Goal: Task Accomplishment & Management: Complete application form

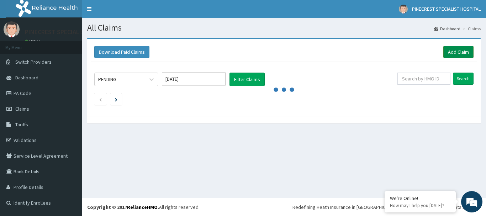
click at [462, 54] on link "Add Claim" at bounding box center [459, 52] width 30 height 12
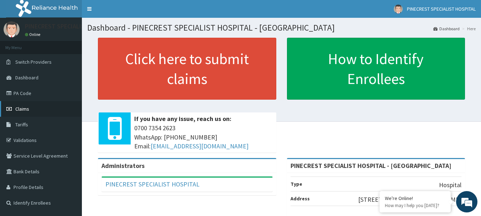
click at [23, 106] on span "Claims" at bounding box center [22, 109] width 14 height 6
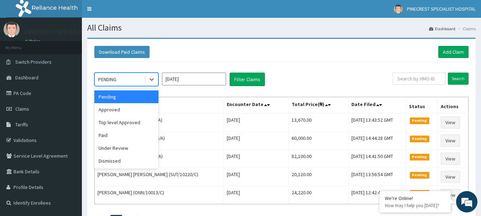
click at [127, 77] on div "PENDING" at bounding box center [119, 79] width 49 height 11
click at [122, 110] on div "Approved" at bounding box center [126, 109] width 64 height 13
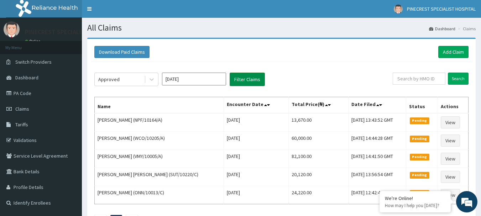
click at [249, 82] on button "Filter Claims" at bounding box center [247, 80] width 35 height 14
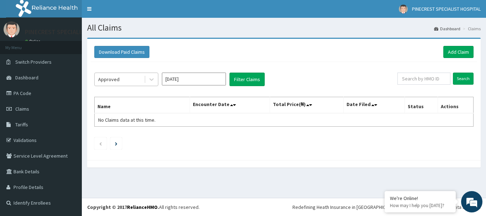
click at [132, 78] on div "Approved" at bounding box center [119, 79] width 49 height 11
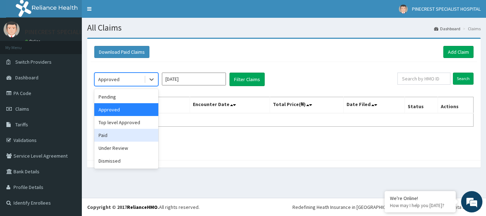
click at [113, 138] on div "Paid" at bounding box center [126, 135] width 64 height 13
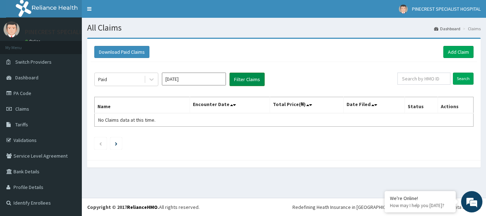
click at [247, 77] on button "Filter Claims" at bounding box center [247, 80] width 35 height 14
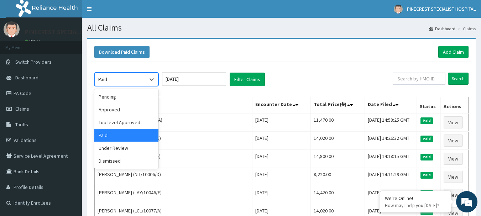
click at [110, 79] on div "Paid" at bounding box center [119, 79] width 49 height 11
click at [116, 150] on div "Under Review" at bounding box center [126, 148] width 64 height 13
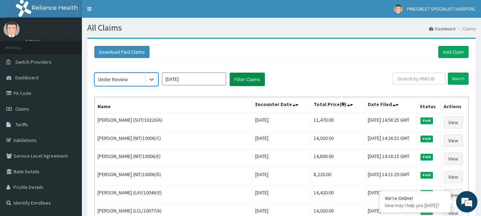
click at [255, 77] on button "Filter Claims" at bounding box center [247, 80] width 35 height 14
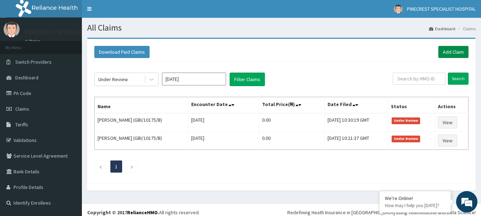
click at [446, 52] on link "Add Claim" at bounding box center [453, 52] width 30 height 12
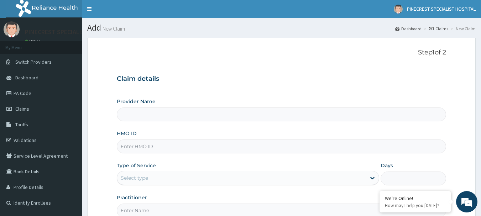
type input "PINECREST SPECIALIST HOSPITAL - [GEOGRAPHIC_DATA]"
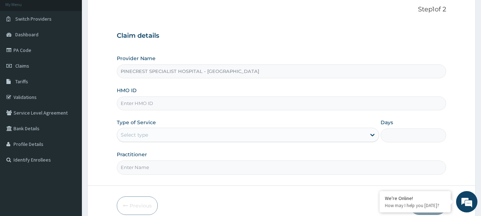
scroll to position [45, 0]
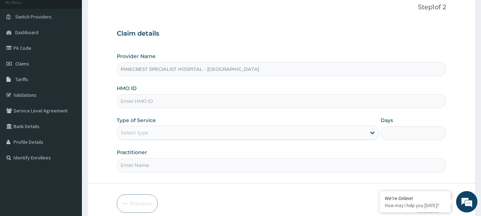
click at [142, 101] on input "HMO ID" at bounding box center [282, 101] width 330 height 14
type input "h"
type input "HPY/10021/A"
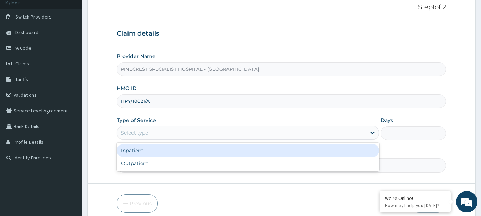
click at [137, 131] on div "Select type" at bounding box center [134, 132] width 27 height 7
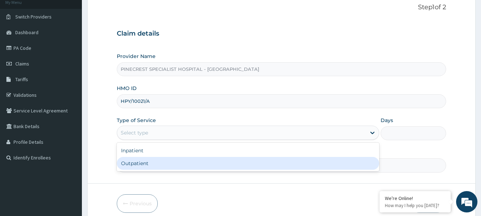
click at [133, 161] on div "Outpatient" at bounding box center [248, 163] width 262 height 13
type input "1"
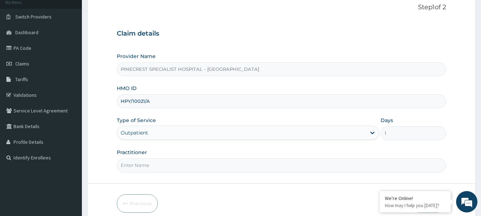
click at [141, 161] on input "Practitioner" at bounding box center [282, 165] width 330 height 14
type input "DR EMMA"
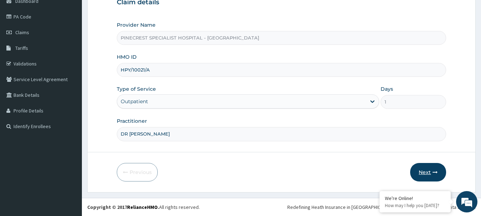
click at [424, 174] on button "Next" at bounding box center [428, 172] width 36 height 19
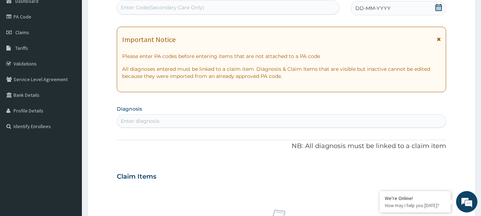
click at [140, 5] on div "Enter Code(Secondary Care Only)" at bounding box center [163, 7] width 84 height 7
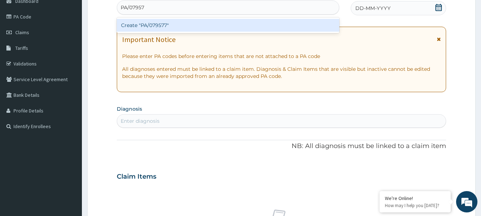
type input "PA/079577"
click at [153, 23] on div "Create "PA/079577"" at bounding box center [228, 25] width 223 height 13
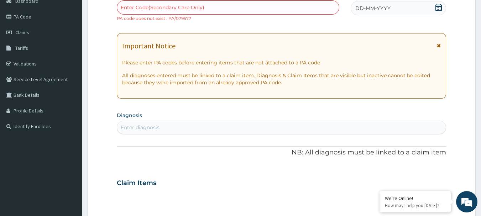
click at [143, 7] on div "Enter Code(Secondary Care Only)" at bounding box center [163, 7] width 84 height 7
type input "PA/OF9577"
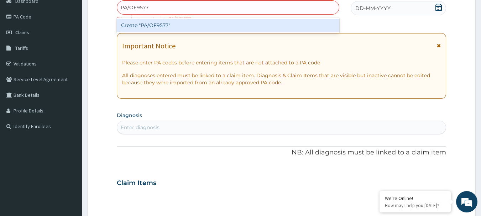
click at [162, 29] on div "Create "PA/OF9577"" at bounding box center [228, 25] width 223 height 13
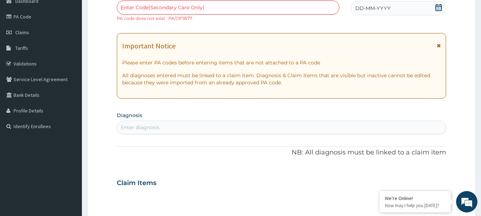
scroll to position [302, 0]
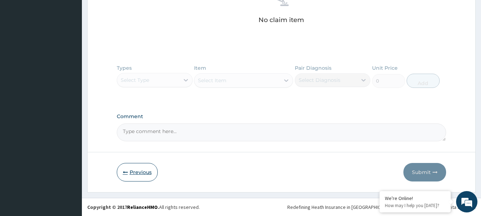
click at [144, 175] on button "Previous" at bounding box center [137, 172] width 41 height 19
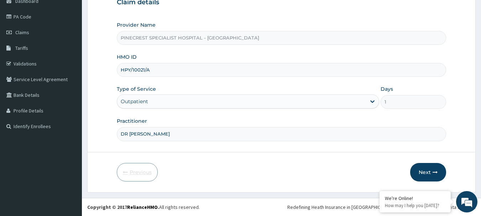
scroll to position [77, 0]
click at [152, 70] on input "HPY/10021/A" at bounding box center [282, 70] width 330 height 14
type input "HCL/10077/A"
click at [419, 172] on button "Next" at bounding box center [428, 172] width 36 height 19
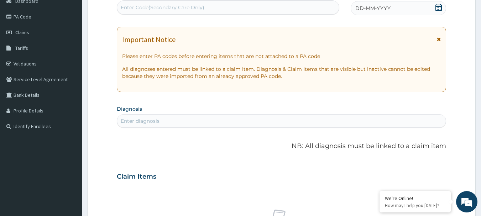
click at [150, 121] on div "Enter diagnosis" at bounding box center [140, 120] width 39 height 7
type input "[MEDICAL_DATA]"
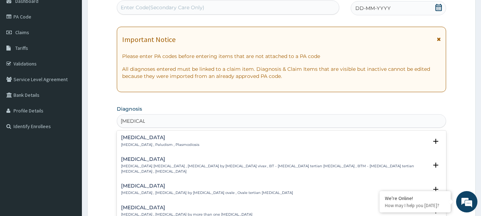
click at [147, 143] on p "[MEDICAL_DATA] , Paludism , Plasmodiosis" at bounding box center [160, 144] width 78 height 5
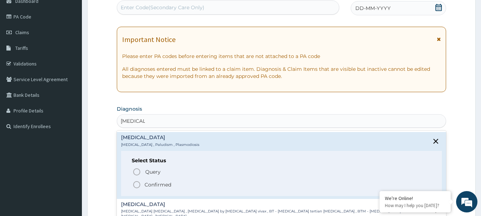
click at [136, 182] on circle "status option filled" at bounding box center [136, 185] width 6 height 6
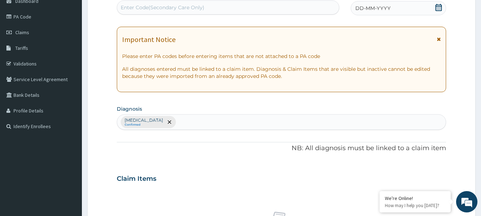
click at [398, 7] on div "DD-MM-YYYY" at bounding box center [398, 8] width 95 height 14
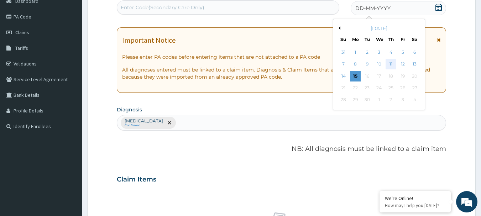
click at [388, 62] on div "11" at bounding box center [391, 64] width 11 height 11
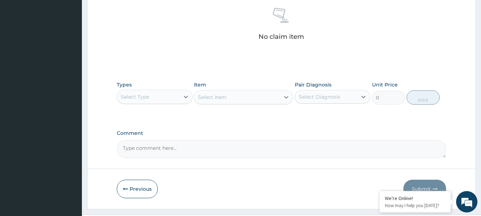
scroll to position [284, 0]
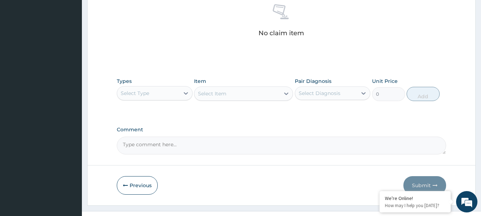
click at [156, 90] on div "Select Type" at bounding box center [148, 93] width 62 height 11
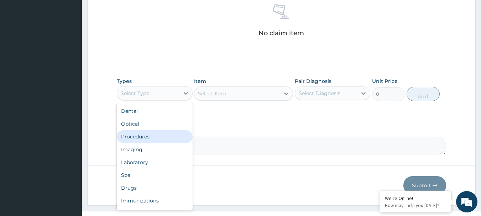
click at [146, 134] on div "Procedures" at bounding box center [155, 136] width 76 height 13
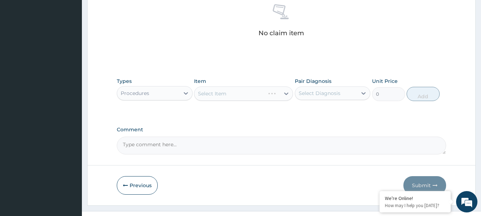
click at [218, 95] on div "Select Item" at bounding box center [243, 94] width 99 height 14
click at [219, 95] on div "Select Item" at bounding box center [243, 94] width 99 height 14
click at [227, 94] on div "Select Item" at bounding box center [243, 94] width 99 height 14
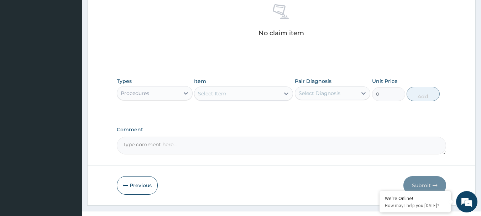
click at [227, 94] on div "Select Item" at bounding box center [236, 93] width 85 height 11
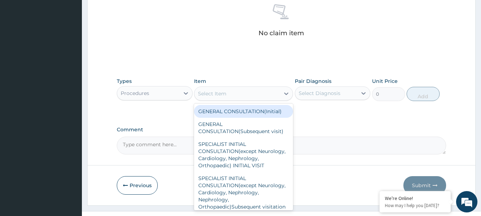
click at [232, 111] on div "GENERAL CONSULTATION(Initial)" at bounding box center [243, 111] width 99 height 13
type input "4000"
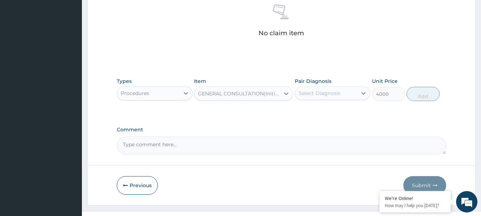
click at [312, 95] on div "Select Diagnosis" at bounding box center [320, 93] width 42 height 7
click at [313, 109] on label "[MEDICAL_DATA]" at bounding box center [329, 110] width 44 height 7
checkbox input "true"
click at [421, 94] on button "Add" at bounding box center [423, 94] width 33 height 14
type input "0"
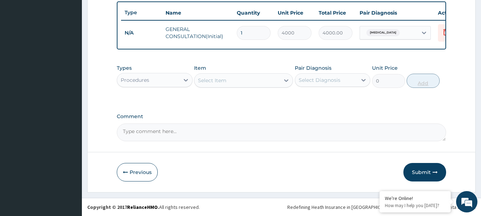
scroll to position [269, 0]
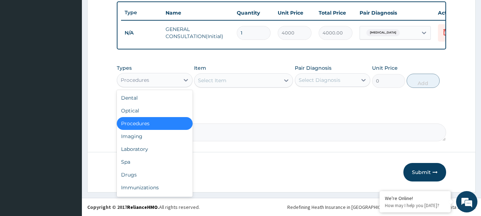
click at [173, 80] on div "Procedures" at bounding box center [148, 79] width 62 height 11
click at [158, 147] on div "Laboratory" at bounding box center [155, 149] width 76 height 13
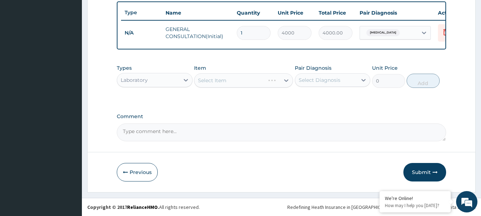
click at [238, 80] on div "Select Item" at bounding box center [243, 80] width 99 height 14
click at [238, 80] on div "Select Item" at bounding box center [236, 80] width 85 height 11
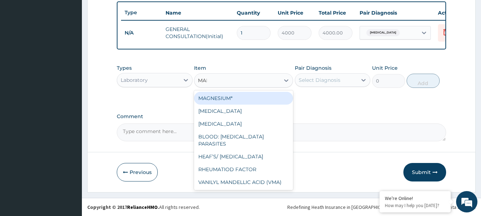
type input "MALA"
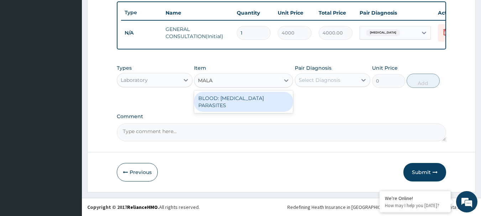
click at [243, 93] on div "BLOOD: [MEDICAL_DATA] PARASITES" at bounding box center [243, 102] width 99 height 20
type input "2000"
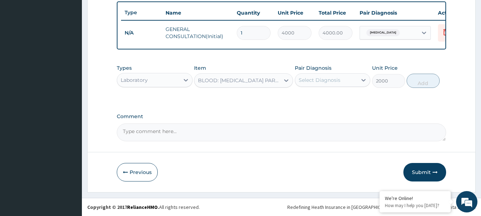
click at [319, 82] on div "Select Diagnosis" at bounding box center [320, 80] width 42 height 7
click at [326, 99] on div "[MEDICAL_DATA]" at bounding box center [333, 98] width 76 height 15
checkbox input "true"
click at [435, 82] on button "Add" at bounding box center [423, 81] width 33 height 14
type input "0"
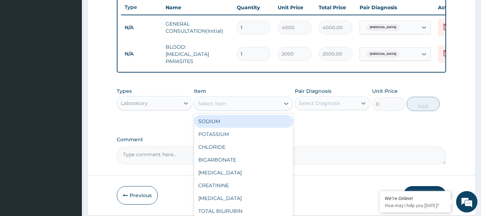
click at [232, 105] on div "Select Item" at bounding box center [236, 103] width 85 height 11
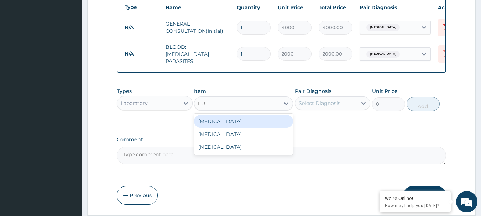
type input "FUL"
click at [236, 119] on div "[MEDICAL_DATA]" at bounding box center [243, 121] width 99 height 13
type input "4000"
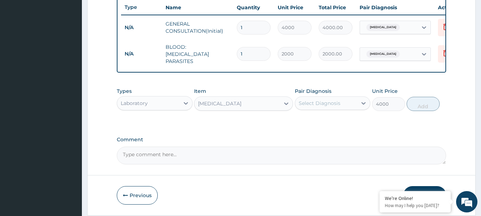
click at [327, 103] on div "Select Diagnosis" at bounding box center [320, 103] width 42 height 7
click at [324, 124] on label "Malaria" at bounding box center [329, 120] width 44 height 7
checkbox input "true"
click at [421, 101] on button "Add" at bounding box center [423, 104] width 33 height 14
type input "0"
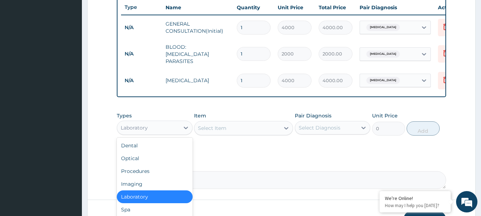
click at [141, 128] on div "Laboratory" at bounding box center [134, 127] width 27 height 7
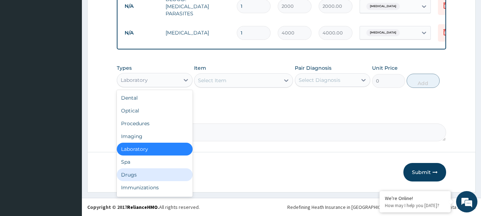
click at [154, 173] on div "Drugs" at bounding box center [155, 174] width 76 height 13
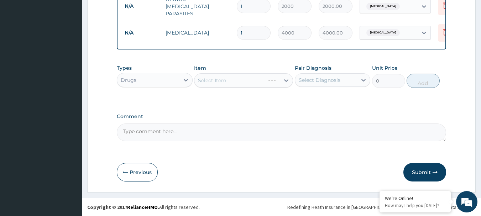
click at [220, 80] on div "Select Item" at bounding box center [243, 80] width 99 height 14
click at [220, 79] on div "Select Item" at bounding box center [243, 80] width 99 height 14
drag, startPoint x: 220, startPoint y: 79, endPoint x: 232, endPoint y: 80, distance: 11.8
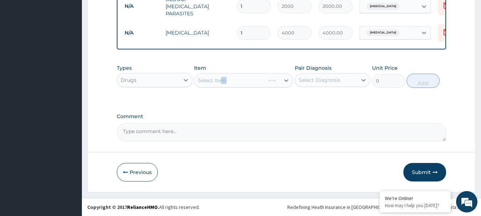
click at [232, 80] on div "Select Item" at bounding box center [243, 80] width 99 height 14
click at [232, 79] on div "Select Item" at bounding box center [243, 80] width 99 height 14
click at [221, 81] on div "Select Item" at bounding box center [212, 80] width 28 height 7
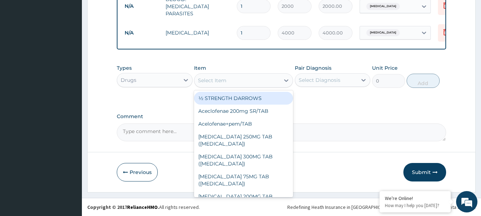
click at [221, 81] on div "Select Item" at bounding box center [212, 80] width 28 height 7
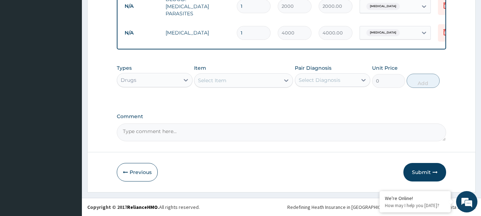
click at [222, 81] on div "Select Item" at bounding box center [212, 80] width 28 height 7
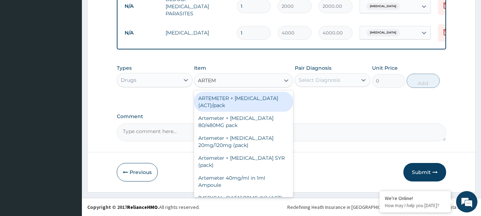
type input "ARTEME"
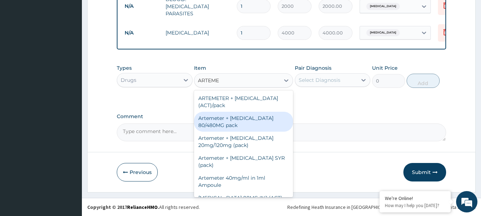
click at [229, 122] on div "Artemeter + Lumefantrine 80/480MG pack" at bounding box center [243, 122] width 99 height 20
type input "1700"
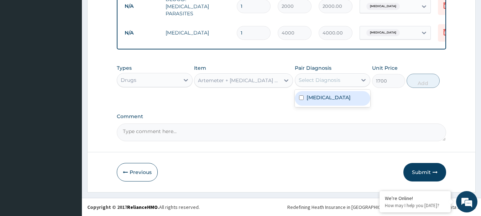
click at [317, 80] on div "Select Diagnosis" at bounding box center [320, 80] width 42 height 7
click at [319, 95] on label "Malaria" at bounding box center [329, 97] width 44 height 7
checkbox input "true"
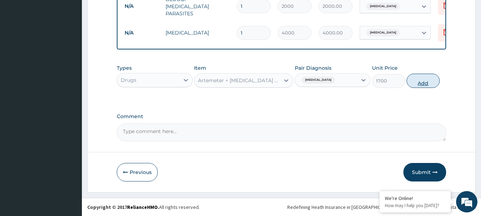
click at [417, 83] on button "Add" at bounding box center [423, 81] width 33 height 14
type input "0"
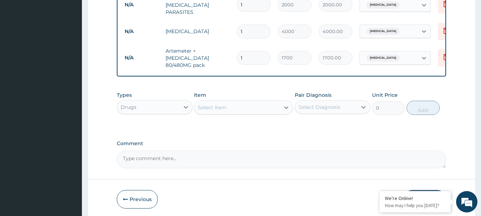
click at [232, 110] on div "Select Item" at bounding box center [236, 107] width 85 height 11
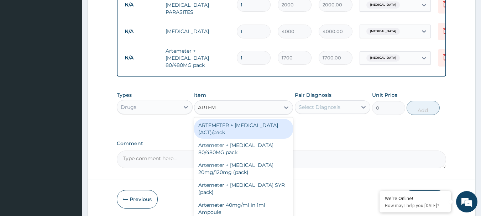
type input "ARTEME"
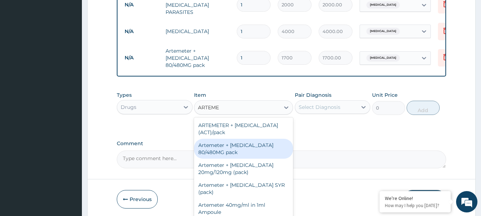
scroll to position [28, 0]
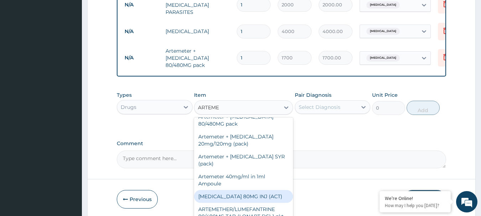
click at [247, 199] on div "ARTEMETHER 80MG INJ (ACT)" at bounding box center [243, 196] width 99 height 13
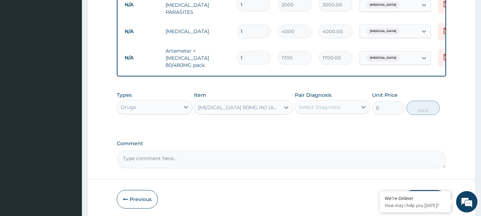
type input "1000"
click at [322, 104] on div "Select Diagnosis" at bounding box center [326, 106] width 62 height 11
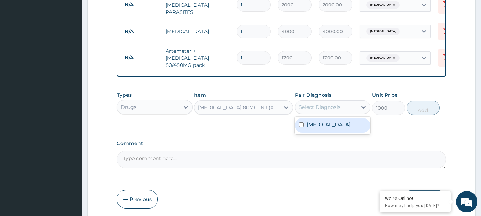
click at [322, 123] on label "Malaria" at bounding box center [329, 124] width 44 height 7
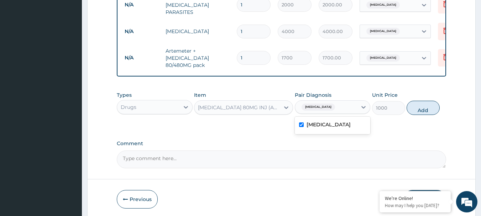
checkbox input "true"
click at [430, 110] on button "Add" at bounding box center [423, 108] width 33 height 14
type input "0"
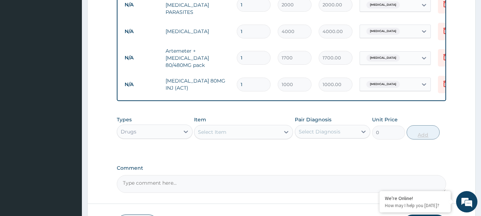
type input "0.00"
type input "3"
type input "3000.00"
type input "3"
click at [226, 132] on div "Select Item" at bounding box center [236, 131] width 85 height 11
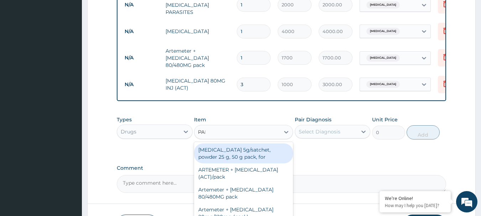
type input "PARA"
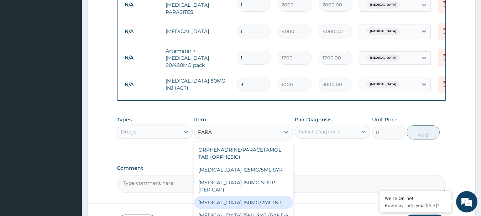
click at [266, 202] on div "PARACETAMOL 150MG/2ML INJ" at bounding box center [243, 202] width 99 height 13
type input "800"
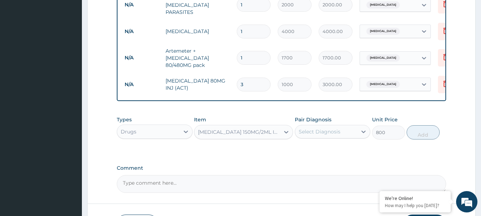
click at [318, 134] on div "Select Diagnosis" at bounding box center [320, 131] width 42 height 7
click at [318, 150] on label "Malaria" at bounding box center [329, 149] width 44 height 7
checkbox input "true"
click at [415, 138] on button "Add" at bounding box center [423, 132] width 33 height 14
type input "0"
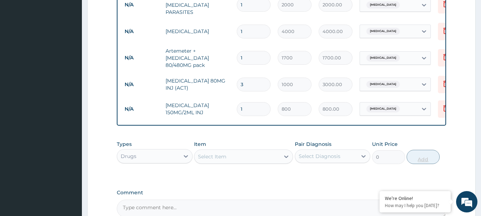
type input "0.00"
type input "2"
type input "1600.00"
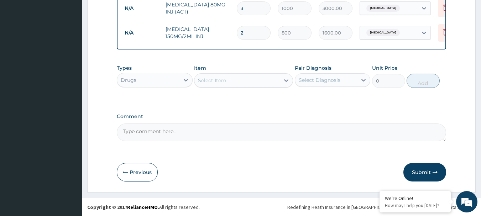
type input "2"
click at [233, 80] on div "Select Item" at bounding box center [236, 80] width 85 height 11
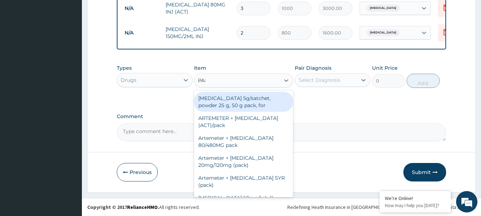
type input "PARA"
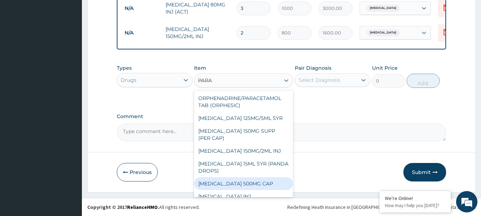
click at [260, 184] on div "Paracetamol 500MG CAP" at bounding box center [243, 183] width 99 height 13
type input "40"
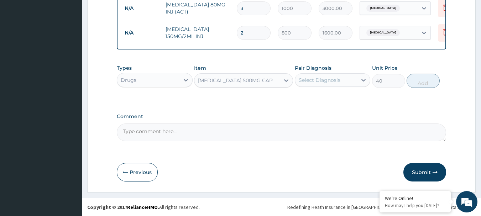
click at [339, 85] on div "Select Diagnosis" at bounding box center [326, 79] width 62 height 11
click at [336, 95] on div "Malaria" at bounding box center [333, 98] width 76 height 15
checkbox input "true"
click at [417, 80] on button "Add" at bounding box center [423, 81] width 33 height 14
type input "0"
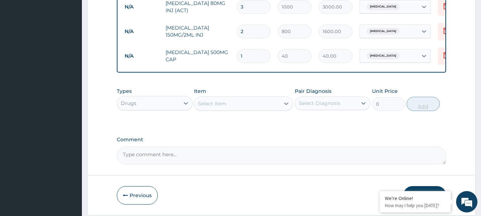
type input "18"
type input "720.00"
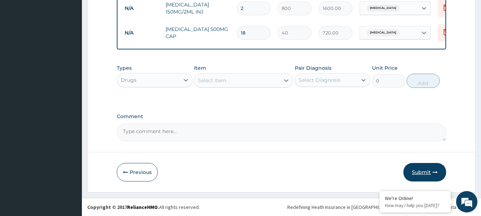
type input "18"
click at [427, 172] on button "Submit" at bounding box center [424, 172] width 43 height 19
click at [138, 171] on button "Previous" at bounding box center [137, 172] width 41 height 19
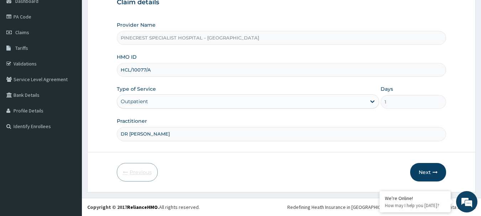
scroll to position [77, 0]
click at [125, 69] on input "HCL/10077/A" at bounding box center [282, 70] width 330 height 14
type input "LCL/10077/A"
click at [431, 171] on button "Next" at bounding box center [428, 172] width 36 height 19
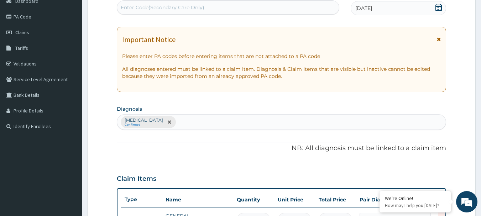
scroll to position [420, 0]
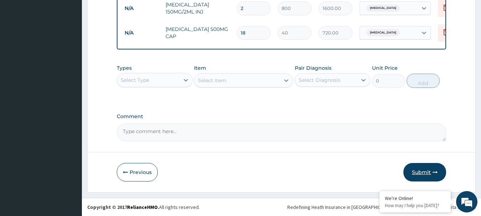
click at [419, 174] on button "Submit" at bounding box center [424, 172] width 43 height 19
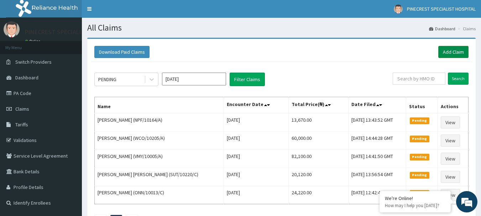
click at [445, 51] on link "Add Claim" at bounding box center [453, 52] width 30 height 12
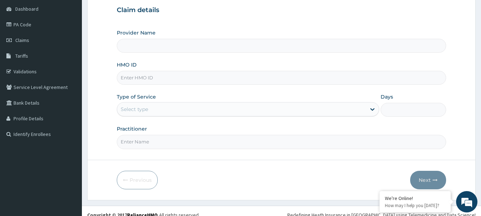
scroll to position [74, 0]
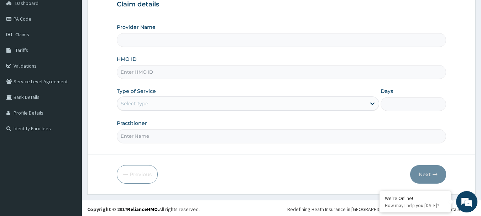
click at [142, 72] on input "HMO ID" at bounding box center [282, 72] width 330 height 14
type input "PINECREST SPECIALIST HOSPITAL - ABUJA"
type input "MCN/10417/A"
click at [140, 103] on div "Select type" at bounding box center [134, 103] width 27 height 7
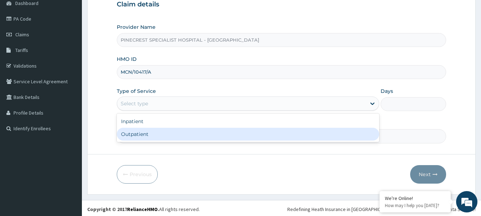
click at [137, 131] on div "Outpatient" at bounding box center [248, 134] width 262 height 13
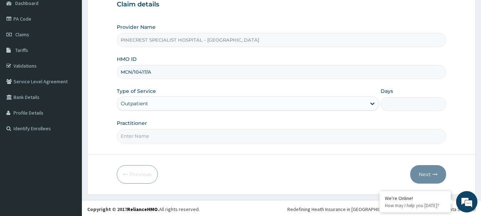
type input "1"
click at [144, 135] on input "Practitioner" at bounding box center [282, 136] width 330 height 14
type input "DR EMMA"
click at [426, 173] on button "Next" at bounding box center [428, 174] width 36 height 19
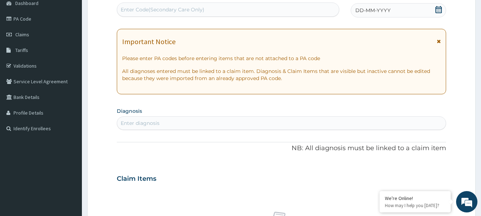
click at [377, 7] on span "DD-MM-YYYY" at bounding box center [372, 10] width 35 height 7
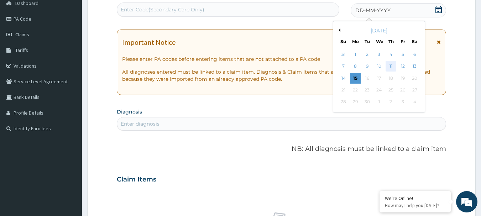
click at [387, 64] on div "11" at bounding box center [391, 66] width 11 height 11
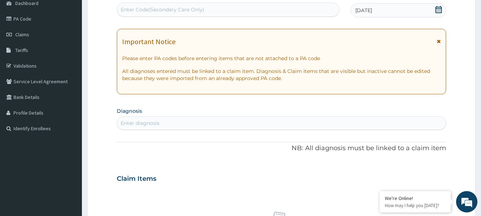
click at [148, 119] on div "Enter diagnosis" at bounding box center [281, 122] width 329 height 11
type input "[MEDICAL_DATA]"
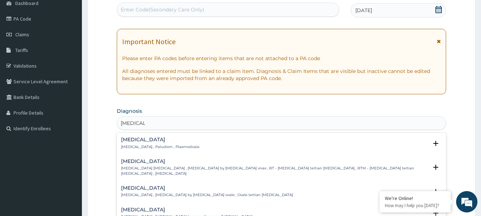
click at [133, 141] on h4 "Malaria" at bounding box center [160, 139] width 78 height 5
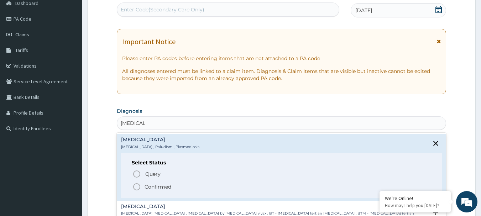
click at [137, 185] on icon "status option filled" at bounding box center [136, 187] width 9 height 9
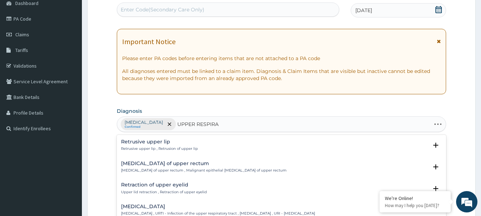
type input "UPPER RESPIRAT"
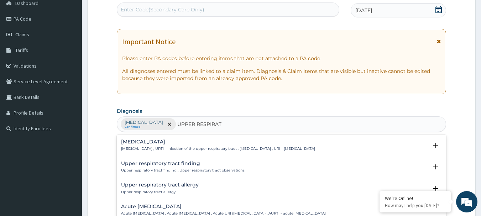
click at [162, 143] on h4 "Upper respiratory infection" at bounding box center [218, 141] width 194 height 5
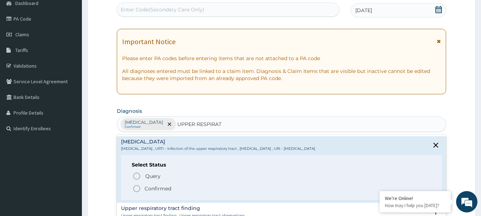
click at [136, 189] on icon "status option filled" at bounding box center [136, 188] width 9 height 9
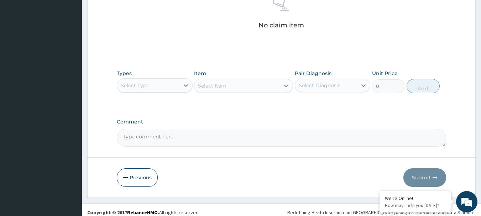
scroll to position [297, 0]
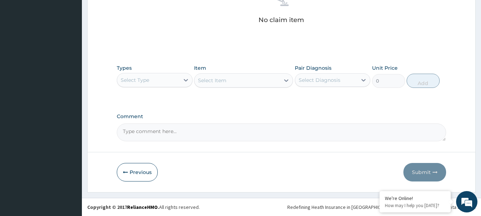
click at [162, 80] on div "Select Type" at bounding box center [148, 79] width 62 height 11
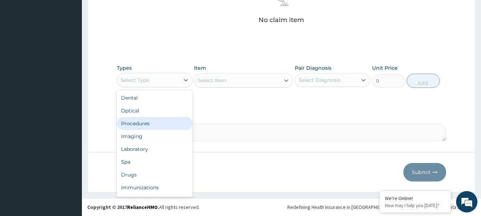
click at [148, 123] on div "Procedures" at bounding box center [155, 123] width 76 height 13
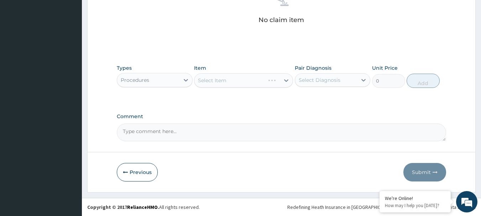
click at [204, 82] on div "Select Item" at bounding box center [243, 80] width 99 height 14
click at [219, 78] on div "Select Item" at bounding box center [243, 80] width 99 height 14
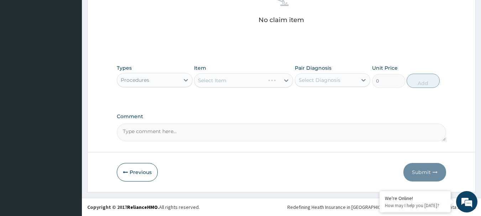
click at [219, 78] on div "Select Item" at bounding box center [243, 80] width 99 height 14
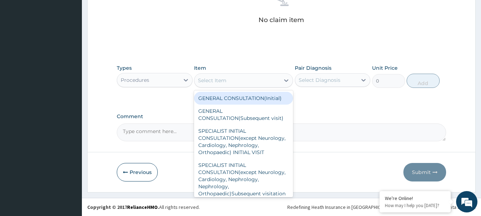
click at [222, 79] on div "Select Item" at bounding box center [212, 80] width 28 height 7
click at [224, 100] on div "GENERAL CONSULTATION(Initial)" at bounding box center [243, 98] width 99 height 13
type input "4000"
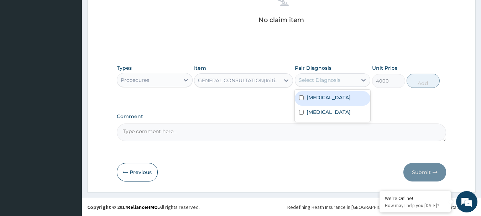
drag, startPoint x: 323, startPoint y: 77, endPoint x: 323, endPoint y: 97, distance: 19.6
click at [323, 87] on div "option Malaria focused, 1 of 2. 2 results available. Use Up and Down to choose …" at bounding box center [333, 80] width 76 height 14
click at [331, 103] on div "Malaria" at bounding box center [333, 98] width 76 height 15
checkbox input "true"
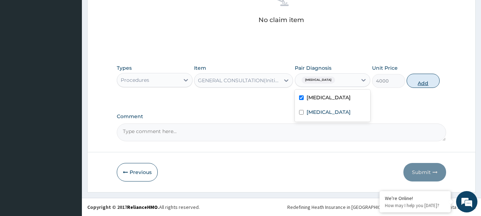
click at [409, 84] on button "Add" at bounding box center [423, 81] width 33 height 14
type input "0"
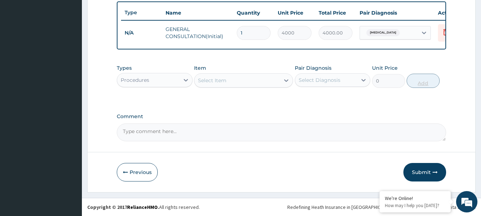
scroll to position [269, 0]
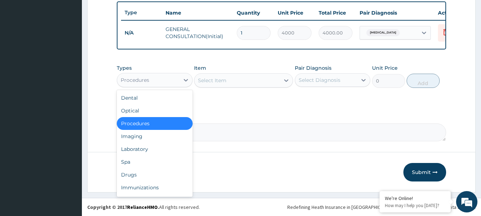
click at [156, 78] on div "Procedures" at bounding box center [148, 79] width 62 height 11
click at [136, 152] on div "Laboratory" at bounding box center [155, 149] width 76 height 13
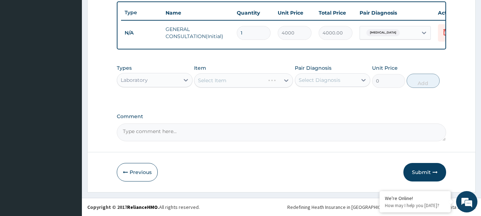
click at [230, 83] on div "Select Item" at bounding box center [243, 80] width 99 height 14
click at [230, 82] on div "Select Item" at bounding box center [243, 80] width 99 height 14
click at [229, 82] on div "Select Item" at bounding box center [243, 80] width 99 height 14
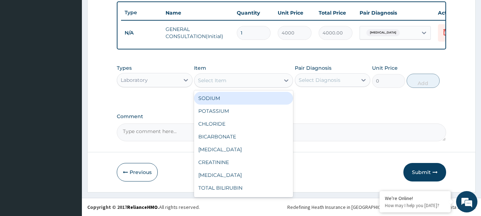
click at [229, 82] on div "Select Item" at bounding box center [236, 80] width 85 height 11
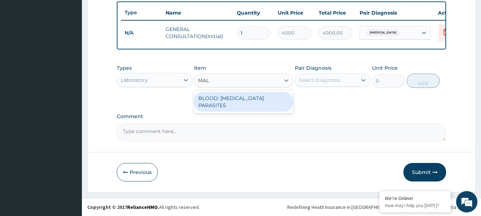
type input "MALA"
click at [234, 98] on div "BLOOD: [MEDICAL_DATA] PARASITES" at bounding box center [243, 102] width 99 height 20
type input "2000"
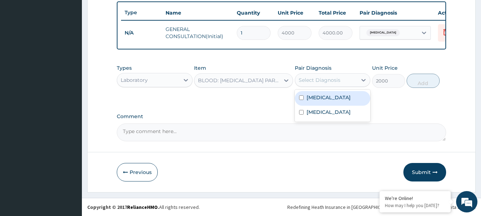
click at [314, 79] on div "Select Diagnosis" at bounding box center [320, 80] width 42 height 7
click at [317, 99] on label "[MEDICAL_DATA]" at bounding box center [329, 97] width 44 height 7
checkbox input "true"
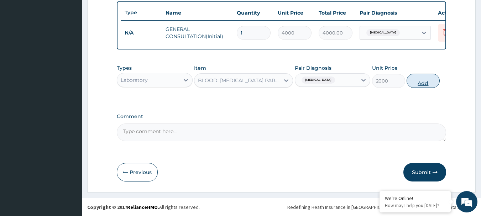
click at [421, 78] on button "Add" at bounding box center [423, 81] width 33 height 14
type input "0"
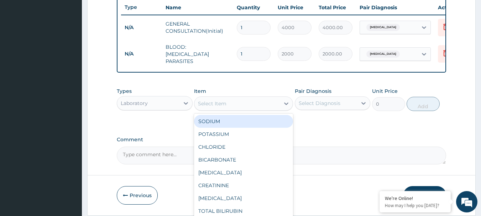
click at [209, 105] on div "Select Item" at bounding box center [212, 103] width 28 height 7
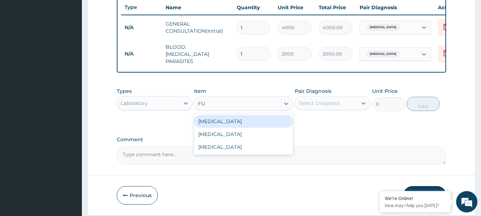
type input "FUL"
click at [234, 123] on div "[MEDICAL_DATA]" at bounding box center [243, 121] width 99 height 13
type input "4000"
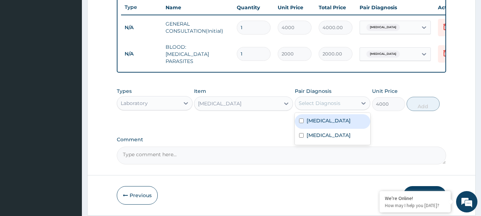
click at [325, 107] on div "Select Diagnosis" at bounding box center [320, 103] width 42 height 7
click at [326, 125] on div "[MEDICAL_DATA]" at bounding box center [333, 121] width 76 height 15
checkbox input "true"
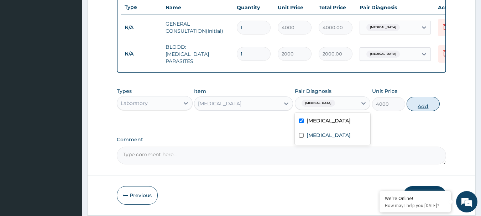
click at [429, 104] on button "Add" at bounding box center [423, 104] width 33 height 14
type input "0"
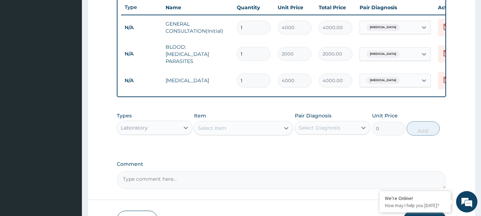
scroll to position [318, 0]
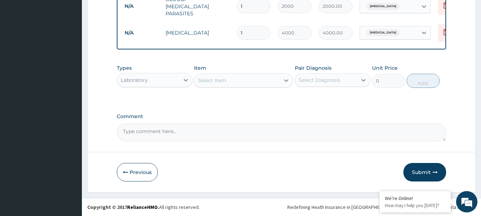
click at [154, 77] on div "Laboratory" at bounding box center [148, 79] width 62 height 11
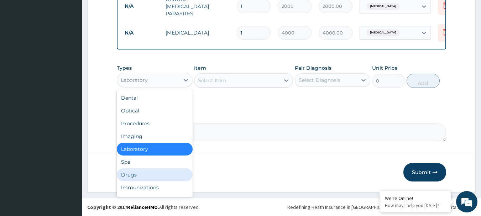
click at [124, 176] on div "Drugs" at bounding box center [155, 174] width 76 height 13
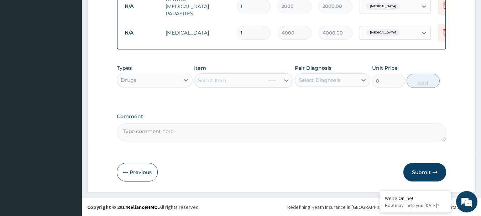
click at [226, 78] on div "Select Item" at bounding box center [243, 80] width 99 height 14
click at [226, 77] on div "Select Item" at bounding box center [243, 80] width 99 height 14
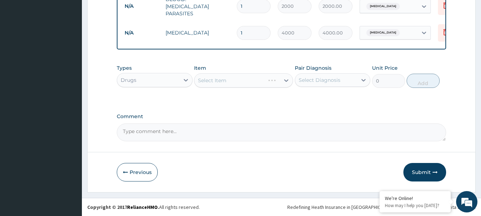
click at [224, 80] on div "Select Item" at bounding box center [243, 80] width 99 height 14
click at [223, 80] on div "Select Item" at bounding box center [243, 80] width 99 height 14
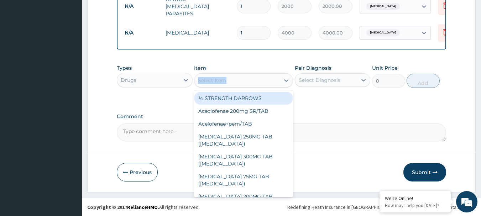
click at [232, 80] on div "Select Item" at bounding box center [236, 80] width 85 height 11
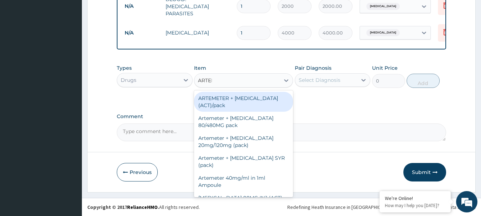
type input "ARTEME"
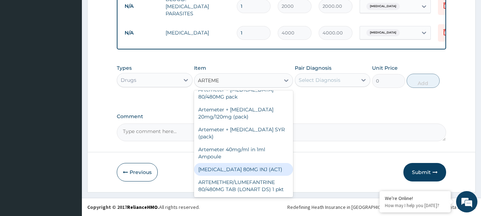
click at [268, 164] on div "[MEDICAL_DATA] 80MG INJ (ACT)" at bounding box center [243, 169] width 99 height 13
type input "1000"
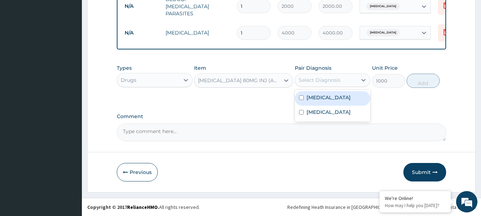
click at [325, 80] on div "Select Diagnosis" at bounding box center [320, 80] width 42 height 7
click at [320, 101] on div "[MEDICAL_DATA]" at bounding box center [333, 98] width 76 height 15
checkbox input "true"
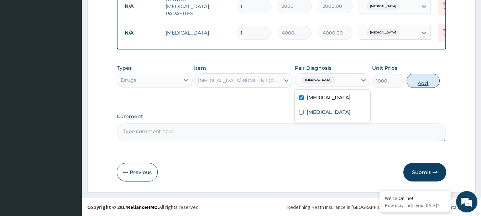
click at [414, 80] on button "Add" at bounding box center [423, 81] width 33 height 14
type input "0"
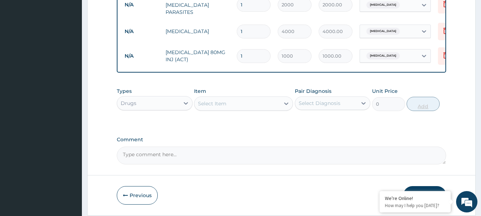
type input "0.00"
type input "3"
type input "3000.00"
type input "3"
click at [258, 101] on div "Select Item" at bounding box center [236, 103] width 85 height 11
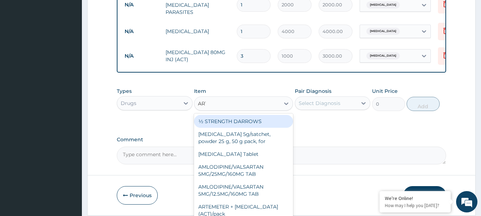
type input "ARTE"
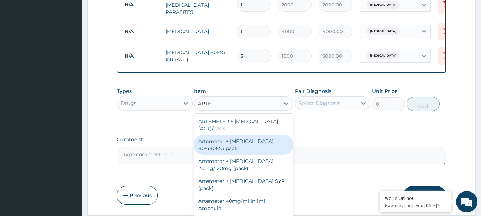
click at [258, 144] on div "Artemeter + [MEDICAL_DATA] 80/480MG pack" at bounding box center [243, 145] width 99 height 20
type input "1700"
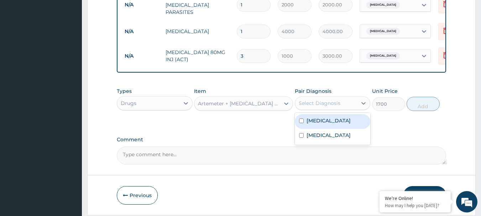
click at [319, 102] on div "Select Diagnosis" at bounding box center [320, 103] width 42 height 7
click at [319, 121] on label "[MEDICAL_DATA]" at bounding box center [329, 120] width 44 height 7
checkbox input "true"
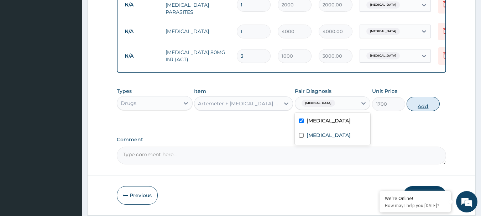
click at [424, 105] on button "Add" at bounding box center [423, 104] width 33 height 14
type input "0"
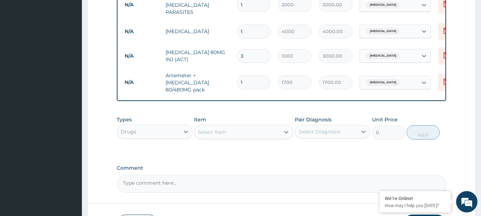
scroll to position [371, 0]
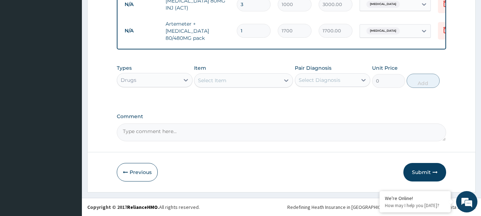
click at [228, 79] on div "Select Item" at bounding box center [236, 80] width 85 height 11
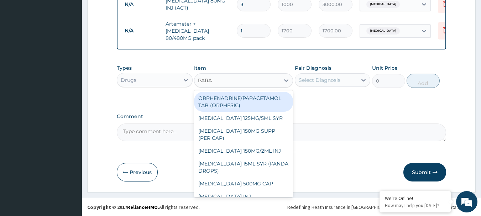
type input "PARAC"
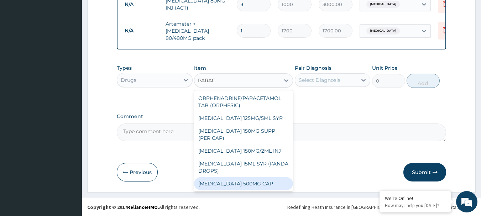
click at [248, 179] on div "Paracetamol 500MG CAP" at bounding box center [243, 183] width 99 height 13
type input "40"
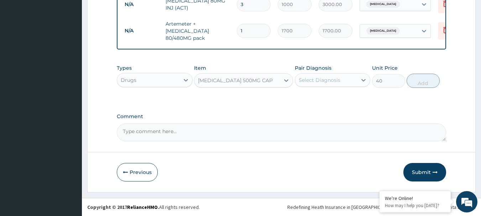
click at [322, 79] on div "Select Diagnosis" at bounding box center [320, 80] width 42 height 7
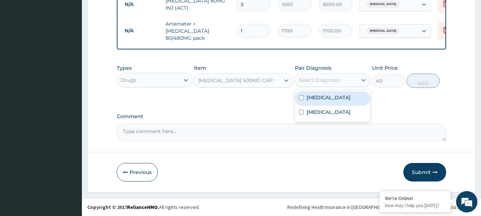
click at [316, 101] on label "Malaria" at bounding box center [329, 97] width 44 height 7
checkbox input "true"
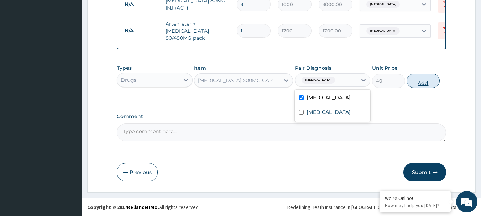
click at [415, 83] on button "Add" at bounding box center [423, 81] width 33 height 14
type input "0"
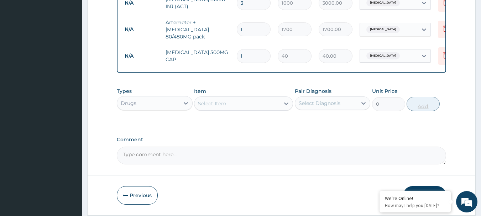
type input "18"
type input "720.00"
type input "18"
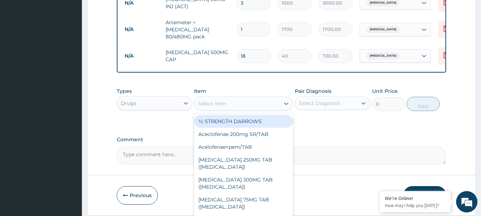
click at [221, 107] on div "Select Item" at bounding box center [212, 103] width 28 height 7
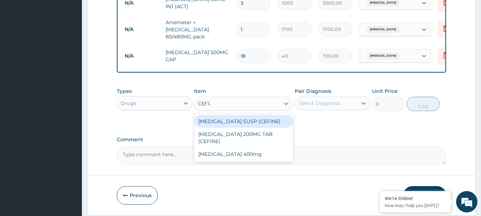
type input "CEFIXI"
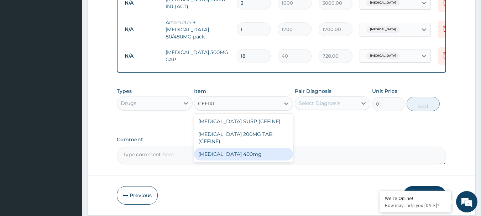
click at [233, 150] on div "[MEDICAL_DATA] 400mg" at bounding box center [243, 154] width 99 height 13
type input "250"
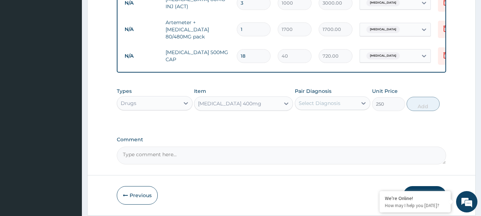
click at [316, 103] on div "Select Diagnosis" at bounding box center [320, 103] width 42 height 7
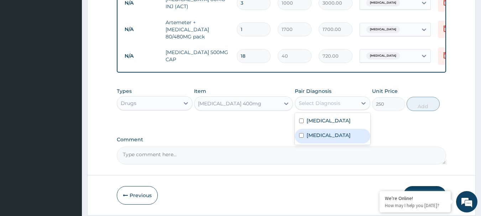
click at [319, 138] on label "[MEDICAL_DATA]" at bounding box center [329, 135] width 44 height 7
checkbox input "true"
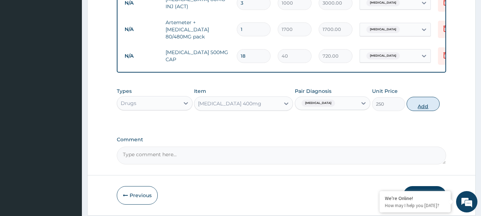
click at [420, 104] on button "Add" at bounding box center [423, 104] width 33 height 14
type input "0"
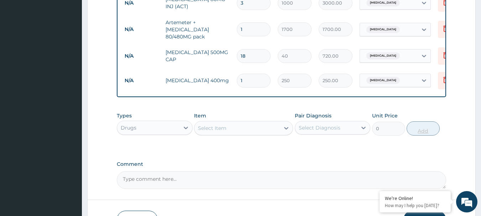
type input "14"
type input "3500.00"
type input "14"
click at [216, 126] on div "Select Item" at bounding box center [212, 128] width 28 height 7
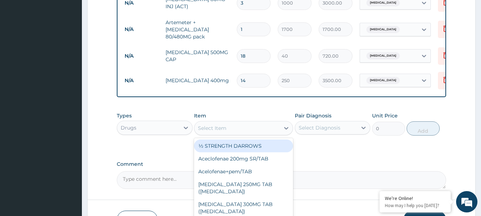
type input "O"
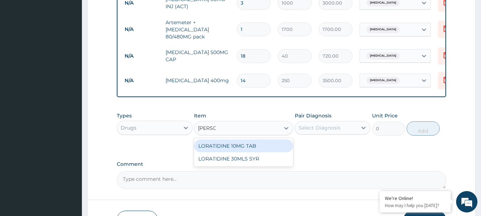
type input "LORAT"
click at [225, 147] on div "LORATIDINE 10MG TAB" at bounding box center [243, 146] width 99 height 13
type input "100"
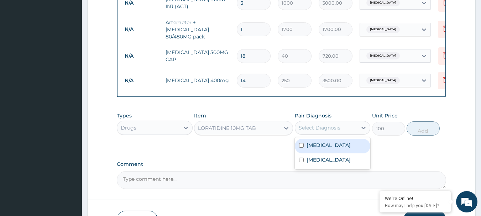
click at [308, 128] on div "Select Diagnosis" at bounding box center [320, 127] width 42 height 7
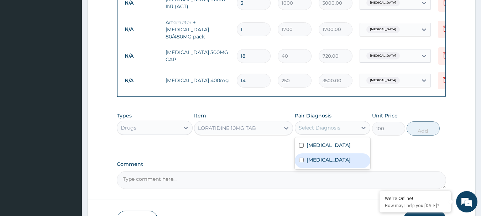
click at [311, 159] on label "[MEDICAL_DATA]" at bounding box center [329, 159] width 44 height 7
checkbox input "true"
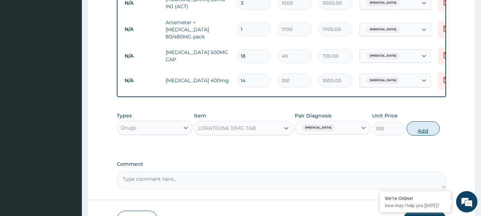
click at [423, 128] on button "Add" at bounding box center [423, 128] width 33 height 14
type input "0"
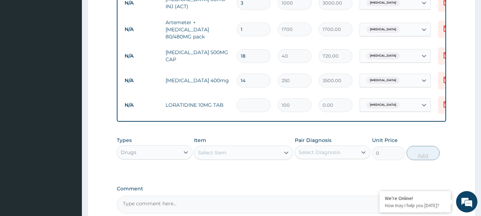
type input "5"
type input "500.00"
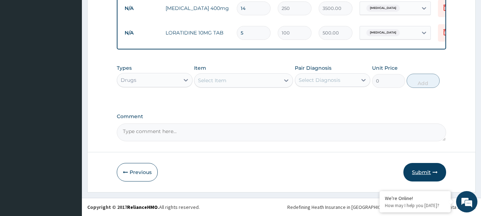
type input "5"
click at [423, 172] on button "Submit" at bounding box center [424, 172] width 43 height 19
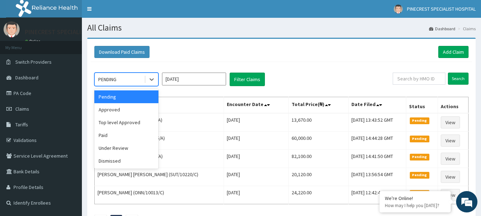
click at [136, 83] on div "PENDING" at bounding box center [119, 79] width 49 height 11
click at [126, 107] on div "Approved" at bounding box center [126, 109] width 64 height 13
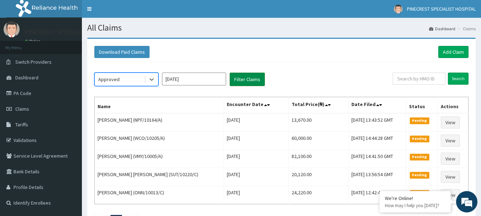
click at [243, 79] on button "Filter Claims" at bounding box center [247, 80] width 35 height 14
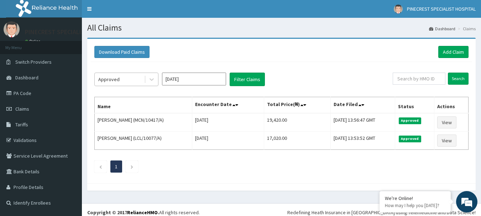
click at [132, 79] on div "Approved" at bounding box center [119, 79] width 49 height 11
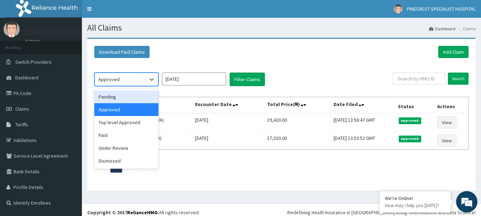
click at [121, 95] on div "Pending" at bounding box center [126, 96] width 64 height 13
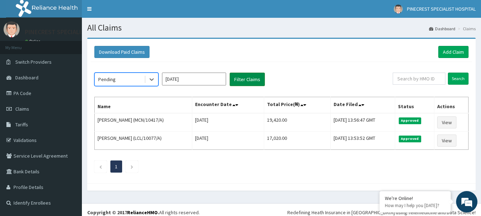
click at [242, 80] on button "Filter Claims" at bounding box center [247, 80] width 35 height 14
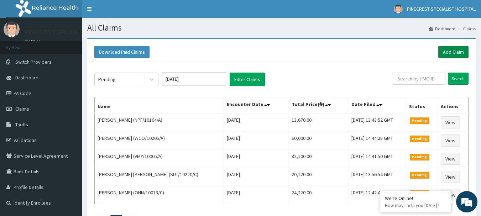
click at [458, 51] on link "Add Claim" at bounding box center [453, 52] width 30 height 12
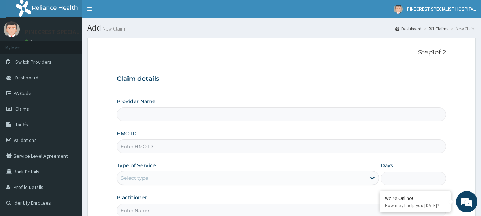
type input "PINECREST SPECIALIST HOSPITAL - ABUJA"
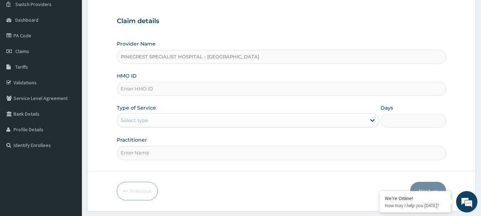
scroll to position [77, 0]
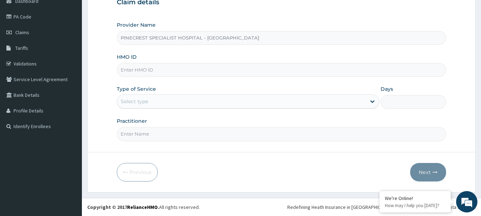
click at [170, 66] on input "HMO ID" at bounding box center [282, 70] width 330 height 14
type input "SKN/10147/A"
click at [136, 99] on div "Select type" at bounding box center [134, 101] width 27 height 7
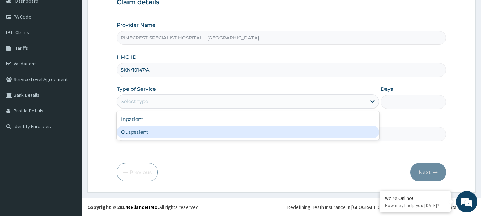
click at [136, 131] on div "Outpatient" at bounding box center [248, 132] width 262 height 13
type input "1"
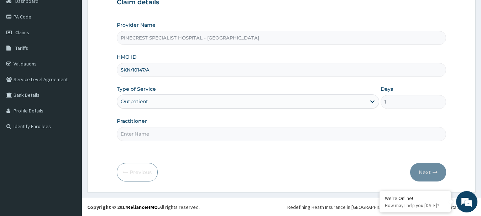
click at [144, 131] on input "Practitioner" at bounding box center [282, 134] width 330 height 14
type input "DR [PERSON_NAME]"
click at [429, 170] on button "Next" at bounding box center [428, 172] width 36 height 19
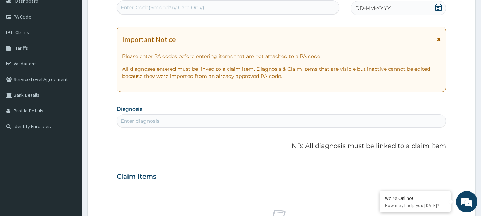
click at [369, 4] on div "DD-MM-YYYY" at bounding box center [398, 8] width 95 height 14
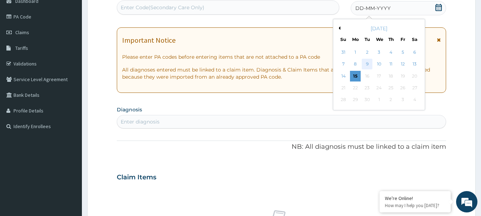
click at [364, 64] on div "9" at bounding box center [367, 64] width 11 height 11
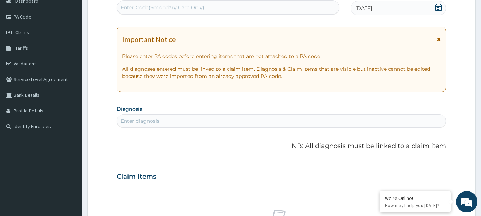
click at [162, 122] on div "Enter diagnosis" at bounding box center [281, 120] width 329 height 11
type input "MALARIA"
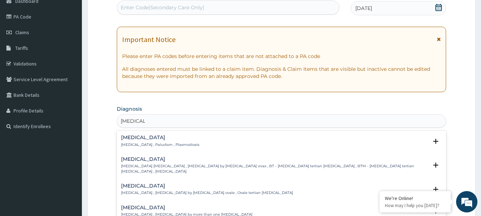
click at [134, 138] on h4 "Malaria" at bounding box center [160, 137] width 78 height 5
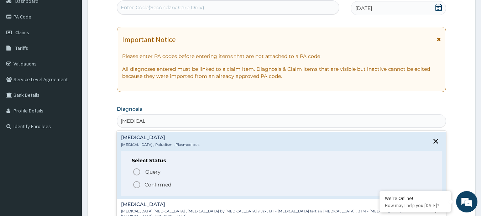
click at [136, 184] on icon "status option filled" at bounding box center [136, 184] width 9 height 9
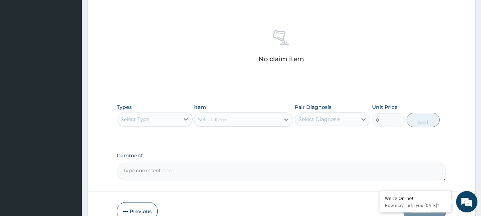
scroll to position [297, 0]
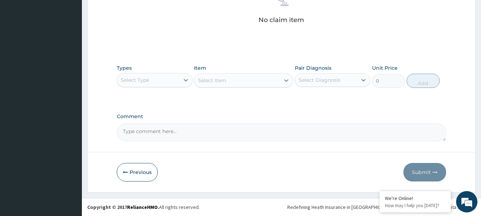
click at [154, 78] on div "Select Type" at bounding box center [148, 79] width 62 height 11
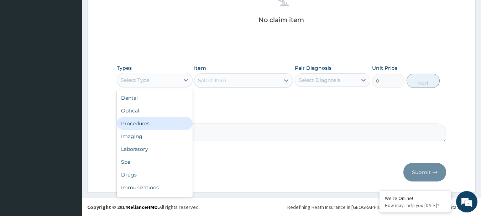
click at [143, 123] on div "Procedures" at bounding box center [155, 123] width 76 height 13
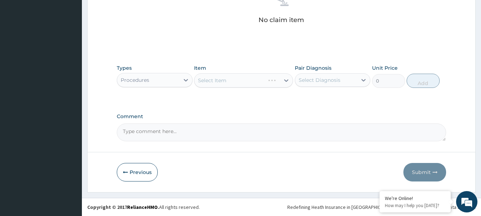
click at [226, 78] on div "Select Item" at bounding box center [243, 80] width 99 height 14
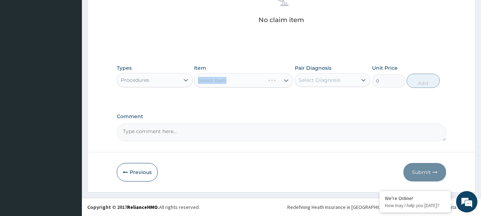
click at [231, 84] on div "Select Item" at bounding box center [243, 80] width 99 height 14
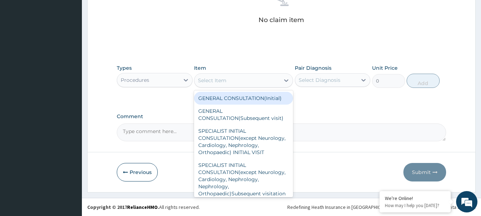
click at [231, 84] on div "Select Item" at bounding box center [236, 80] width 85 height 11
click at [231, 96] on div "GENERAL CONSULTATION(Initial)" at bounding box center [243, 98] width 99 height 13
type input "4000"
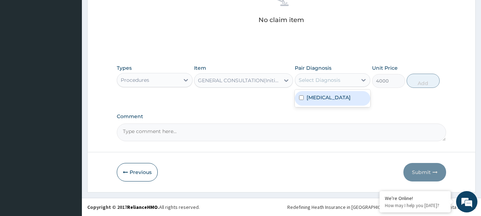
click at [331, 79] on div "Select Diagnosis" at bounding box center [320, 80] width 42 height 7
click at [325, 98] on label "[MEDICAL_DATA]" at bounding box center [329, 97] width 44 height 7
checkbox input "true"
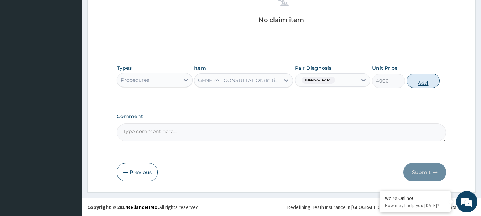
click at [419, 83] on button "Add" at bounding box center [423, 81] width 33 height 14
type input "0"
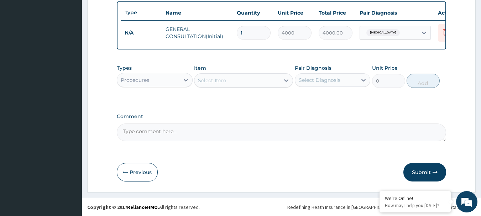
click at [153, 83] on div "Procedures" at bounding box center [148, 79] width 62 height 11
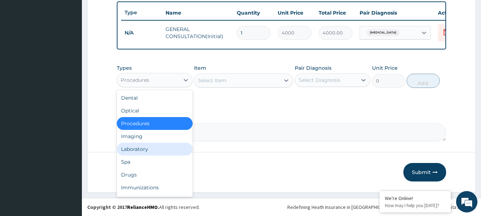
click at [137, 153] on div "Laboratory" at bounding box center [155, 149] width 76 height 13
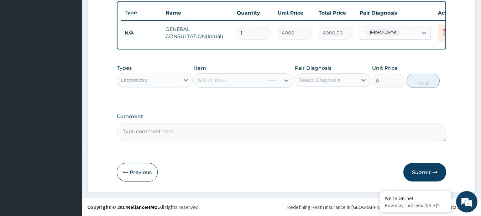
click at [231, 76] on div "Select Item" at bounding box center [243, 80] width 99 height 14
click at [230, 80] on div "Select Item" at bounding box center [236, 80] width 85 height 11
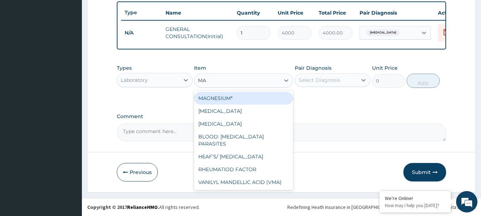
type input "MAL"
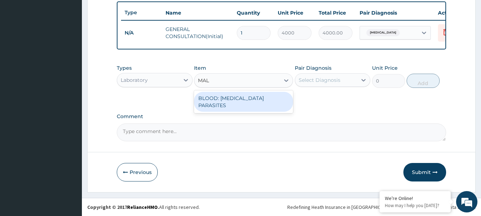
click at [238, 104] on div "BLOOD: MALARIA PARASITES" at bounding box center [243, 102] width 99 height 20
type input "2000"
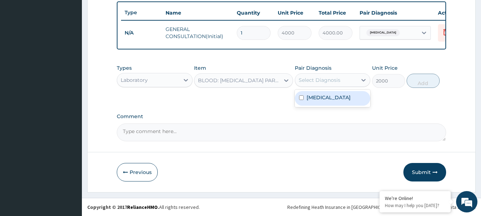
drag, startPoint x: 314, startPoint y: 80, endPoint x: 315, endPoint y: 95, distance: 15.3
click at [315, 87] on div "option Malaria, selected. option Malaria focused, 1 of 1. 1 result available. U…" at bounding box center [333, 80] width 76 height 14
click at [358, 96] on div "[MEDICAL_DATA]" at bounding box center [333, 98] width 76 height 15
checkbox input "true"
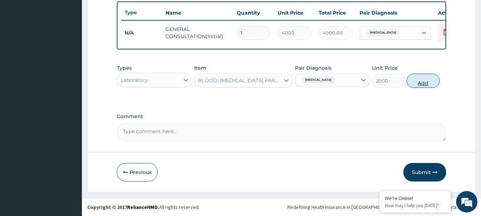
click at [430, 79] on button "Add" at bounding box center [423, 81] width 33 height 14
type input "0"
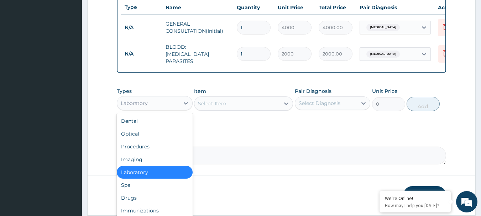
click at [136, 109] on div "Laboratory" at bounding box center [148, 103] width 62 height 11
click at [142, 199] on div "Drugs" at bounding box center [155, 198] width 76 height 13
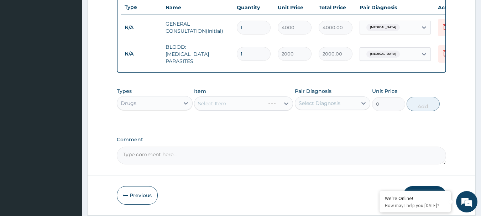
click at [228, 103] on div "Select Item" at bounding box center [243, 103] width 99 height 14
click at [218, 106] on div "Select Item" at bounding box center [243, 103] width 99 height 14
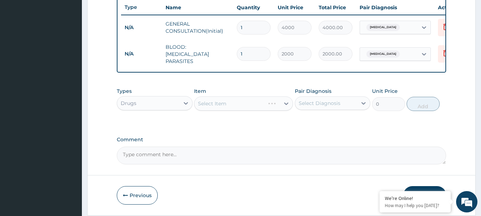
click at [218, 106] on div "Select Item" at bounding box center [212, 103] width 28 height 7
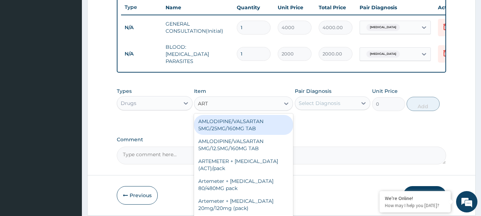
type input "ARTE"
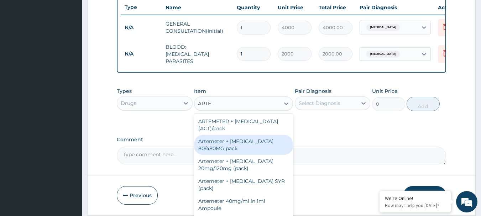
click at [233, 148] on div "Artemeter + Lumefantrine 80/480MG pack" at bounding box center [243, 145] width 99 height 20
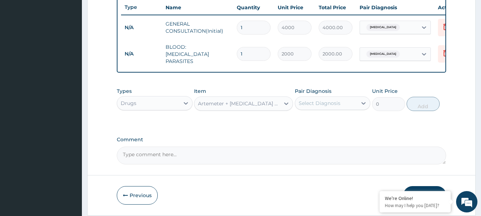
type input "1700"
click at [320, 108] on div "Select Diagnosis" at bounding box center [326, 103] width 62 height 11
click at [321, 124] on label "[MEDICAL_DATA]" at bounding box center [329, 120] width 44 height 7
checkbox input "true"
click at [421, 104] on button "Add" at bounding box center [423, 104] width 33 height 14
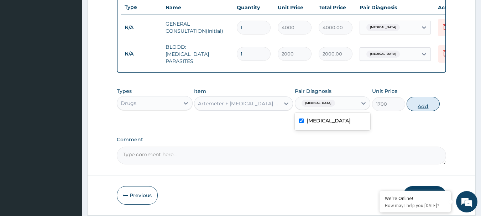
type input "0"
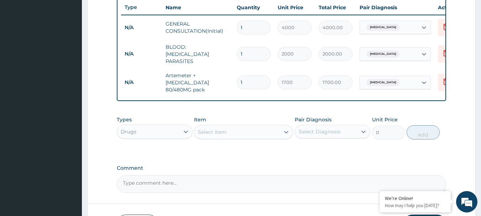
click at [226, 133] on div "Select Item" at bounding box center [212, 132] width 28 height 7
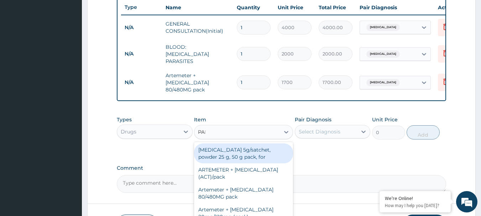
type input "PARA"
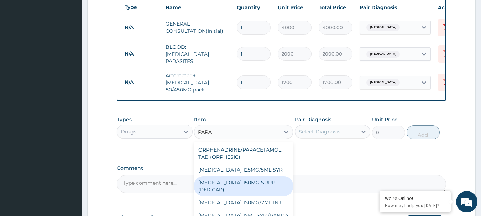
scroll to position [322, 0]
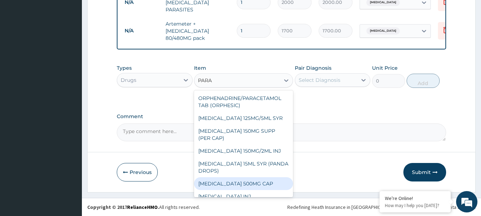
click at [242, 184] on div "[MEDICAL_DATA] 500MG CAP" at bounding box center [243, 183] width 99 height 13
type input "40"
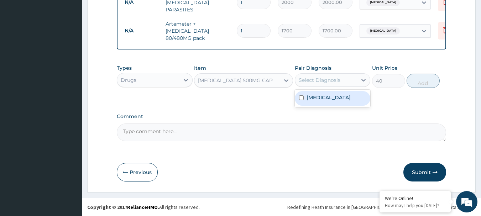
click at [326, 77] on div "Select Diagnosis" at bounding box center [320, 80] width 42 height 7
click at [328, 100] on div "[MEDICAL_DATA]" at bounding box center [333, 98] width 76 height 15
checkbox input "true"
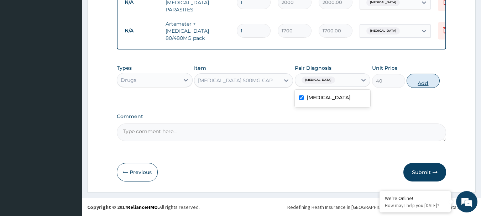
click at [420, 80] on button "Add" at bounding box center [423, 81] width 33 height 14
type input "0"
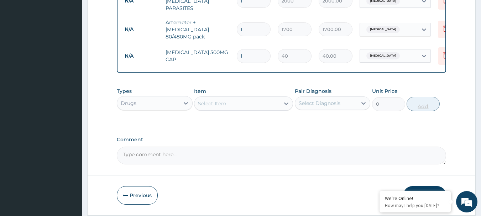
type input "18"
type input "720.00"
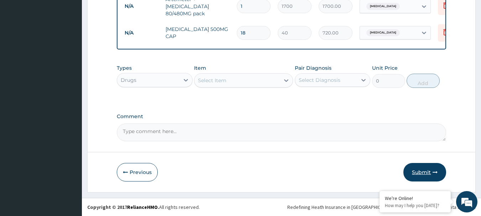
type input "18"
click at [422, 174] on button "Submit" at bounding box center [424, 172] width 43 height 19
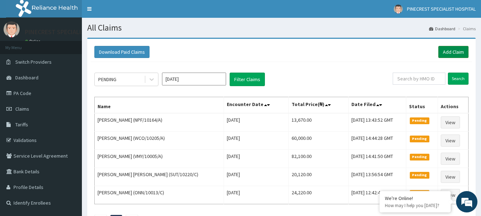
click at [450, 52] on link "Add Claim" at bounding box center [453, 52] width 30 height 12
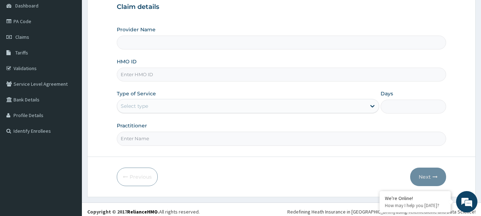
scroll to position [77, 0]
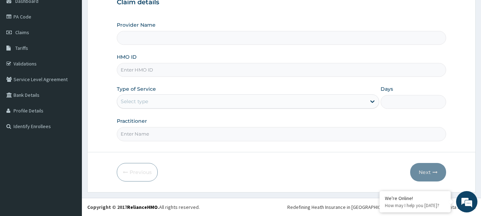
type input "PINECREST SPECIALIST HOSPITAL - [GEOGRAPHIC_DATA]"
click at [149, 70] on input "HMO ID" at bounding box center [282, 70] width 330 height 14
type input "SKN/10147/A"
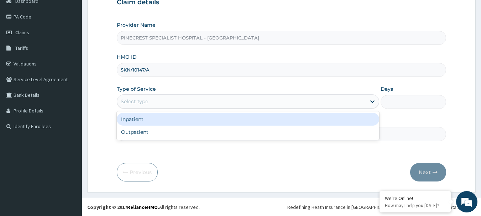
click at [140, 103] on div "Select type" at bounding box center [134, 101] width 27 height 7
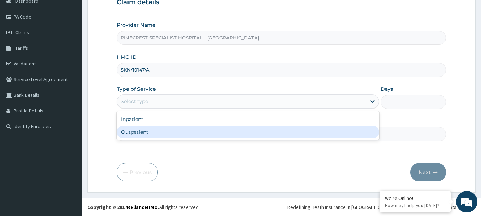
click at [138, 130] on div "Outpatient" at bounding box center [248, 132] width 262 height 13
type input "1"
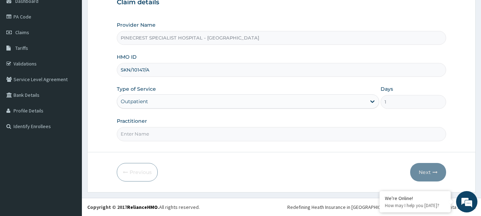
click at [137, 133] on input "Practitioner" at bounding box center [282, 134] width 330 height 14
type input "DR [PERSON_NAME]"
click at [166, 69] on input "SKN/10147/A" at bounding box center [282, 70] width 330 height 14
type input "SKN/10147/B"
click at [423, 170] on button "Next" at bounding box center [428, 172] width 36 height 19
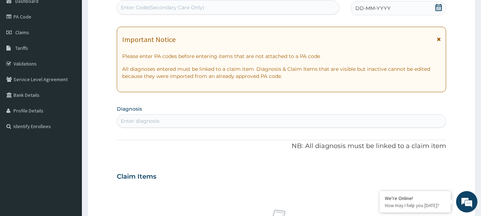
click at [384, 6] on span "DD-MM-YYYY" at bounding box center [372, 8] width 35 height 7
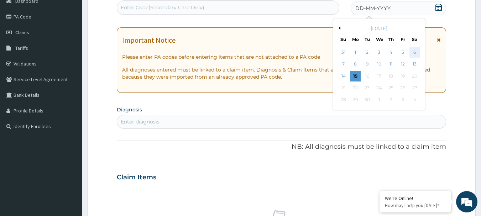
click at [414, 50] on div "6" at bounding box center [414, 52] width 11 height 11
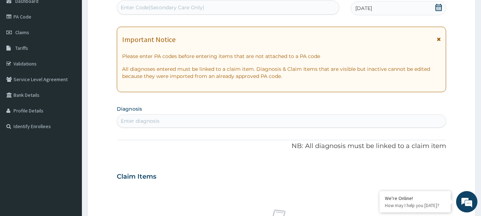
click at [138, 122] on div "Enter diagnosis" at bounding box center [140, 120] width 39 height 7
type input "[MEDICAL_DATA]"
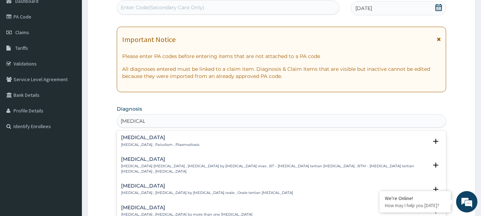
click at [129, 142] on div "[MEDICAL_DATA] [MEDICAL_DATA] , Paludism , Plasmodiosis" at bounding box center [160, 141] width 78 height 12
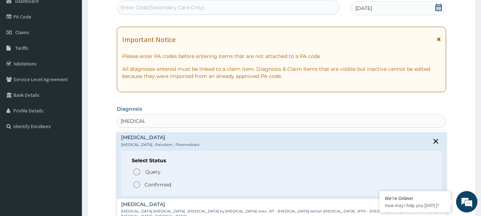
click at [138, 183] on icon "status option filled" at bounding box center [136, 184] width 9 height 9
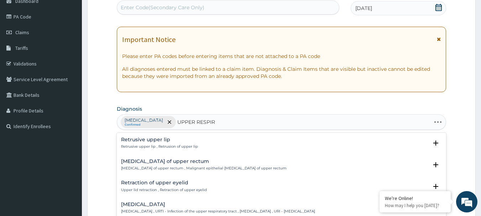
type input "UPPER RESPIRA"
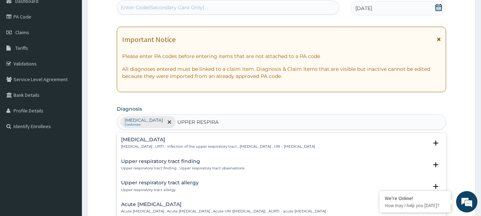
click at [152, 141] on h4 "Upper respiratory infection" at bounding box center [218, 139] width 194 height 5
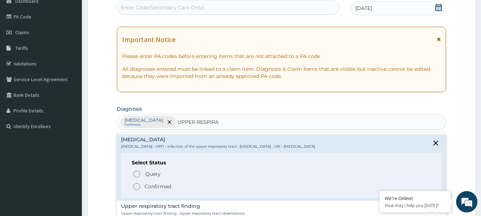
click at [136, 188] on icon "status option filled" at bounding box center [136, 186] width 9 height 9
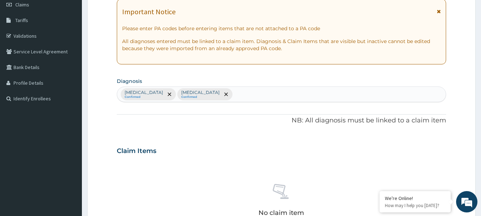
scroll to position [107, 0]
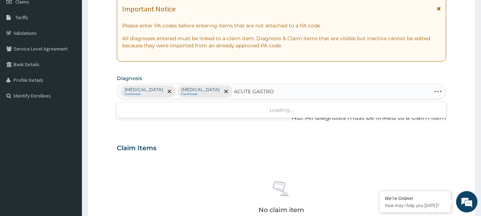
type input "ACUTE GASTROEN"
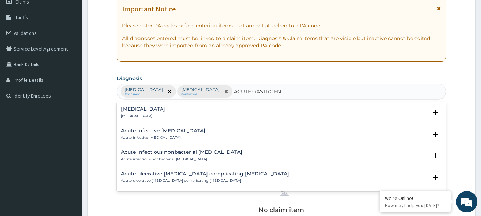
click at [160, 112] on h4 "Acute gastroenteritis" at bounding box center [143, 108] width 44 height 5
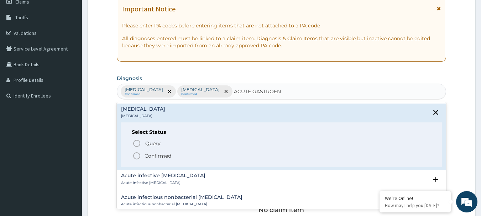
click at [136, 152] on icon "status option filled" at bounding box center [136, 156] width 9 height 9
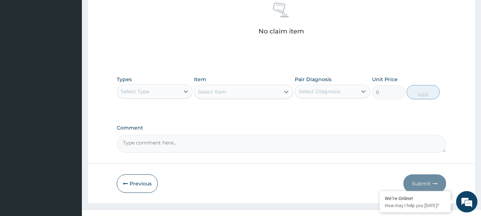
scroll to position [291, 0]
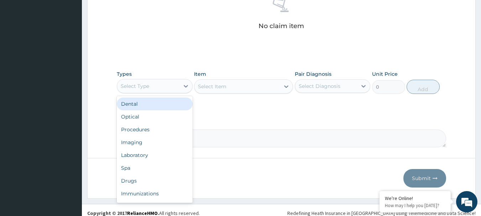
click at [164, 83] on div "Select Type" at bounding box center [148, 85] width 62 height 11
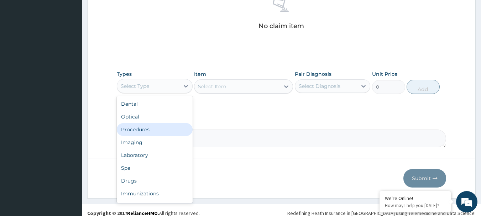
click at [147, 131] on div "Procedures" at bounding box center [155, 129] width 76 height 13
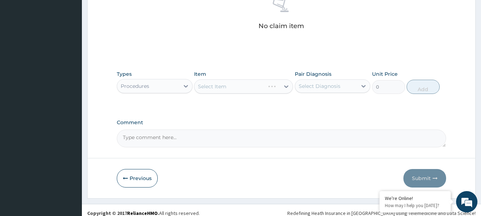
click at [224, 83] on div "Select Item" at bounding box center [243, 86] width 99 height 14
click at [232, 86] on div "Select Item" at bounding box center [243, 86] width 99 height 14
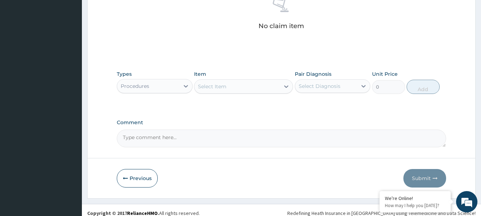
click at [232, 86] on div "Select Item" at bounding box center [236, 86] width 85 height 11
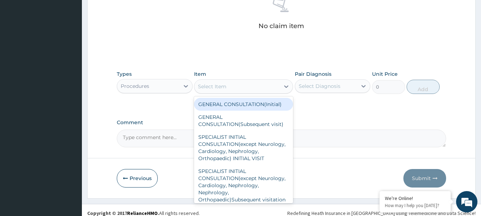
click at [232, 102] on div "GENERAL CONSULTATION(Initial)" at bounding box center [243, 104] width 99 height 13
type input "4000"
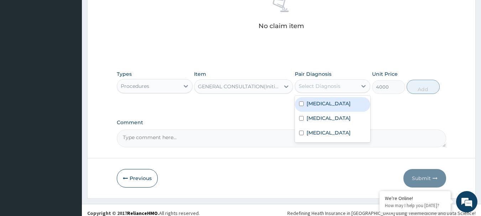
click at [309, 88] on div "Select Diagnosis" at bounding box center [320, 86] width 42 height 7
click at [318, 107] on div "Malaria" at bounding box center [333, 104] width 76 height 15
checkbox input "true"
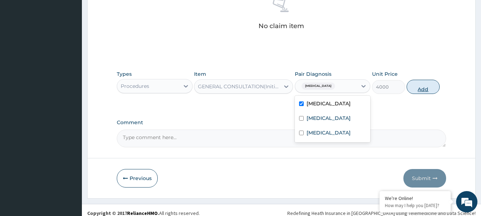
click at [424, 87] on button "Add" at bounding box center [423, 87] width 33 height 14
type input "0"
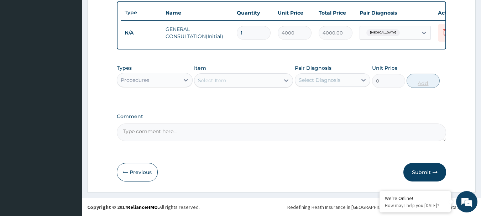
scroll to position [269, 0]
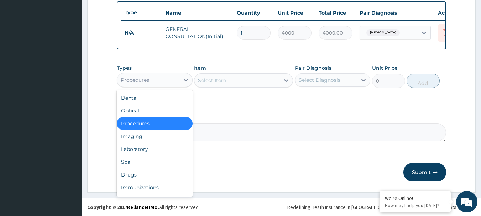
click at [162, 79] on div "Procedures" at bounding box center [148, 79] width 62 height 11
click at [145, 147] on div "Laboratory" at bounding box center [155, 149] width 76 height 13
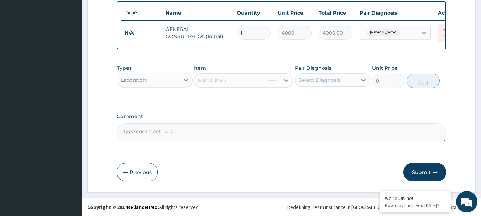
click at [211, 80] on div "Select Item" at bounding box center [243, 80] width 99 height 14
click at [219, 80] on div "Select Item" at bounding box center [212, 80] width 28 height 7
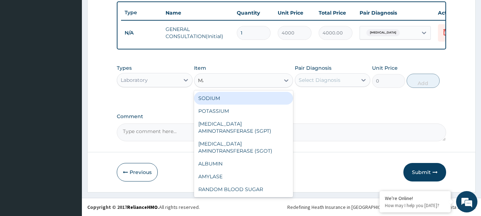
type input "MAL"
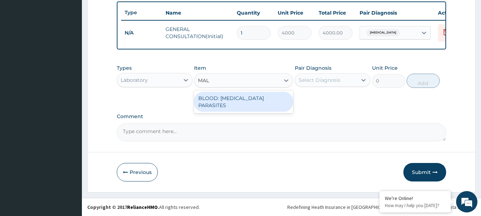
click at [233, 100] on div "BLOOD: MALARIA PARASITES" at bounding box center [243, 102] width 99 height 20
type input "2000"
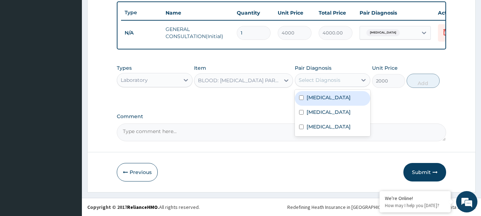
click at [321, 80] on div "Select Diagnosis" at bounding box center [320, 80] width 42 height 7
click at [323, 97] on label "Malaria" at bounding box center [329, 97] width 44 height 7
checkbox input "true"
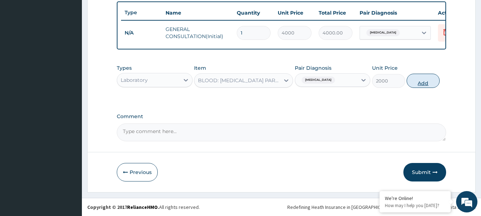
click at [417, 82] on button "Add" at bounding box center [423, 81] width 33 height 14
type input "0"
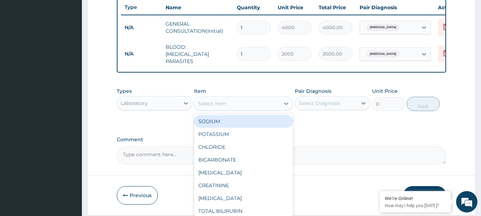
click at [233, 104] on div "Select Item" at bounding box center [236, 103] width 85 height 11
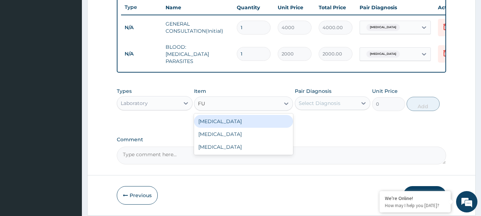
type input "FUL"
click at [233, 122] on div "FULL BLOOD COUNT" at bounding box center [243, 121] width 99 height 13
type input "4000"
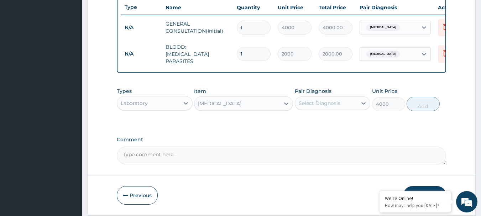
click at [319, 103] on div "Select Diagnosis" at bounding box center [320, 103] width 42 height 7
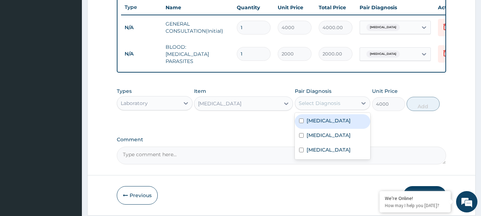
click at [322, 124] on label "Malaria" at bounding box center [329, 120] width 44 height 7
checkbox input "true"
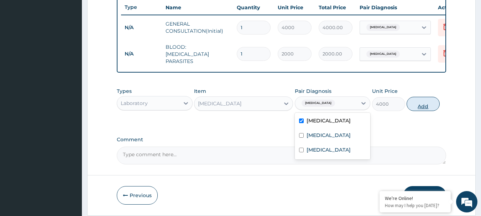
click at [413, 106] on button "Add" at bounding box center [423, 104] width 33 height 14
type input "0"
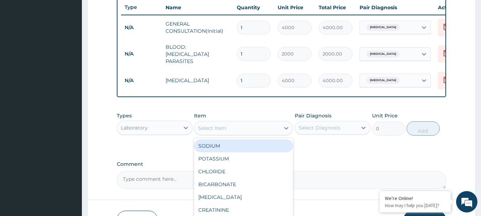
click at [203, 132] on div "Select Item" at bounding box center [212, 128] width 28 height 7
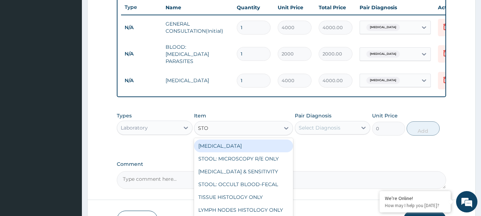
type input "STOO"
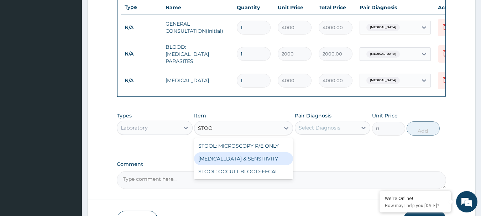
click at [235, 163] on div "STOOL: CULTURE & SENSITIVITY" at bounding box center [243, 158] width 99 height 13
type input "4500"
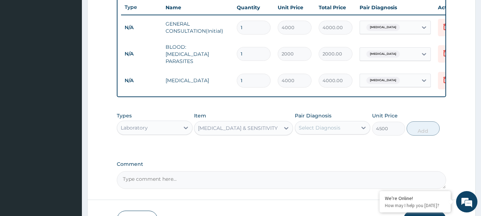
click at [339, 129] on div "Select Diagnosis" at bounding box center [320, 127] width 42 height 7
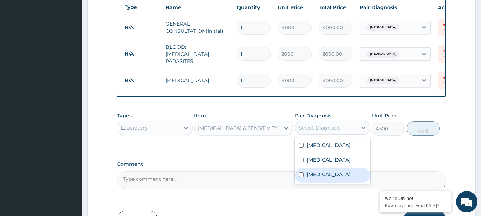
click at [325, 178] on label "Acute gastroenteritis" at bounding box center [329, 174] width 44 height 7
checkbox input "true"
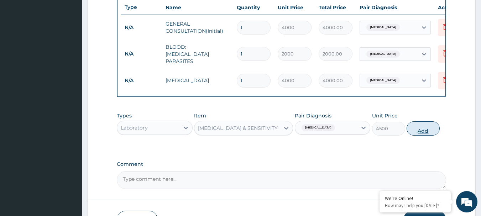
click at [423, 126] on button "Add" at bounding box center [423, 128] width 33 height 14
type input "0"
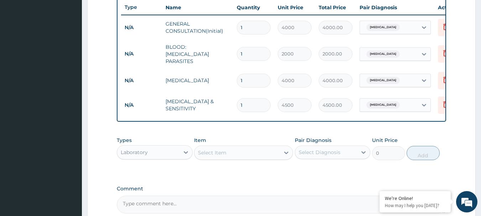
scroll to position [342, 0]
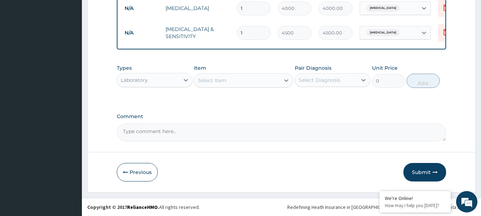
click at [158, 77] on div "Laboratory" at bounding box center [148, 79] width 62 height 11
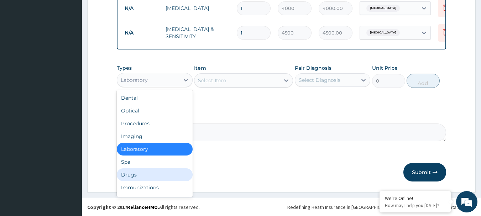
click at [135, 172] on div "Drugs" at bounding box center [155, 174] width 76 height 13
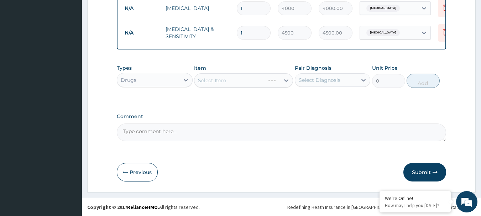
click at [226, 79] on div "Select Item" at bounding box center [243, 80] width 99 height 14
click at [225, 79] on div "Select Item" at bounding box center [243, 80] width 99 height 14
click at [214, 82] on div "Select Item" at bounding box center [212, 80] width 28 height 7
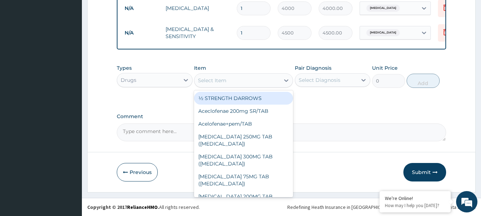
click at [214, 82] on div "Select Item" at bounding box center [212, 80] width 28 height 7
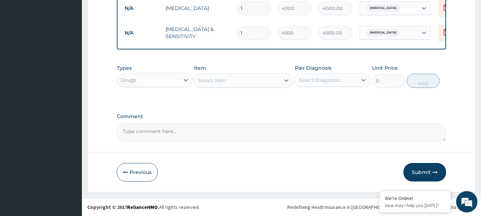
click at [213, 82] on div "Select Item" at bounding box center [212, 80] width 28 height 7
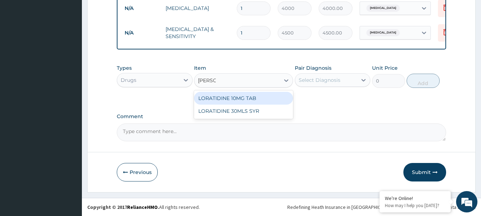
type input "LORAT"
click at [226, 97] on div "LORATIDINE 10MG TAB" at bounding box center [243, 98] width 99 height 13
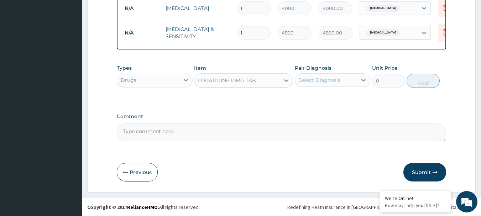
type input "100"
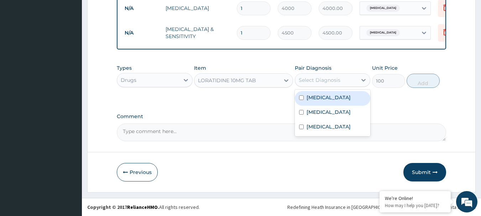
click at [329, 78] on div "Select Diagnosis" at bounding box center [320, 80] width 42 height 7
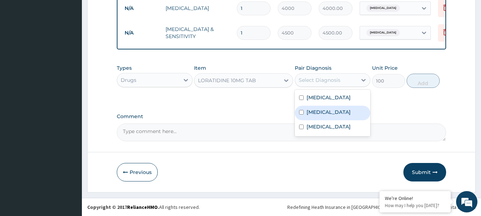
click at [323, 115] on label "Upper respiratory infection" at bounding box center [329, 112] width 44 height 7
checkbox input "true"
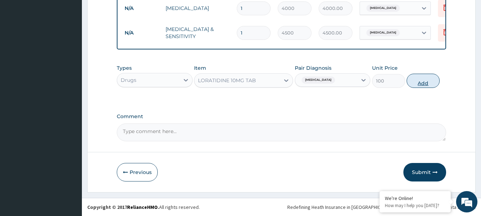
click at [419, 84] on button "Add" at bounding box center [423, 81] width 33 height 14
type input "0"
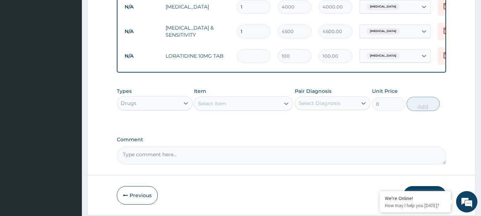
type input "0.00"
type input "5"
type input "500.00"
type input "5"
click at [222, 107] on div "Select Item" at bounding box center [212, 103] width 28 height 7
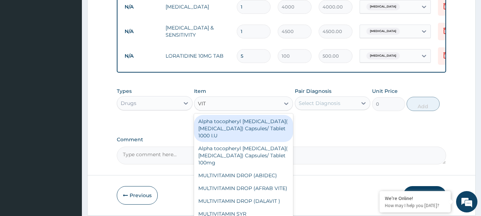
type input "VIT C"
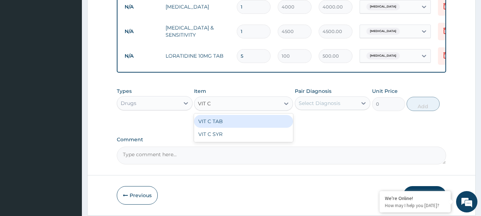
click at [224, 121] on div "VIT C TAB" at bounding box center [243, 121] width 99 height 13
type input "40"
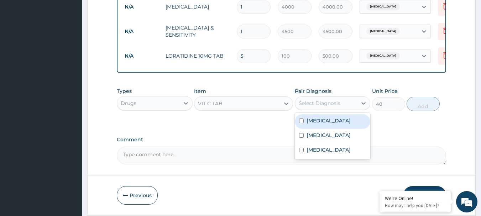
click at [322, 100] on div "Select Diagnosis" at bounding box center [326, 103] width 62 height 11
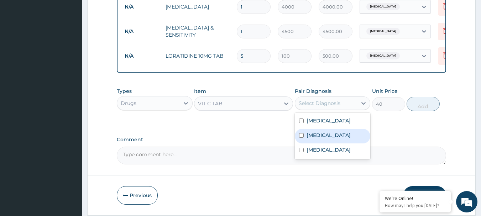
click at [319, 137] on label "Upper respiratory infection" at bounding box center [329, 135] width 44 height 7
checkbox input "true"
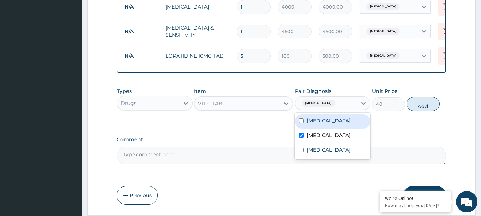
click at [424, 108] on button "Add" at bounding box center [423, 104] width 33 height 14
type input "0"
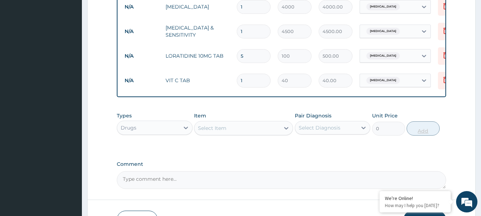
type input "0.00"
type input "4"
type input "160.00"
type input "42"
type input "1680.00"
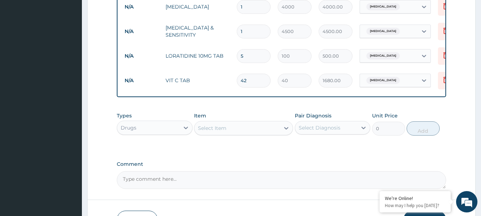
type input "42"
click at [226, 128] on div "Select Item" at bounding box center [212, 128] width 28 height 7
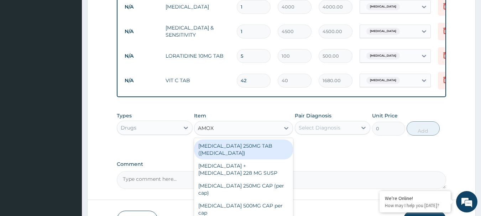
type input "AMOXI"
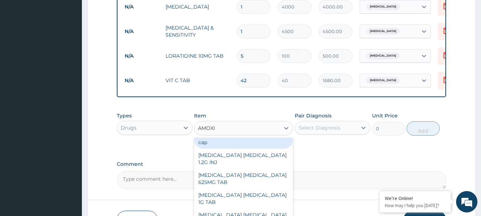
scroll to position [61, 0]
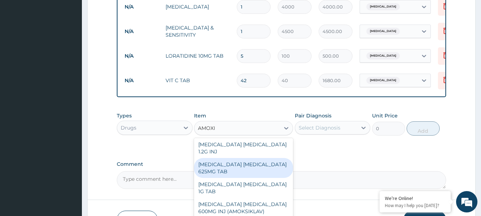
click at [256, 162] on div "AMOXICILLIN CLAVULANIC ACID 625MG TAB" at bounding box center [243, 168] width 99 height 20
type input "300"
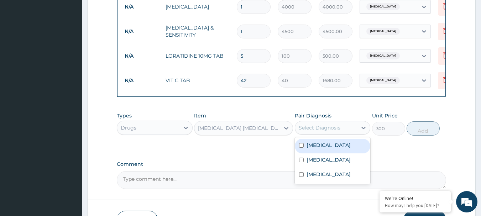
click at [328, 128] on div "Select Diagnosis" at bounding box center [320, 127] width 42 height 7
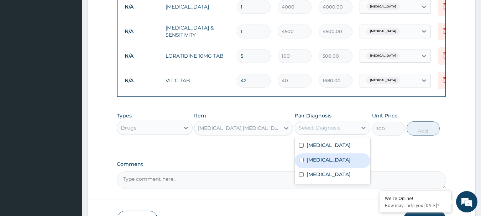
click at [323, 163] on label "Upper respiratory infection" at bounding box center [329, 159] width 44 height 7
checkbox input "true"
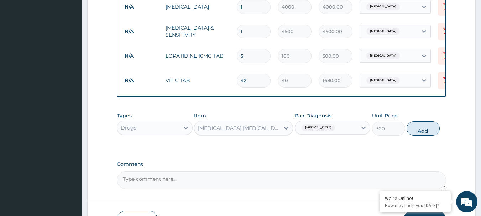
click at [423, 131] on button "Add" at bounding box center [423, 128] width 33 height 14
type input "0"
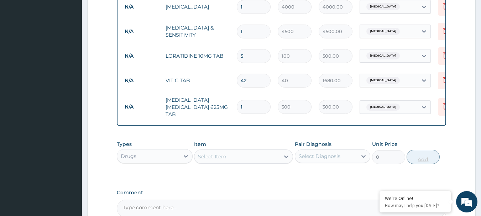
type input "14"
type input "4200.00"
type input "1"
type input "300.00"
type input "10"
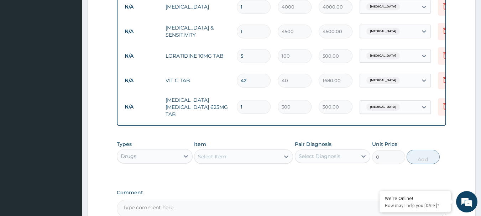
type input "3000.00"
type input "1"
type input "300.00"
type input "14"
type input "4200.00"
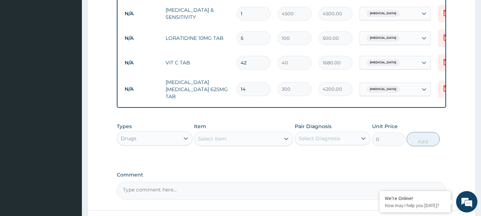
scroll to position [420, 0]
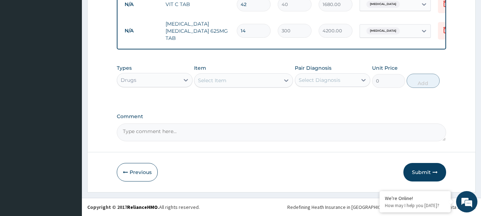
type input "14"
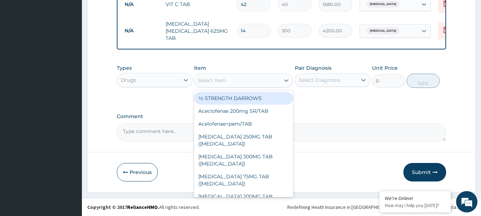
click at [216, 80] on div "Select Item" at bounding box center [212, 80] width 28 height 7
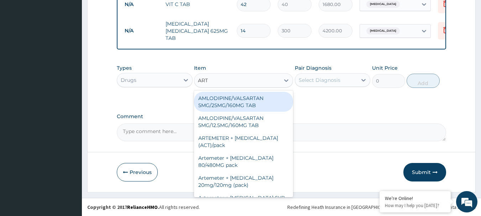
type input "ARTE"
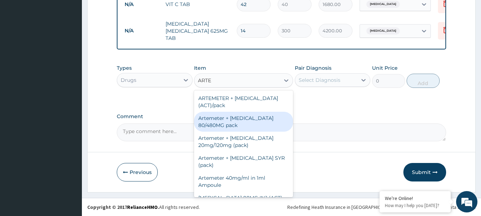
click at [232, 122] on div "Artemeter + Lumefantrine 80/480MG pack" at bounding box center [243, 122] width 99 height 20
type input "1700"
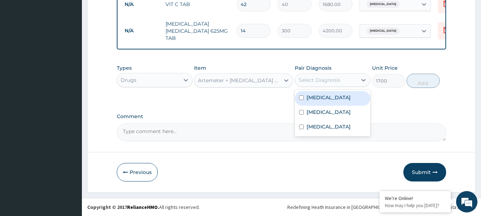
click at [325, 77] on div "Select Diagnosis" at bounding box center [320, 80] width 42 height 7
click at [328, 105] on div "Malaria" at bounding box center [333, 98] width 76 height 15
checkbox input "true"
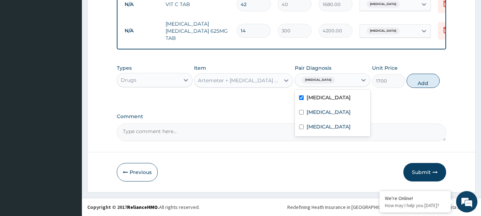
click at [415, 88] on div "Types Drugs Item Artemeter + Lumefantrine 80/480MG pack Pair Diagnosis option M…" at bounding box center [282, 76] width 330 height 31
click at [416, 78] on button "Add" at bounding box center [423, 81] width 33 height 14
type input "0"
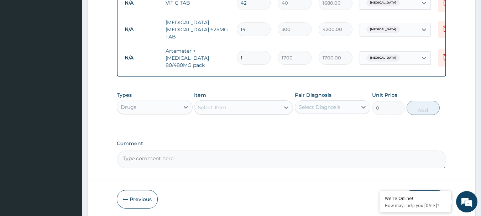
click at [204, 110] on div "Select Item" at bounding box center [212, 107] width 28 height 7
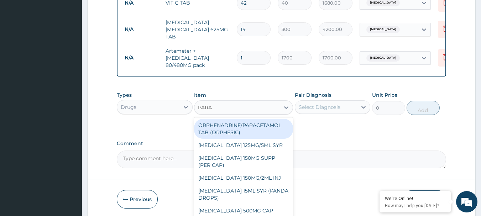
type input "PARAC"
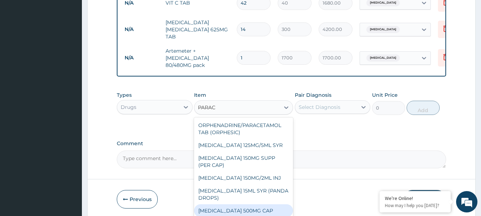
click at [239, 206] on div "Paracetamol 500MG CAP" at bounding box center [243, 210] width 99 height 13
type input "40"
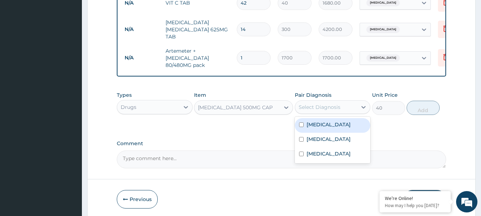
click at [328, 105] on div "Select Diagnosis" at bounding box center [320, 107] width 42 height 7
click at [323, 128] on label "Malaria" at bounding box center [329, 124] width 44 height 7
checkbox input "true"
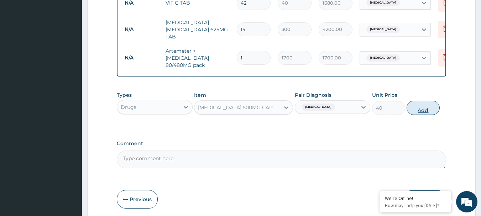
click at [424, 109] on button "Add" at bounding box center [423, 108] width 33 height 14
type input "0"
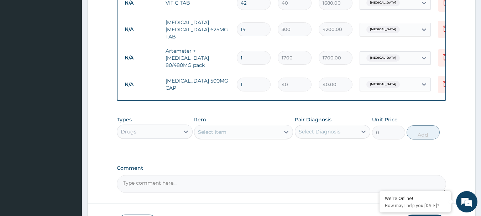
type input "18"
type input "720.00"
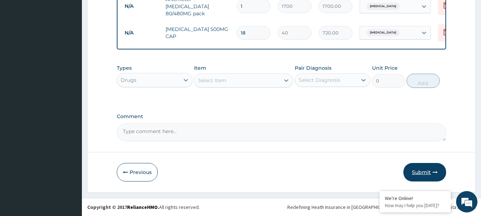
type input "18"
click at [424, 175] on button "Submit" at bounding box center [424, 172] width 43 height 19
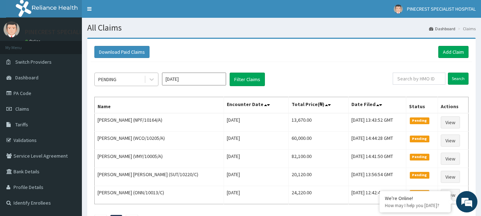
click at [136, 77] on div "PENDING" at bounding box center [119, 79] width 49 height 11
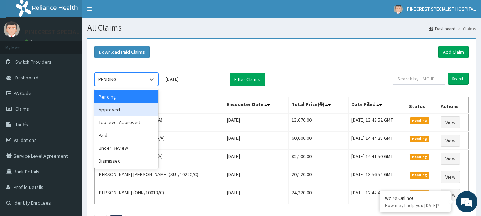
click at [126, 108] on div "Approved" at bounding box center [126, 109] width 64 height 13
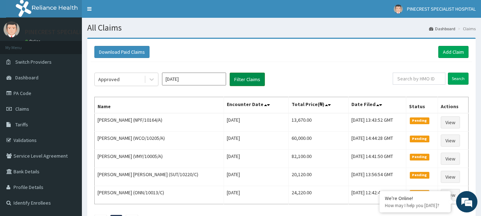
click at [242, 80] on button "Filter Claims" at bounding box center [247, 80] width 35 height 14
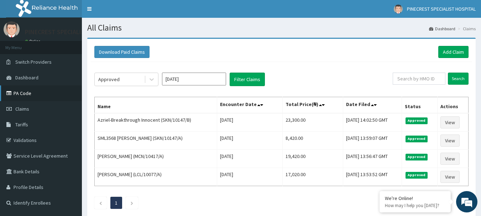
click at [33, 95] on link "PA Code" at bounding box center [41, 93] width 82 height 16
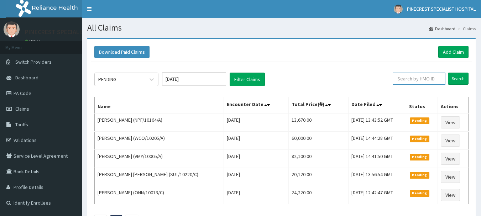
click at [425, 79] on input "text" at bounding box center [419, 79] width 53 height 12
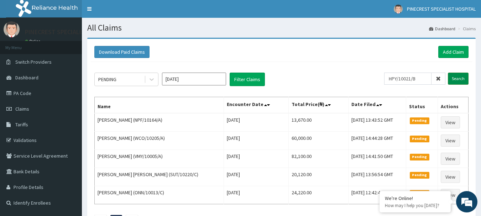
click at [459, 76] on input "Search" at bounding box center [458, 79] width 21 height 12
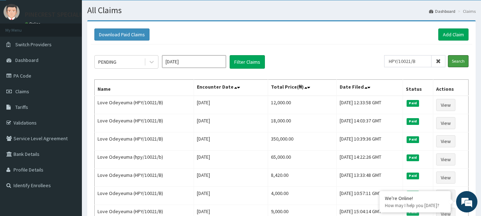
scroll to position [17, 0]
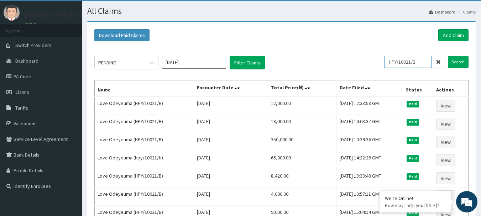
click at [424, 63] on input "HPY/10021/B" at bounding box center [407, 62] width 47 height 12
type input "HPY/10021/A"
click at [451, 62] on input "Search" at bounding box center [458, 62] width 21 height 12
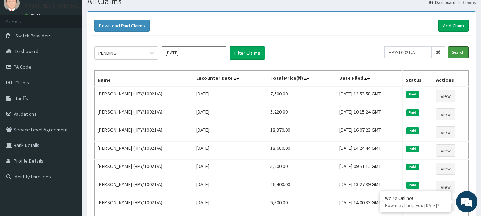
scroll to position [26, 0]
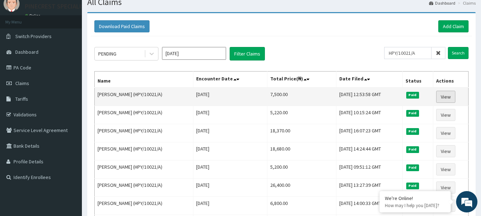
click at [449, 96] on link "View" at bounding box center [445, 97] width 19 height 12
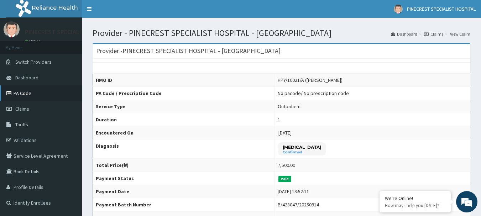
click at [26, 92] on link "PA Code" at bounding box center [41, 93] width 82 height 16
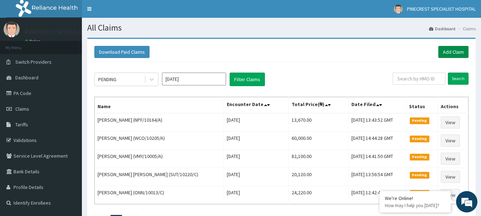
click at [449, 49] on link "Add Claim" at bounding box center [453, 52] width 30 height 12
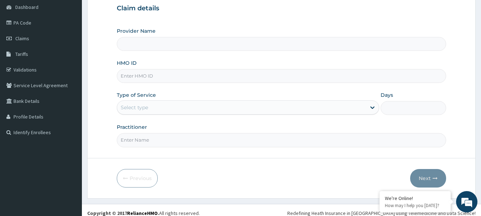
scroll to position [77, 0]
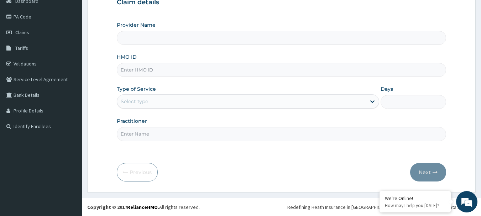
type input "PINECREST SPECIALIST HOSPITAL - [GEOGRAPHIC_DATA]"
click at [180, 70] on input "HMO ID" at bounding box center [282, 70] width 330 height 14
type input "HPY/10021/A"
click at [167, 101] on div "Select type" at bounding box center [241, 101] width 249 height 11
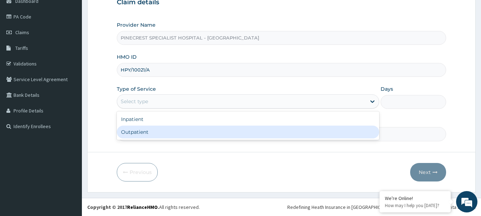
click at [146, 130] on div "Outpatient" at bounding box center [248, 132] width 262 height 13
type input "1"
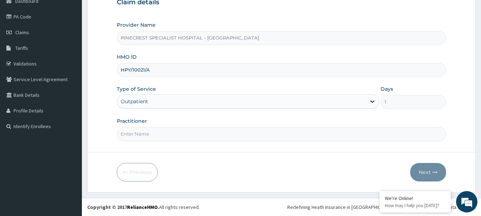
click at [147, 132] on input "Practitioner" at bounding box center [282, 134] width 330 height 14
type input "DR EMMA"
click at [426, 175] on button "Next" at bounding box center [428, 172] width 36 height 19
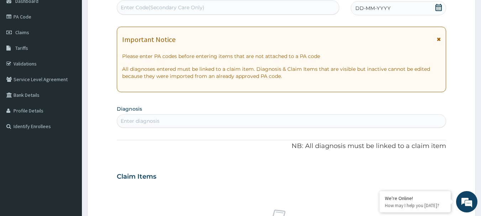
click at [142, 6] on div "Enter Code(Secondary Care Only)" at bounding box center [163, 7] width 84 height 7
type input "PA/OF9577"
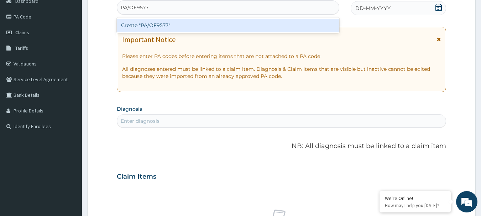
click at [149, 23] on div "Create "PA/OF9577"" at bounding box center [228, 25] width 223 height 13
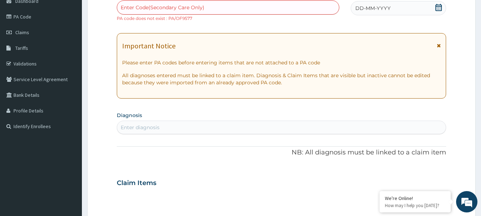
click at [143, 4] on div "Enter Code(Secondary Care Only)" at bounding box center [163, 7] width 84 height 7
type input "PA/0F9577"
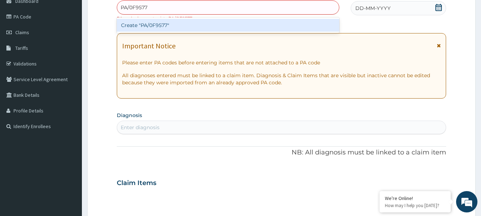
click at [151, 21] on div "Create "PA/0F9577"" at bounding box center [228, 25] width 223 height 13
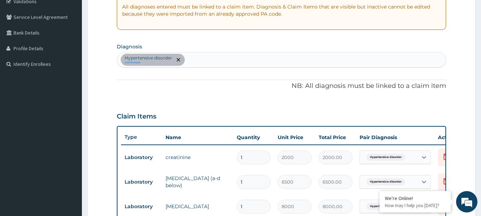
scroll to position [142, 0]
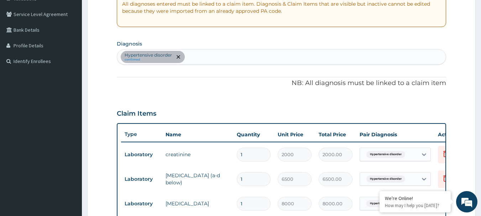
click at [212, 57] on div "Hypertensive disorder confirmed" at bounding box center [281, 56] width 329 height 15
type input "MALARIA"
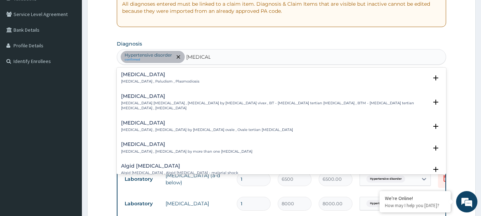
click at [146, 78] on div "Malaria Malaria , Paludism , Plasmodiosis" at bounding box center [160, 78] width 78 height 12
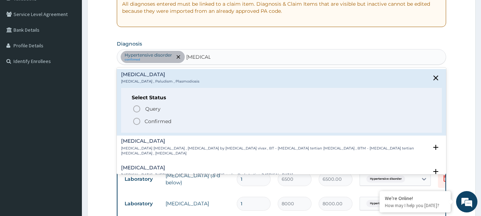
click at [137, 121] on icon "status option filled" at bounding box center [136, 121] width 9 height 9
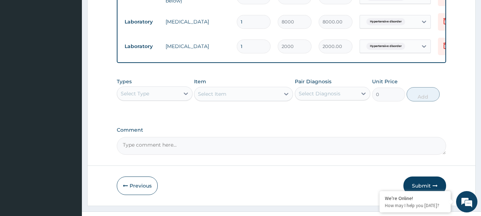
scroll to position [342, 0]
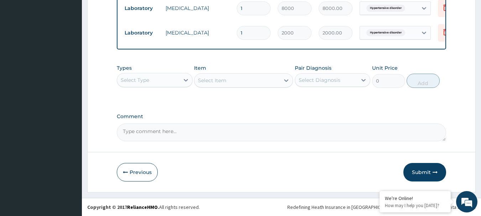
click at [155, 78] on div "Select Type" at bounding box center [148, 79] width 62 height 11
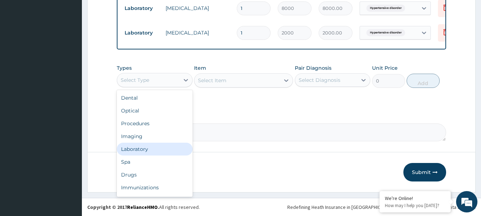
click at [144, 145] on div "Laboratory" at bounding box center [155, 149] width 76 height 13
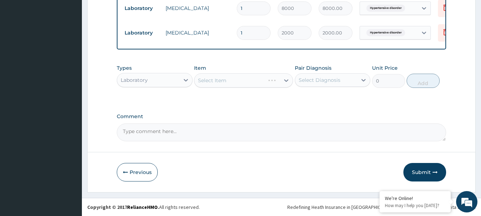
click at [217, 80] on div "Select Item" at bounding box center [243, 80] width 99 height 14
click at [217, 79] on div "Select Item" at bounding box center [243, 80] width 99 height 14
click at [216, 79] on div "Select Item" at bounding box center [243, 80] width 99 height 14
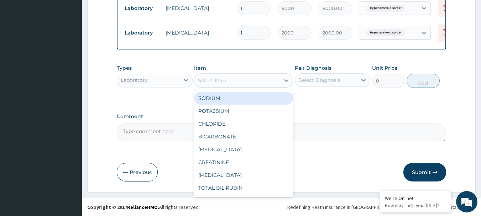
click at [222, 81] on div "Select Item" at bounding box center [212, 80] width 28 height 7
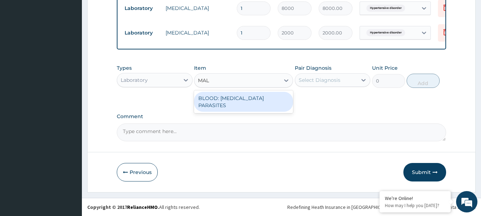
type input "MALA"
click at [230, 96] on div "BLOOD: MALARIA PARASITES" at bounding box center [243, 102] width 99 height 20
type input "2000"
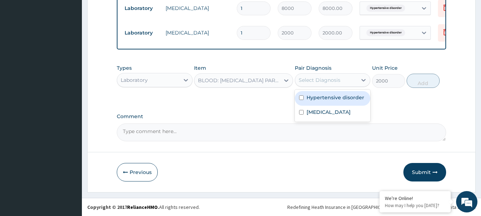
click at [322, 80] on div "Select Diagnosis" at bounding box center [320, 80] width 42 height 7
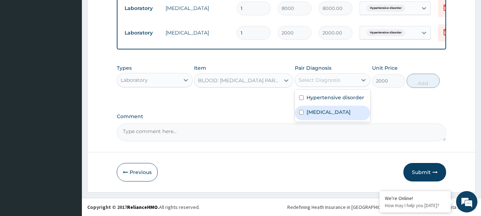
click at [319, 109] on label "[MEDICAL_DATA]" at bounding box center [329, 112] width 44 height 7
checkbox input "true"
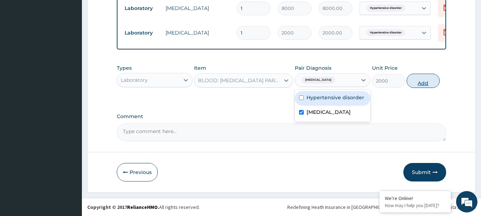
click at [433, 76] on button "Add" at bounding box center [423, 81] width 33 height 14
type input "0"
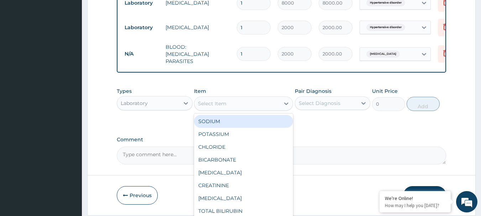
click at [244, 102] on div "Select Item" at bounding box center [236, 103] width 85 height 11
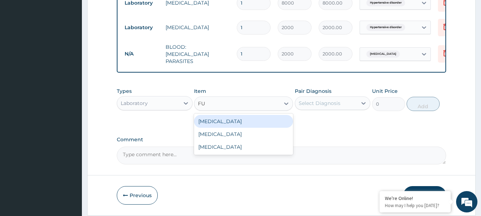
type input "FUL"
click at [237, 122] on div "FULL BLOOD COUNT" at bounding box center [243, 121] width 99 height 13
type input "4000"
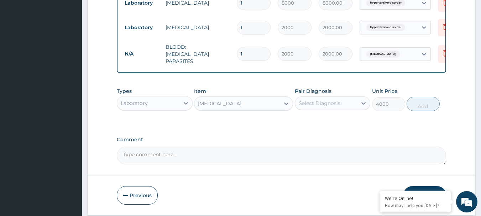
click at [317, 103] on div "Select Diagnosis" at bounding box center [320, 103] width 42 height 7
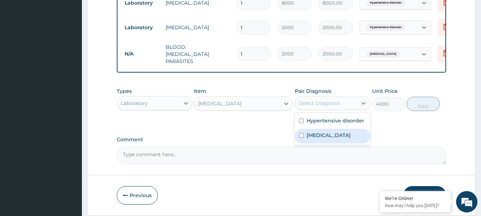
click at [319, 138] on label "[MEDICAL_DATA]" at bounding box center [329, 135] width 44 height 7
checkbox input "true"
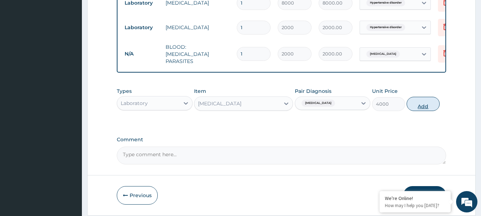
click at [435, 101] on button "Add" at bounding box center [423, 104] width 33 height 14
type input "0"
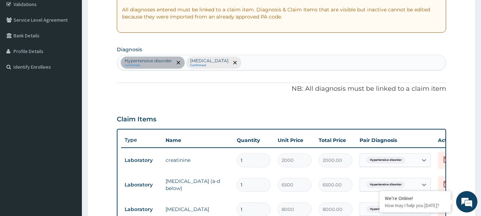
scroll to position [118, 0]
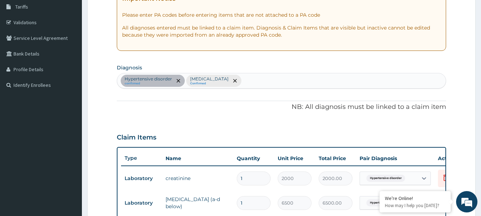
click at [231, 82] on div "Hypertensive disorder confirmed Malaria Confirmed" at bounding box center [281, 80] width 329 height 15
type input "URINARY TRACT INFEC"
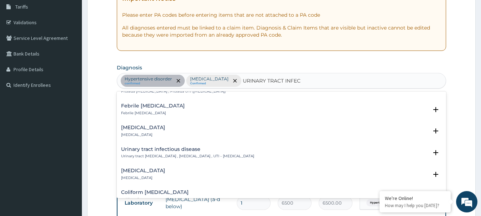
scroll to position [98, 0]
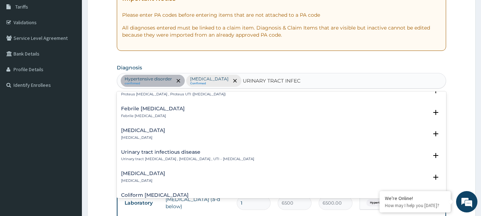
click at [187, 151] on h4 "Urinary tract infectious disease" at bounding box center [187, 152] width 133 height 5
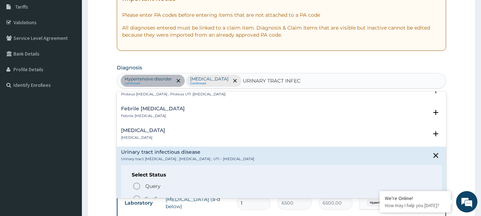
click at [136, 195] on icon "status option filled" at bounding box center [136, 199] width 9 height 9
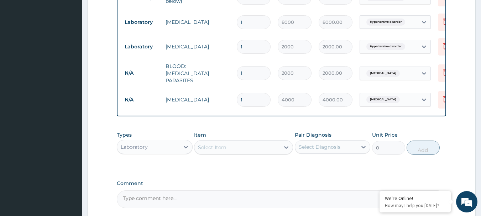
scroll to position [342, 0]
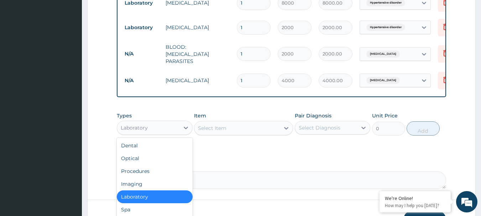
click at [150, 130] on div "Laboratory" at bounding box center [148, 127] width 62 height 11
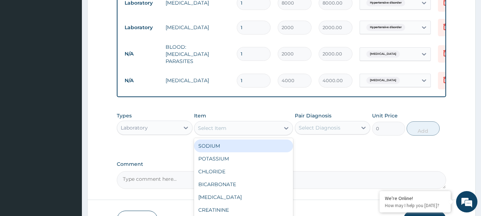
click at [214, 129] on div "Select Item" at bounding box center [212, 128] width 28 height 7
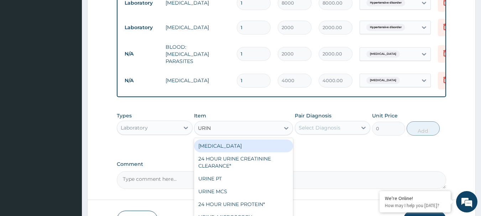
type input "URINA"
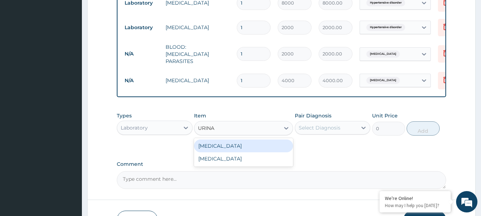
click at [236, 147] on div "URINALYSIS" at bounding box center [243, 146] width 99 height 13
type input "2000"
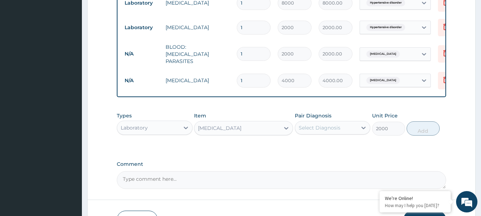
click at [307, 131] on div "Select Diagnosis" at bounding box center [320, 127] width 42 height 7
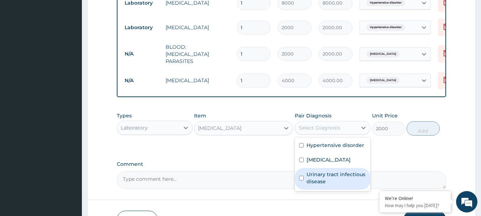
click at [318, 181] on label "Urinary tract infectious disease" at bounding box center [337, 178] width 60 height 14
checkbox input "true"
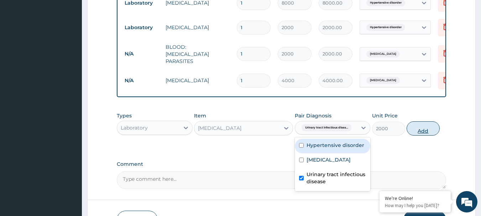
click at [413, 132] on button "Add" at bounding box center [423, 128] width 33 height 14
type input "0"
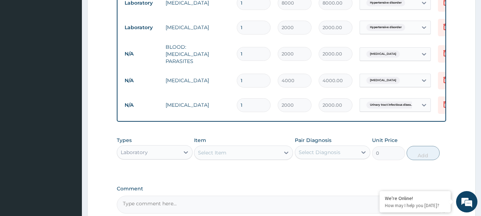
click at [147, 152] on div "Laboratory" at bounding box center [134, 152] width 27 height 7
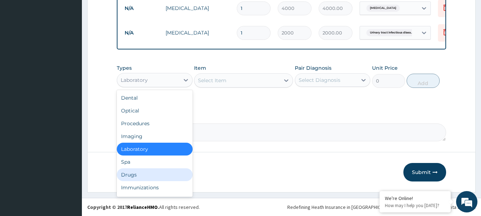
click at [128, 173] on div "Drugs" at bounding box center [155, 174] width 76 height 13
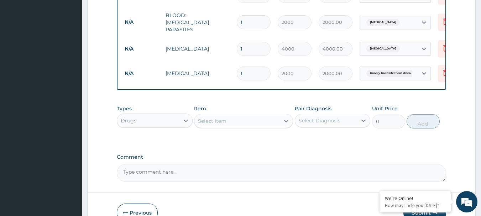
scroll to position [381, 0]
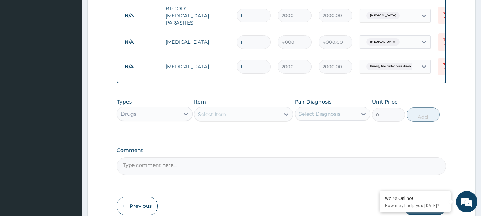
click at [217, 117] on div "Select Item" at bounding box center [212, 114] width 28 height 7
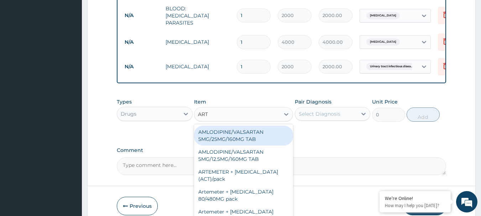
type input "ARTE"
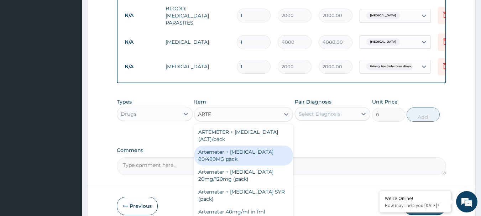
click at [234, 164] on div "Artemeter + Lumefantrine 80/480MG pack" at bounding box center [243, 156] width 99 height 20
type input "1700"
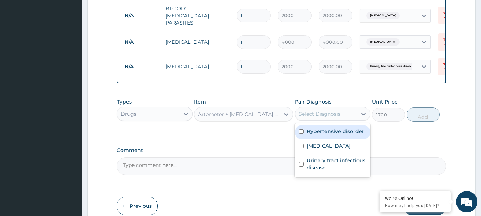
click at [342, 115] on div "Select Diagnosis" at bounding box center [326, 113] width 62 height 11
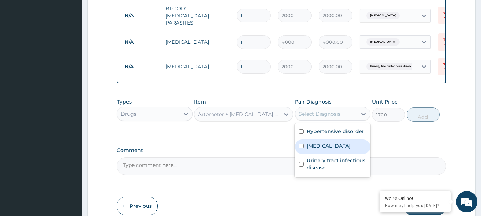
click at [323, 145] on label "[MEDICAL_DATA]" at bounding box center [329, 145] width 44 height 7
checkbox input "true"
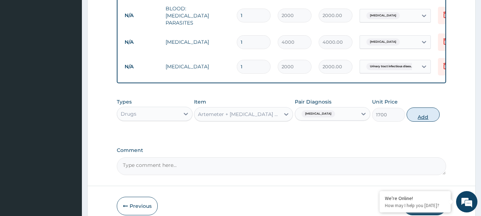
click at [430, 117] on button "Add" at bounding box center [423, 115] width 33 height 14
type input "0"
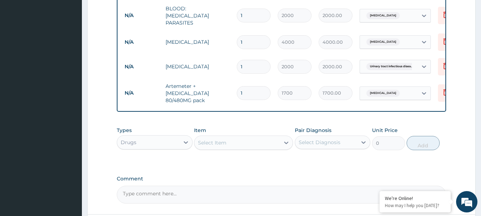
click at [205, 146] on div "Select Item" at bounding box center [212, 142] width 28 height 7
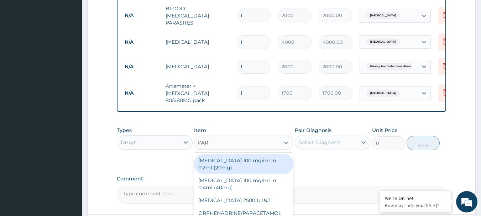
type input "PARA"
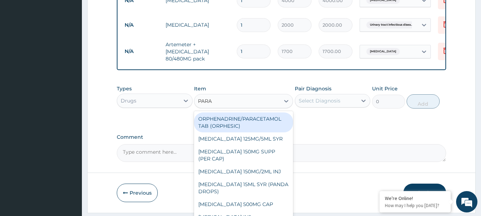
scroll to position [445, 0]
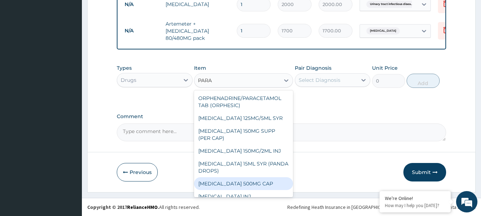
click at [271, 185] on div "Paracetamol 500MG CAP" at bounding box center [243, 183] width 99 height 13
type input "40"
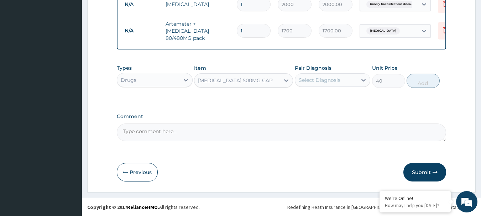
click at [328, 83] on div "Select Diagnosis" at bounding box center [320, 80] width 42 height 7
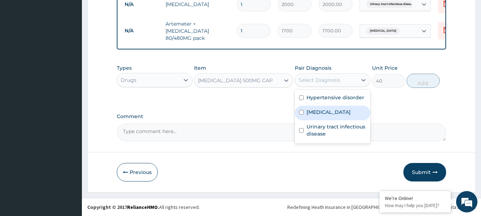
click at [329, 117] on div "[MEDICAL_DATA]" at bounding box center [333, 113] width 76 height 15
checkbox input "true"
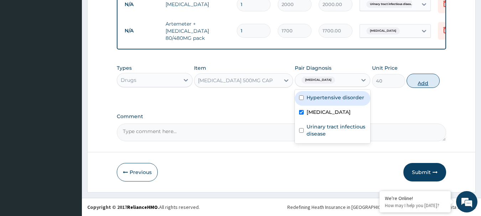
click at [423, 83] on button "Add" at bounding box center [423, 81] width 33 height 14
type input "0"
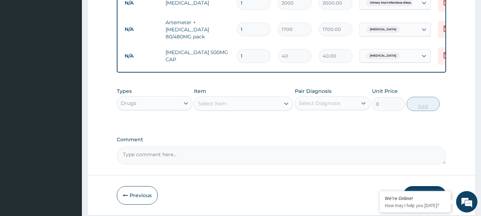
type input "18"
type input "720.00"
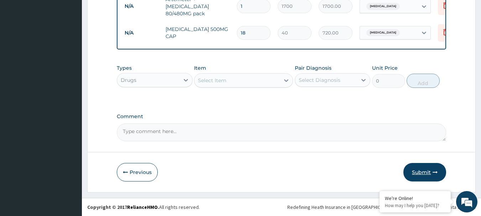
type input "18"
click at [428, 171] on button "Submit" at bounding box center [424, 172] width 43 height 19
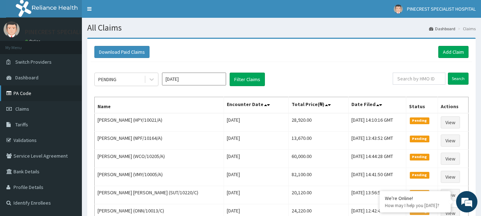
click at [21, 97] on link "PA Code" at bounding box center [41, 93] width 82 height 16
click at [446, 51] on link "Add Claim" at bounding box center [453, 52] width 30 height 12
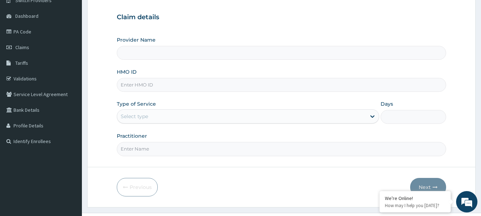
scroll to position [64, 0]
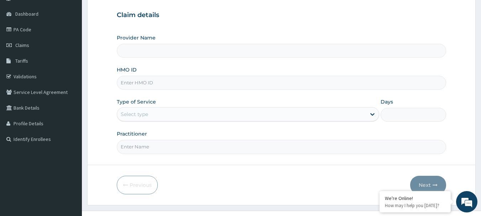
type input "PINECREST SPECIALIST HOSPITAL - [GEOGRAPHIC_DATA]"
click at [149, 84] on input "HMO ID" at bounding box center [282, 83] width 330 height 14
type input "UPC/10176/A"
click at [139, 110] on div "Select type" at bounding box center [241, 114] width 249 height 11
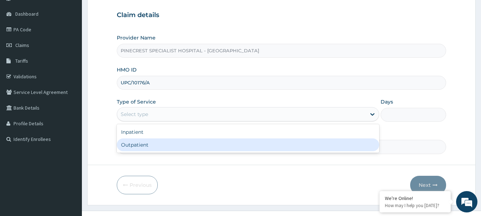
click at [135, 140] on div "Outpatient" at bounding box center [248, 144] width 262 height 13
type input "1"
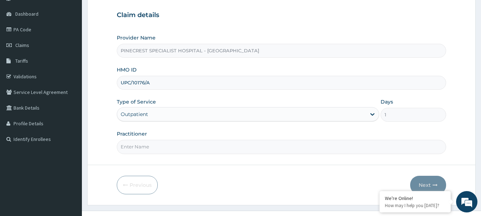
click at [141, 149] on input "Practitioner" at bounding box center [282, 147] width 330 height 14
type input "DR [PERSON_NAME]"
click at [414, 187] on button "Next" at bounding box center [428, 185] width 36 height 19
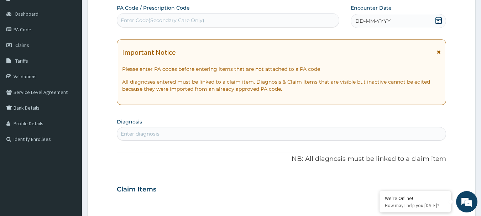
click at [139, 18] on div "Enter Code(Secondary Care Only)" at bounding box center [163, 20] width 84 height 7
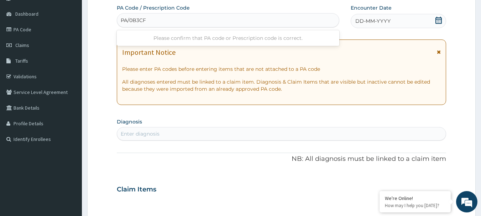
type input "PA/0B3CF2"
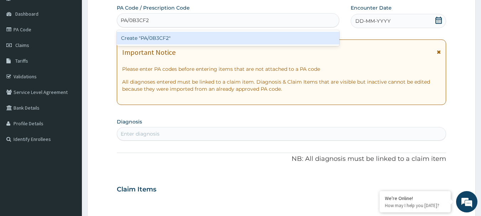
click at [166, 36] on div "Create "PA/0B3CF2"" at bounding box center [228, 38] width 223 height 13
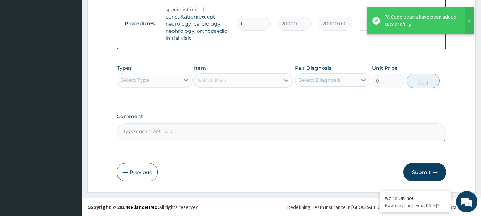
scroll to position [97, 0]
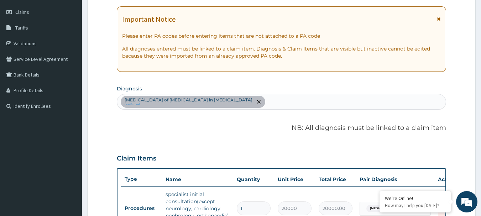
click at [273, 98] on div "[MEDICAL_DATA] of [MEDICAL_DATA] in [MEDICAL_DATA] confirmed" at bounding box center [281, 101] width 329 height 15
type input "[MEDICAL_DATA]"
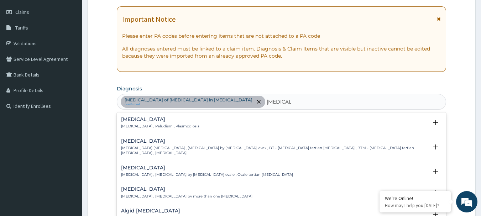
click at [144, 121] on h4 "[MEDICAL_DATA]" at bounding box center [160, 119] width 78 height 5
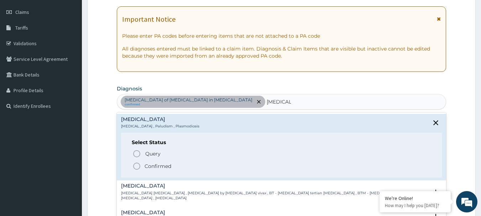
click at [138, 166] on icon "status option filled" at bounding box center [136, 166] width 9 height 9
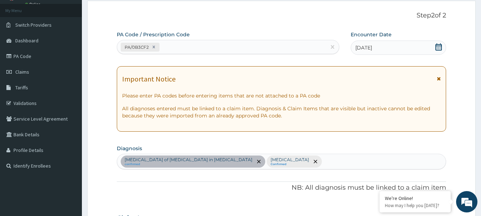
scroll to position [33, 0]
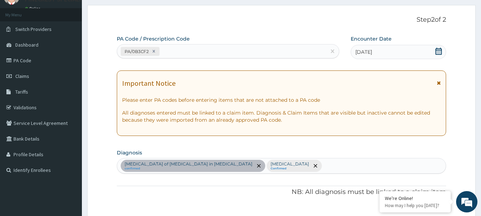
click at [295, 164] on div "[MEDICAL_DATA] of [MEDICAL_DATA] in [MEDICAL_DATA] confirmed [MEDICAL_DATA] Con…" at bounding box center [281, 165] width 329 height 15
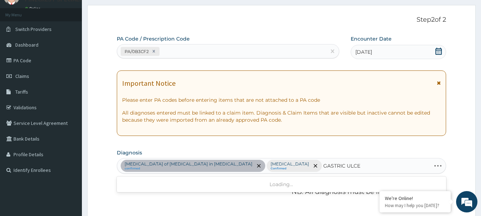
type input "[MEDICAL_DATA]"
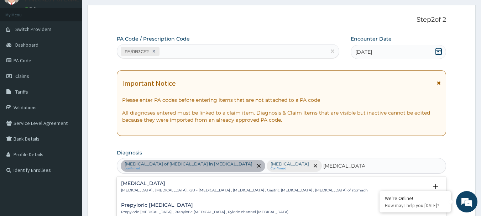
click at [169, 185] on h4 "[MEDICAL_DATA]" at bounding box center [244, 183] width 247 height 5
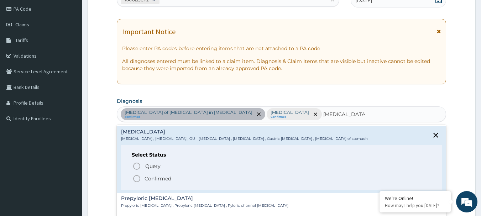
scroll to position [93, 0]
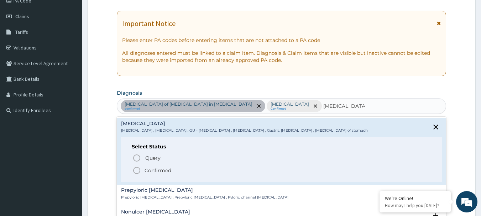
click at [138, 172] on icon "status option filled" at bounding box center [136, 170] width 9 height 9
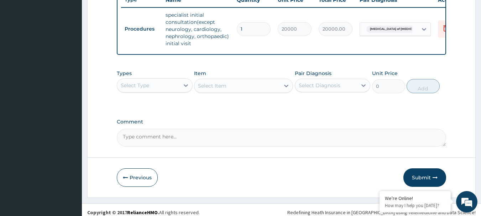
scroll to position [287, 0]
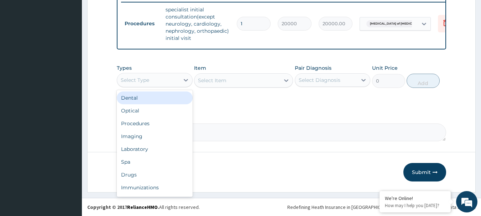
click at [147, 77] on div "Select Type" at bounding box center [135, 80] width 28 height 7
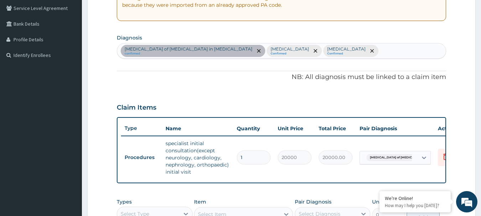
scroll to position [141, 0]
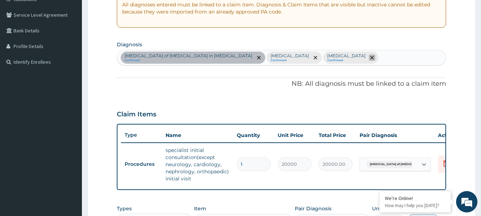
click at [370, 58] on icon "remove selection option" at bounding box center [372, 58] width 4 height 4
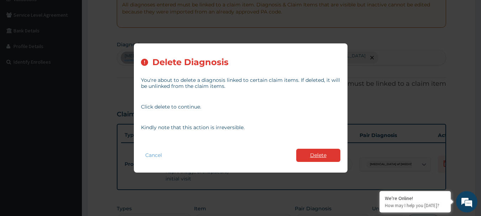
click at [321, 153] on button "Delete" at bounding box center [318, 155] width 44 height 13
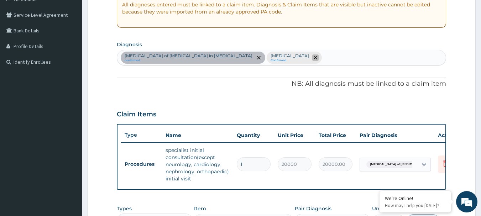
click at [314, 59] on icon "remove selection option" at bounding box center [316, 58] width 4 height 4
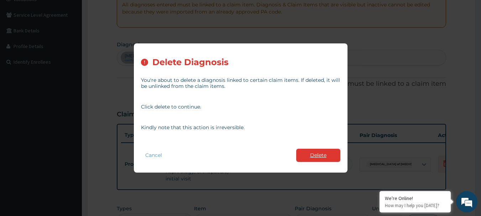
click at [310, 154] on button "Delete" at bounding box center [318, 155] width 44 height 13
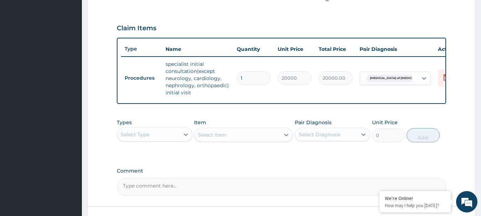
scroll to position [287, 0]
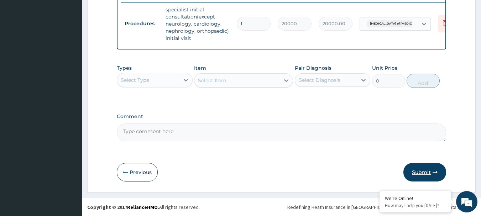
click at [423, 171] on button "Submit" at bounding box center [424, 172] width 43 height 19
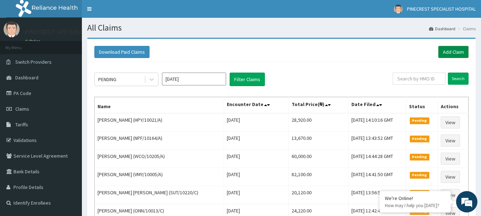
click at [451, 48] on link "Add Claim" at bounding box center [453, 52] width 30 height 12
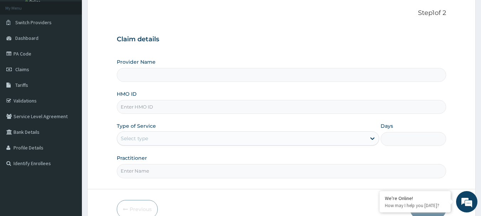
type input "PINECREST SPECIALIST HOSPITAL - [GEOGRAPHIC_DATA]"
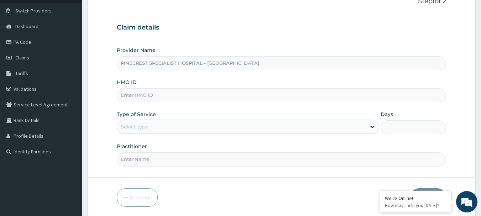
scroll to position [52, 0]
drag, startPoint x: 483, startPoint y: 106, endPoint x: 486, endPoint y: 142, distance: 36.1
click at [481, 142] on html "R EL Toggle navigation PINECREST SPECIALIST HOSPITAL PINECREST SPECIALIST HOSPI…" at bounding box center [240, 94] width 481 height 293
click at [169, 93] on input "HMO ID" at bounding box center [282, 95] width 330 height 14
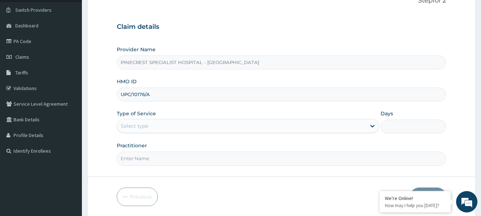
type input "UPC/10176/A"
click at [143, 126] on div "Select type" at bounding box center [134, 125] width 27 height 7
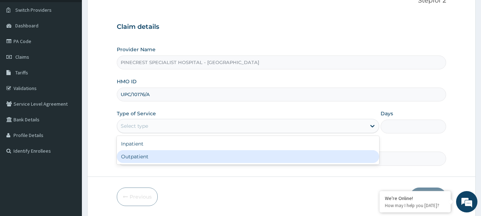
click at [136, 158] on div "Outpatient" at bounding box center [248, 156] width 262 height 13
type input "1"
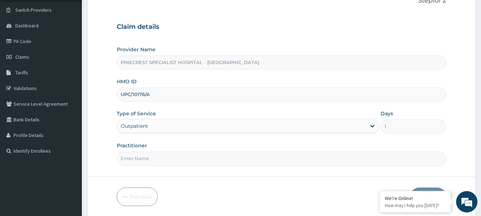
click at [147, 157] on input "Practitioner" at bounding box center [282, 159] width 330 height 14
type input "DR EMMA"
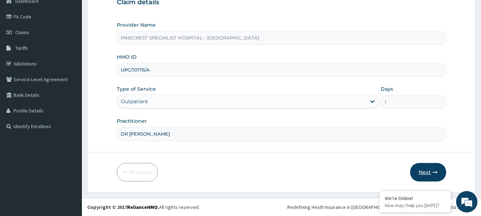
click at [425, 171] on button "Next" at bounding box center [428, 172] width 36 height 19
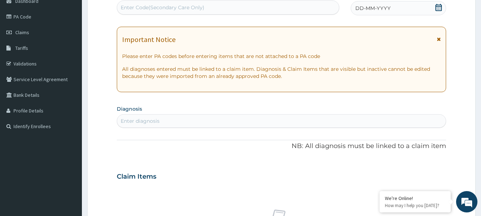
click at [403, 9] on div "DD-MM-YYYY" at bounding box center [398, 8] width 95 height 14
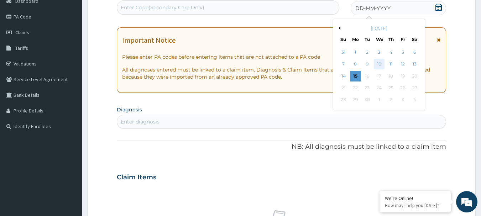
click at [379, 65] on div "10" at bounding box center [379, 64] width 11 height 11
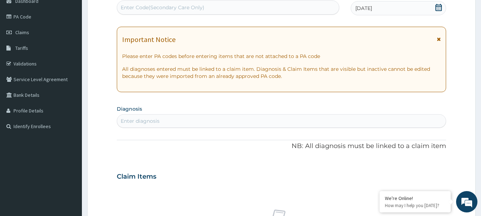
click at [176, 122] on div "Enter diagnosis" at bounding box center [281, 120] width 329 height 11
type input "MALARIA"
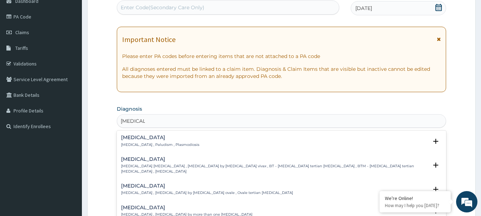
click at [135, 136] on h4 "[MEDICAL_DATA]" at bounding box center [160, 137] width 78 height 5
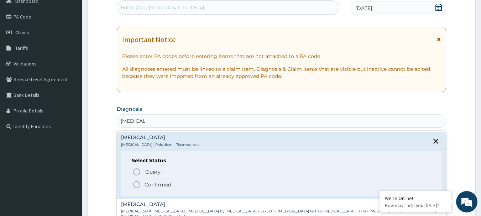
click at [136, 182] on icon "status option filled" at bounding box center [136, 184] width 9 height 9
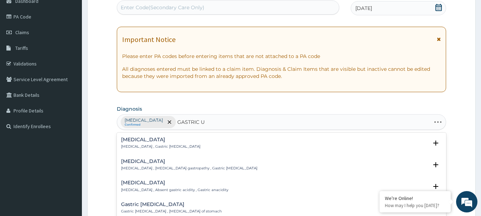
type input "GASTRIC UL"
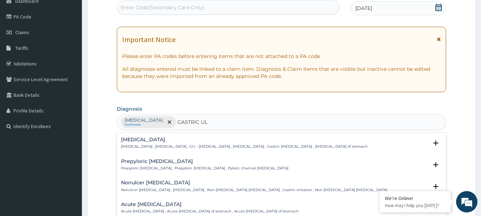
click at [137, 139] on h4 "Gastric ulcer" at bounding box center [244, 139] width 247 height 5
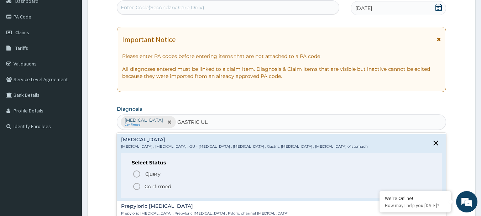
click at [137, 187] on icon "status option filled" at bounding box center [136, 186] width 9 height 9
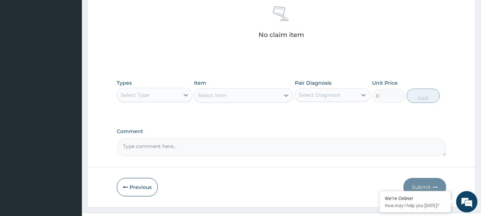
scroll to position [297, 0]
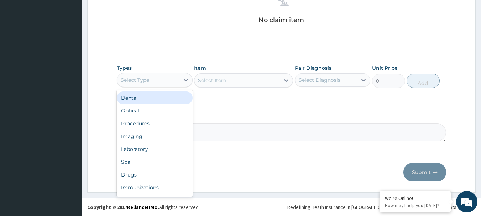
click at [143, 81] on div "Select Type" at bounding box center [135, 80] width 28 height 7
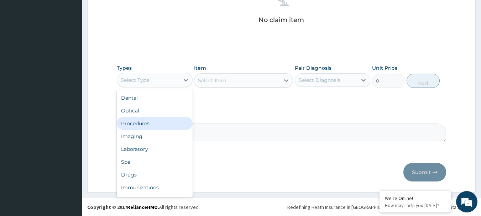
click at [139, 121] on div "Procedures" at bounding box center [155, 123] width 76 height 13
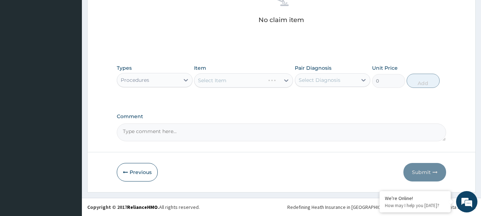
click at [211, 79] on div "Select Item" at bounding box center [243, 80] width 99 height 14
click at [211, 78] on div "Select Item" at bounding box center [243, 80] width 99 height 14
click at [221, 81] on div "Select Item" at bounding box center [243, 80] width 99 height 14
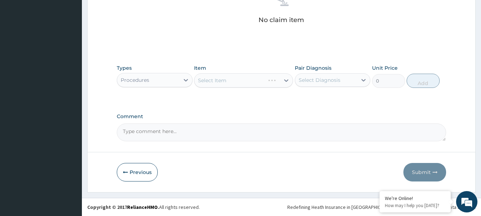
click at [221, 81] on div "Select Item" at bounding box center [243, 80] width 99 height 14
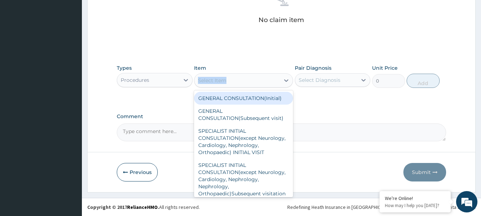
click at [221, 81] on div "Select Item" at bounding box center [212, 80] width 28 height 7
click at [226, 99] on div "GENERAL CONSULTATION(Initial)" at bounding box center [243, 98] width 99 height 13
type input "4000"
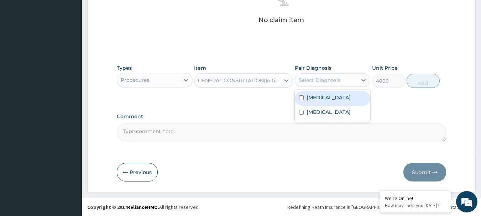
click at [315, 79] on div "Select Diagnosis" at bounding box center [320, 80] width 42 height 7
click at [318, 99] on label "[MEDICAL_DATA]" at bounding box center [329, 97] width 44 height 7
checkbox input "true"
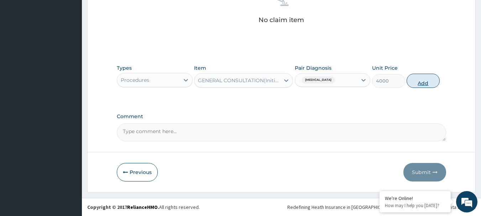
click at [430, 77] on button "Add" at bounding box center [423, 81] width 33 height 14
type input "0"
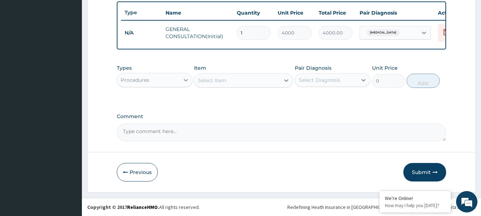
click at [183, 78] on icon at bounding box center [185, 80] width 7 height 7
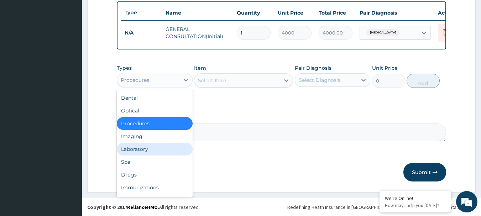
click at [130, 151] on div "Laboratory" at bounding box center [155, 149] width 76 height 13
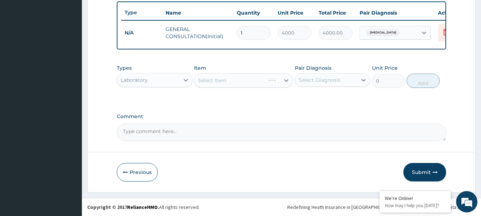
click at [221, 77] on div "Select Item" at bounding box center [243, 80] width 99 height 14
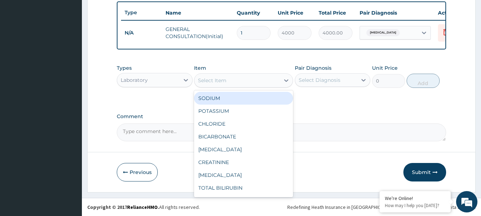
click at [227, 82] on div "Select Item" at bounding box center [236, 80] width 85 height 11
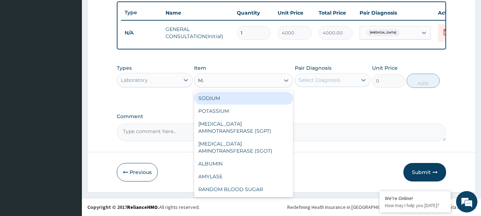
type input "MAL"
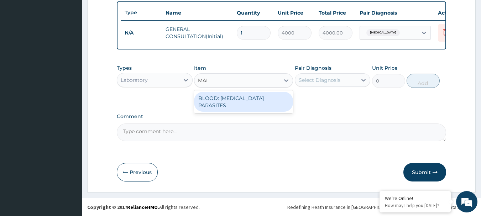
click at [241, 98] on div "BLOOD: [MEDICAL_DATA] PARASITES" at bounding box center [243, 102] width 99 height 20
type input "2000"
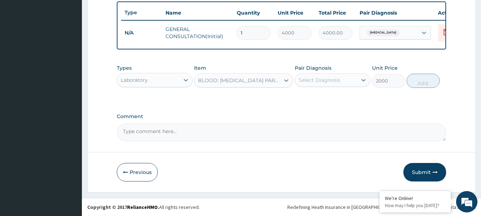
click at [316, 77] on div "Select Diagnosis" at bounding box center [320, 80] width 42 height 7
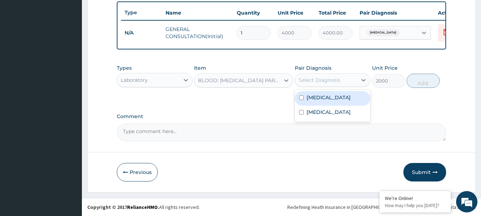
click at [320, 99] on label "Malaria" at bounding box center [329, 97] width 44 height 7
checkbox input "true"
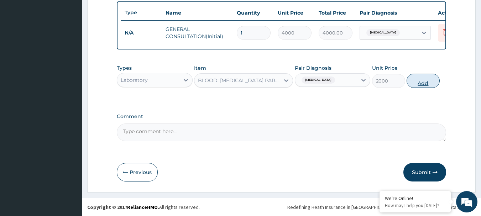
click at [419, 79] on button "Add" at bounding box center [423, 81] width 33 height 14
type input "0"
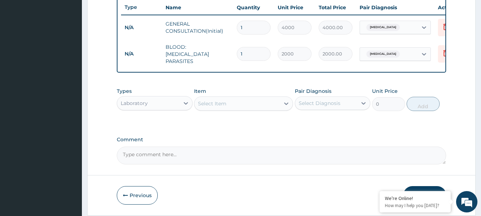
click at [244, 105] on div "Select Item" at bounding box center [236, 103] width 85 height 11
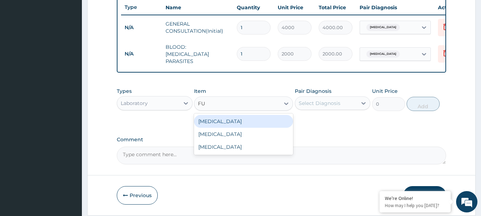
type input "FUL"
click at [243, 122] on div "FULL BLOOD COUNT" at bounding box center [243, 121] width 99 height 13
type input "4000"
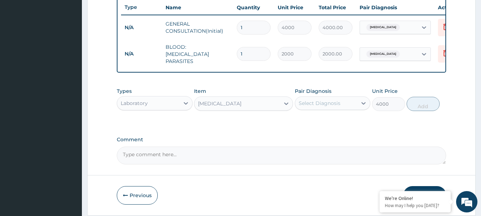
click at [328, 103] on div "Select Diagnosis" at bounding box center [320, 103] width 42 height 7
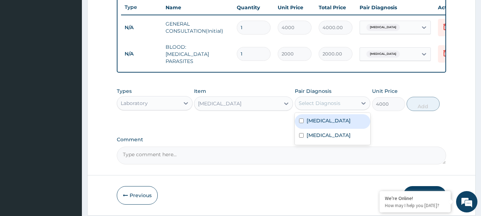
click at [320, 118] on div "Malaria" at bounding box center [333, 121] width 76 height 15
checkbox input "true"
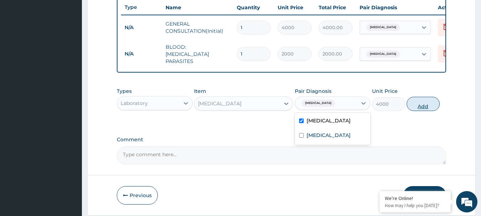
click at [424, 105] on button "Add" at bounding box center [423, 104] width 33 height 14
type input "0"
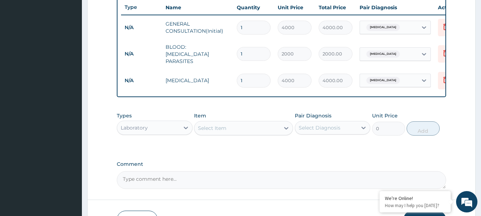
scroll to position [318, 0]
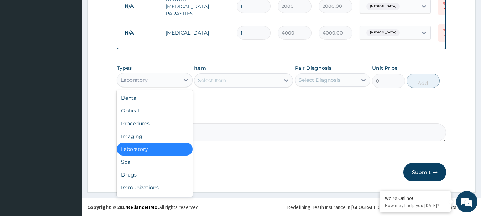
click at [148, 79] on div "Laboratory" at bounding box center [148, 79] width 62 height 11
click at [133, 174] on div "Drugs" at bounding box center [155, 174] width 76 height 13
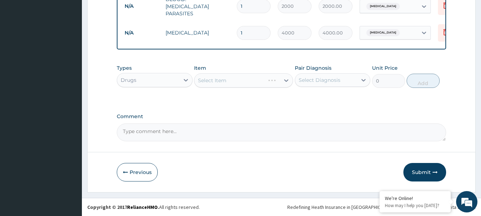
click at [221, 81] on div "Select Item" at bounding box center [243, 80] width 99 height 14
click at [221, 79] on div "Select Item" at bounding box center [243, 80] width 99 height 14
click at [221, 79] on div "Select Item" at bounding box center [212, 80] width 28 height 7
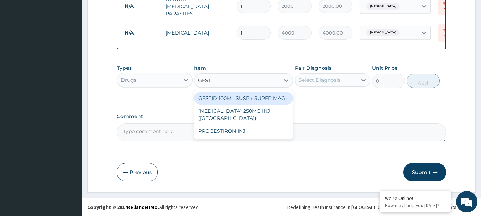
type input "GESTI"
click at [231, 101] on div "GESTID 100ML SUSP ( SUPER MAG)" at bounding box center [243, 98] width 99 height 13
type input "1800"
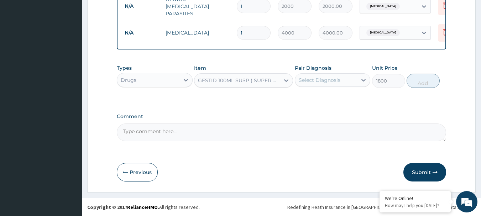
click at [321, 78] on div "Select Diagnosis" at bounding box center [320, 80] width 42 height 7
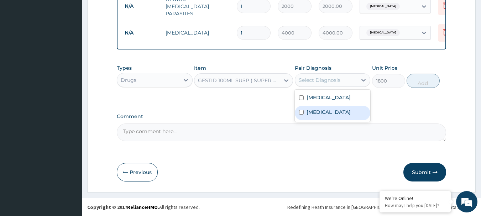
click at [321, 107] on div "Gastric ulcer" at bounding box center [333, 113] width 76 height 15
checkbox input "true"
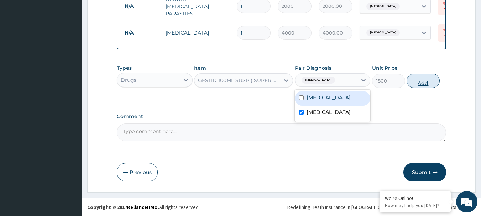
click at [417, 82] on button "Add" at bounding box center [423, 81] width 33 height 14
type input "0"
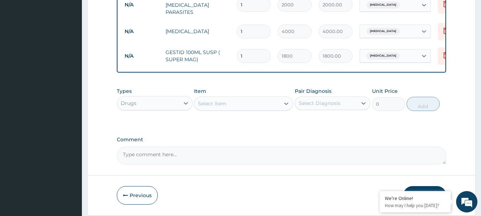
click at [236, 106] on div "Select Item" at bounding box center [236, 103] width 85 height 11
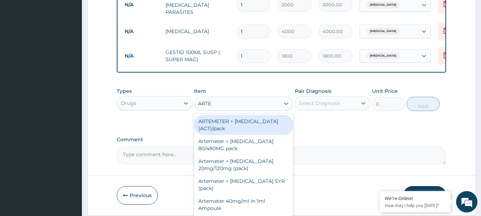
type input "ARTEM"
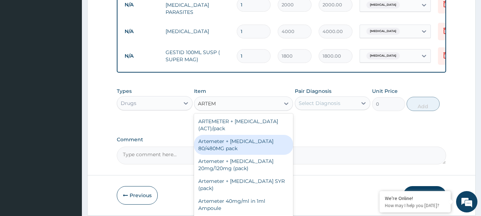
click at [244, 145] on div "Artemeter + Lumefantrine 80/480MG pack" at bounding box center [243, 145] width 99 height 20
type input "1700"
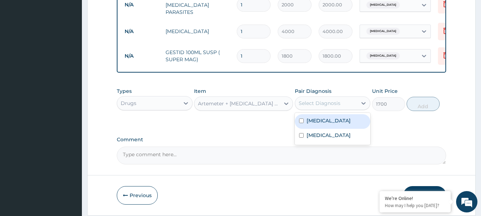
click at [315, 107] on div "Select Diagnosis" at bounding box center [320, 103] width 42 height 7
click at [317, 128] on div "[MEDICAL_DATA]" at bounding box center [333, 121] width 76 height 15
checkbox input "true"
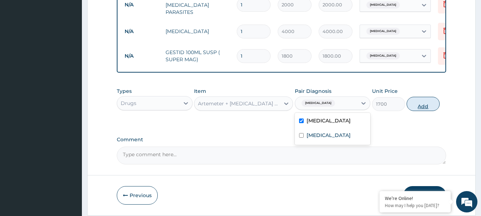
click at [423, 102] on button "Add" at bounding box center [423, 104] width 33 height 14
type input "0"
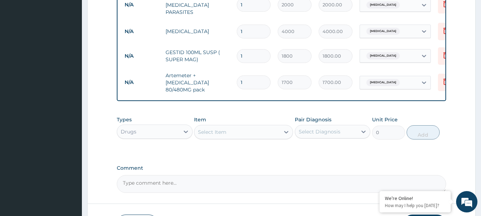
scroll to position [371, 0]
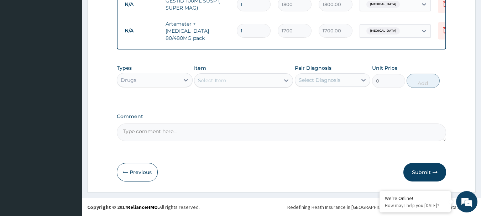
click at [217, 76] on div "Select Item" at bounding box center [236, 80] width 85 height 11
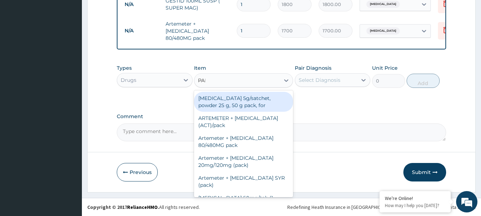
type input "PARA"
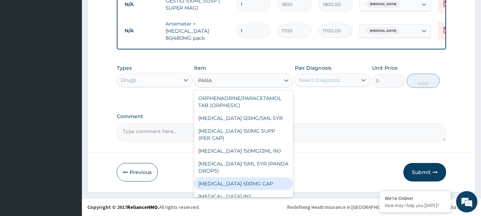
click at [249, 180] on div "[MEDICAL_DATA] 500MG CAP" at bounding box center [243, 183] width 99 height 13
type input "40"
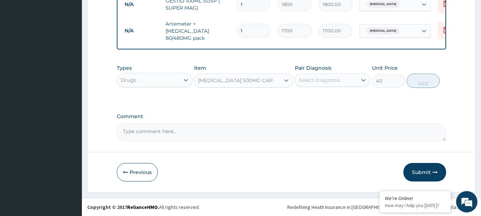
click at [325, 73] on div "Select Diagnosis" at bounding box center [333, 80] width 76 height 14
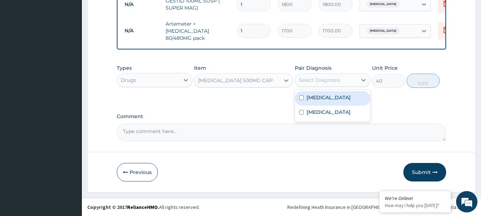
click at [326, 100] on div "[MEDICAL_DATA]" at bounding box center [333, 98] width 76 height 15
checkbox input "true"
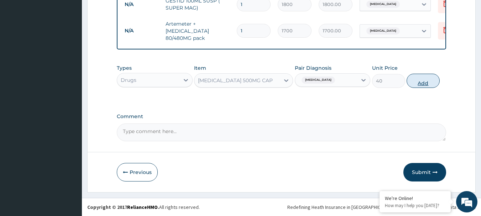
click at [418, 82] on button "Add" at bounding box center [423, 81] width 33 height 14
type input "0"
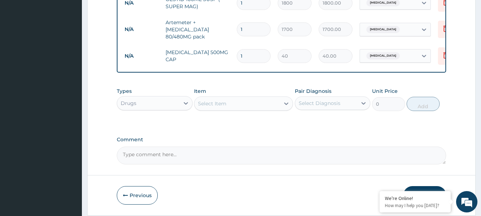
type input "18"
type input "720.00"
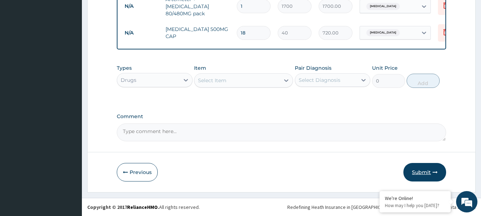
type input "18"
click at [424, 172] on button "Submit" at bounding box center [424, 172] width 43 height 19
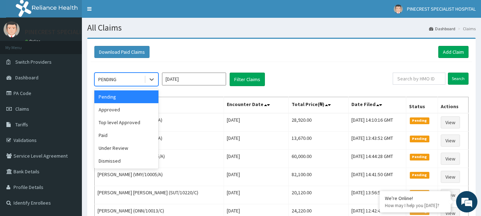
click at [123, 79] on div "PENDING" at bounding box center [119, 79] width 49 height 11
click at [112, 113] on div "Approved" at bounding box center [126, 109] width 64 height 13
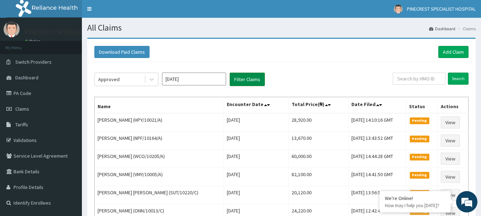
click at [245, 83] on button "Filter Claims" at bounding box center [247, 80] width 35 height 14
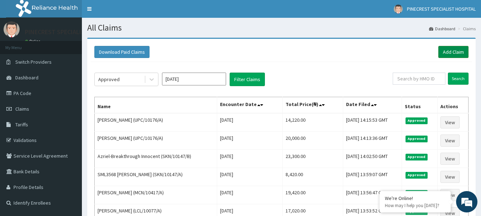
click at [452, 52] on link "Add Claim" at bounding box center [453, 52] width 30 height 12
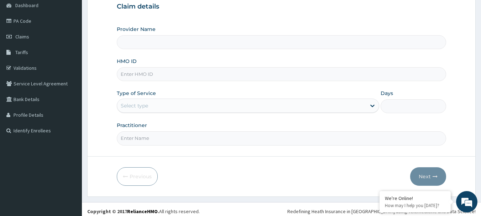
scroll to position [77, 0]
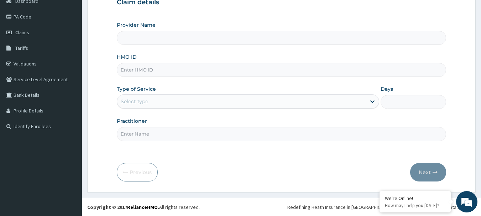
click at [140, 69] on input "HMO ID" at bounding box center [282, 70] width 330 height 14
type input "GBI/"
type input "PINECREST SPECIALIST HOSPITAL - [GEOGRAPHIC_DATA]"
type input "GBI/10156/B"
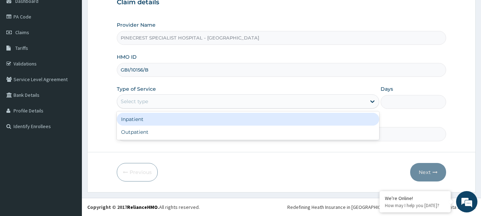
click at [140, 107] on div "Select type" at bounding box center [241, 101] width 249 height 11
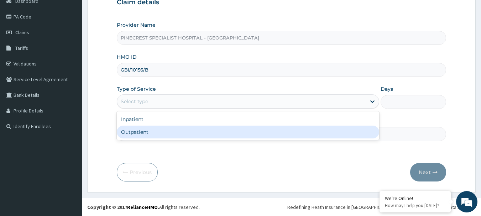
click at [141, 130] on div "Outpatient" at bounding box center [248, 132] width 262 height 13
type input "1"
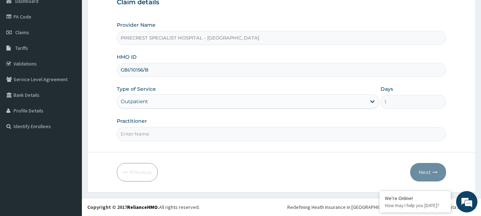
click at [137, 134] on input "Practitioner" at bounding box center [282, 134] width 330 height 14
type input "DR [PERSON_NAME]"
click at [420, 171] on button "Next" at bounding box center [428, 172] width 36 height 19
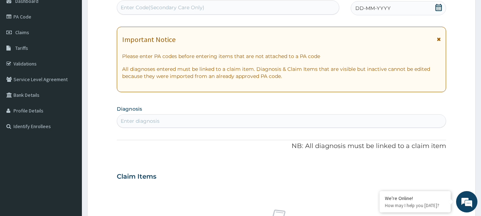
click at [369, 9] on span "DD-MM-YYYY" at bounding box center [372, 8] width 35 height 7
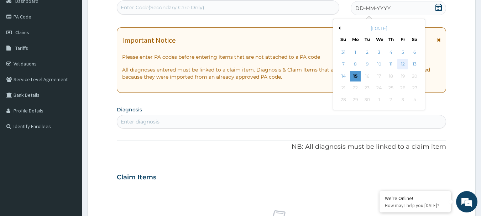
click at [405, 64] on div "12" at bounding box center [402, 64] width 11 height 11
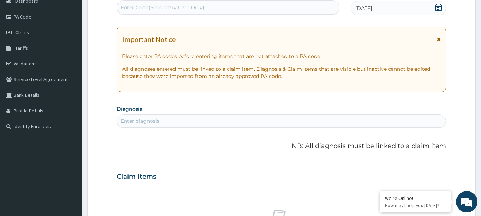
click at [136, 120] on div "Enter diagnosis" at bounding box center [140, 120] width 39 height 7
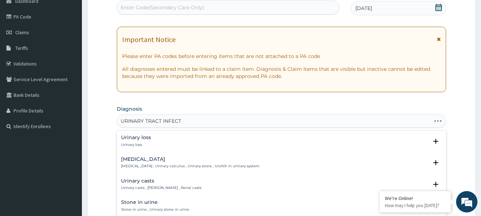
type input "URINARY TRACT INFECTI"
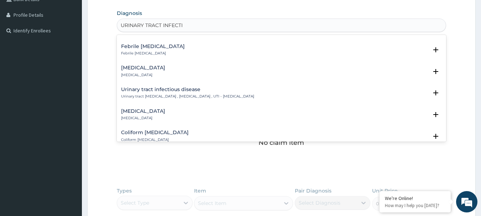
scroll to position [109, 0]
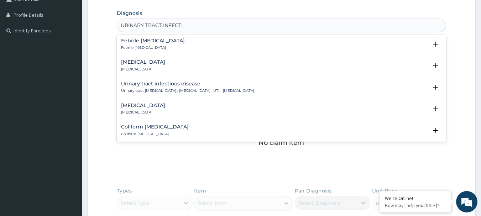
click at [156, 83] on h4 "Urinary tract infectious disease" at bounding box center [187, 83] width 133 height 5
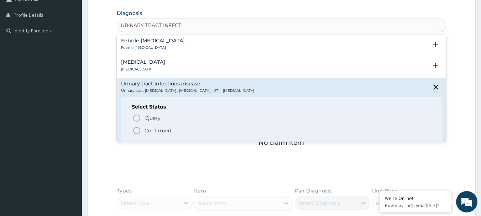
click at [136, 130] on icon "status option filled" at bounding box center [136, 130] width 9 height 9
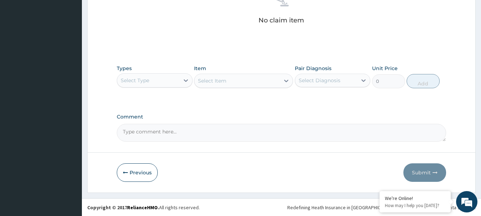
scroll to position [297, 0]
click at [156, 82] on div "Select Type" at bounding box center [148, 79] width 62 height 11
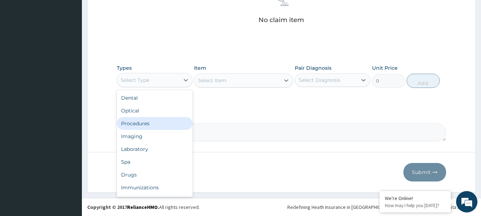
click at [148, 121] on div "Procedures" at bounding box center [155, 123] width 76 height 13
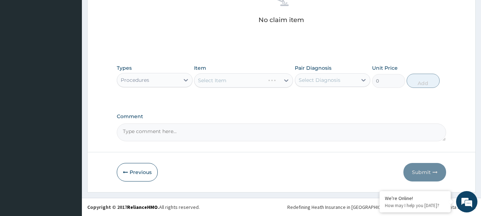
click at [216, 82] on div "Select Item" at bounding box center [243, 80] width 99 height 14
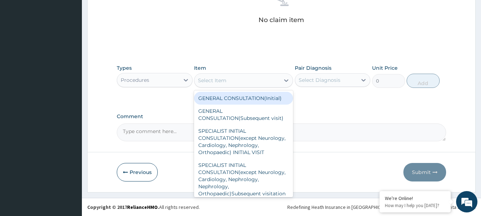
click at [225, 82] on div "Select Item" at bounding box center [212, 80] width 28 height 7
click at [225, 98] on div "GENERAL CONSULTATION(Initial)" at bounding box center [243, 98] width 99 height 13
type input "4000"
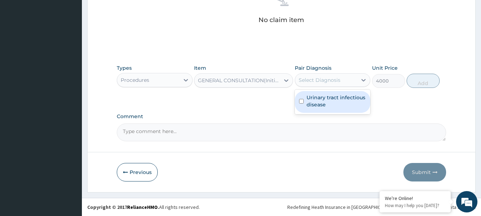
click at [309, 84] on div "Select Diagnosis" at bounding box center [326, 79] width 62 height 11
click at [312, 100] on label "Urinary tract infectious disease" at bounding box center [337, 101] width 60 height 14
checkbox input "true"
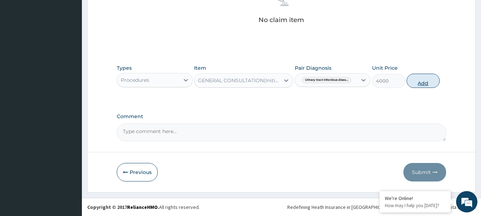
click at [424, 74] on button "Add" at bounding box center [423, 81] width 33 height 14
type input "0"
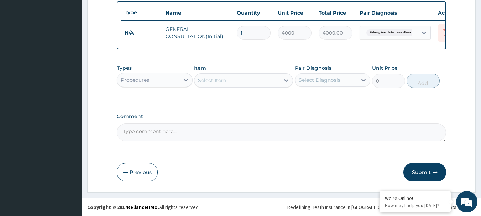
click at [170, 82] on div "Procedures" at bounding box center [148, 79] width 62 height 11
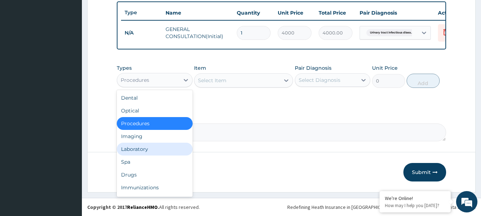
click at [145, 152] on div "Laboratory" at bounding box center [155, 149] width 76 height 13
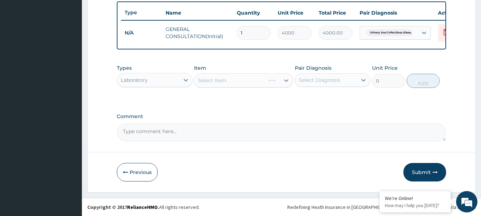
click at [224, 80] on div "Select Item" at bounding box center [243, 80] width 99 height 14
click at [231, 82] on div "Select Item" at bounding box center [236, 80] width 85 height 11
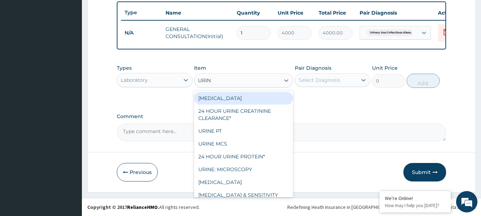
type input "URINA"
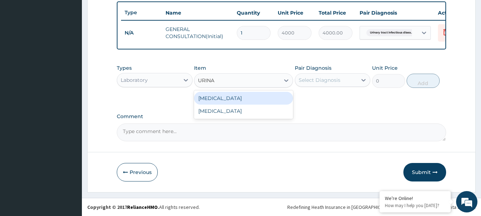
click at [236, 100] on div "URINALYSIS" at bounding box center [243, 98] width 99 height 13
type input "2000"
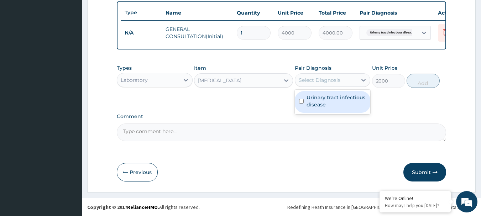
click at [335, 78] on div "Select Diagnosis" at bounding box center [320, 80] width 42 height 7
click at [326, 103] on label "Urinary tract infectious disease" at bounding box center [337, 101] width 60 height 14
checkbox input "true"
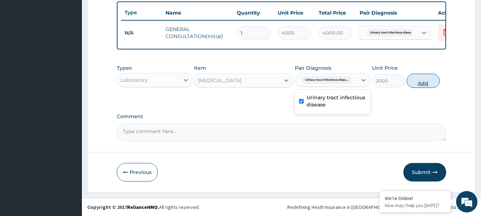
click at [411, 82] on button "Add" at bounding box center [423, 81] width 33 height 14
type input "0"
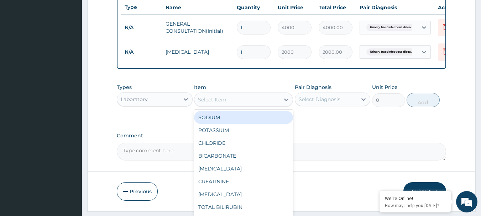
click at [216, 103] on div "Select Item" at bounding box center [212, 99] width 28 height 7
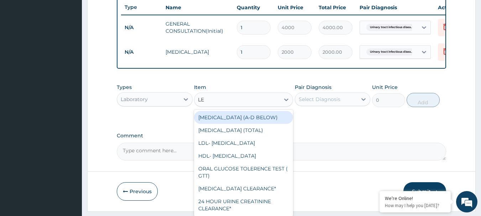
type input "L"
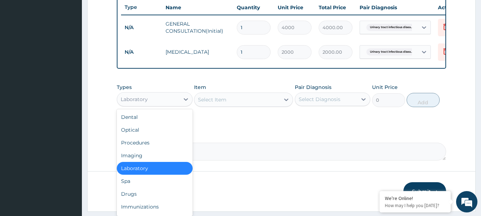
click at [148, 105] on div "Laboratory" at bounding box center [148, 99] width 62 height 11
click at [136, 194] on div "Drugs" at bounding box center [155, 194] width 76 height 13
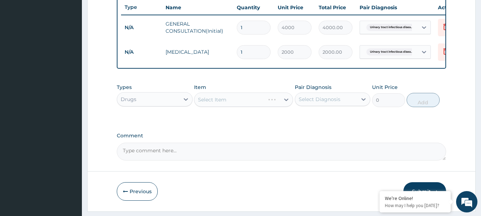
click at [245, 103] on div "Select Item" at bounding box center [243, 100] width 99 height 14
click at [228, 103] on div "Select Item" at bounding box center [243, 100] width 99 height 14
click at [227, 103] on div "Select Item" at bounding box center [243, 100] width 99 height 14
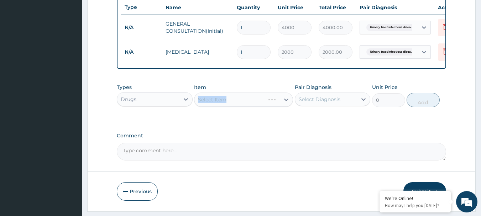
click at [227, 103] on div "Select Item" at bounding box center [243, 100] width 99 height 14
click at [238, 107] on div "Select Item" at bounding box center [243, 100] width 99 height 14
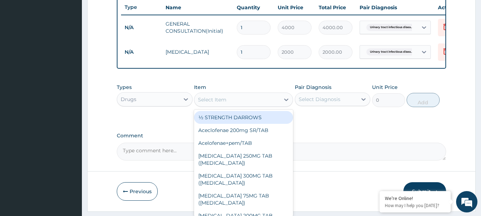
click at [238, 105] on div "Select Item" at bounding box center [236, 99] width 85 height 11
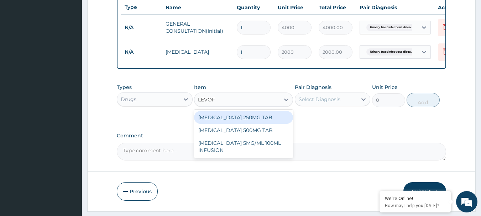
type input "LEVOFL"
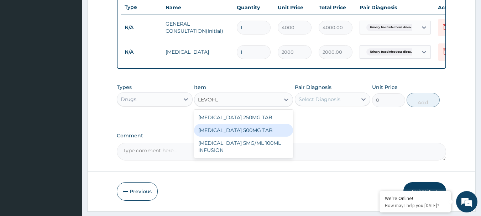
click at [250, 134] on div "LEVOFLOXACIN 500MG TAB" at bounding box center [243, 130] width 99 height 13
type input "200"
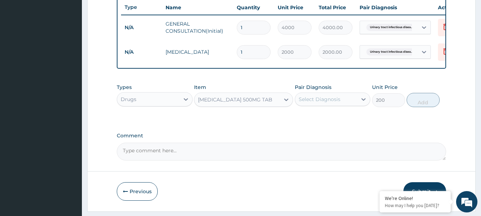
click at [329, 103] on div "Select Diagnosis" at bounding box center [320, 99] width 42 height 7
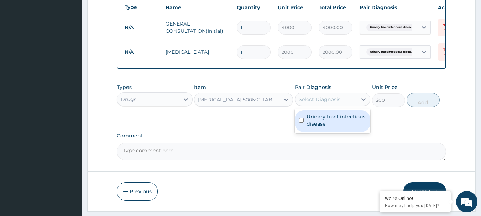
click at [329, 127] on label "Urinary tract infectious disease" at bounding box center [337, 120] width 60 height 14
checkbox input "true"
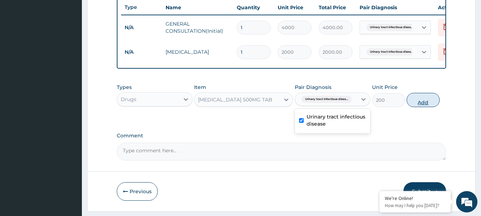
click at [427, 101] on button "Add" at bounding box center [423, 100] width 33 height 14
type input "0"
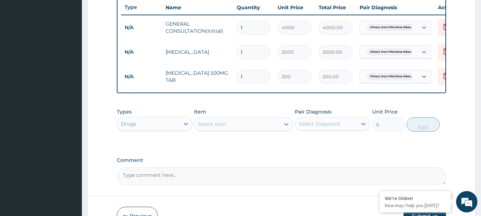
type input "10"
type input "2000.00"
type input "1"
type input "200.00"
type input "17"
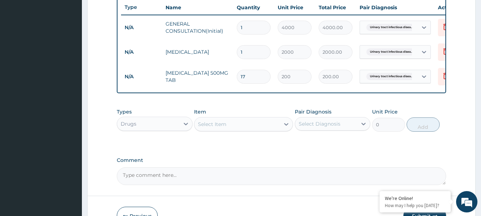
type input "3400.00"
type input "1"
type input "200.00"
type input "0.00"
type input "7"
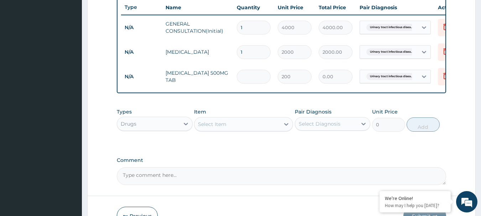
type input "1400.00"
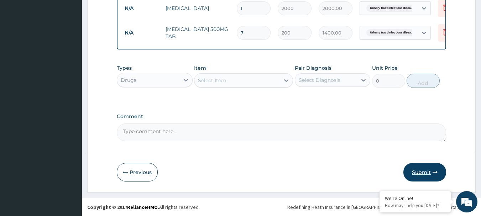
type input "7"
click at [417, 175] on button "Submit" at bounding box center [424, 172] width 43 height 19
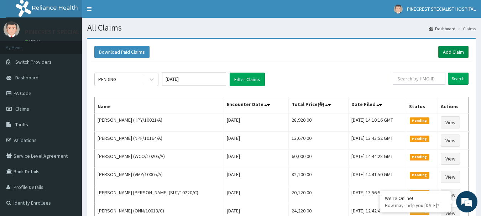
click at [452, 51] on link "Add Claim" at bounding box center [453, 52] width 30 height 12
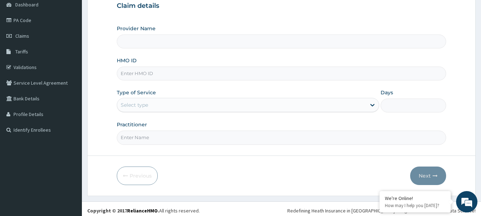
scroll to position [75, 0]
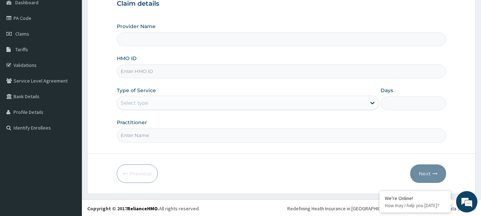
type input "PINECREST SPECIALIST HOSPITAL - [GEOGRAPHIC_DATA]"
click at [130, 73] on input "HMO ID" at bounding box center [282, 71] width 330 height 14
type input "TFP/10036/E"
click at [137, 106] on div "Select type" at bounding box center [134, 102] width 27 height 7
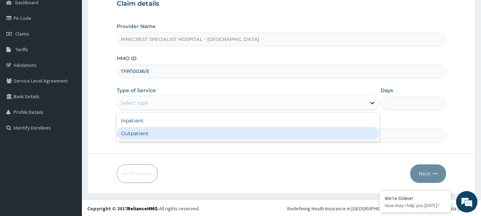
click at [140, 135] on div "Outpatient" at bounding box center [248, 133] width 262 height 13
type input "1"
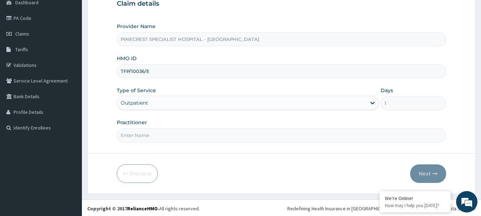
click at [141, 142] on input "Practitioner" at bounding box center [282, 136] width 330 height 14
type input "DR [PERSON_NAME]"
click at [423, 175] on button "Next" at bounding box center [428, 173] width 36 height 19
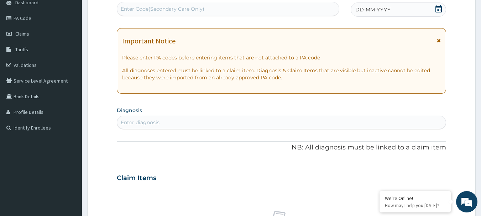
click at [358, 9] on span "DD-MM-YYYY" at bounding box center [372, 9] width 35 height 7
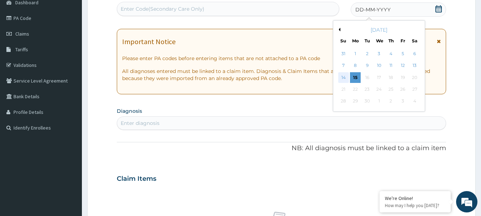
click at [345, 75] on div "14" at bounding box center [343, 77] width 11 height 11
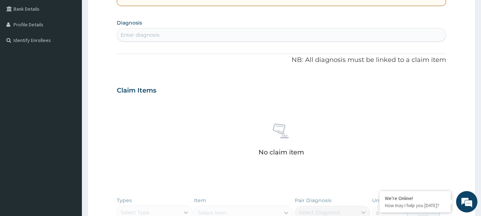
scroll to position [166, 0]
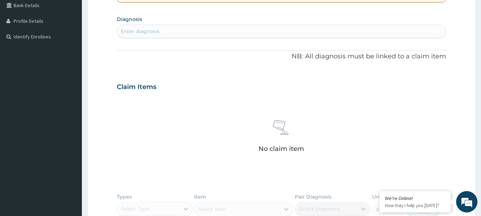
click at [133, 32] on div "Enter diagnosis" at bounding box center [140, 31] width 39 height 7
type input "[MEDICAL_DATA]"
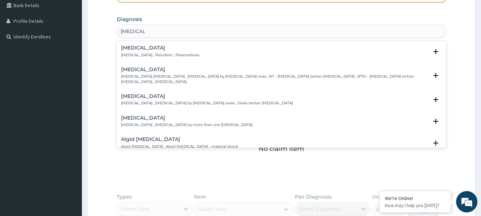
click at [135, 52] on div "[MEDICAL_DATA] [MEDICAL_DATA] , Paludism , Plasmodiosis" at bounding box center [160, 51] width 78 height 12
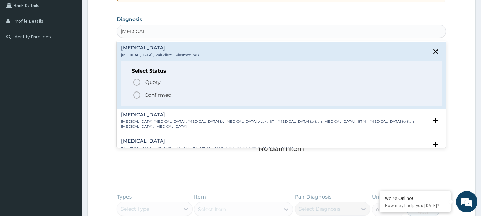
click at [138, 91] on icon "status option filled" at bounding box center [136, 95] width 9 height 9
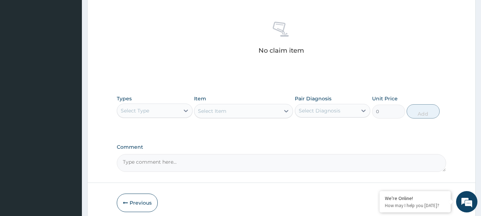
scroll to position [297, 0]
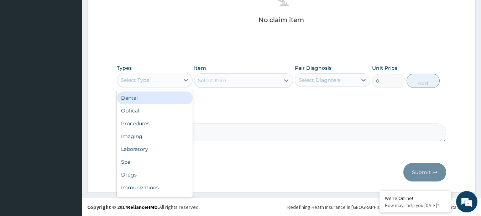
click at [139, 85] on div "Select Type" at bounding box center [148, 79] width 62 height 11
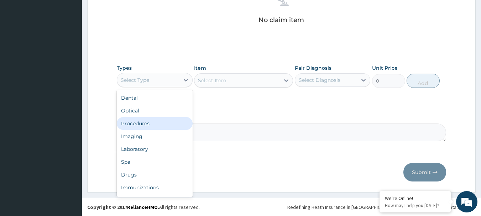
click at [143, 122] on div "Procedures" at bounding box center [155, 123] width 76 height 13
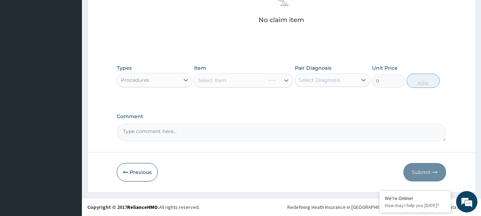
click at [213, 79] on div "Select Item" at bounding box center [243, 80] width 99 height 14
click at [213, 79] on div "Select Item" at bounding box center [212, 80] width 28 height 7
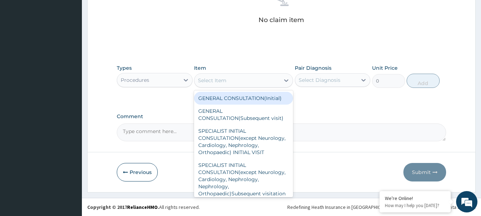
click at [229, 96] on div "GENERAL CONSULTATION(Initial)" at bounding box center [243, 98] width 99 height 13
type input "4000"
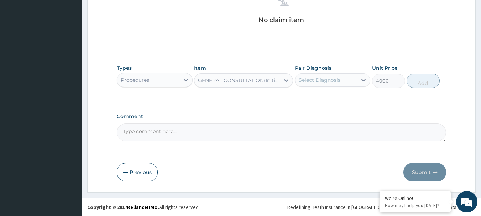
click at [316, 77] on div "Select Diagnosis" at bounding box center [320, 80] width 42 height 7
click at [327, 104] on div "Malaria" at bounding box center [333, 98] width 76 height 15
checkbox input "true"
click at [417, 80] on button "Add" at bounding box center [423, 81] width 33 height 14
type input "0"
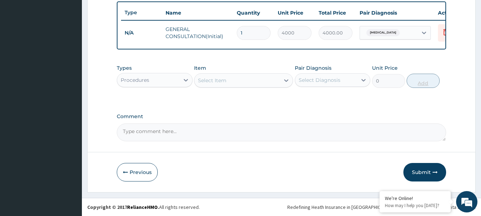
scroll to position [269, 0]
click at [172, 73] on div "Procedures" at bounding box center [155, 80] width 76 height 14
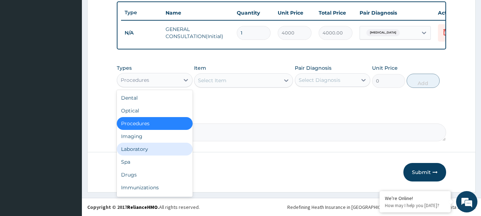
click at [141, 150] on div "Laboratory" at bounding box center [155, 149] width 76 height 13
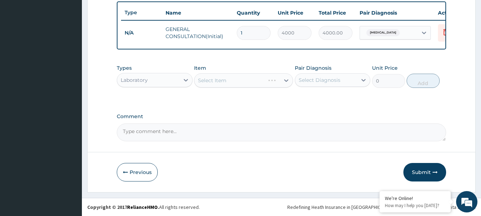
click at [224, 79] on div "Select Item" at bounding box center [243, 80] width 99 height 14
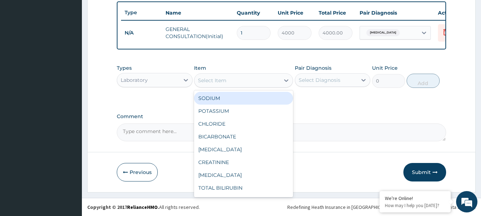
click at [253, 80] on div "Select Item" at bounding box center [236, 80] width 85 height 11
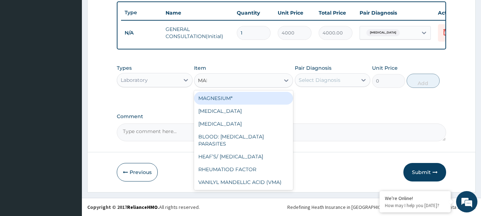
type input "MALA"
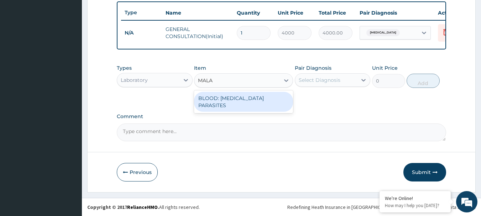
click at [252, 103] on div "BLOOD: MALARIA PARASITES" at bounding box center [243, 102] width 99 height 20
type input "2000"
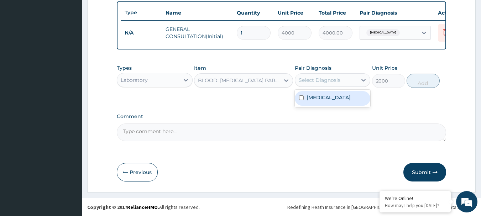
click at [315, 82] on div "Select Diagnosis" at bounding box center [320, 80] width 42 height 7
click at [325, 101] on div "Malaria" at bounding box center [333, 98] width 76 height 15
checkbox input "true"
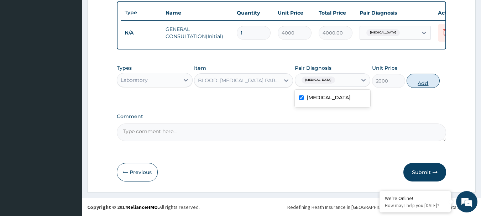
click at [420, 79] on button "Add" at bounding box center [423, 81] width 33 height 14
type input "0"
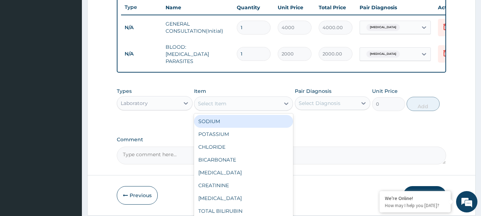
click at [206, 107] on div "Select Item" at bounding box center [212, 103] width 28 height 7
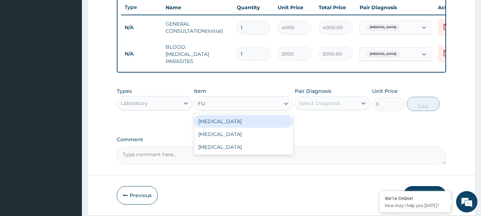
type input "FUL"
click at [230, 124] on div "[MEDICAL_DATA]" at bounding box center [243, 121] width 99 height 13
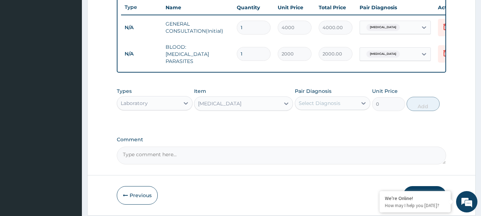
type input "4000"
click at [321, 103] on div "Select Diagnosis" at bounding box center [320, 103] width 42 height 7
click at [323, 123] on label "[MEDICAL_DATA]" at bounding box center [329, 120] width 44 height 7
checkbox input "true"
click at [419, 104] on button "Add" at bounding box center [423, 104] width 33 height 14
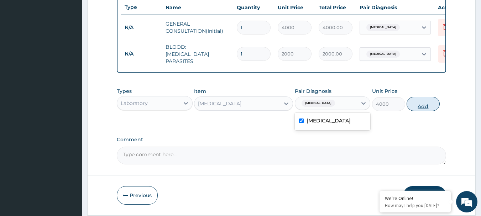
type input "0"
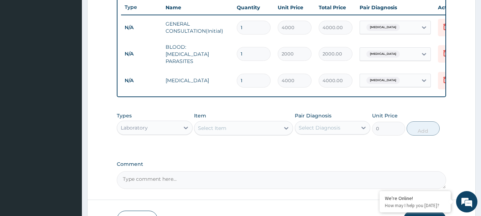
scroll to position [318, 0]
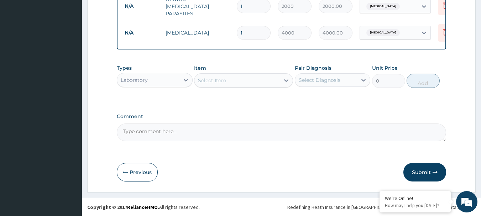
click at [151, 77] on div "Laboratory" at bounding box center [148, 79] width 62 height 11
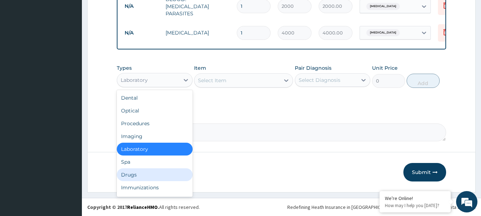
click at [140, 176] on div "Drugs" at bounding box center [155, 174] width 76 height 13
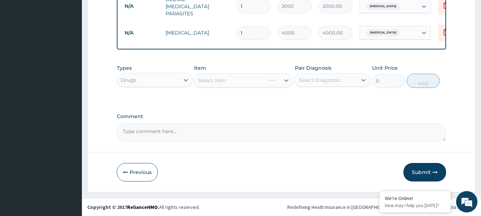
click at [215, 78] on div "Select Item" at bounding box center [243, 80] width 99 height 14
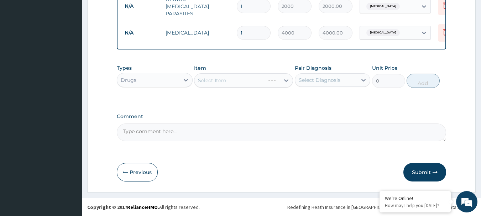
click at [221, 80] on div "Select Item" at bounding box center [243, 80] width 99 height 14
click at [210, 79] on div "Select Item" at bounding box center [243, 80] width 99 height 14
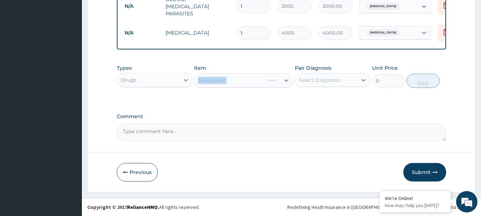
click at [231, 79] on div "Select Item" at bounding box center [243, 80] width 99 height 14
click at [219, 80] on div "Select Item" at bounding box center [212, 80] width 28 height 7
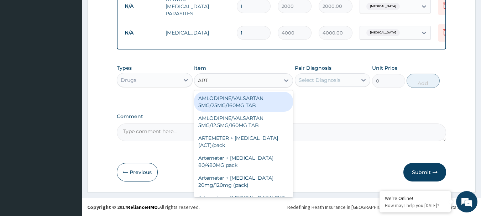
type input "ARTE"
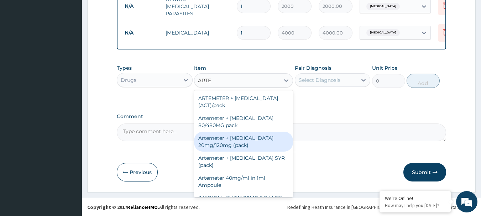
click at [230, 145] on div "Artemeter + [MEDICAL_DATA] 20mg/120mg (pack)" at bounding box center [243, 142] width 99 height 20
type input "1500"
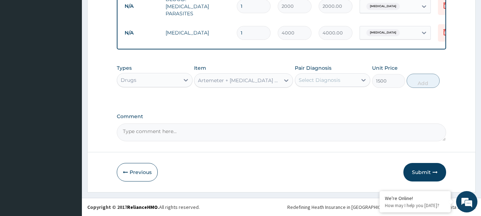
click at [322, 79] on div "Select Diagnosis" at bounding box center [320, 80] width 42 height 7
click at [320, 98] on label "[MEDICAL_DATA]" at bounding box center [329, 97] width 44 height 7
checkbox input "true"
click at [418, 81] on button "Add" at bounding box center [423, 81] width 33 height 14
type input "0"
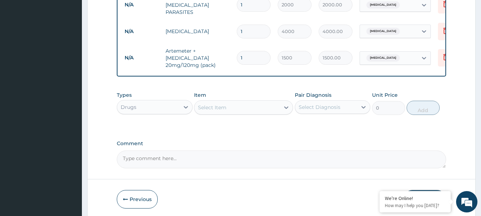
click at [244, 106] on div "Select Item" at bounding box center [236, 107] width 85 height 11
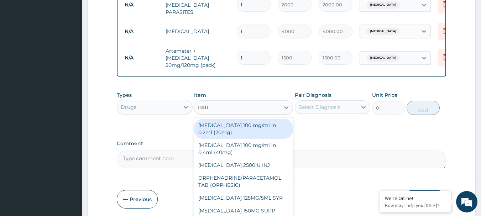
type input "PARA"
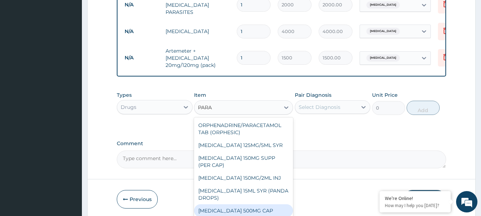
click at [250, 211] on div "[MEDICAL_DATA] 500MG CAP" at bounding box center [243, 210] width 99 height 13
type input "40"
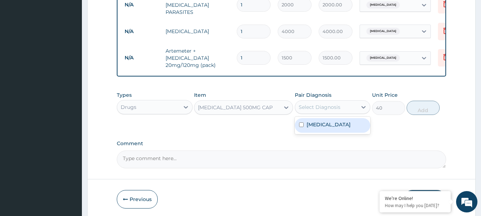
click at [327, 108] on div "Select Diagnosis" at bounding box center [320, 107] width 42 height 7
click at [322, 134] on div "[MEDICAL_DATA]" at bounding box center [333, 125] width 76 height 17
click at [322, 127] on label "[MEDICAL_DATA]" at bounding box center [329, 124] width 44 height 7
checkbox input "true"
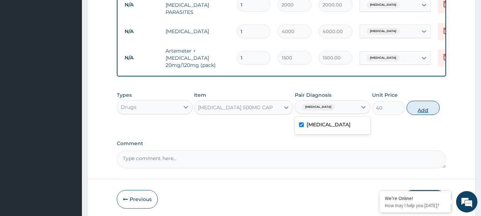
click at [418, 111] on button "Add" at bounding box center [423, 108] width 33 height 14
type input "0"
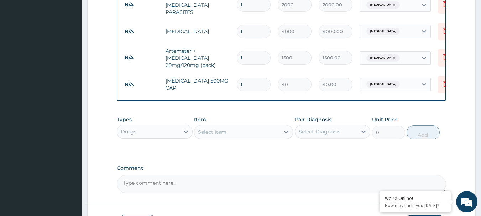
type input "18"
type input "720.00"
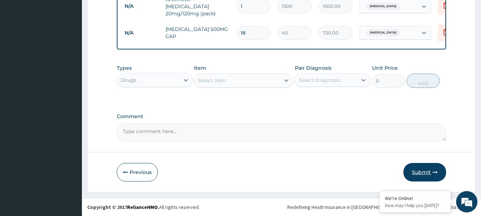
type input "18"
click at [423, 173] on button "Submit" at bounding box center [424, 172] width 43 height 19
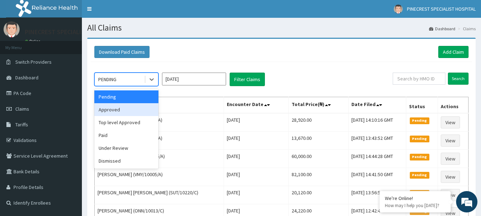
click at [128, 108] on div "Approved" at bounding box center [126, 109] width 64 height 13
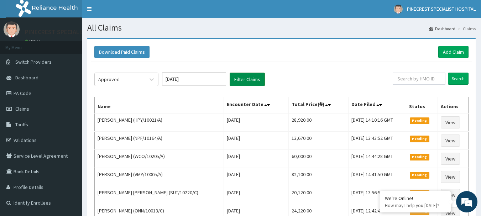
click at [233, 80] on button "Filter Claims" at bounding box center [247, 80] width 35 height 14
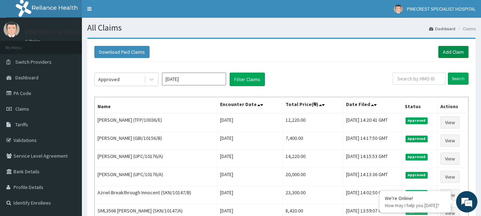
click at [453, 53] on link "Add Claim" at bounding box center [453, 52] width 30 height 12
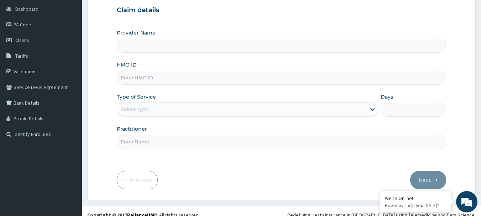
scroll to position [77, 0]
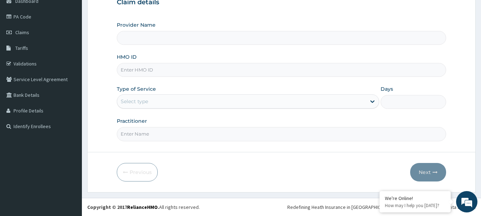
click at [144, 68] on input "HMO ID" at bounding box center [282, 70] width 330 height 14
type input "PINECREST SPECIALIST HOSPITAL - [GEOGRAPHIC_DATA]"
type input "MPF/10109/D"
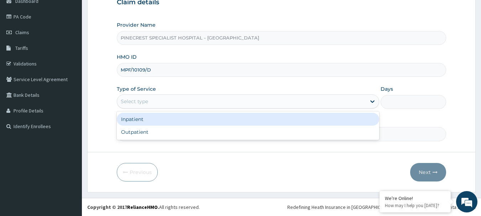
click at [141, 104] on div "Select type" at bounding box center [134, 101] width 27 height 7
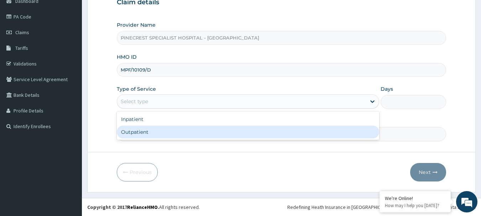
click at [136, 131] on div "Outpatient" at bounding box center [248, 132] width 262 height 13
type input "1"
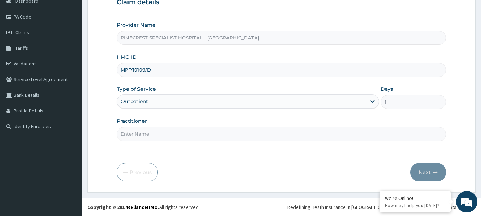
click at [146, 134] on input "Practitioner" at bounding box center [282, 134] width 330 height 14
type input "DR [PERSON_NAME]"
click at [426, 172] on button "Next" at bounding box center [428, 172] width 36 height 19
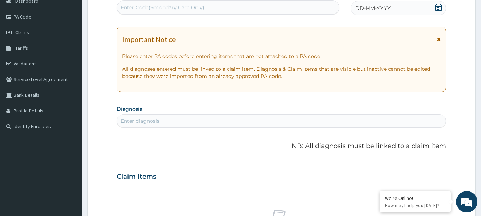
click at [365, 7] on span "DD-MM-YYYY" at bounding box center [372, 8] width 35 height 7
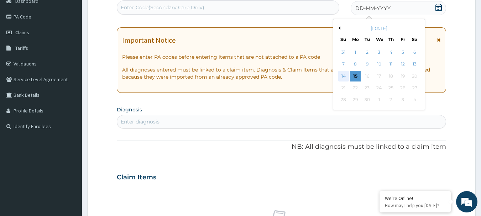
click at [345, 75] on div "14" at bounding box center [343, 76] width 11 height 11
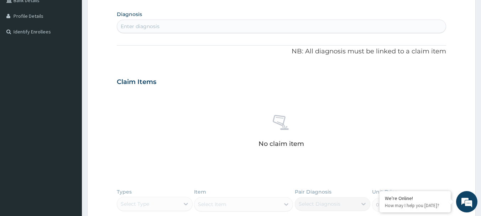
scroll to position [173, 0]
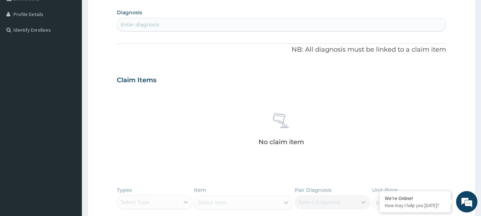
click at [171, 23] on div "Enter diagnosis" at bounding box center [281, 24] width 329 height 11
type input "MALARIA"
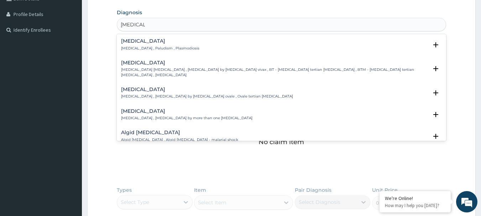
click at [137, 44] on h4 "Malaria" at bounding box center [160, 40] width 78 height 5
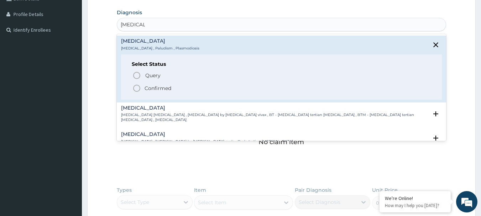
click at [137, 89] on icon "status option filled" at bounding box center [136, 88] width 9 height 9
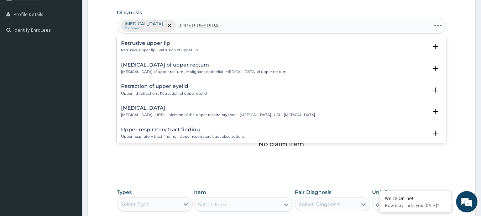
type input "UPPER RESPIRATO"
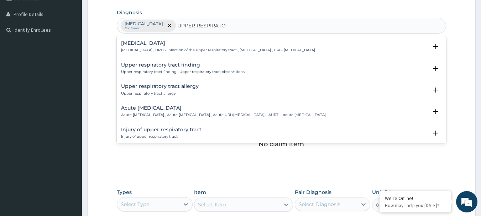
click at [145, 44] on h4 "Upper respiratory infection" at bounding box center [218, 43] width 194 height 5
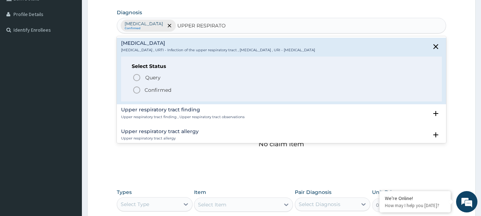
click at [137, 87] on circle "status option filled" at bounding box center [136, 90] width 6 height 6
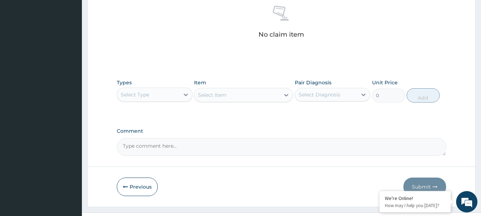
scroll to position [297, 0]
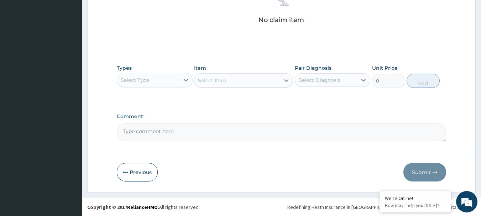
click at [143, 78] on div "Select Type" at bounding box center [135, 80] width 28 height 7
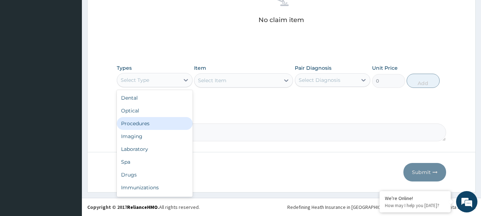
click at [143, 121] on div "Procedures" at bounding box center [155, 123] width 76 height 13
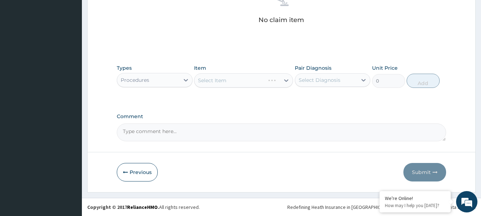
click at [216, 84] on div "Select Item" at bounding box center [243, 80] width 99 height 14
click at [225, 80] on div "Select Item" at bounding box center [243, 80] width 99 height 14
click at [214, 79] on div "Select Item" at bounding box center [243, 80] width 99 height 14
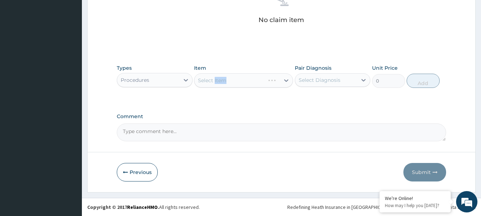
click at [214, 79] on div "Select Item" at bounding box center [243, 80] width 99 height 14
click at [231, 80] on div "Select Item" at bounding box center [243, 80] width 99 height 14
click at [222, 82] on div "Select Item" at bounding box center [212, 80] width 28 height 7
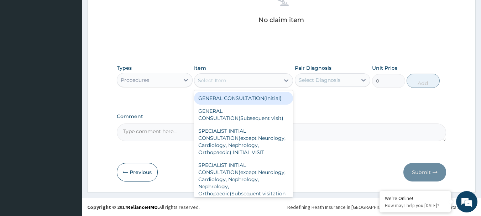
click at [225, 94] on div "GENERAL CONSULTATION(Initial)" at bounding box center [243, 98] width 99 height 13
type input "4000"
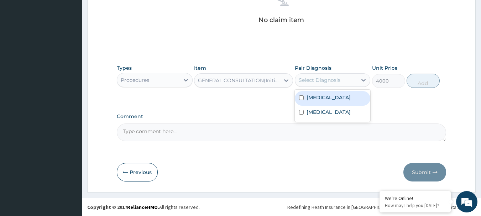
click at [313, 79] on div "Select Diagnosis" at bounding box center [320, 80] width 42 height 7
click at [329, 99] on div "[MEDICAL_DATA]" at bounding box center [333, 98] width 76 height 15
checkbox input "true"
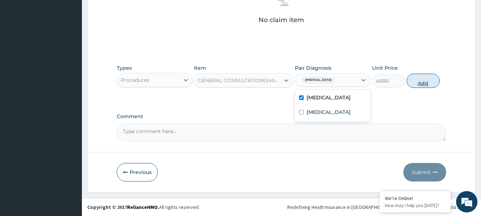
click at [413, 85] on button "Add" at bounding box center [423, 81] width 33 height 14
type input "0"
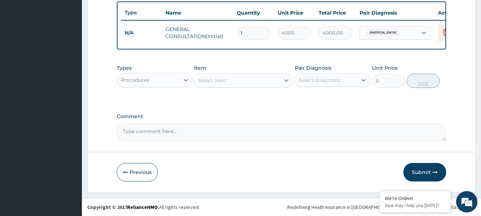
scroll to position [269, 0]
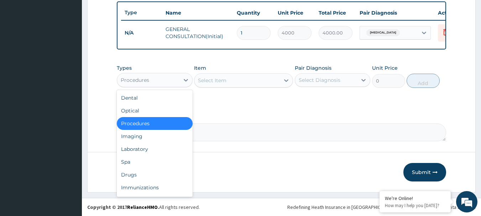
click at [148, 84] on div "Procedures" at bounding box center [148, 79] width 62 height 11
click at [143, 151] on div "Laboratory" at bounding box center [155, 149] width 76 height 13
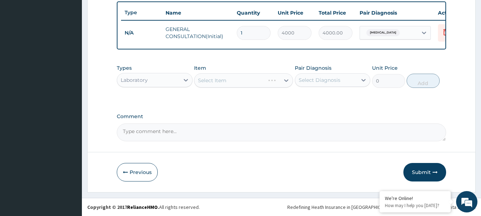
click at [215, 77] on div "Select Item" at bounding box center [243, 80] width 99 height 14
click at [214, 77] on div "Select Item" at bounding box center [243, 80] width 99 height 14
click at [228, 82] on div "Select Item" at bounding box center [236, 80] width 85 height 11
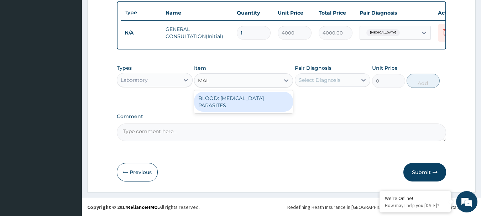
type input "MALA"
click at [240, 100] on div "BLOOD: [MEDICAL_DATA] PARASITES" at bounding box center [243, 102] width 99 height 20
type input "2000"
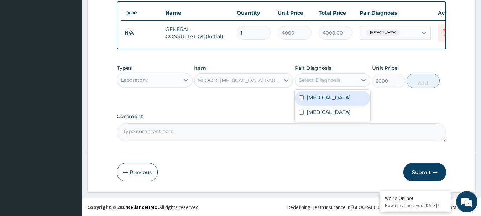
click at [315, 80] on div "Select Diagnosis" at bounding box center [320, 80] width 42 height 7
click at [316, 101] on label "[MEDICAL_DATA]" at bounding box center [329, 97] width 44 height 7
checkbox input "true"
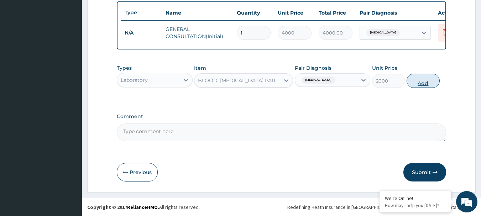
click at [418, 82] on button "Add" at bounding box center [423, 81] width 33 height 14
type input "0"
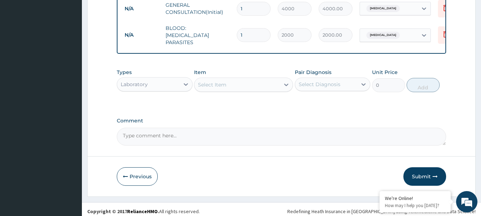
scroll to position [293, 0]
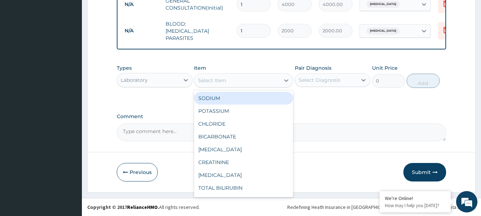
click at [230, 83] on div "Select Item" at bounding box center [236, 80] width 85 height 11
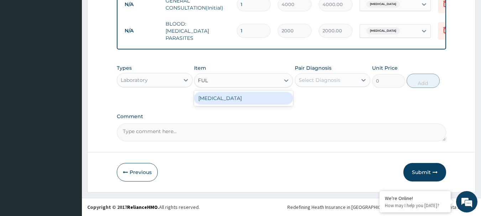
type input "FULL"
click at [241, 100] on div "[MEDICAL_DATA]" at bounding box center [243, 98] width 99 height 13
type input "4000"
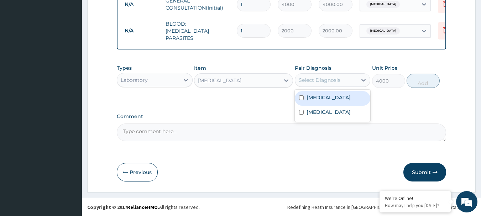
click at [327, 75] on div "Select Diagnosis" at bounding box center [326, 79] width 62 height 11
click at [327, 98] on div "[MEDICAL_DATA]" at bounding box center [333, 98] width 76 height 15
checkbox input "true"
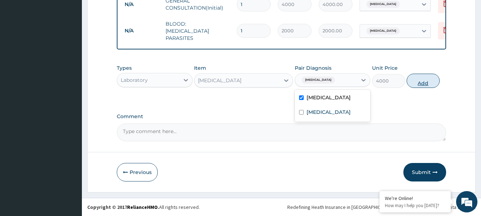
click at [421, 78] on button "Add" at bounding box center [423, 81] width 33 height 14
type input "0"
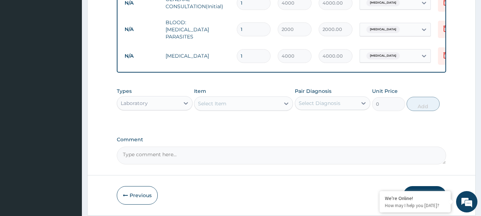
click at [140, 102] on div "Laboratory" at bounding box center [134, 103] width 27 height 7
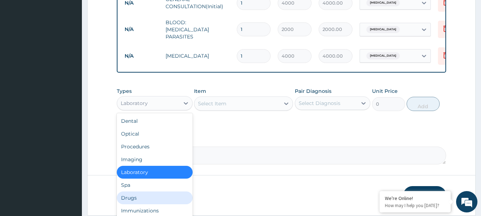
click at [134, 194] on div "Drugs" at bounding box center [155, 198] width 76 height 13
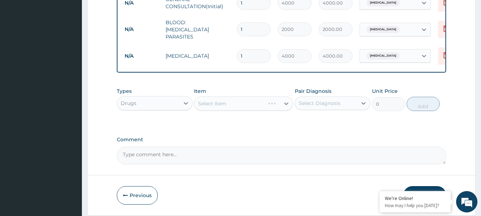
scroll to position [318, 0]
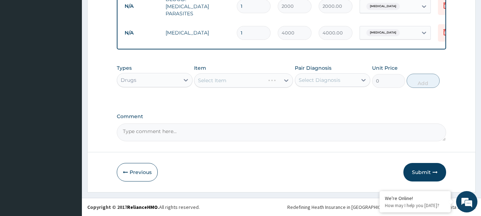
click at [230, 78] on div "Select Item" at bounding box center [243, 80] width 99 height 14
click at [229, 78] on div "Select Item" at bounding box center [243, 80] width 99 height 14
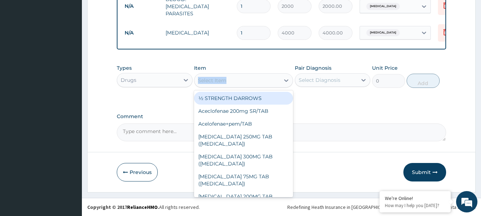
click at [226, 79] on div "Select Item" at bounding box center [236, 80] width 85 height 11
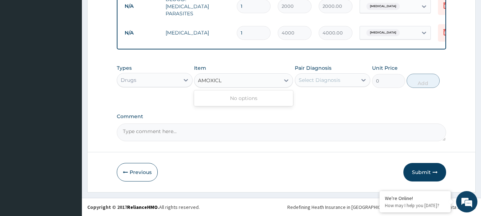
type input "AMOXIC"
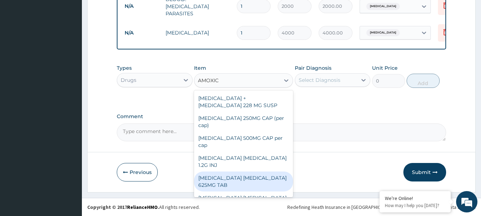
click at [258, 172] on div "AMOXICILLIN CLAVULANIC ACID 625MG TAB" at bounding box center [243, 182] width 99 height 20
type input "300"
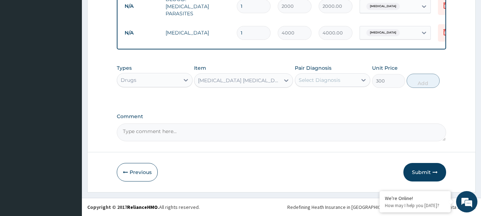
click at [339, 78] on div "Select Diagnosis" at bounding box center [320, 80] width 42 height 7
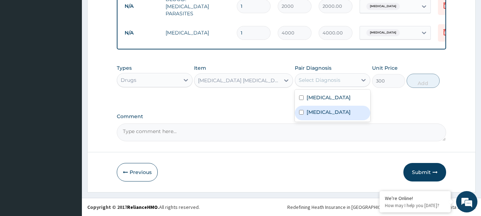
click at [326, 113] on label "[MEDICAL_DATA]" at bounding box center [329, 112] width 44 height 7
checkbox input "true"
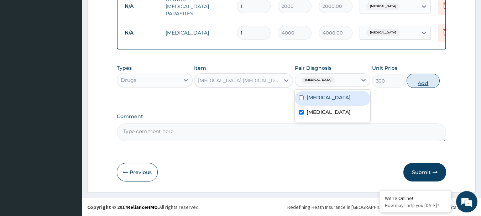
click at [420, 77] on button "Add" at bounding box center [423, 81] width 33 height 14
type input "0"
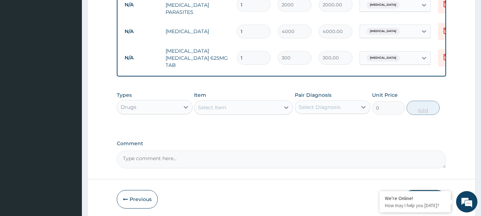
type input "14"
type input "4200.00"
type input "14"
click at [212, 111] on div "Select Item" at bounding box center [212, 107] width 28 height 7
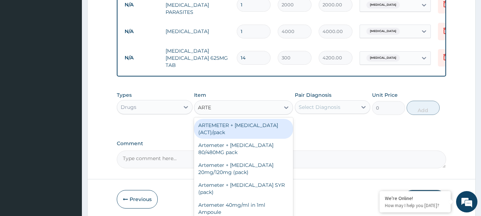
type input "ARTEM"
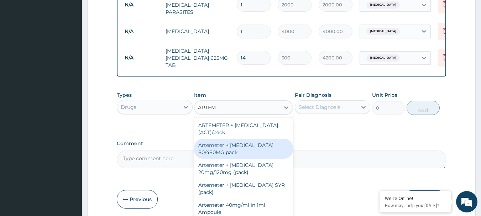
click at [224, 148] on div "Artemeter + [MEDICAL_DATA] 80/480MG pack" at bounding box center [243, 149] width 99 height 20
type input "1700"
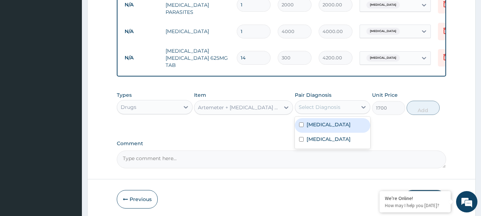
click at [325, 107] on div "Select Diagnosis" at bounding box center [320, 107] width 42 height 7
click at [328, 124] on div "Malaria" at bounding box center [333, 125] width 76 height 15
checkbox input "true"
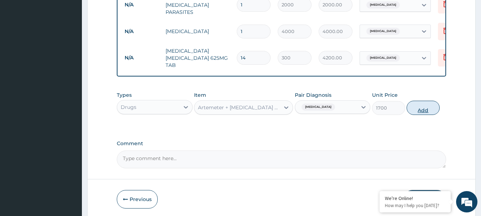
click at [414, 111] on button "Add" at bounding box center [423, 108] width 33 height 14
type input "0"
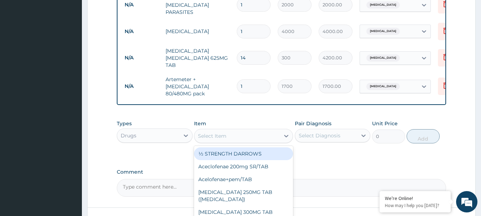
click at [253, 135] on div "Select Item" at bounding box center [236, 135] width 85 height 11
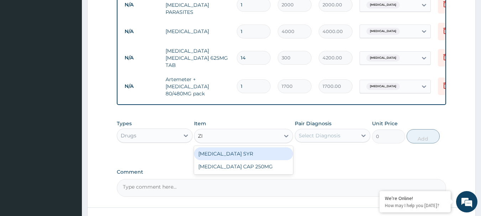
type input "Z"
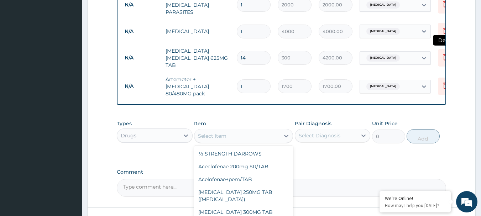
click at [443, 56] on icon at bounding box center [445, 57] width 9 height 9
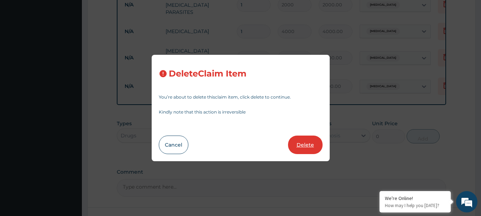
click at [300, 144] on button "Delete" at bounding box center [305, 145] width 35 height 19
type input "1"
type input "1700"
type input "1700.00"
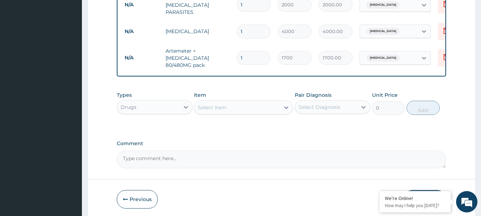
click at [227, 106] on div "Select Item" at bounding box center [236, 107] width 85 height 11
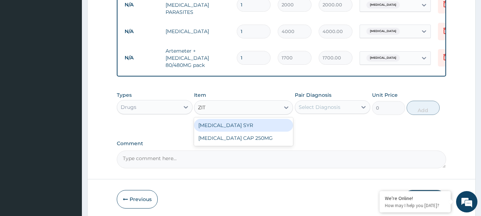
type input "ZITH"
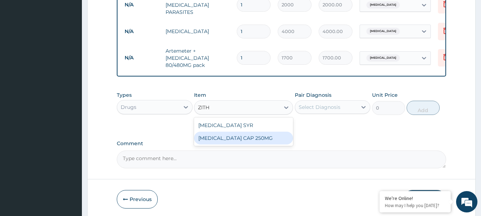
click at [250, 141] on div "ZITHROMAX CAP 250MG" at bounding box center [243, 138] width 99 height 13
type input "2500"
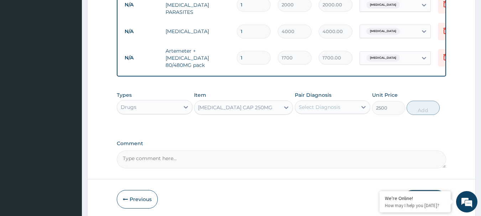
click at [328, 103] on div "Select Diagnosis" at bounding box center [326, 106] width 62 height 11
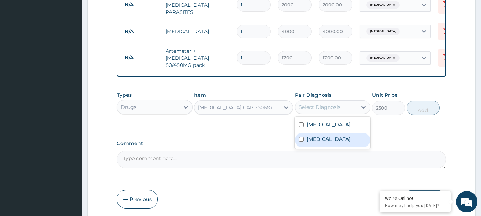
click at [328, 143] on label "Upper respiratory infection" at bounding box center [329, 139] width 44 height 7
checkbox input "true"
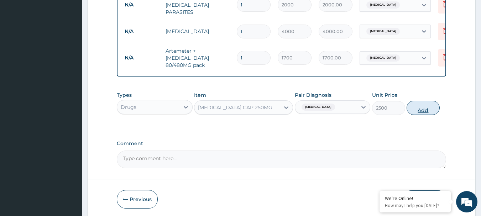
click at [427, 106] on button "Add" at bounding box center [423, 108] width 33 height 14
type input "0"
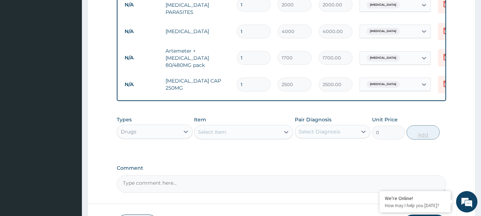
type input "0.00"
type input "5"
type input "12500.00"
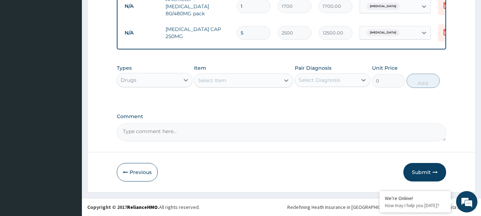
type input "5"
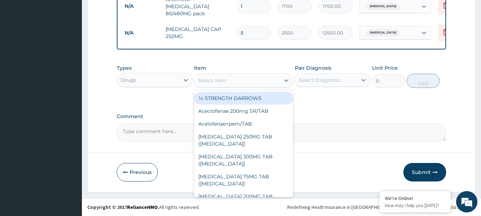
click at [208, 82] on div "Select Item" at bounding box center [212, 80] width 28 height 7
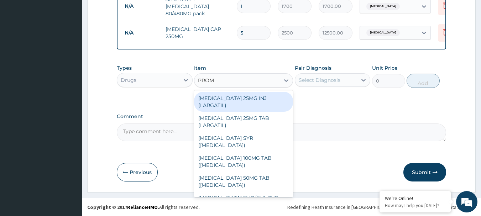
type input "PROME"
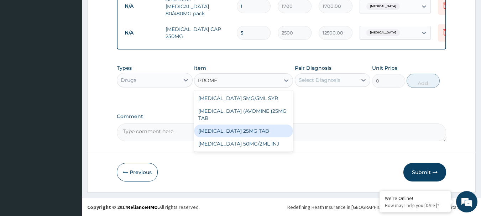
click at [233, 134] on div "PROMETHAZINE 25MG TAB" at bounding box center [243, 131] width 99 height 13
type input "50"
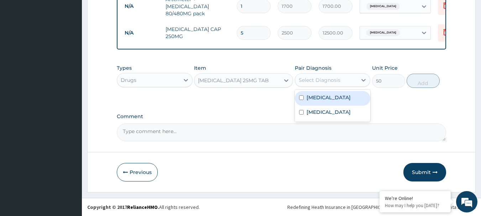
click at [326, 79] on div "Select Diagnosis" at bounding box center [320, 80] width 42 height 7
click at [317, 101] on div "[MEDICAL_DATA]" at bounding box center [333, 98] width 76 height 15
checkbox input "true"
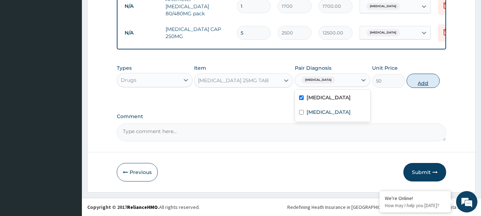
click at [413, 84] on button "Add" at bounding box center [423, 81] width 33 height 14
type input "0"
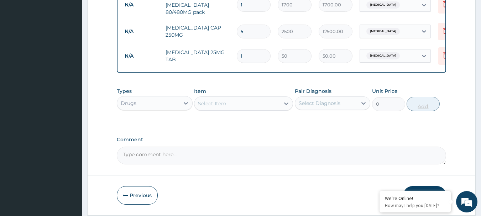
type input "0.00"
type input "2"
type input "100.00"
type input "2"
click at [225, 106] on div "Select Item" at bounding box center [212, 103] width 28 height 7
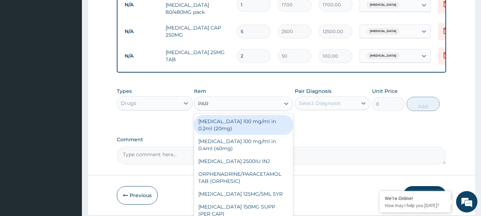
type input "PARA"
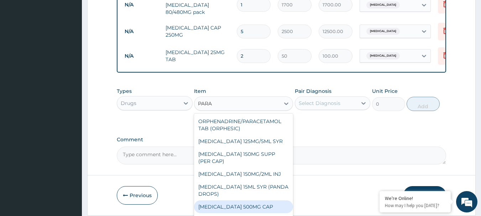
click at [248, 205] on div "[MEDICAL_DATA] 500MG CAP" at bounding box center [243, 206] width 99 height 13
type input "40"
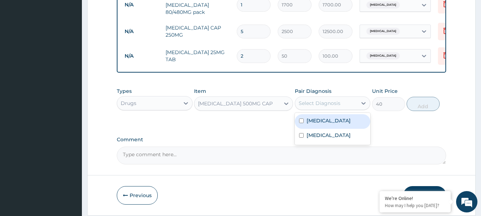
click at [339, 103] on div "Select Diagnosis" at bounding box center [320, 103] width 42 height 7
click at [324, 124] on label "[MEDICAL_DATA]" at bounding box center [329, 120] width 44 height 7
checkbox input "true"
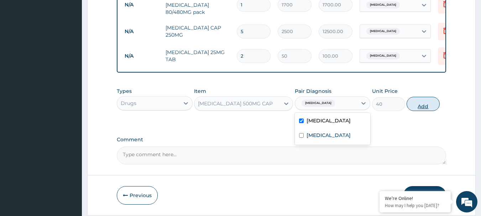
click at [413, 109] on button "Add" at bounding box center [423, 104] width 33 height 14
type input "0"
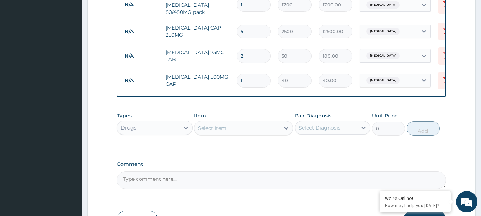
type input "18"
type input "720.00"
type input "18"
click at [250, 124] on div "Select Item" at bounding box center [236, 127] width 85 height 11
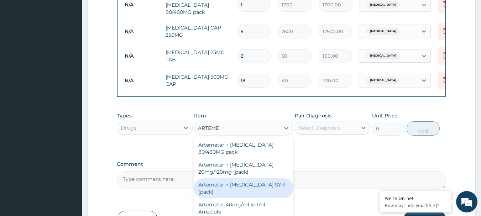
scroll to position [28, 0]
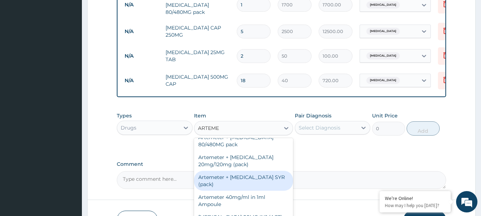
type input "ARTEM"
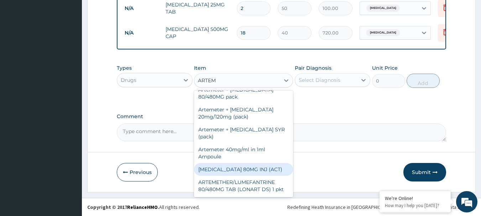
click at [276, 167] on div "ARTEMETHER 80MG INJ (ACT)" at bounding box center [243, 169] width 99 height 13
type input "1000"
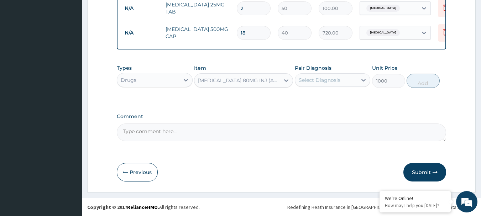
click at [323, 80] on div "Select Diagnosis" at bounding box center [320, 80] width 42 height 7
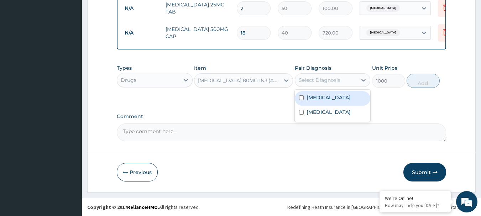
click at [326, 98] on div "[MEDICAL_DATA]" at bounding box center [333, 98] width 76 height 15
checkbox input "true"
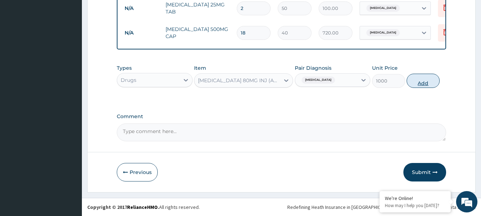
click at [420, 79] on button "Add" at bounding box center [423, 81] width 33 height 14
type input "0"
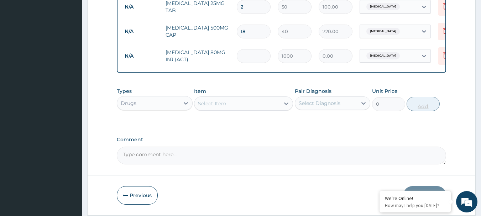
type input "3"
type input "3000.00"
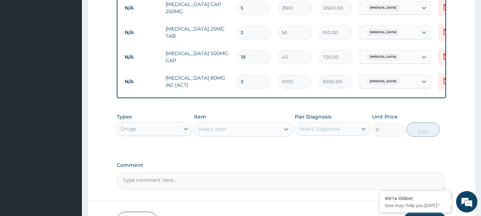
scroll to position [445, 0]
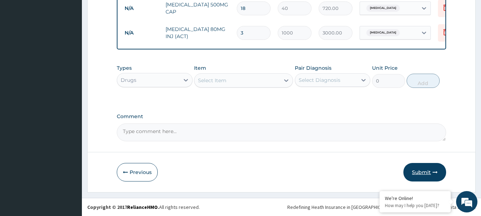
type input "3"
click at [420, 171] on button "Submit" at bounding box center [424, 172] width 43 height 19
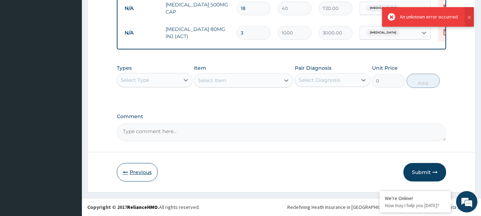
click at [144, 167] on button "Previous" at bounding box center [137, 172] width 41 height 19
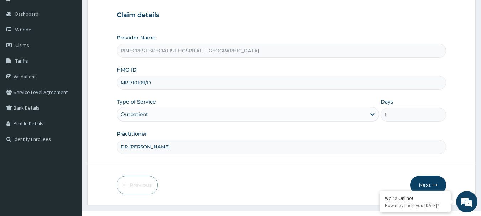
scroll to position [52, 0]
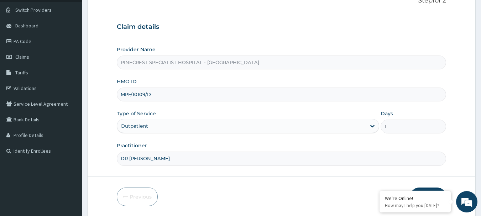
click at [161, 95] on input "MPF/10109/D" at bounding box center [282, 95] width 330 height 14
click at [125, 97] on input "MPF/10109/D" at bounding box center [282, 95] width 330 height 14
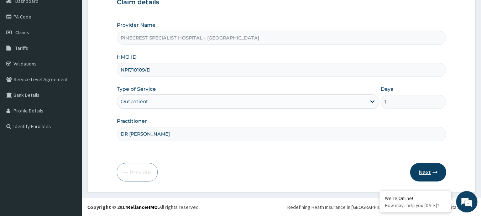
type input "NPF/10109/D"
click at [428, 176] on button "Next" at bounding box center [428, 172] width 36 height 19
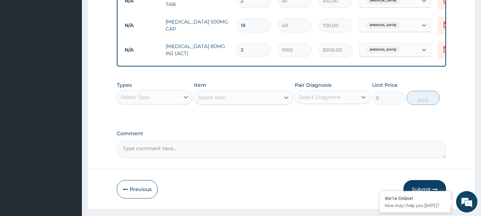
scroll to position [445, 0]
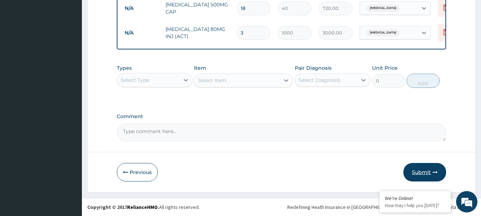
click at [424, 174] on button "Submit" at bounding box center [424, 172] width 43 height 19
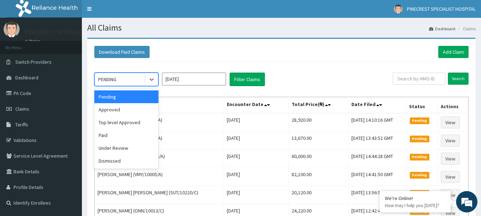
click at [107, 80] on div "PENDING" at bounding box center [107, 79] width 18 height 7
click at [117, 109] on div "Approved" at bounding box center [126, 109] width 64 height 13
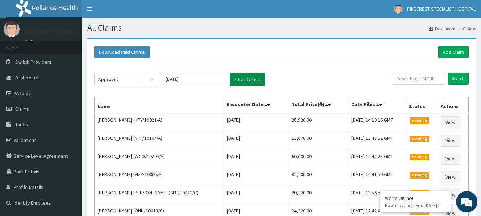
click at [256, 80] on button "Filter Claims" at bounding box center [247, 80] width 35 height 14
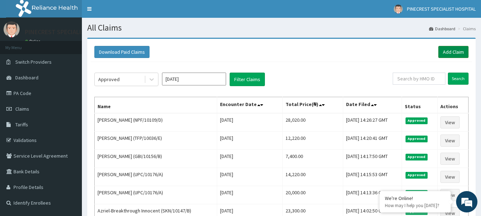
click at [441, 52] on link "Add Claim" at bounding box center [453, 52] width 30 height 12
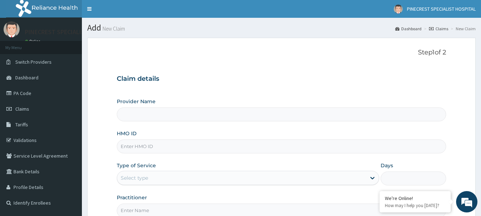
type input "PINECREST SPECIALIST HOSPITAL - [GEOGRAPHIC_DATA]"
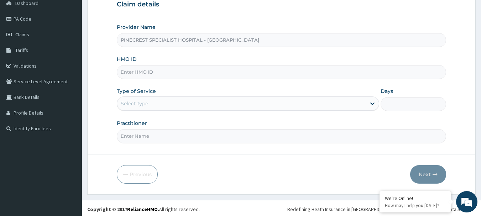
scroll to position [77, 0]
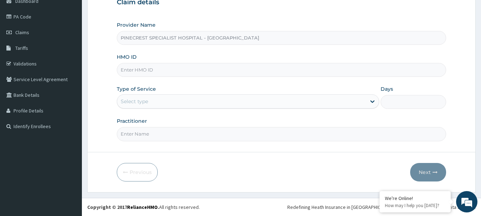
click at [147, 67] on input "HMO ID" at bounding box center [282, 70] width 330 height 14
type input "NPF/10109/F"
click at [146, 99] on div "Select type" at bounding box center [134, 101] width 27 height 7
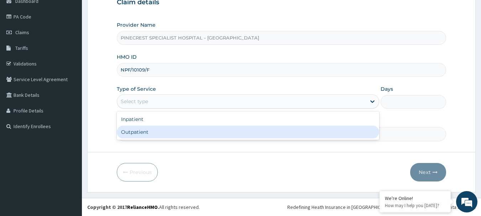
click at [138, 130] on div "Outpatient" at bounding box center [248, 132] width 262 height 13
type input "1"
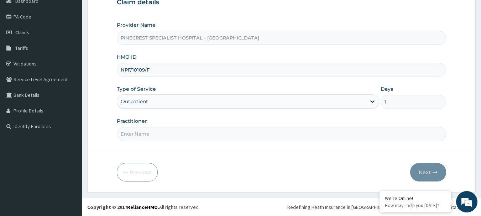
click at [147, 137] on input "Practitioner" at bounding box center [282, 134] width 330 height 14
type input "DR [PERSON_NAME]"
click at [417, 172] on button "Next" at bounding box center [428, 172] width 36 height 19
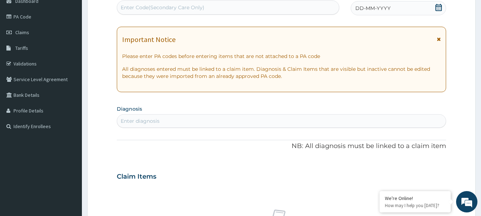
click at [355, 6] on div "DD-MM-YYYY" at bounding box center [398, 8] width 95 height 14
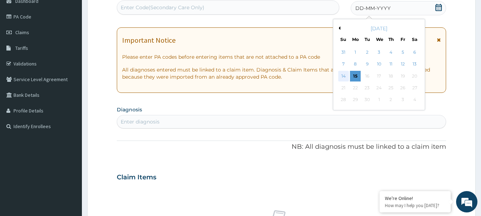
click at [343, 74] on div "14" at bounding box center [343, 76] width 11 height 11
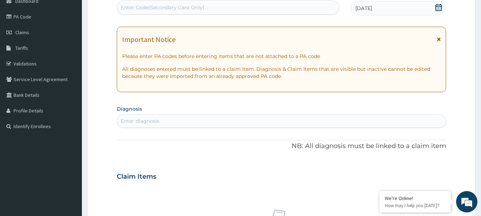
click at [143, 117] on div "Enter diagnosis" at bounding box center [140, 120] width 39 height 7
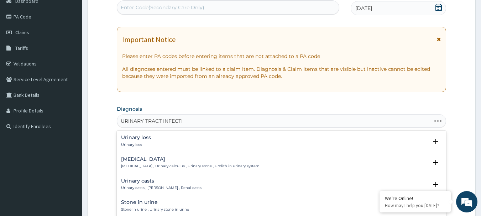
type input "URINARY TRACT INFECTIO"
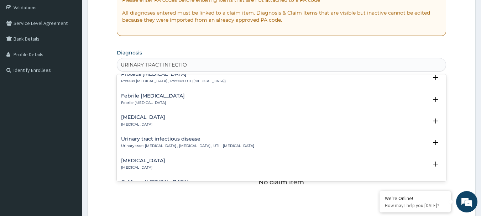
scroll to position [100, 0]
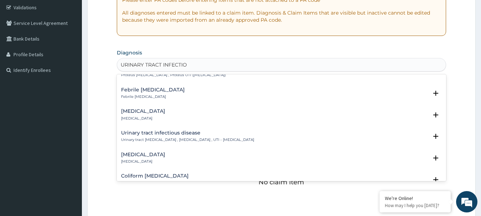
click at [173, 140] on p "Urinary tract [MEDICAL_DATA] , [MEDICAL_DATA] , UTI - [MEDICAL_DATA]" at bounding box center [187, 139] width 133 height 5
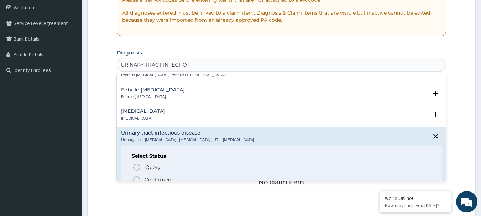
click at [138, 177] on circle "status option filled" at bounding box center [136, 180] width 6 height 6
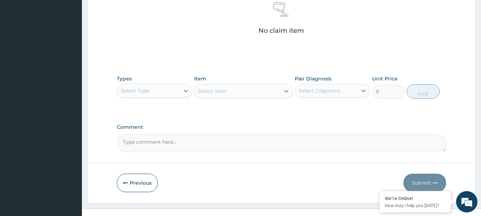
scroll to position [297, 0]
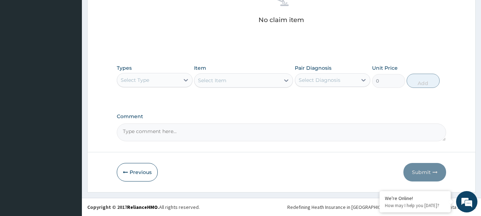
click at [149, 77] on div "Select Type" at bounding box center [135, 80] width 28 height 7
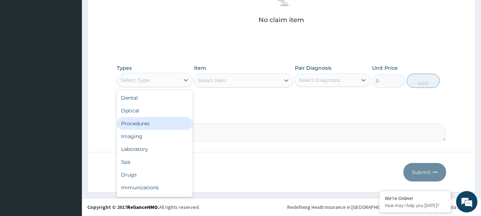
click at [147, 127] on div "Procedures" at bounding box center [155, 123] width 76 height 13
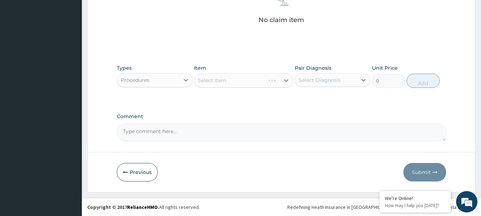
click at [219, 81] on div "Select Item" at bounding box center [243, 80] width 99 height 14
click at [222, 82] on div "Select Item" at bounding box center [212, 80] width 28 height 7
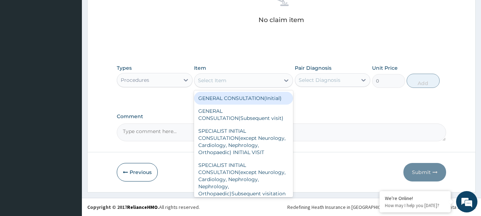
click at [229, 98] on div "GENERAL CONSULTATION(Initial)" at bounding box center [243, 98] width 99 height 13
type input "4000"
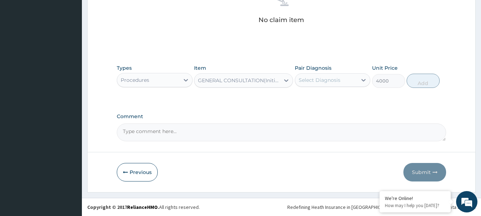
click at [333, 88] on div "Types Procedures Item GENERAL CONSULTATION(Initial) Pair Diagnosis Select Diagn…" at bounding box center [282, 76] width 330 height 31
click at [331, 79] on div "Select Diagnosis" at bounding box center [320, 80] width 42 height 7
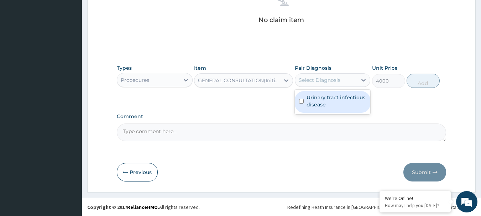
click at [337, 102] on label "Urinary tract infectious disease" at bounding box center [337, 101] width 60 height 14
checkbox input "true"
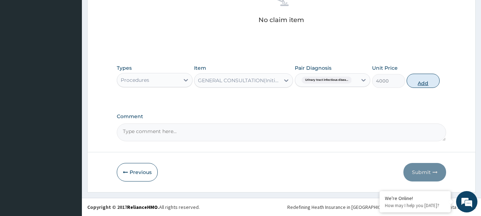
click at [423, 83] on button "Add" at bounding box center [423, 81] width 33 height 14
type input "0"
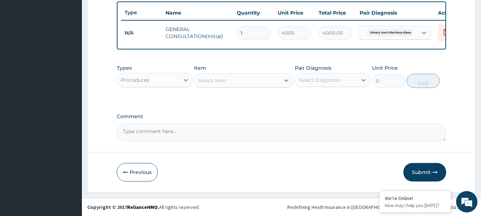
click at [208, 87] on div "Select Item" at bounding box center [243, 80] width 99 height 14
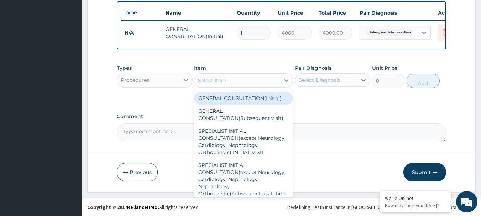
click at [173, 82] on div "Procedures" at bounding box center [148, 79] width 62 height 11
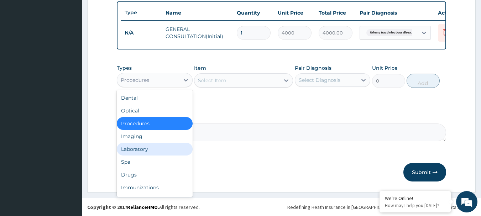
click at [155, 148] on div "Laboratory" at bounding box center [155, 149] width 76 height 13
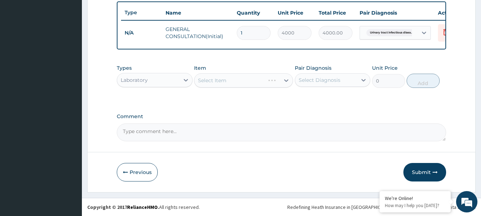
click at [229, 80] on div "Select Item" at bounding box center [243, 80] width 99 height 14
click at [218, 81] on div "Select Item" at bounding box center [212, 80] width 28 height 7
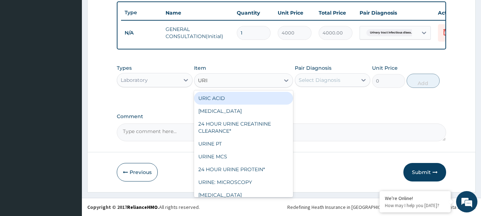
type input "URINA"
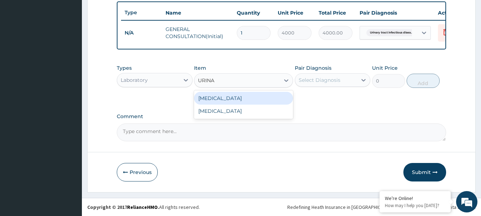
click at [230, 95] on div "[MEDICAL_DATA]" at bounding box center [243, 98] width 99 height 13
type input "2000"
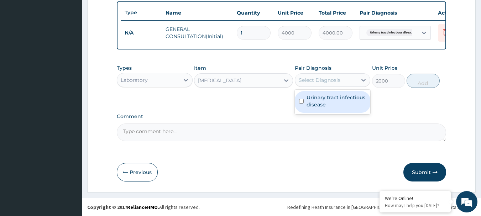
click at [328, 81] on div "Select Diagnosis" at bounding box center [320, 80] width 42 height 7
click at [324, 98] on label "Urinary tract infectious disease" at bounding box center [337, 101] width 60 height 14
checkbox input "true"
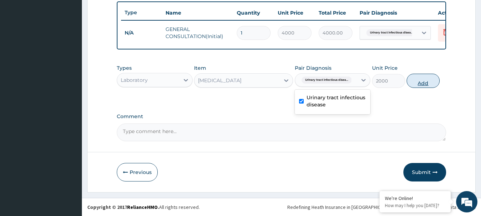
click at [412, 80] on button "Add" at bounding box center [423, 81] width 33 height 14
type input "0"
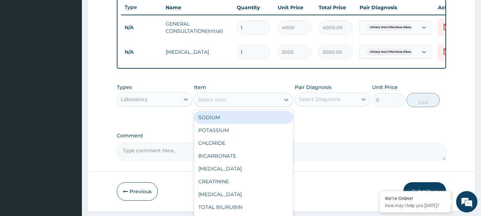
click at [220, 103] on div "Select Item" at bounding box center [212, 99] width 28 height 7
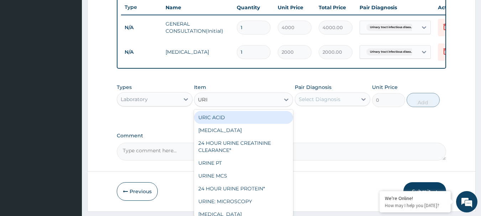
type input "URINE"
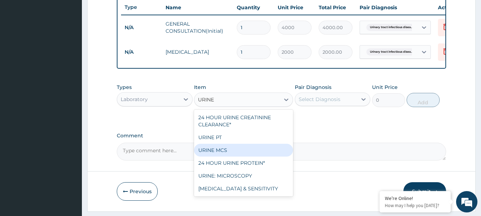
click at [218, 157] on div "URINE MCS" at bounding box center [243, 150] width 99 height 13
type input "4500"
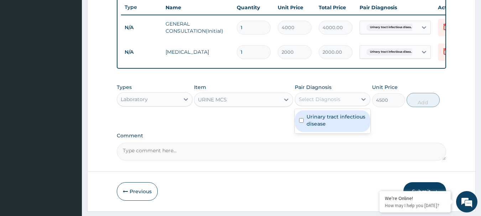
click at [321, 101] on div "Select Diagnosis" at bounding box center [320, 99] width 42 height 7
click at [319, 127] on label "Urinary tract infectious disease" at bounding box center [337, 120] width 60 height 14
checkbox input "true"
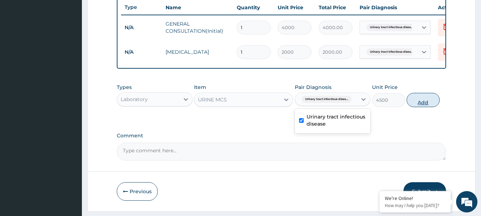
click at [417, 104] on button "Add" at bounding box center [423, 100] width 33 height 14
type input "0"
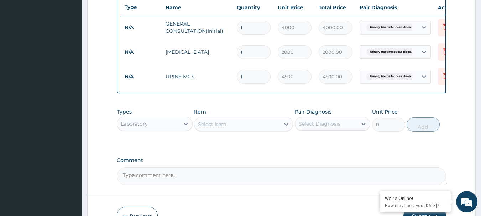
scroll to position [318, 0]
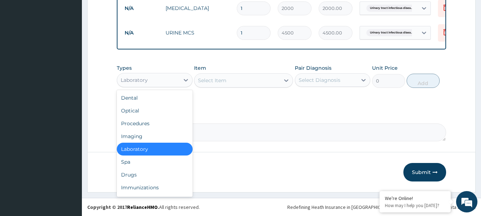
click at [148, 78] on div "Laboratory" at bounding box center [148, 79] width 62 height 11
click at [135, 172] on div "Drugs" at bounding box center [155, 174] width 76 height 13
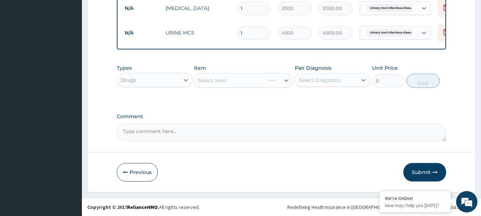
click at [215, 77] on div "Select Item" at bounding box center [243, 80] width 99 height 14
click at [215, 80] on div "Select Item" at bounding box center [243, 80] width 99 height 14
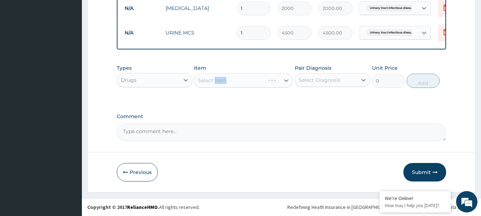
click at [232, 84] on div "Select Item" at bounding box center [243, 80] width 99 height 14
click at [215, 79] on div "Select Item" at bounding box center [243, 80] width 99 height 14
click at [215, 79] on div "Select Item" at bounding box center [212, 80] width 28 height 7
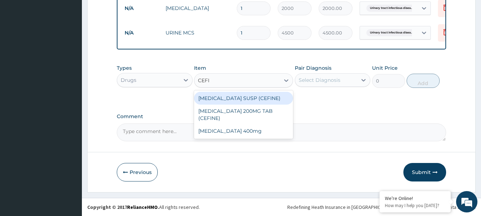
type input "CEFIX"
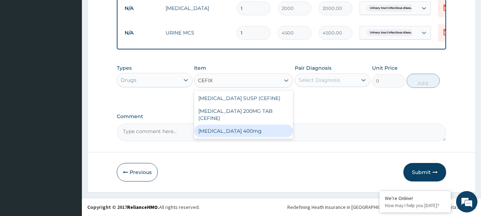
click at [236, 125] on div "[MEDICAL_DATA] 400mg" at bounding box center [243, 131] width 99 height 13
type input "250"
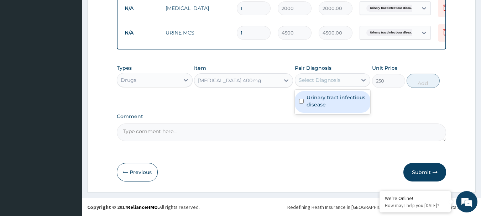
click at [316, 81] on div "Select Diagnosis" at bounding box center [320, 80] width 42 height 7
click at [318, 100] on label "Urinary tract infectious disease" at bounding box center [337, 101] width 60 height 14
checkbox input "true"
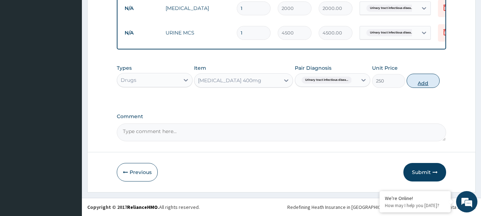
click at [410, 83] on button "Add" at bounding box center [423, 81] width 33 height 14
type input "0"
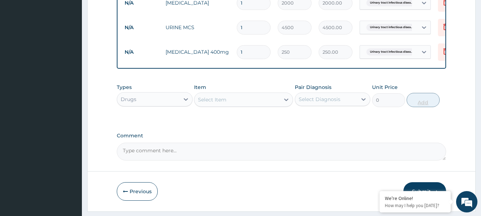
type input "10"
type input "2500.00"
type input "10"
click at [237, 105] on div "Select Item" at bounding box center [236, 99] width 85 height 11
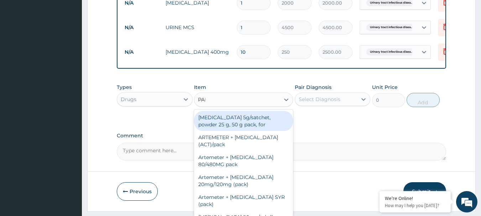
type input "PARA"
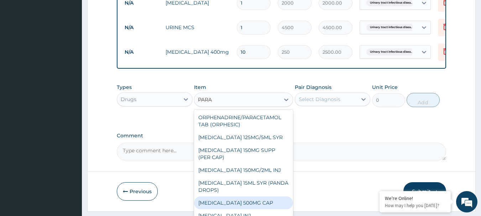
click at [246, 209] on div "[MEDICAL_DATA] 500MG CAP" at bounding box center [243, 203] width 99 height 13
type input "40"
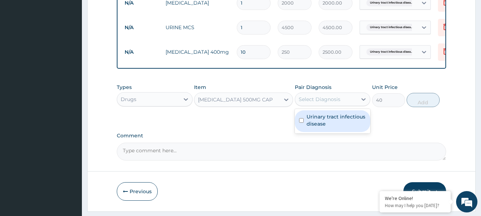
click at [341, 102] on div "Select Diagnosis" at bounding box center [326, 99] width 62 height 11
click at [333, 123] on label "Urinary tract infectious disease" at bounding box center [337, 120] width 60 height 14
checkbox input "true"
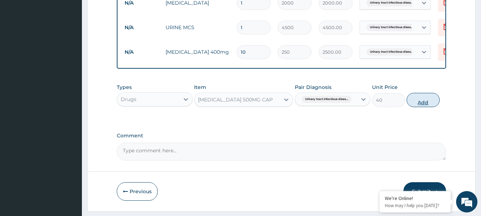
click at [413, 103] on button "Add" at bounding box center [423, 100] width 33 height 14
type input "0"
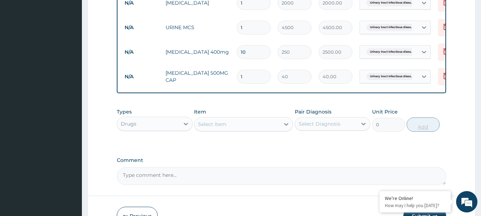
type input "18"
type input "720.00"
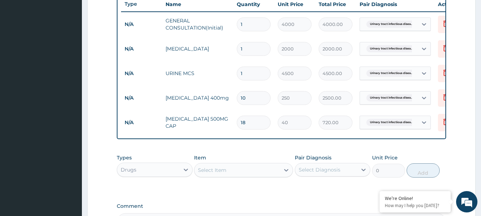
scroll to position [367, 0]
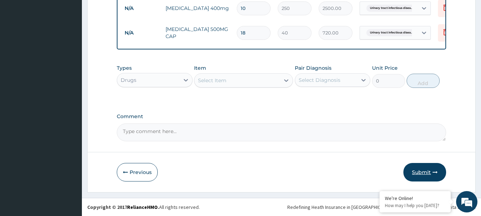
type input "18"
click at [428, 170] on button "Submit" at bounding box center [424, 172] width 43 height 19
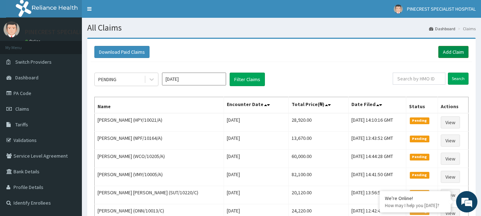
click at [445, 52] on link "Add Claim" at bounding box center [453, 52] width 30 height 12
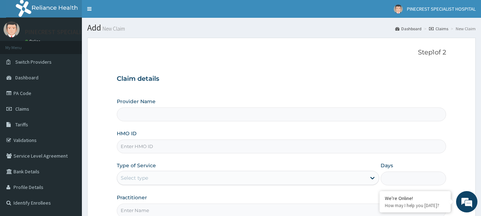
type input "PINECREST SPECIALIST HOSPITAL - [GEOGRAPHIC_DATA]"
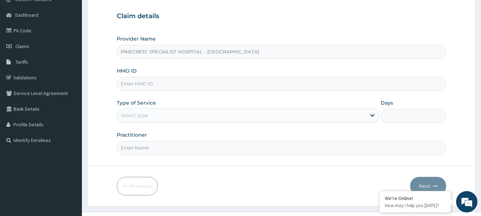
scroll to position [77, 0]
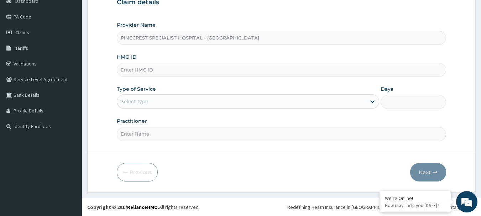
click at [142, 67] on input "HMO ID" at bounding box center [282, 70] width 330 height 14
type input "UBP/10202/F"
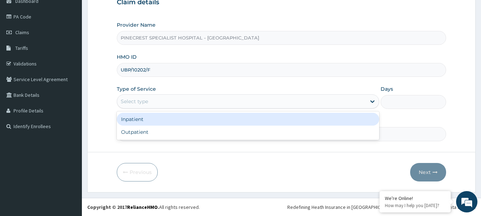
click at [140, 99] on div "Select type" at bounding box center [134, 101] width 27 height 7
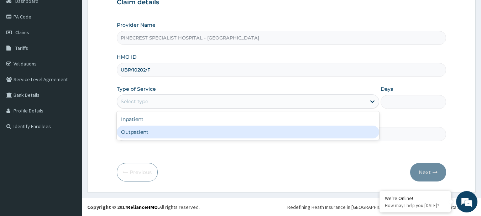
click at [132, 131] on div "Outpatient" at bounding box center [248, 132] width 262 height 13
type input "1"
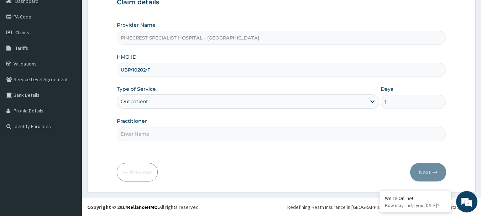
click at [144, 136] on input "Practitioner" at bounding box center [282, 134] width 330 height 14
type input "DR [PERSON_NAME]"
click at [429, 170] on button "Next" at bounding box center [428, 172] width 36 height 19
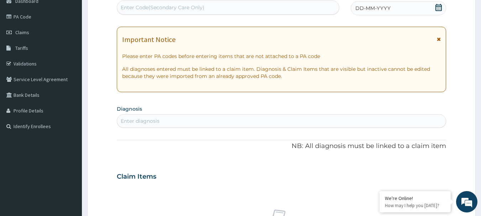
click at [370, 9] on span "DD-MM-YYYY" at bounding box center [372, 8] width 35 height 7
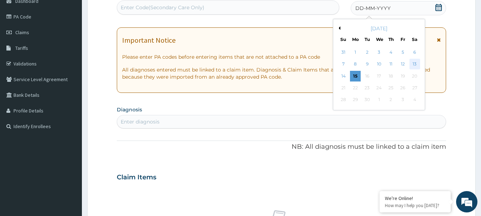
click at [412, 63] on div "13" at bounding box center [414, 64] width 11 height 11
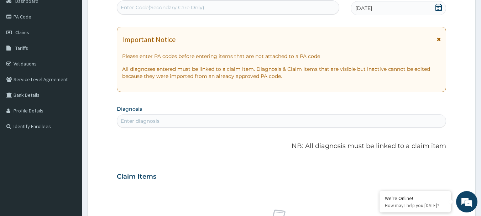
click at [147, 121] on div "Enter diagnosis" at bounding box center [140, 120] width 39 height 7
type input "[MEDICAL_DATA]"
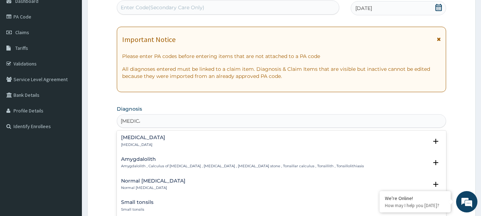
click at [151, 144] on div "[MEDICAL_DATA] [MEDICAL_DATA]" at bounding box center [281, 141] width 321 height 12
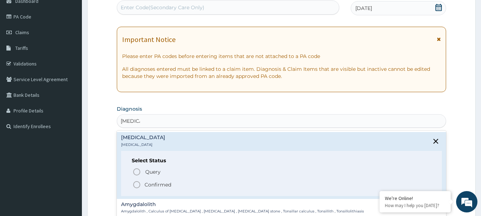
click at [137, 183] on icon "status option filled" at bounding box center [136, 184] width 9 height 9
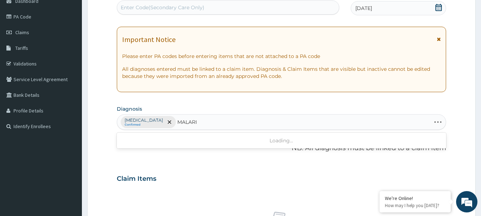
type input "[MEDICAL_DATA]"
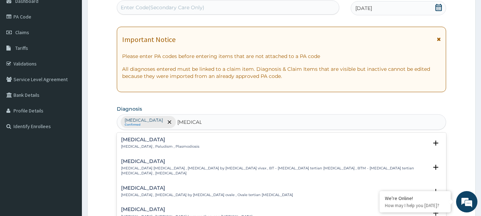
click at [135, 143] on div "[MEDICAL_DATA] [MEDICAL_DATA] , Paludism , Plasmodiosis" at bounding box center [160, 143] width 78 height 12
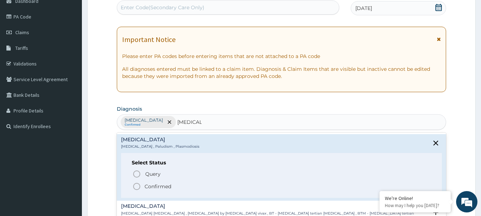
click at [135, 184] on icon "status option filled" at bounding box center [136, 186] width 9 height 9
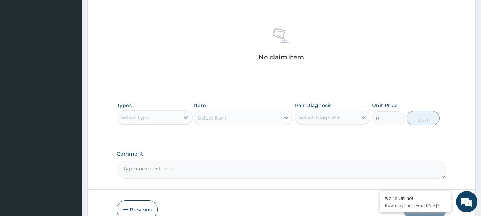
scroll to position [276, 0]
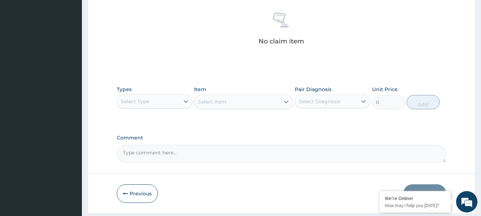
click at [152, 99] on div "Select Type" at bounding box center [148, 101] width 62 height 11
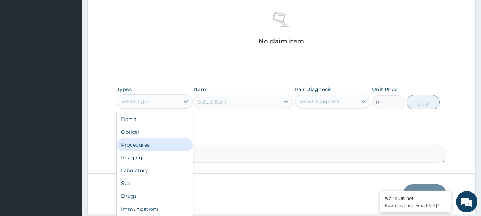
click at [143, 147] on div "Procedures" at bounding box center [155, 144] width 76 height 13
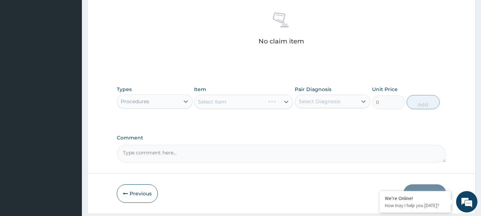
click at [214, 99] on div "Select Item" at bounding box center [243, 102] width 99 height 14
click at [230, 102] on div "Select Item" at bounding box center [243, 102] width 99 height 14
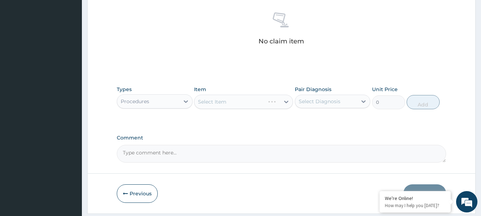
click at [230, 102] on div "Select Item" at bounding box center [243, 102] width 99 height 14
click at [210, 104] on div "Select Item" at bounding box center [243, 102] width 99 height 14
click at [210, 104] on div "Select Item" at bounding box center [212, 101] width 28 height 7
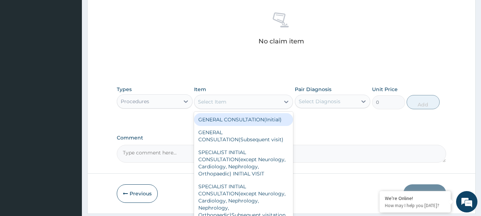
click at [210, 104] on div "Select Item" at bounding box center [212, 101] width 28 height 7
click at [219, 121] on div "GENERAL CONSULTATION(Initial)" at bounding box center [243, 119] width 99 height 13
type input "4000"
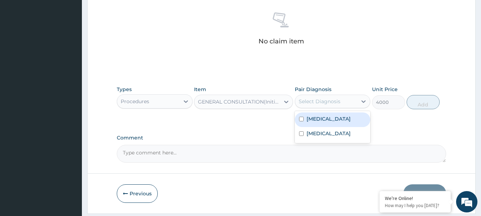
click at [313, 98] on div "Select Diagnosis" at bounding box center [320, 101] width 42 height 7
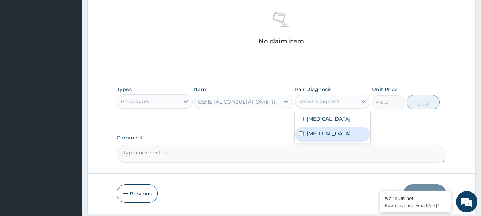
click at [311, 132] on label "[MEDICAL_DATA]" at bounding box center [329, 133] width 44 height 7
checkbox input "true"
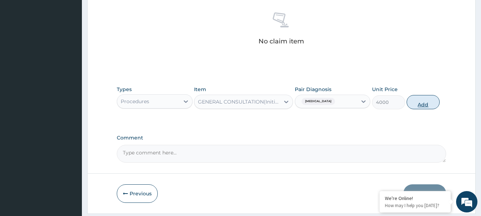
click at [424, 103] on button "Add" at bounding box center [423, 102] width 33 height 14
type input "0"
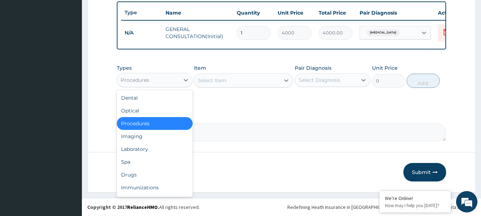
click at [148, 82] on div "Procedures" at bounding box center [135, 80] width 28 height 7
click at [132, 151] on div "Laboratory" at bounding box center [155, 149] width 76 height 13
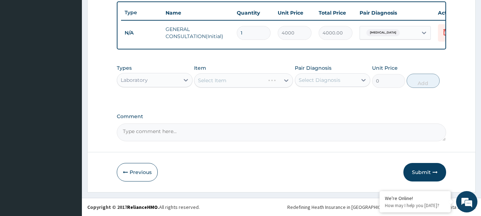
click at [214, 78] on div "Select Item" at bounding box center [243, 80] width 99 height 14
click at [218, 81] on div "Select Item" at bounding box center [212, 80] width 28 height 7
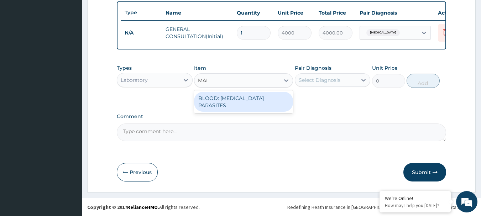
type input "MALA"
click at [230, 94] on div "BLOOD: [MEDICAL_DATA] PARASITES" at bounding box center [243, 102] width 99 height 20
type input "2000"
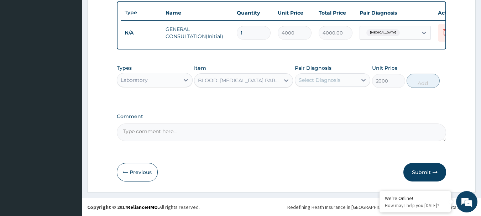
click at [322, 77] on div "Select Diagnosis" at bounding box center [320, 80] width 42 height 7
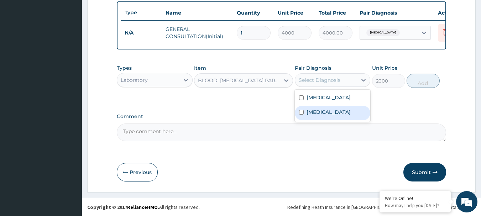
click at [317, 110] on label "[MEDICAL_DATA]" at bounding box center [329, 112] width 44 height 7
checkbox input "true"
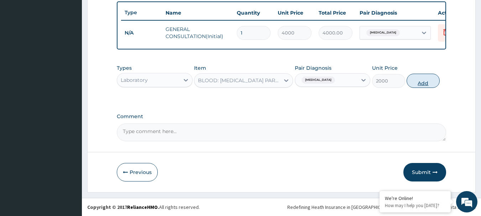
click at [416, 84] on button "Add" at bounding box center [423, 81] width 33 height 14
type input "0"
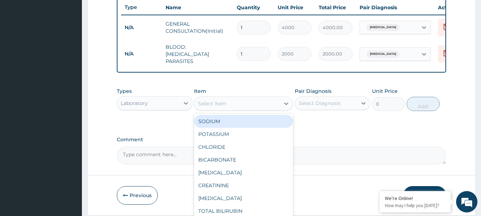
click at [208, 103] on div "Select Item" at bounding box center [212, 103] width 28 height 7
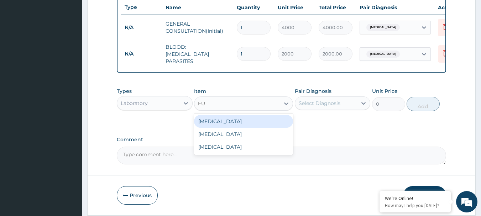
type input "FUL"
click at [226, 128] on div "[MEDICAL_DATA]" at bounding box center [243, 121] width 99 height 13
type input "4000"
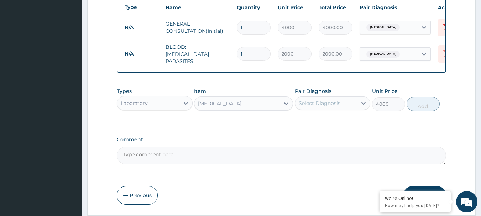
click at [327, 101] on div "Select Diagnosis" at bounding box center [320, 103] width 42 height 7
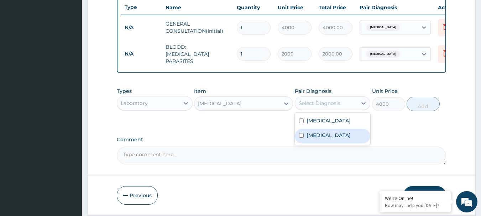
click at [323, 132] on div "[MEDICAL_DATA]" at bounding box center [333, 136] width 76 height 15
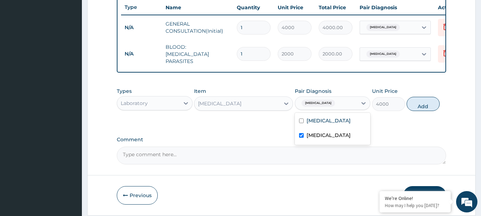
checkbox input "true"
click at [423, 101] on button "Add" at bounding box center [423, 104] width 33 height 14
type input "0"
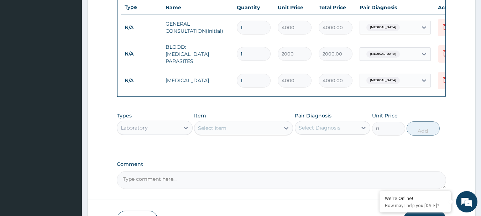
click at [240, 129] on div "Select Item" at bounding box center [236, 127] width 85 height 11
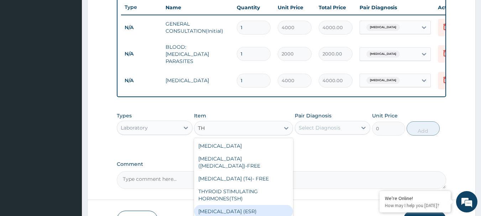
type input "T"
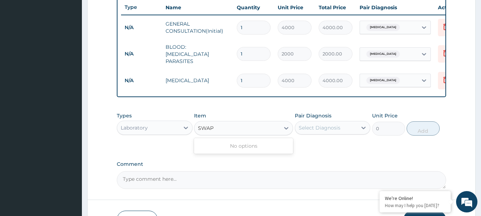
type input "SWA"
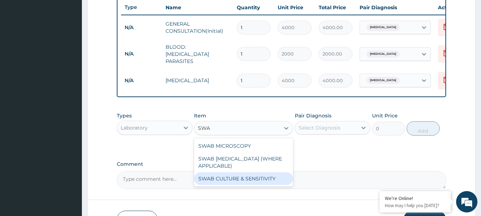
click at [240, 183] on div "SWAB CULTURE & SENSITIVITY" at bounding box center [243, 178] width 99 height 13
type input "4500"
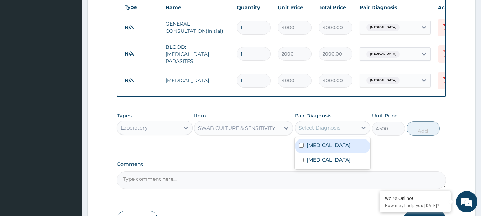
click at [309, 130] on div "Select Diagnosis" at bounding box center [320, 127] width 42 height 7
click at [307, 148] on label "[MEDICAL_DATA]" at bounding box center [329, 145] width 44 height 7
checkbox input "true"
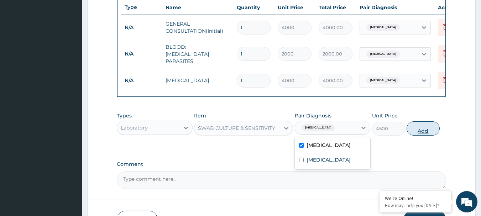
click at [417, 132] on button "Add" at bounding box center [423, 128] width 33 height 14
type input "0"
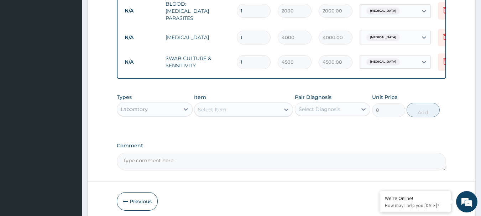
scroll to position [342, 0]
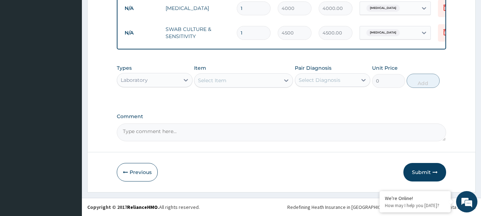
click at [143, 78] on div "Laboratory" at bounding box center [134, 80] width 27 height 7
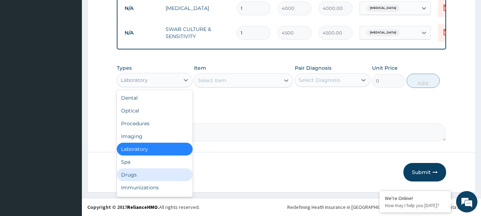
click at [143, 172] on div "Drugs" at bounding box center [155, 174] width 76 height 13
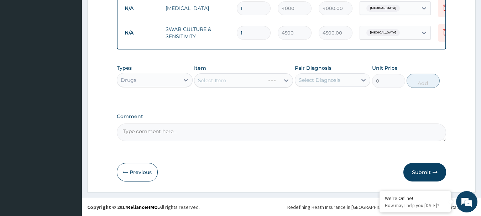
click at [210, 80] on div "Select Item" at bounding box center [243, 80] width 99 height 14
click at [218, 80] on div "Select Item" at bounding box center [243, 80] width 99 height 14
click at [213, 80] on div "Select Item" at bounding box center [243, 80] width 99 height 14
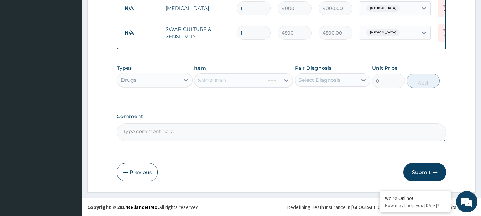
click at [242, 79] on div "Select Item" at bounding box center [243, 80] width 99 height 14
click at [208, 78] on div "Select Item" at bounding box center [243, 80] width 99 height 14
click at [208, 78] on div "Select Item" at bounding box center [212, 80] width 28 height 7
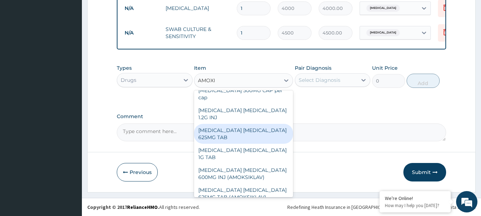
scroll to position [61, 0]
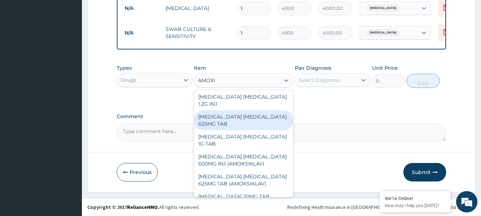
type input "AMOXI"
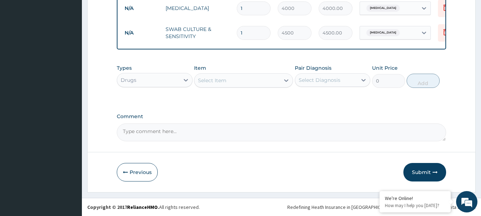
drag, startPoint x: 303, startPoint y: 183, endPoint x: 302, endPoint y: 173, distance: 10.1
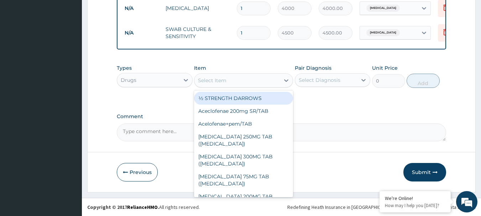
click at [251, 81] on div "Select Item" at bounding box center [236, 80] width 85 height 11
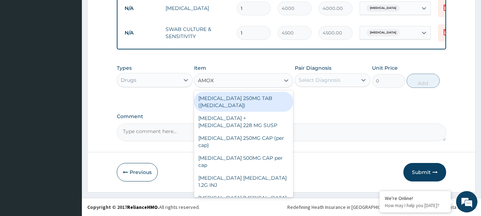
type input "AMOXI"
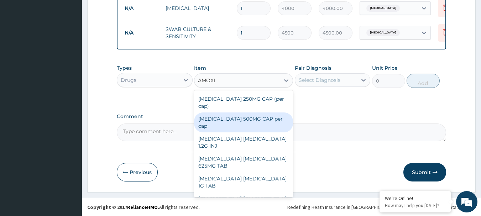
scroll to position [0, 0]
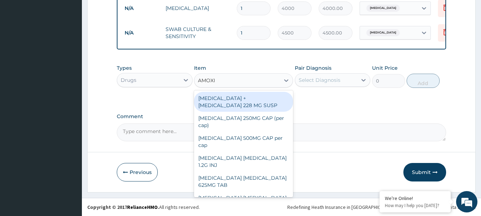
click at [249, 98] on div "[MEDICAL_DATA] + [MEDICAL_DATA] 228 MG SUSP" at bounding box center [243, 102] width 99 height 20
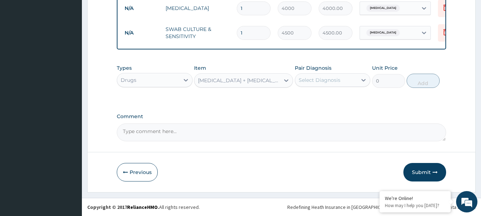
type input "4000"
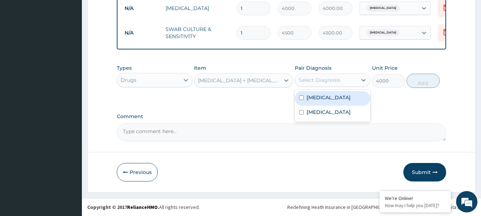
click at [317, 74] on div "Select Diagnosis" at bounding box center [326, 79] width 62 height 11
click at [311, 98] on label "[MEDICAL_DATA]" at bounding box center [329, 97] width 44 height 7
checkbox input "true"
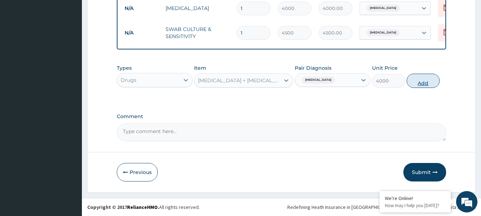
click at [434, 75] on button "Add" at bounding box center [423, 81] width 33 height 14
type input "0"
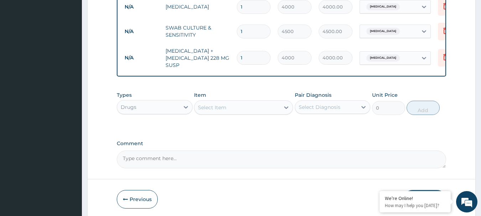
click at [257, 110] on div "Select Item" at bounding box center [236, 107] width 85 height 11
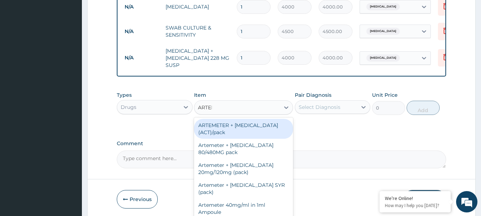
type input "ARTEME"
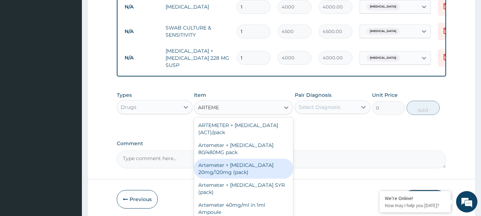
click at [249, 168] on div "Artemeter + [MEDICAL_DATA] 20mg/120mg (pack)" at bounding box center [243, 169] width 99 height 20
type input "1500"
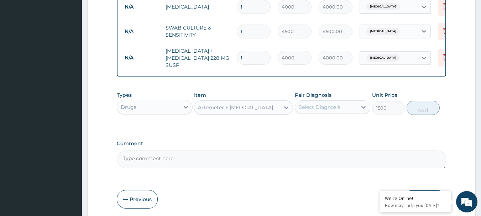
click at [328, 106] on div "Select Diagnosis" at bounding box center [320, 107] width 42 height 7
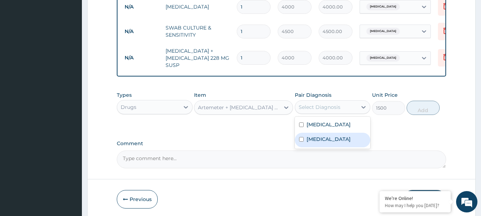
click at [324, 137] on label "[MEDICAL_DATA]" at bounding box center [329, 139] width 44 height 7
checkbox input "true"
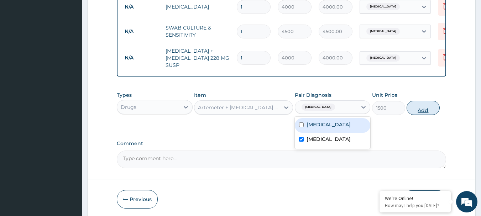
click at [417, 106] on button "Add" at bounding box center [423, 108] width 33 height 14
type input "0"
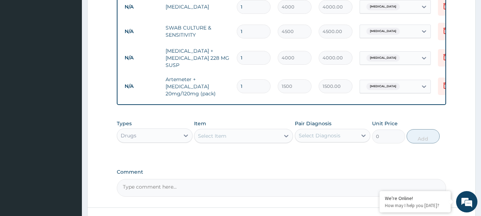
click at [215, 136] on div "Select Item" at bounding box center [212, 135] width 28 height 7
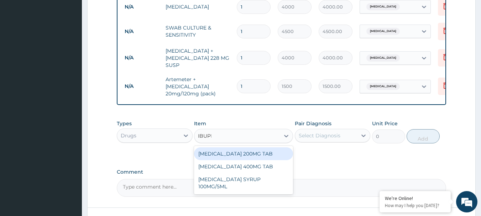
type input "IBUPRO"
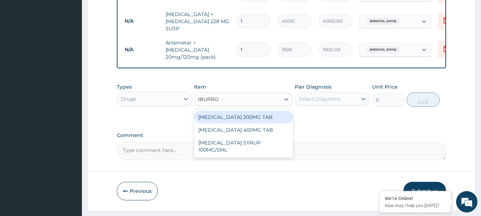
scroll to position [380, 0]
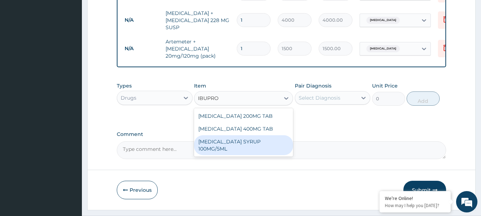
click at [230, 141] on div "[MEDICAL_DATA] SYRUP 100MG/5ML" at bounding box center [243, 145] width 99 height 20
type input "1000"
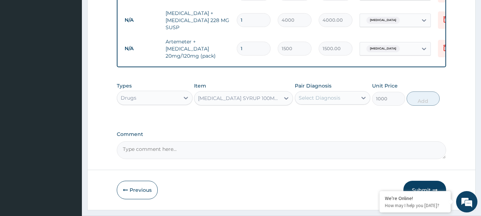
click at [323, 96] on div "Select Diagnosis" at bounding box center [320, 97] width 42 height 7
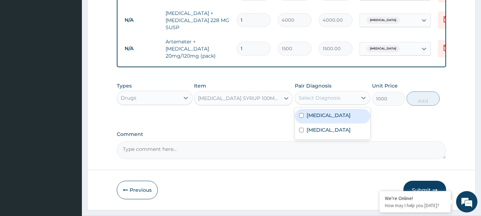
click at [326, 118] on label "[MEDICAL_DATA]" at bounding box center [329, 115] width 44 height 7
checkbox input "true"
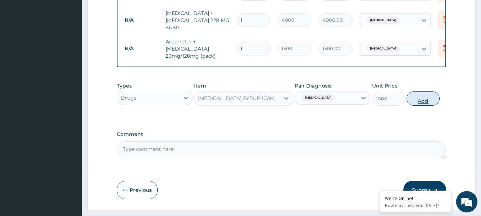
click at [425, 100] on button "Add" at bounding box center [423, 98] width 33 height 14
type input "0"
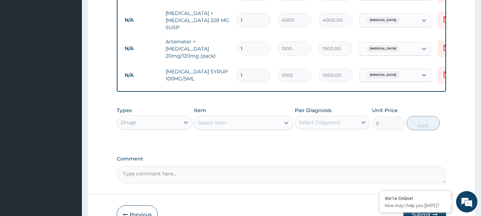
click at [207, 123] on div "Select Item" at bounding box center [212, 122] width 28 height 7
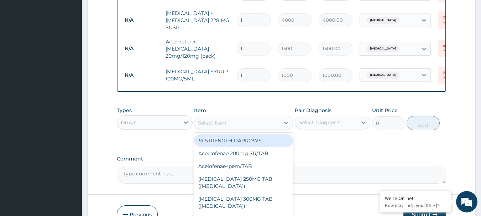
click at [207, 123] on div "Select Item" at bounding box center [212, 122] width 28 height 7
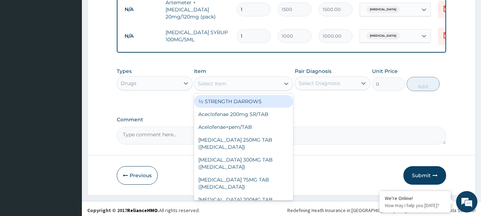
scroll to position [421, 0]
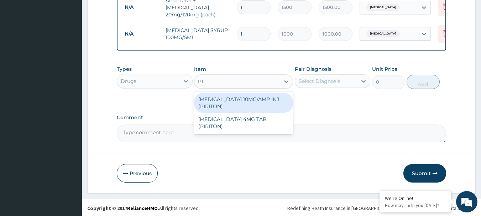
type input "P"
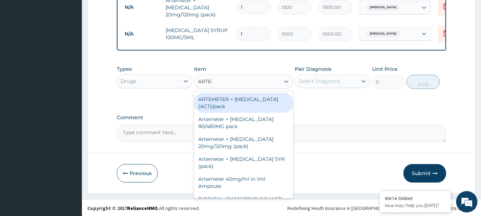
type input "ARTEME"
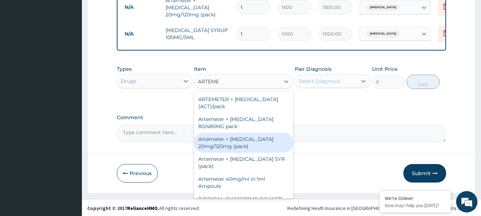
scroll to position [28, 0]
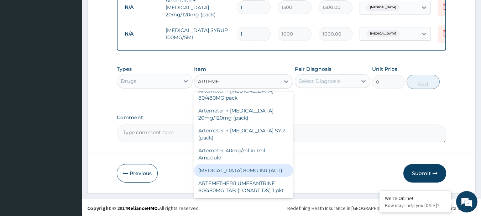
click at [269, 176] on div "[MEDICAL_DATA] 80MG INJ (ACT)" at bounding box center [243, 170] width 99 height 13
type input "1000"
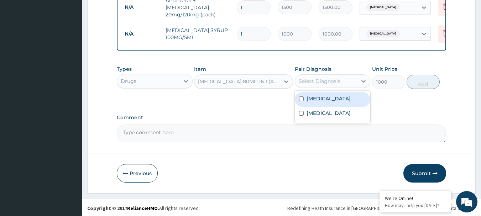
click at [317, 82] on div "Select Diagnosis" at bounding box center [320, 81] width 42 height 7
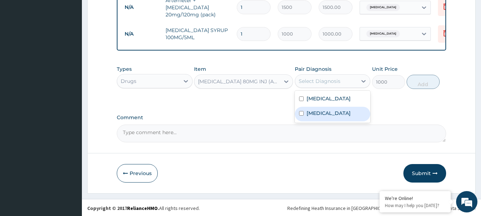
click at [314, 114] on label "[MEDICAL_DATA]" at bounding box center [329, 113] width 44 height 7
checkbox input "true"
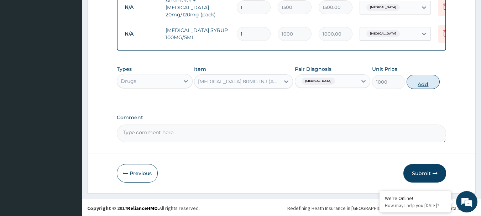
click at [424, 80] on button "Add" at bounding box center [423, 82] width 33 height 14
type input "0"
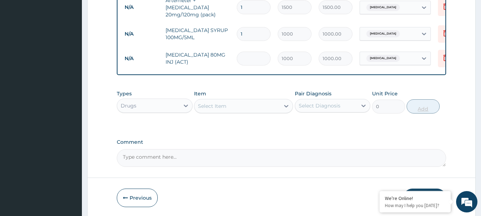
type input "0.00"
type input "3"
type input "3000.00"
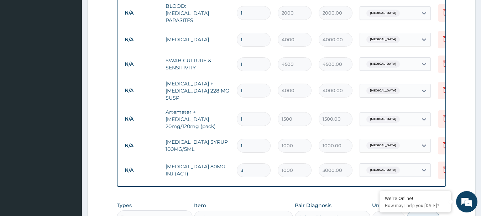
scroll to position [449, 0]
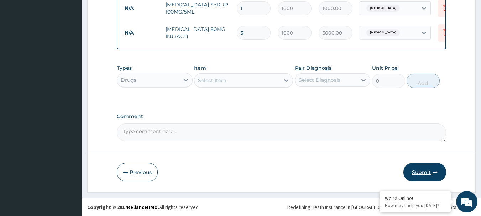
type input "3"
click at [426, 173] on button "Submit" at bounding box center [424, 172] width 43 height 19
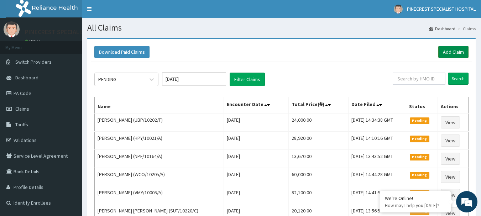
click at [449, 55] on link "Add Claim" at bounding box center [453, 52] width 30 height 12
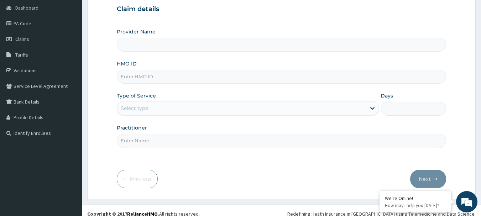
scroll to position [77, 0]
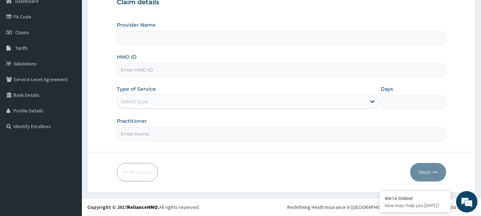
click at [481, 143] on html "R EL Toggle navigation PINECREST SPECIALIST HOSPITAL PINECREST SPECIALIST HOSPI…" at bounding box center [240, 69] width 481 height 293
type input "PINECREST SPECIALIST HOSPITAL - [GEOGRAPHIC_DATA]"
click at [150, 70] on input "HMO ID" at bounding box center [282, 70] width 330 height 14
type input "UBP/10202/B"
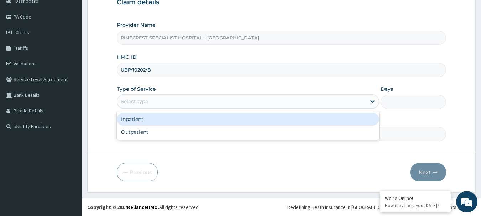
click at [137, 101] on div "Select type" at bounding box center [134, 101] width 27 height 7
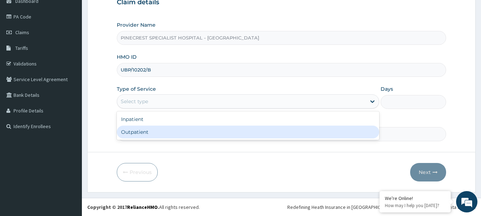
click at [136, 130] on div "Outpatient" at bounding box center [248, 132] width 262 height 13
type input "1"
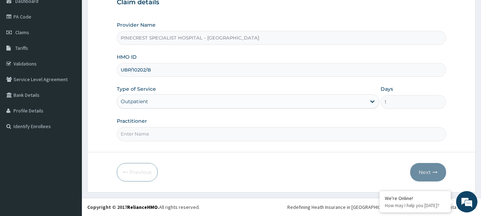
click at [144, 136] on input "Practitioner" at bounding box center [282, 134] width 330 height 14
type input "DR [PERSON_NAME]"
click at [426, 167] on button "Next" at bounding box center [428, 172] width 36 height 19
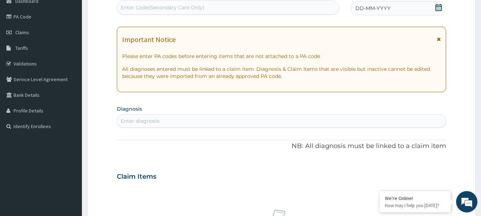
click at [373, 6] on span "DD-MM-YYYY" at bounding box center [372, 8] width 35 height 7
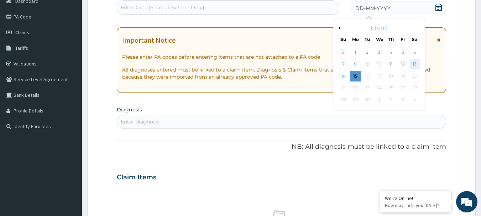
click at [417, 64] on div "13" at bounding box center [414, 64] width 11 height 11
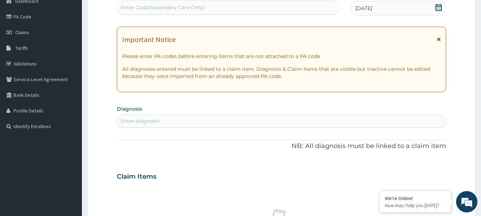
click at [154, 117] on div "Enter diagnosis" at bounding box center [281, 120] width 329 height 11
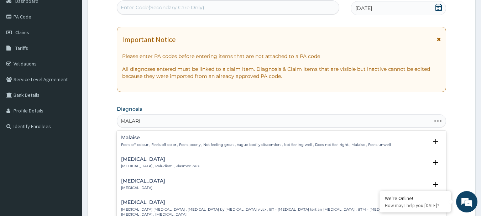
type input "[MEDICAL_DATA]"
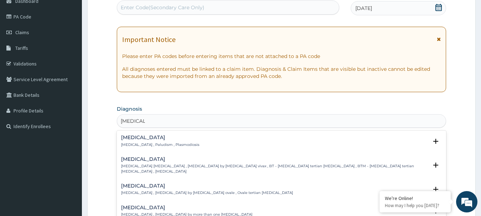
click at [137, 138] on h4 "[MEDICAL_DATA]" at bounding box center [160, 137] width 78 height 5
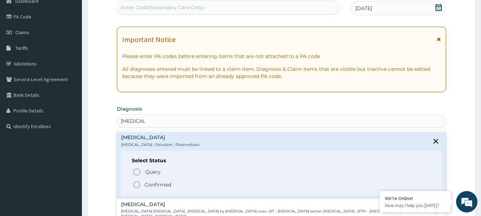
click at [135, 182] on circle "status option filled" at bounding box center [136, 185] width 6 height 6
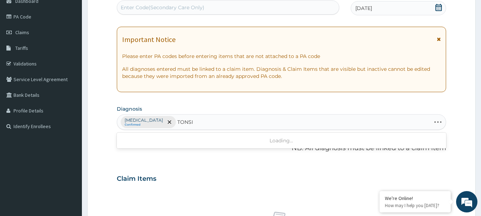
type input "[MEDICAL_DATA]"
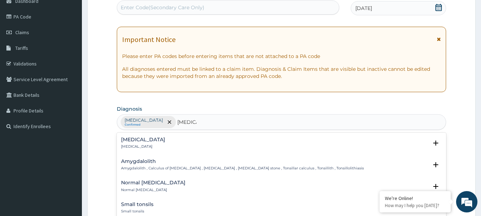
click at [130, 138] on h4 "[MEDICAL_DATA]" at bounding box center [143, 139] width 44 height 5
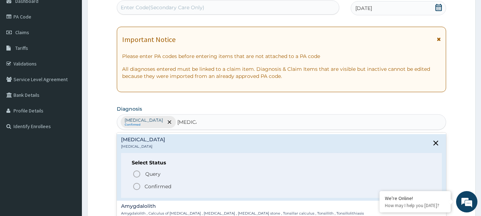
click at [137, 187] on icon "status option filled" at bounding box center [136, 186] width 9 height 9
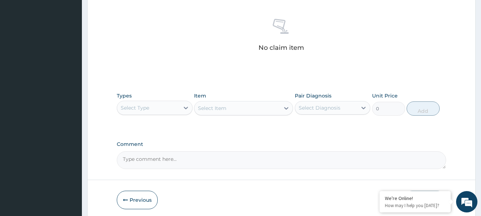
scroll to position [297, 0]
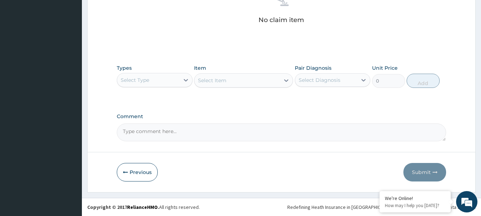
click at [153, 79] on div "Select Type" at bounding box center [148, 79] width 62 height 11
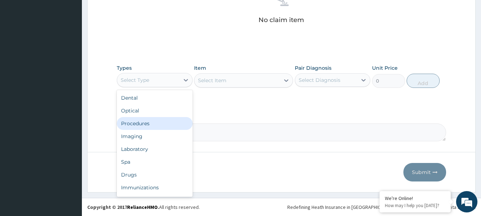
click at [150, 121] on div "Procedures" at bounding box center [155, 123] width 76 height 13
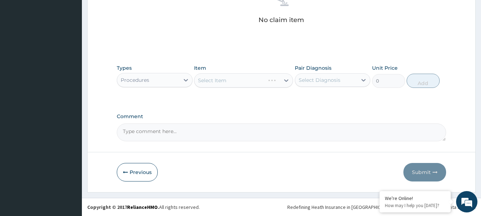
click at [214, 79] on div "Select Item" at bounding box center [243, 80] width 99 height 14
click at [214, 79] on div "Select Item" at bounding box center [212, 80] width 28 height 7
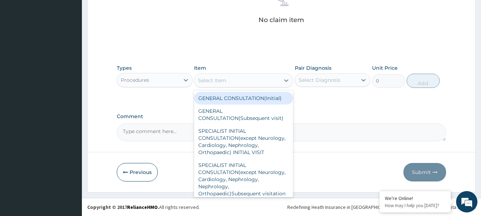
click at [224, 94] on div "GENERAL CONSULTATION(Initial)" at bounding box center [243, 98] width 99 height 13
type input "4000"
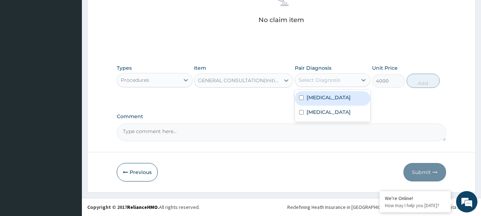
click at [312, 82] on div "Select Diagnosis" at bounding box center [320, 80] width 42 height 7
click at [312, 97] on label "[MEDICAL_DATA]" at bounding box center [329, 97] width 44 height 7
checkbox input "true"
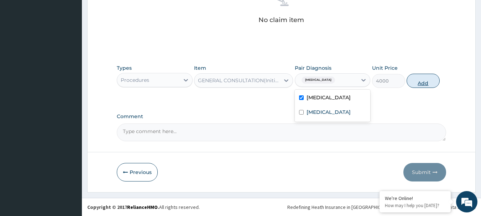
click at [421, 85] on button "Add" at bounding box center [423, 81] width 33 height 14
type input "0"
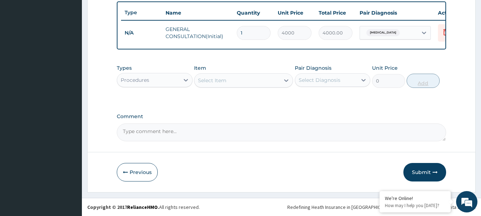
scroll to position [269, 0]
click at [141, 75] on div "Procedures" at bounding box center [148, 79] width 62 height 11
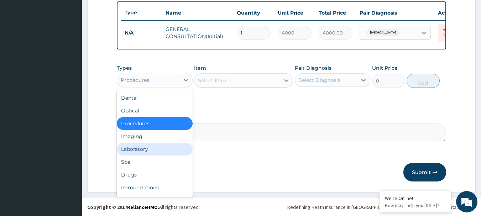
click at [141, 147] on div "Laboratory" at bounding box center [155, 149] width 76 height 13
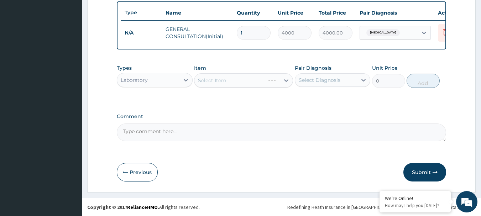
click at [215, 81] on div "Select Item" at bounding box center [243, 80] width 99 height 14
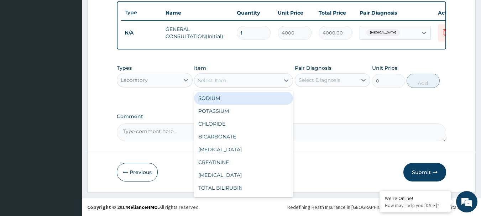
click at [215, 81] on div "Select Item" at bounding box center [212, 80] width 28 height 7
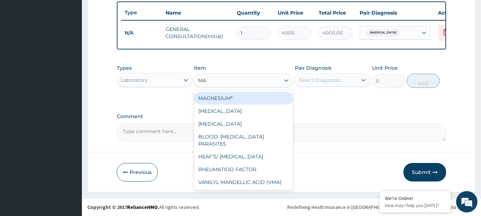
type input "MAL"
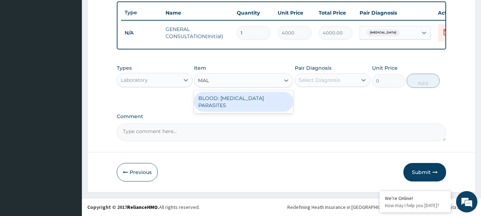
click at [235, 94] on div "BLOOD: [MEDICAL_DATA] PARASITES" at bounding box center [243, 102] width 99 height 20
type input "2000"
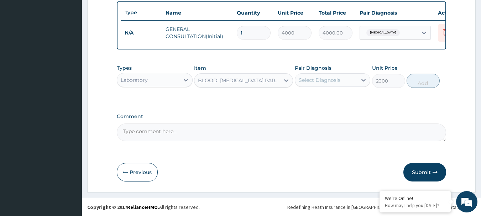
click at [320, 79] on div "Select Diagnosis" at bounding box center [320, 80] width 42 height 7
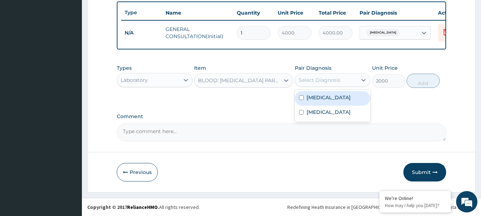
click at [332, 96] on div "[MEDICAL_DATA]" at bounding box center [333, 98] width 76 height 15
checkbox input "true"
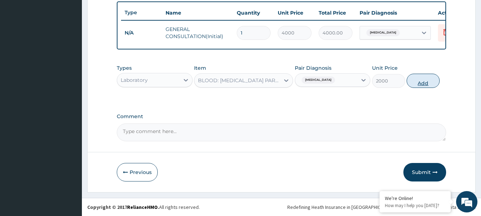
click at [412, 75] on button "Add" at bounding box center [423, 81] width 33 height 14
type input "0"
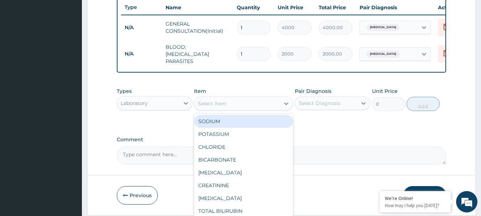
click at [210, 103] on div "Select Item" at bounding box center [212, 103] width 28 height 7
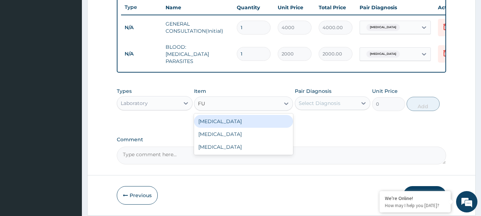
type input "FUL"
click at [224, 120] on div "[MEDICAL_DATA]" at bounding box center [243, 121] width 99 height 13
type input "4000"
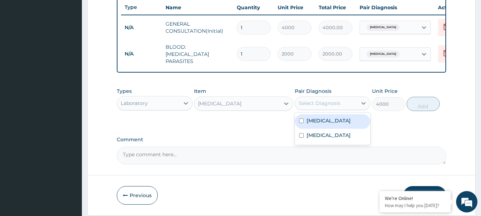
click at [320, 101] on div "Select Diagnosis" at bounding box center [320, 103] width 42 height 7
click at [319, 121] on label "[MEDICAL_DATA]" at bounding box center [329, 120] width 44 height 7
checkbox input "true"
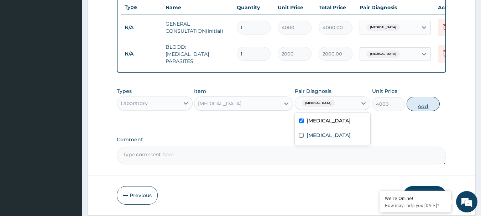
click at [414, 104] on button "Add" at bounding box center [423, 104] width 33 height 14
type input "0"
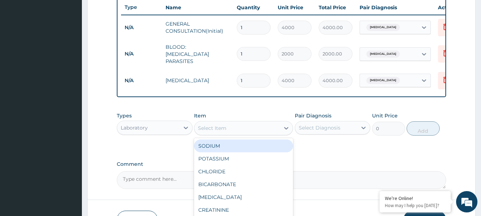
click at [225, 130] on div "Select Item" at bounding box center [212, 128] width 28 height 7
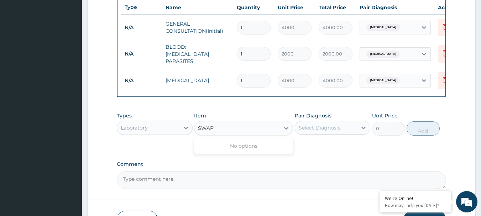
type input "SWA"
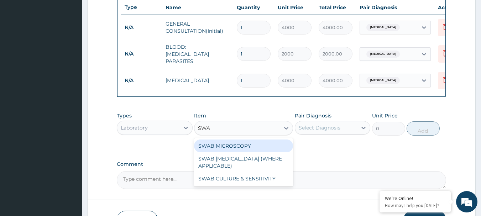
click at [233, 143] on div "SWAB MICROSCOPY" at bounding box center [243, 146] width 99 height 13
type input "3000"
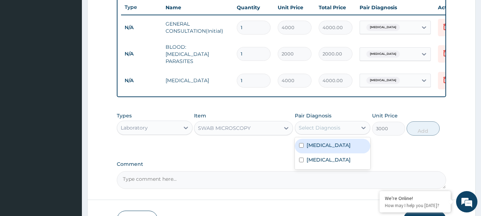
click at [326, 125] on div "Select Diagnosis" at bounding box center [326, 127] width 62 height 11
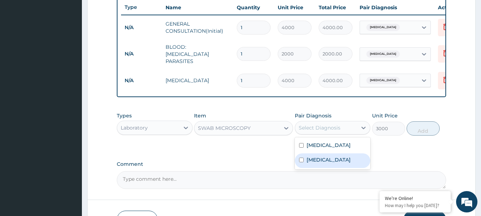
click at [319, 159] on label "[MEDICAL_DATA]" at bounding box center [329, 159] width 44 height 7
checkbox input "true"
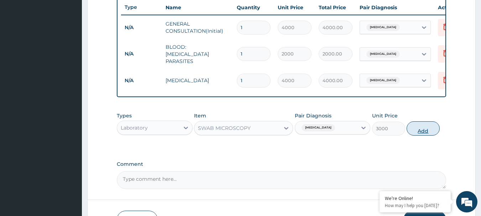
click at [424, 124] on button "Add" at bounding box center [423, 128] width 33 height 14
type input "0"
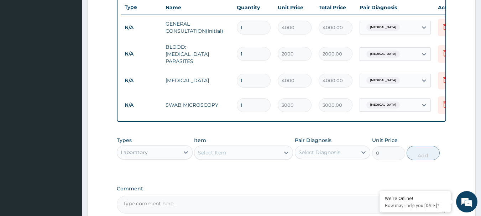
scroll to position [342, 0]
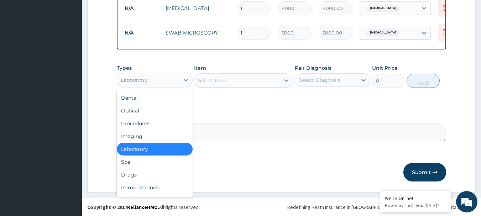
click at [142, 76] on div "Laboratory" at bounding box center [148, 79] width 62 height 11
click at [122, 174] on div "Drugs" at bounding box center [155, 174] width 76 height 13
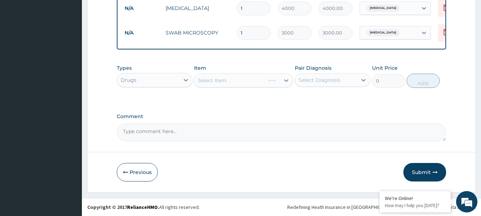
click at [245, 79] on div "Select Item" at bounding box center [243, 80] width 99 height 14
click at [214, 79] on div "Select Item" at bounding box center [243, 80] width 99 height 14
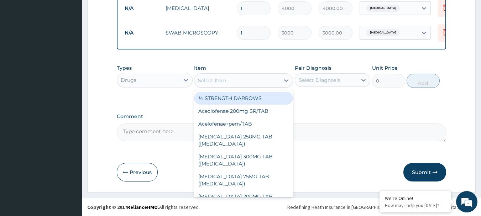
click at [214, 78] on div "Select Item" at bounding box center [212, 80] width 28 height 7
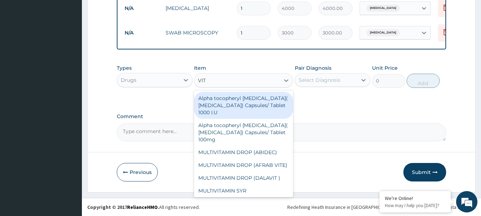
type input "VIT C"
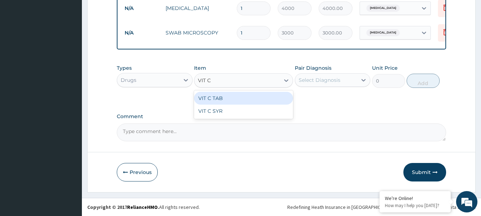
click at [219, 95] on div "VIT C TAB" at bounding box center [243, 98] width 99 height 13
type input "40"
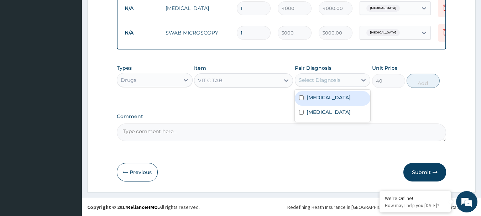
click at [332, 80] on div "Select Diagnosis" at bounding box center [320, 80] width 42 height 7
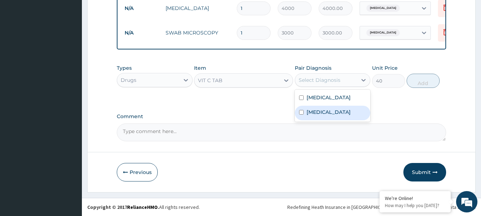
click at [318, 114] on label "[MEDICAL_DATA]" at bounding box center [329, 112] width 44 height 7
checkbox input "true"
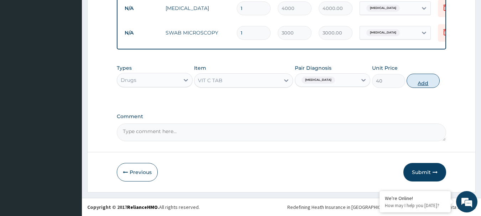
click at [421, 82] on button "Add" at bounding box center [423, 81] width 33 height 14
type input "0"
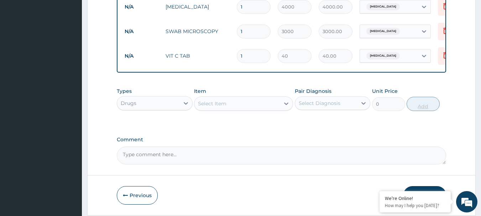
type input "0.00"
type input "4"
type input "160.00"
type input "42"
type input "1680.00"
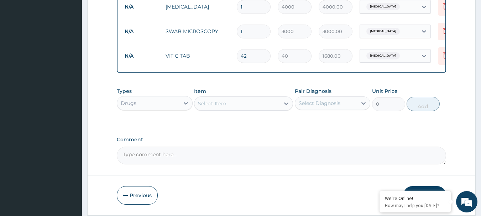
type input "42"
click at [241, 107] on div "Select Item" at bounding box center [236, 103] width 85 height 11
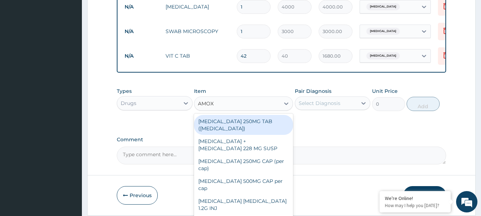
type input "AMOXI"
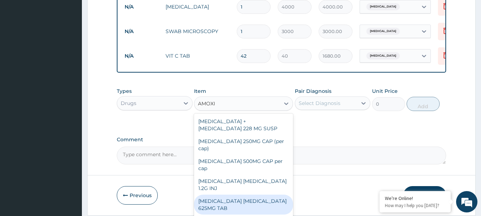
click at [243, 195] on div "[MEDICAL_DATA] [MEDICAL_DATA] 625MG TAB" at bounding box center [243, 205] width 99 height 20
type input "300"
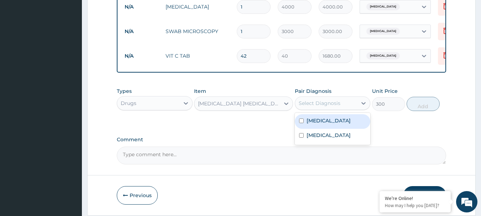
click at [319, 100] on div "Select Diagnosis" at bounding box center [326, 103] width 62 height 11
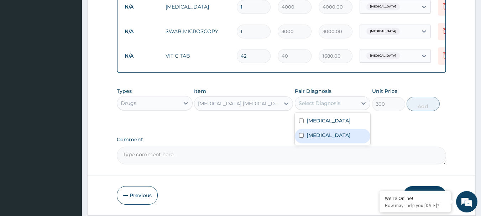
click at [313, 133] on label "[MEDICAL_DATA]" at bounding box center [329, 135] width 44 height 7
checkbox input "true"
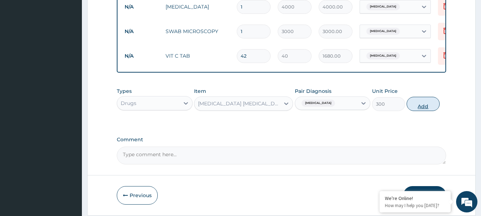
click at [416, 104] on button "Add" at bounding box center [423, 104] width 33 height 14
type input "0"
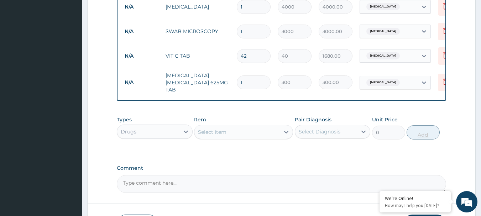
type input "14"
type input "4200.00"
type input "14"
click at [211, 130] on div "Select Item" at bounding box center [212, 132] width 28 height 7
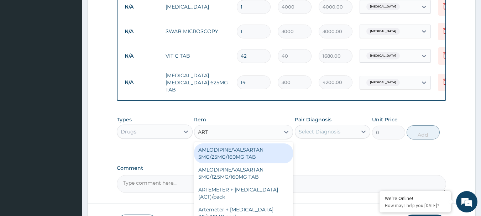
type input "ARTE"
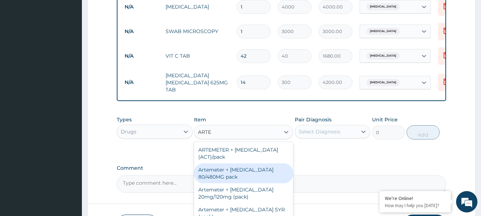
click at [225, 177] on div "Artemeter + [MEDICAL_DATA] 80/480MG pack" at bounding box center [243, 173] width 99 height 20
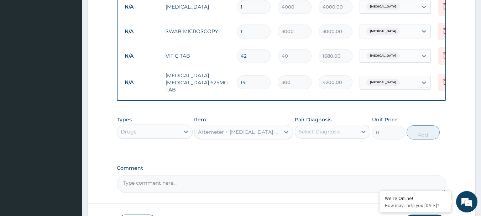
type input "1700"
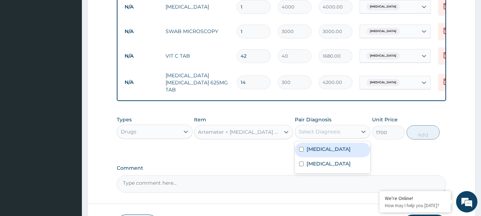
click at [342, 132] on div "Select Diagnosis" at bounding box center [326, 131] width 62 height 11
click at [318, 153] on label "[MEDICAL_DATA]" at bounding box center [329, 149] width 44 height 7
checkbox input "true"
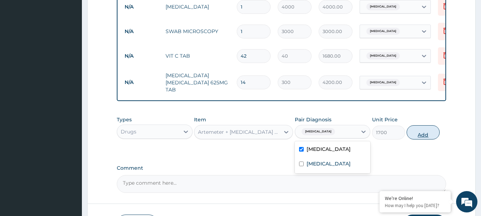
click at [416, 127] on button "Add" at bounding box center [423, 132] width 33 height 14
type input "0"
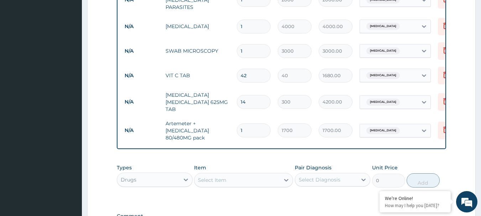
scroll to position [424, 0]
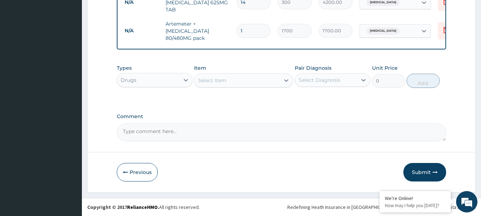
click at [259, 79] on div "Select Item" at bounding box center [236, 80] width 85 height 11
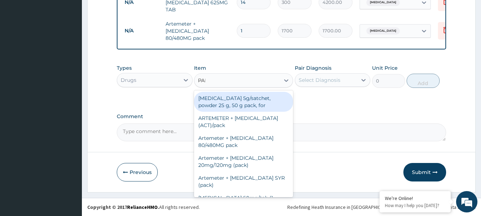
type input "PARA"
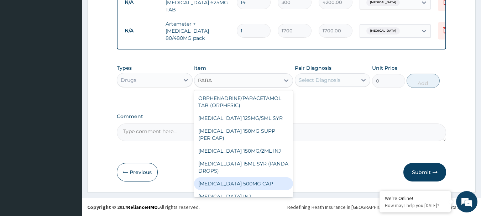
click at [257, 182] on div "[MEDICAL_DATA] 500MG CAP" at bounding box center [243, 183] width 99 height 13
type input "40"
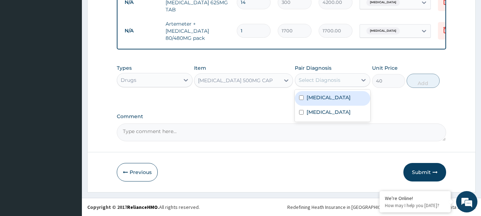
click at [336, 75] on div "Select Diagnosis" at bounding box center [326, 79] width 62 height 11
click at [328, 96] on div "[MEDICAL_DATA]" at bounding box center [333, 98] width 76 height 15
checkbox input "true"
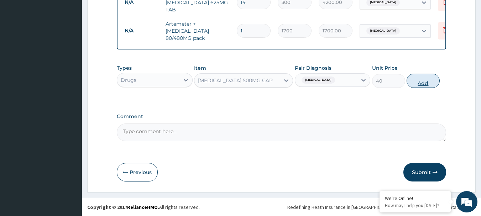
click at [417, 82] on button "Add" at bounding box center [423, 81] width 33 height 14
type input "0"
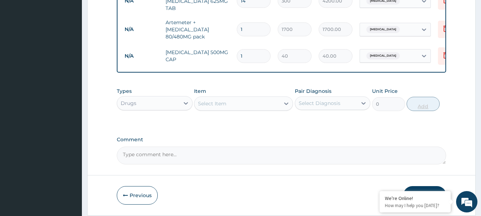
type input "18"
type input "720.00"
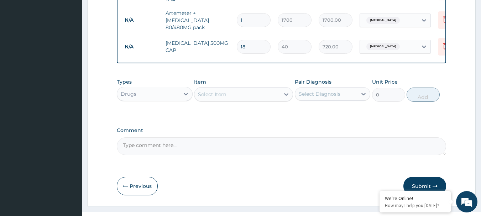
scroll to position [449, 0]
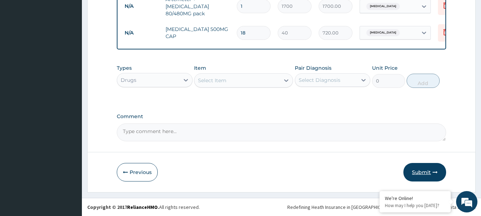
type input "18"
click at [426, 177] on button "Submit" at bounding box center [424, 172] width 43 height 19
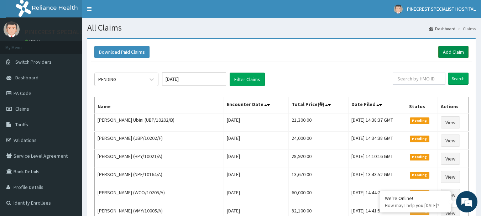
click at [457, 51] on link "Add Claim" at bounding box center [453, 52] width 30 height 12
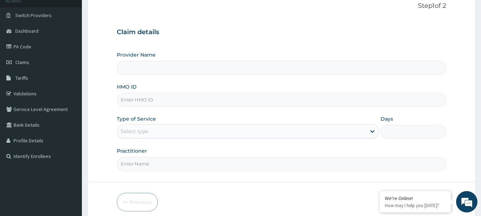
scroll to position [77, 0]
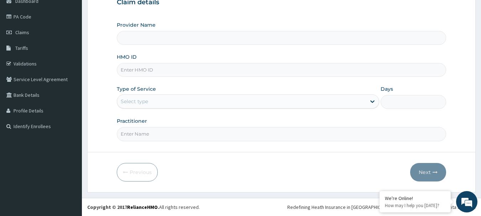
type input "PINECREST SPECIALIST HOSPITAL - [GEOGRAPHIC_DATA]"
click at [140, 71] on input "HMO ID" at bounding box center [282, 70] width 330 height 14
type input "[PERSON_NAME]/10077/D"
click at [141, 102] on div "Select type" at bounding box center [134, 101] width 27 height 7
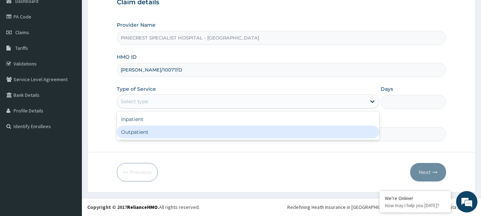
click at [143, 130] on div "Outpatient" at bounding box center [248, 132] width 262 height 13
type input "1"
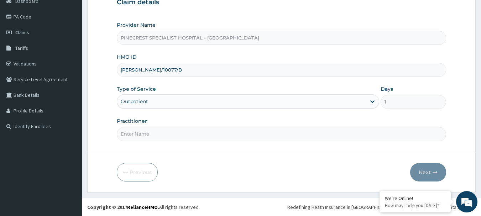
click at [150, 135] on input "Practitioner" at bounding box center [282, 134] width 330 height 14
type input "DR [PERSON_NAME]"
click at [427, 166] on button "Next" at bounding box center [428, 172] width 36 height 19
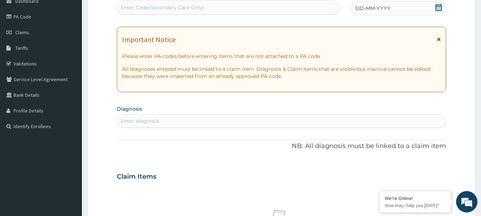
click at [381, 7] on span "DD-MM-YYYY" at bounding box center [372, 8] width 35 height 7
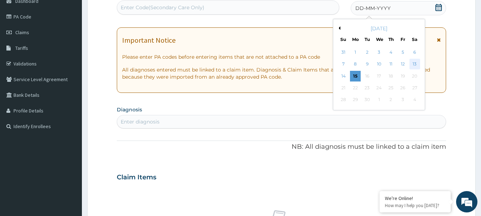
click at [412, 66] on div "13" at bounding box center [414, 64] width 11 height 11
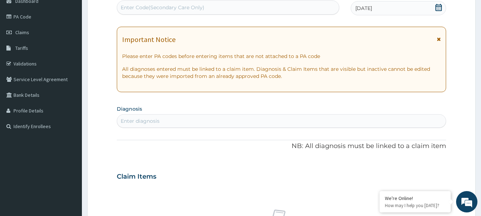
click at [179, 122] on div "Enter diagnosis" at bounding box center [281, 120] width 329 height 11
type input "UPPER RESPIRATO"
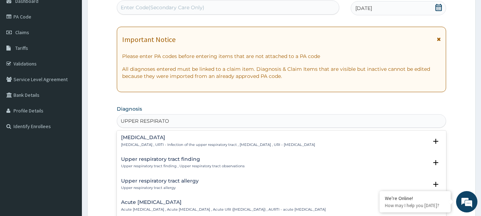
click at [156, 136] on h4 "[MEDICAL_DATA]" at bounding box center [218, 137] width 194 height 5
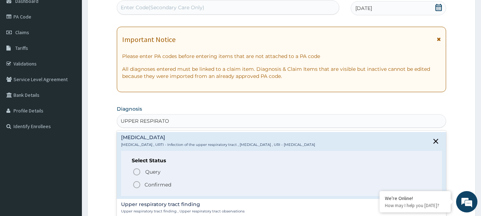
click at [137, 182] on icon "status option filled" at bounding box center [136, 184] width 9 height 9
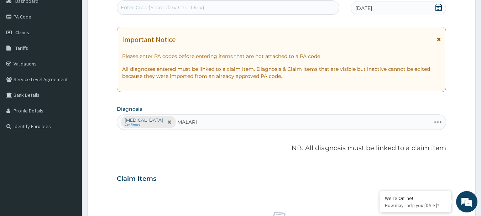
type input "[MEDICAL_DATA]"
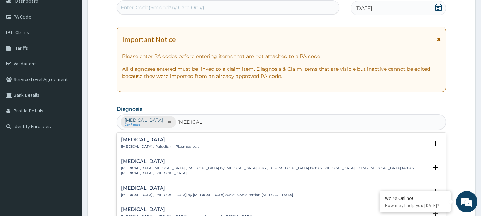
click at [138, 142] on h4 "[MEDICAL_DATA]" at bounding box center [160, 139] width 78 height 5
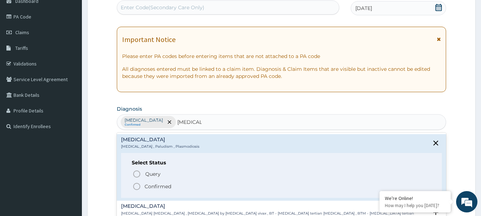
click at [135, 187] on icon "status option filled" at bounding box center [136, 186] width 9 height 9
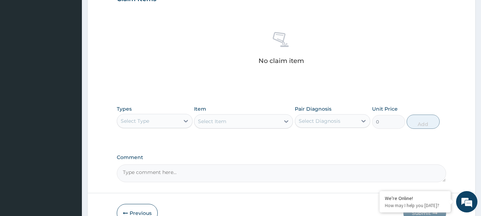
scroll to position [297, 0]
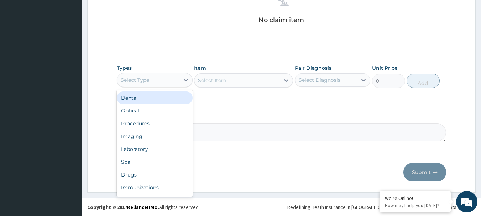
click at [142, 80] on div "Select Type" at bounding box center [135, 80] width 28 height 7
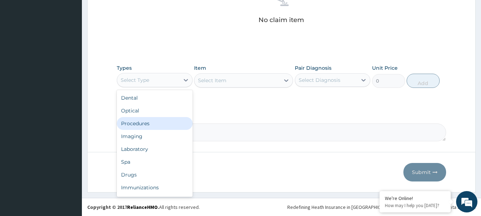
click at [138, 122] on div "Procedures" at bounding box center [155, 123] width 76 height 13
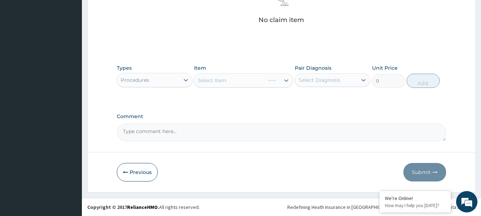
click at [219, 81] on div "Select Item" at bounding box center [243, 80] width 99 height 14
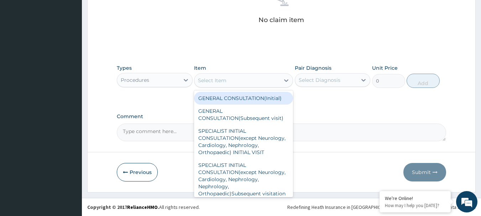
click at [222, 81] on div "Select Item" at bounding box center [212, 80] width 28 height 7
click at [222, 97] on div "GENERAL CONSULTATION(Initial)" at bounding box center [243, 98] width 99 height 13
type input "4000"
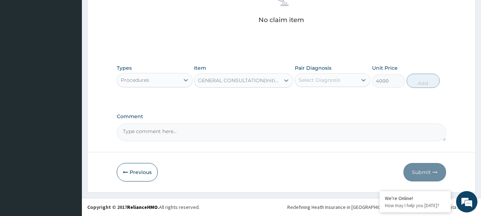
click at [300, 85] on div "Select Diagnosis" at bounding box center [326, 79] width 62 height 11
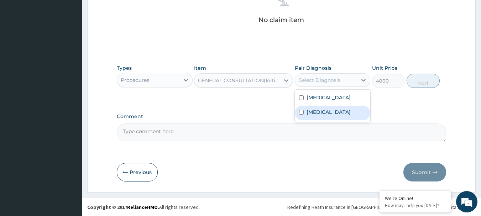
click at [314, 116] on label "[MEDICAL_DATA]" at bounding box center [329, 112] width 44 height 7
checkbox input "true"
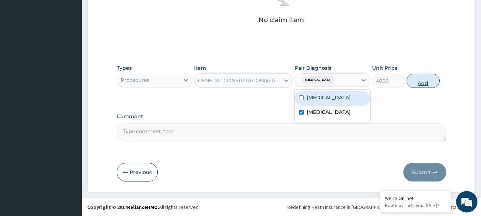
click at [425, 83] on button "Add" at bounding box center [423, 81] width 33 height 14
type input "0"
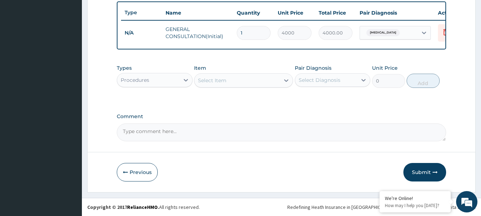
scroll to position [269, 0]
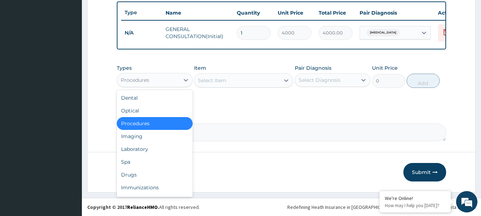
click at [154, 80] on div "Procedures" at bounding box center [148, 79] width 62 height 11
click at [148, 146] on div "Laboratory" at bounding box center [155, 149] width 76 height 13
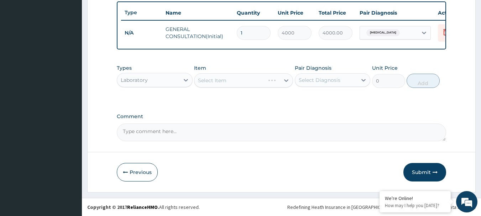
click at [231, 81] on div "Select Item" at bounding box center [243, 80] width 99 height 14
click at [230, 81] on div "Select Item" at bounding box center [243, 80] width 99 height 14
click at [230, 81] on div "Select Item" at bounding box center [229, 80] width 70 height 11
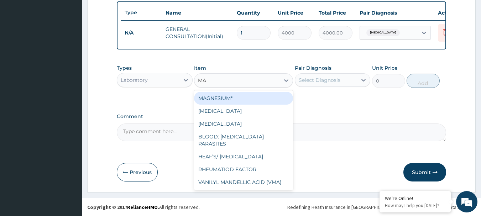
type input "MAL"
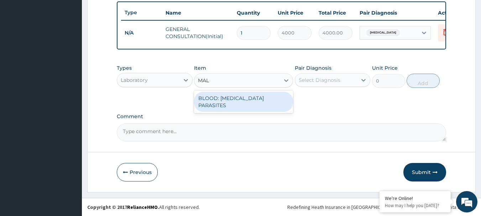
click at [235, 104] on div "BLOOD: [MEDICAL_DATA] PARASITES" at bounding box center [243, 102] width 99 height 20
type input "2000"
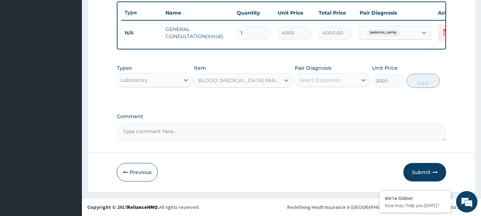
click at [319, 76] on div "Select Diagnosis" at bounding box center [326, 79] width 62 height 11
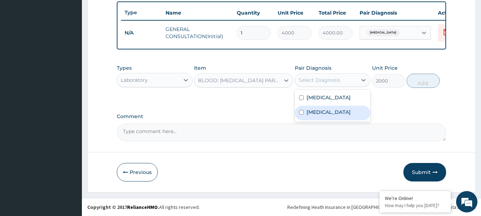
click at [315, 116] on label "[MEDICAL_DATA]" at bounding box center [329, 112] width 44 height 7
checkbox input "true"
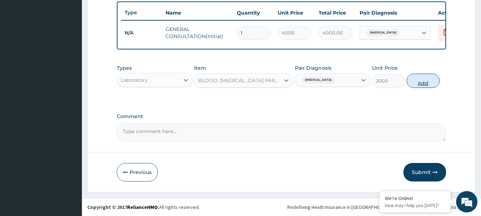
click at [422, 78] on button "Add" at bounding box center [423, 81] width 33 height 14
type input "0"
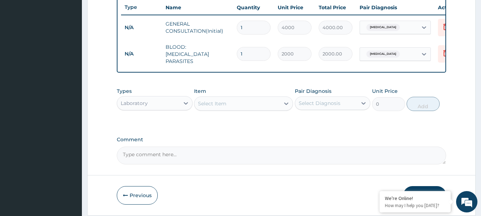
click at [217, 106] on div "Select Item" at bounding box center [212, 103] width 28 height 7
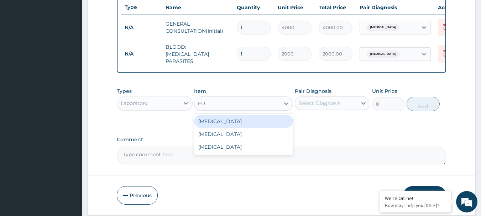
type input "FUL"
click at [231, 123] on div "[MEDICAL_DATA]" at bounding box center [243, 121] width 99 height 13
type input "4000"
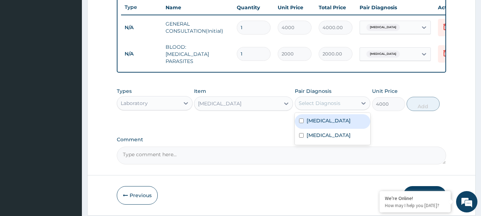
click at [326, 100] on div "Select Diagnosis" at bounding box center [326, 103] width 62 height 11
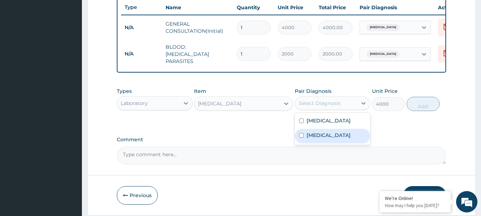
click at [323, 139] on label "[MEDICAL_DATA]" at bounding box center [329, 135] width 44 height 7
checkbox input "true"
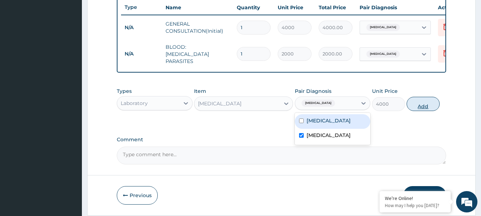
click at [418, 106] on button "Add" at bounding box center [423, 104] width 33 height 14
type input "0"
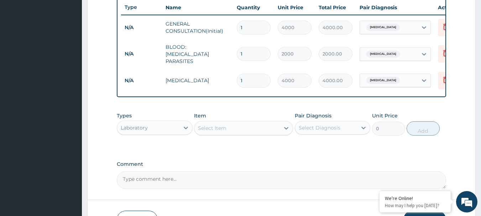
scroll to position [318, 0]
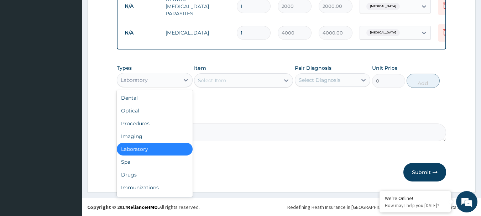
click at [162, 77] on div "Laboratory" at bounding box center [148, 79] width 62 height 11
click at [124, 172] on div "Drugs" at bounding box center [155, 174] width 76 height 13
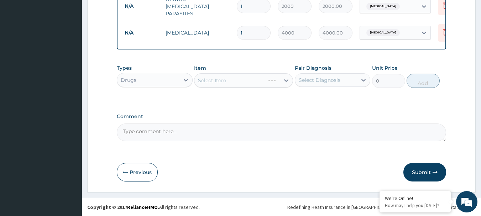
click at [219, 79] on div "Select Item" at bounding box center [243, 80] width 99 height 14
click at [219, 78] on div "Select Item" at bounding box center [243, 80] width 99 height 14
click at [225, 80] on div "Select Item" at bounding box center [212, 80] width 28 height 7
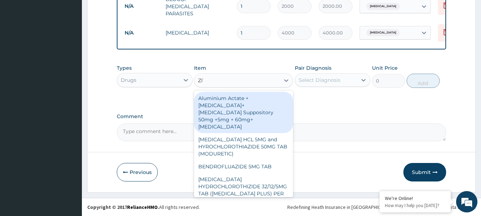
type input "ZITH"
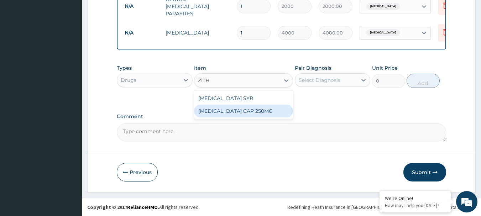
click at [239, 110] on div "[MEDICAL_DATA] CAP 250MG" at bounding box center [243, 111] width 99 height 13
type input "2500"
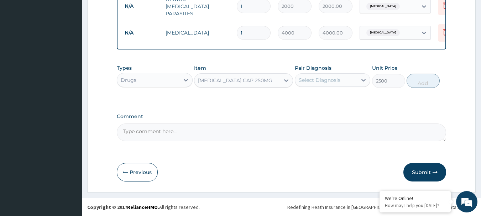
click at [342, 79] on div "Select Diagnosis" at bounding box center [326, 79] width 62 height 11
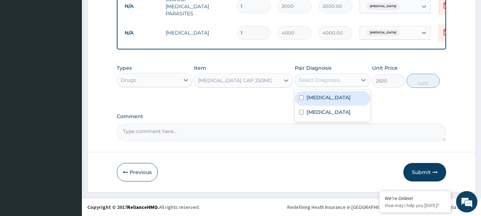
click at [332, 95] on label "[MEDICAL_DATA]" at bounding box center [329, 97] width 44 height 7
checkbox input "true"
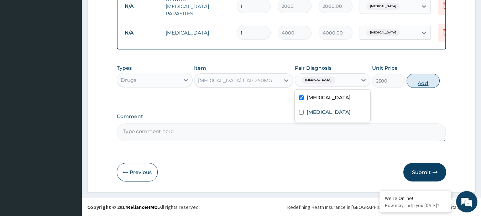
click at [423, 77] on button "Add" at bounding box center [423, 81] width 33 height 14
type input "0"
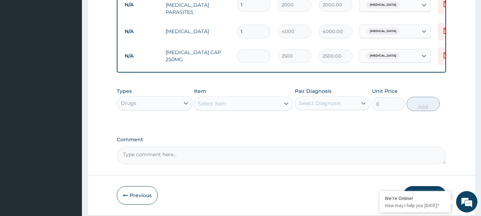
type input "0.00"
type input "5"
type input "12500.00"
type input "5"
click at [233, 106] on div "Select Item" at bounding box center [236, 103] width 85 height 11
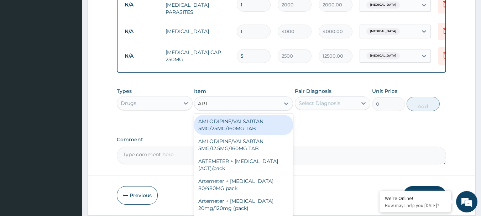
type input "ARTE"
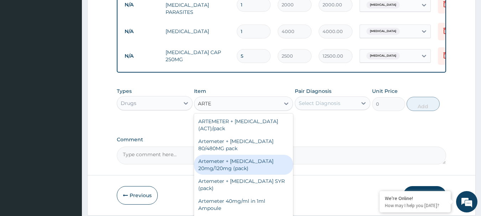
click at [227, 166] on div "Artemeter + [MEDICAL_DATA] 20mg/120mg (pack)" at bounding box center [243, 165] width 99 height 20
type input "1500"
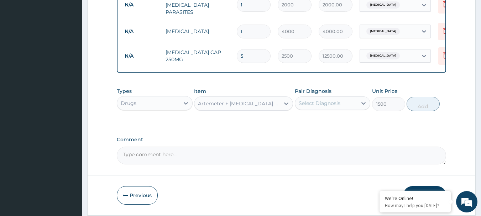
click at [318, 107] on div "Select Diagnosis" at bounding box center [320, 103] width 42 height 7
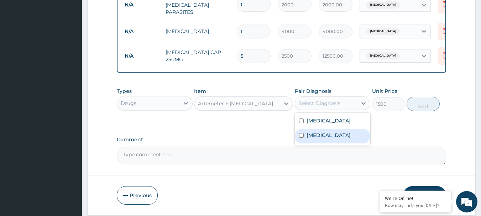
click at [316, 139] on label "[MEDICAL_DATA]" at bounding box center [329, 135] width 44 height 7
checkbox input "true"
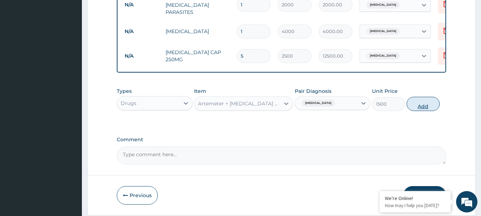
click at [433, 100] on button "Add" at bounding box center [423, 104] width 33 height 14
type input "0"
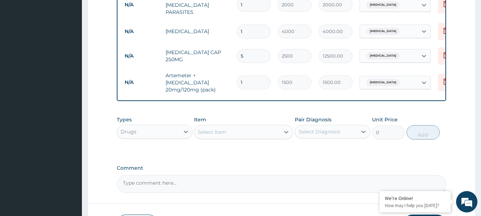
click at [234, 130] on div "Select Item" at bounding box center [236, 131] width 85 height 11
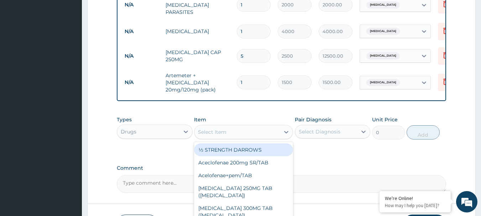
scroll to position [371, 0]
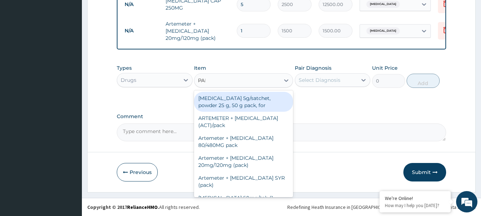
type input "PARA"
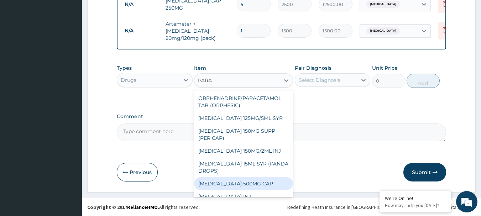
click at [241, 182] on div "[MEDICAL_DATA] 500MG CAP" at bounding box center [243, 183] width 99 height 13
type input "40"
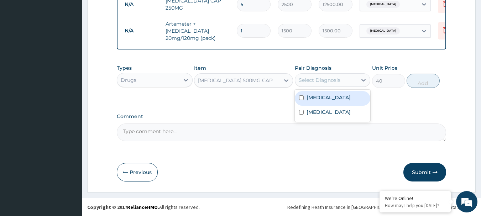
click at [329, 80] on div "Select Diagnosis" at bounding box center [320, 80] width 42 height 7
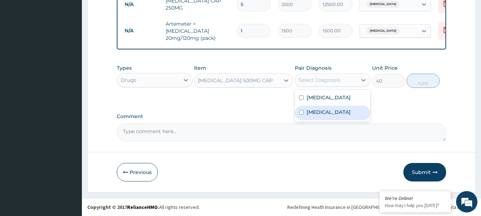
click at [322, 116] on label "[MEDICAL_DATA]" at bounding box center [329, 112] width 44 height 7
checkbox input "true"
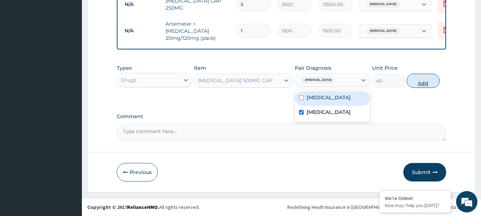
click at [420, 82] on button "Add" at bounding box center [423, 81] width 33 height 14
type input "0"
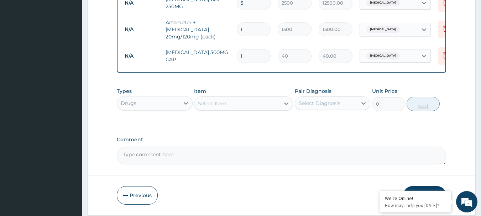
type input "18"
type input "720.00"
type input "18"
click at [216, 102] on div "Select Item" at bounding box center [212, 103] width 28 height 7
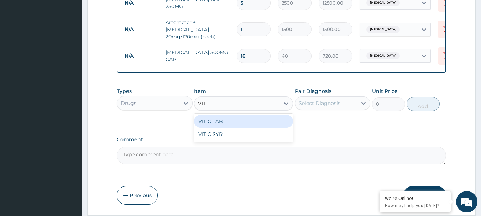
type input "VIT C"
click at [218, 124] on div "VIT C TAB" at bounding box center [243, 121] width 99 height 13
type input "40"
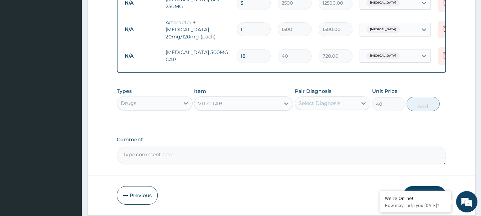
click at [332, 108] on div "Select Diagnosis" at bounding box center [326, 103] width 62 height 11
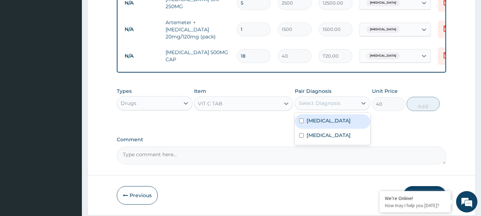
click at [324, 124] on label "[MEDICAL_DATA]" at bounding box center [329, 120] width 44 height 7
checkbox input "true"
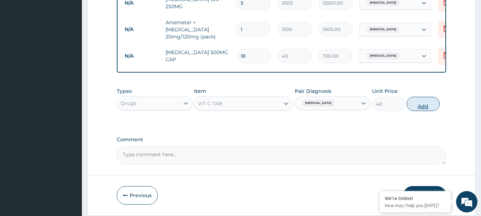
click at [416, 105] on button "Add" at bounding box center [423, 104] width 33 height 14
type input "0"
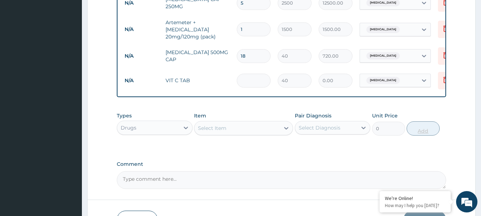
type input "4"
type input "160.00"
type input "42"
type input "1680.00"
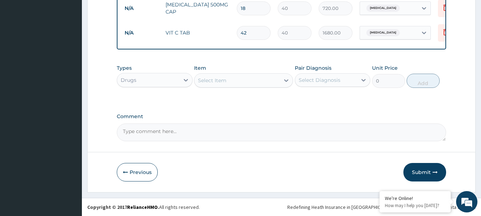
type input "42"
click at [228, 86] on div "Select Item" at bounding box center [243, 80] width 99 height 14
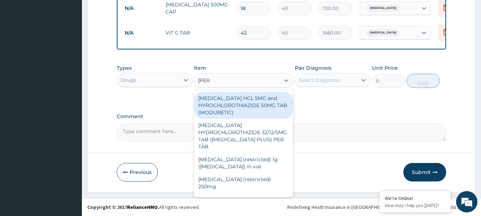
type input "LORAT"
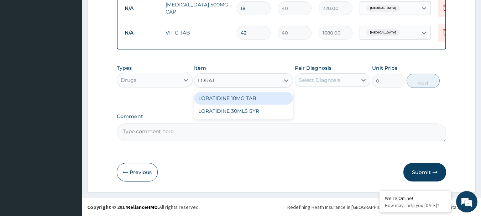
click at [232, 101] on div "LORATIDINE 10MG TAB" at bounding box center [243, 98] width 99 height 13
type input "100"
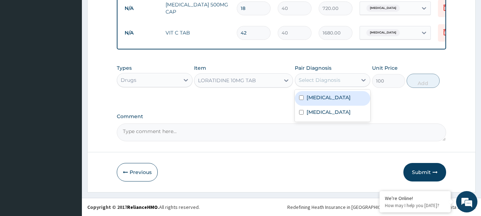
click at [316, 81] on div "Select Diagnosis" at bounding box center [320, 80] width 42 height 7
click at [318, 101] on label "[MEDICAL_DATA]" at bounding box center [329, 97] width 44 height 7
checkbox input "true"
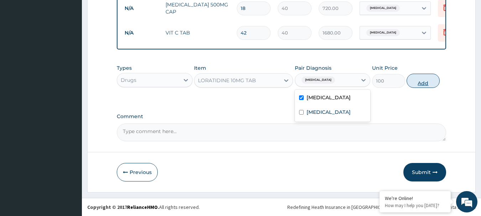
click at [416, 83] on button "Add" at bounding box center [423, 81] width 33 height 14
type input "0"
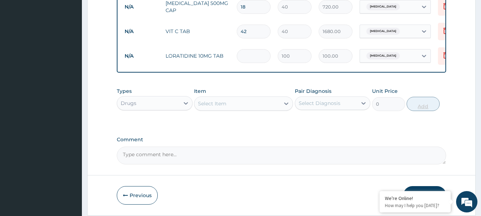
type input "0.00"
type input "5"
type input "500.00"
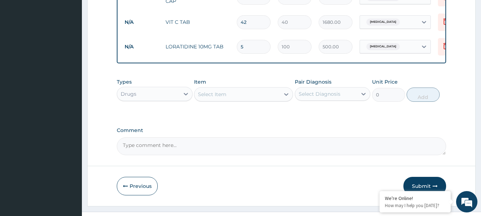
scroll to position [445, 0]
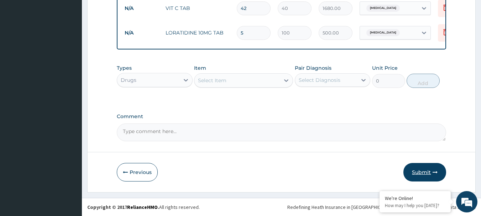
type input "5"
click at [414, 171] on button "Submit" at bounding box center [424, 172] width 43 height 19
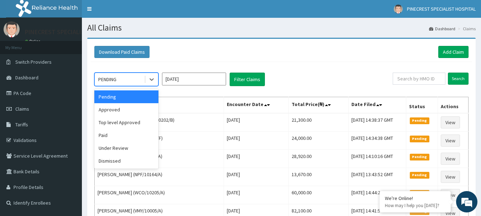
click at [134, 77] on div "PENDING" at bounding box center [119, 79] width 49 height 11
click at [126, 104] on div "Approved" at bounding box center [126, 109] width 64 height 13
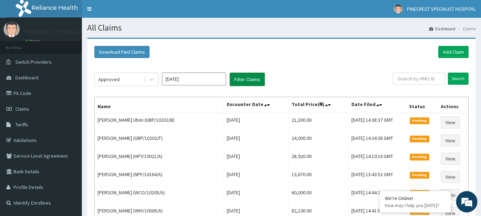
click at [255, 75] on button "Filter Claims" at bounding box center [247, 80] width 35 height 14
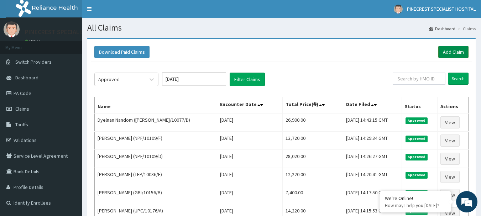
click at [459, 50] on link "Add Claim" at bounding box center [453, 52] width 30 height 12
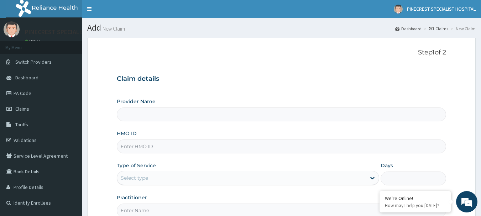
type input "PINECREST SPECIALIST HOSPITAL - [GEOGRAPHIC_DATA]"
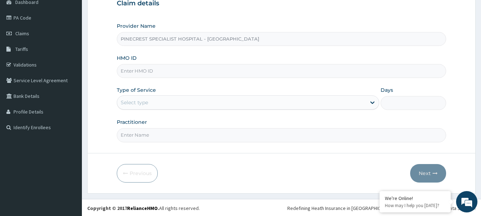
scroll to position [77, 0]
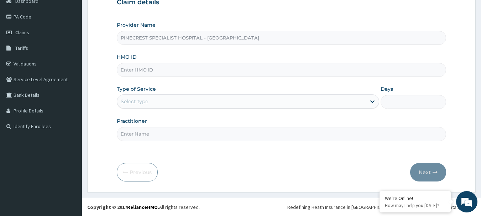
click at [195, 73] on input "HMO ID" at bounding box center [282, 70] width 330 height 14
type input "PVI/10013/C"
click at [163, 99] on div "Select type" at bounding box center [241, 101] width 249 height 11
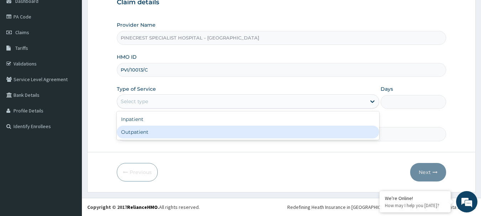
click at [145, 126] on div "Outpatient" at bounding box center [248, 132] width 262 height 13
type input "1"
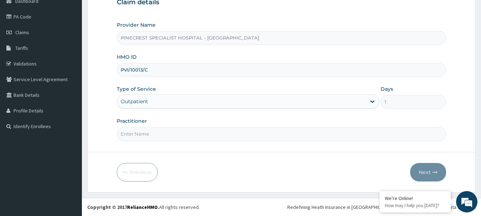
click at [155, 129] on input "Practitioner" at bounding box center [282, 134] width 330 height 14
type input "DR [PERSON_NAME]"
click at [425, 168] on button "Next" at bounding box center [428, 172] width 36 height 19
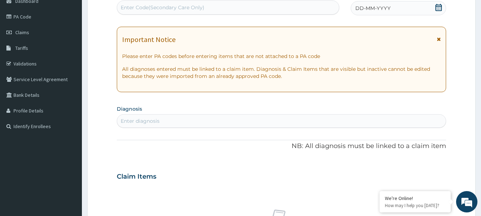
click at [385, 4] on div "DD-MM-YYYY" at bounding box center [398, 8] width 95 height 14
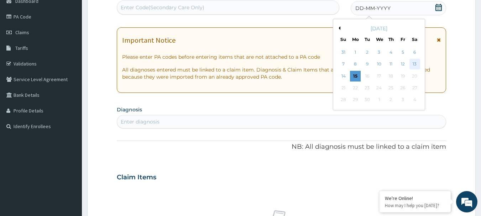
click at [417, 61] on div "13" at bounding box center [414, 64] width 11 height 11
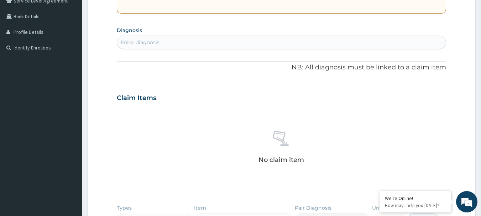
scroll to position [165, 0]
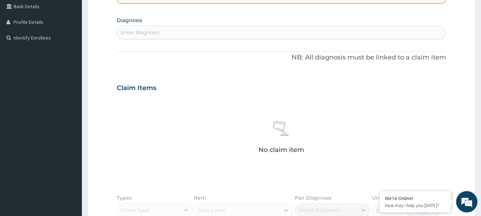
click at [129, 32] on div "Enter diagnosis" at bounding box center [140, 32] width 39 height 7
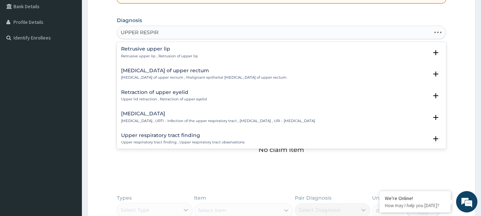
type input "UPPER RESPIRA"
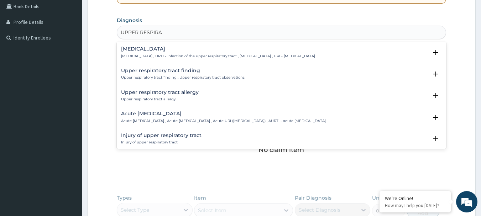
click at [148, 53] on div "[MEDICAL_DATA] [MEDICAL_DATA] , URTI - Infection of the upper respiratory tract…" at bounding box center [218, 52] width 194 height 12
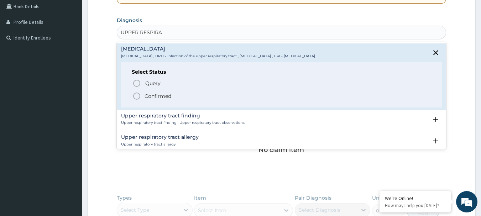
click at [136, 95] on icon "status option filled" at bounding box center [136, 96] width 9 height 9
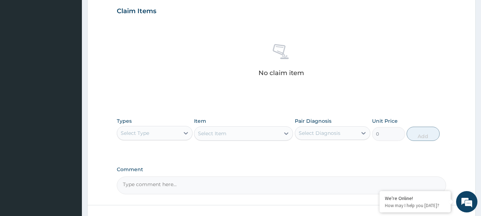
scroll to position [297, 0]
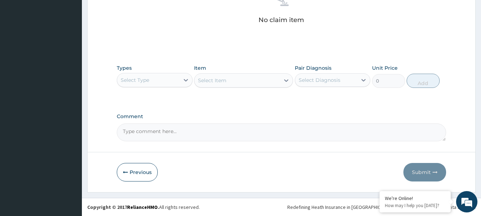
click at [159, 79] on div "Select Type" at bounding box center [148, 79] width 62 height 11
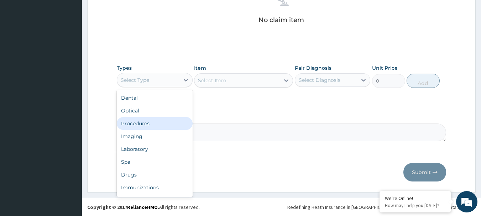
click at [147, 124] on div "Procedures" at bounding box center [155, 123] width 76 height 13
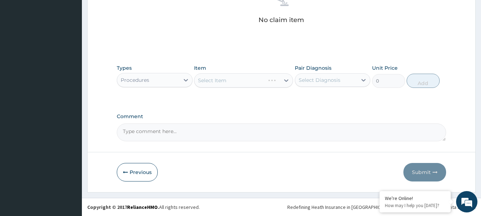
click at [224, 73] on div "Item Select Item" at bounding box center [243, 75] width 99 height 23
click at [224, 79] on div "Select Item" at bounding box center [243, 80] width 99 height 14
click at [224, 79] on div "Select Item" at bounding box center [212, 80] width 28 height 7
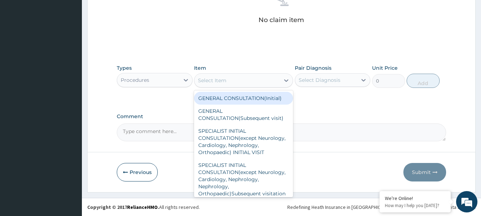
click at [224, 97] on div "GENERAL CONSULTATION(Initial)" at bounding box center [243, 98] width 99 height 13
type input "4000"
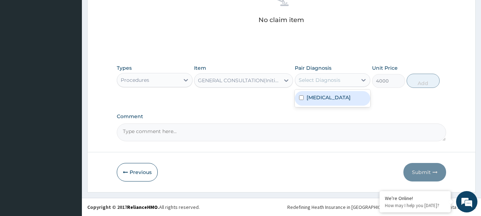
click at [317, 84] on div "Select Diagnosis" at bounding box center [326, 79] width 62 height 11
click at [319, 99] on label "[MEDICAL_DATA]" at bounding box center [329, 97] width 44 height 7
checkbox input "true"
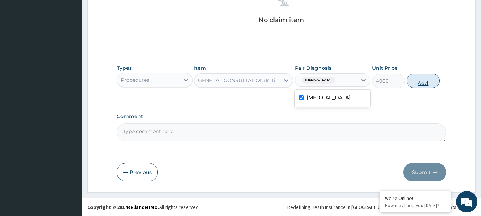
click at [436, 80] on button "Add" at bounding box center [423, 81] width 33 height 14
type input "0"
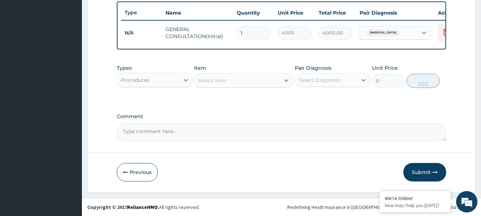
scroll to position [269, 0]
click at [152, 80] on div "Procedures" at bounding box center [148, 79] width 62 height 11
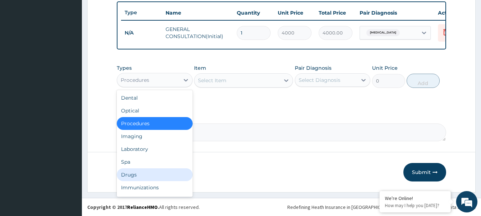
click at [142, 176] on div "Drugs" at bounding box center [155, 174] width 76 height 13
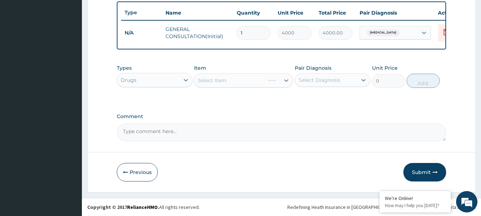
click at [216, 76] on div "Select Item" at bounding box center [243, 80] width 99 height 14
click at [223, 82] on div "Select Item" at bounding box center [243, 80] width 99 height 14
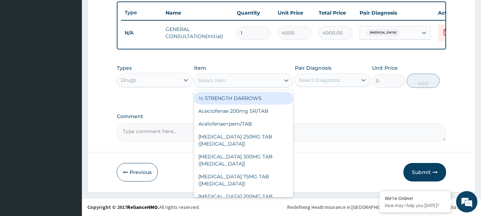
click at [212, 79] on div "Select Item" at bounding box center [212, 80] width 28 height 7
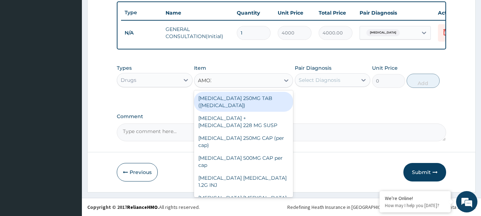
type input "AMOXI"
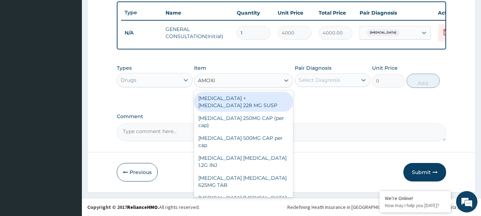
click at [248, 99] on div "[MEDICAL_DATA] + [MEDICAL_DATA] 228 MG SUSP" at bounding box center [243, 102] width 99 height 20
type input "4000"
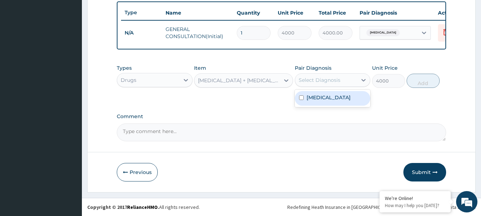
click at [303, 79] on div "Select Diagnosis" at bounding box center [320, 80] width 42 height 7
click at [304, 104] on div "[MEDICAL_DATA]" at bounding box center [333, 98] width 76 height 15
checkbox input "true"
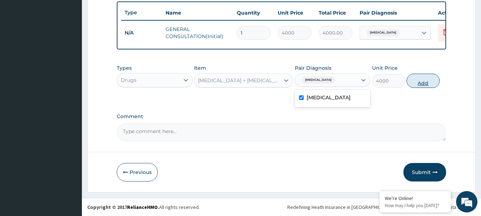
click at [421, 82] on button "Add" at bounding box center [423, 81] width 33 height 14
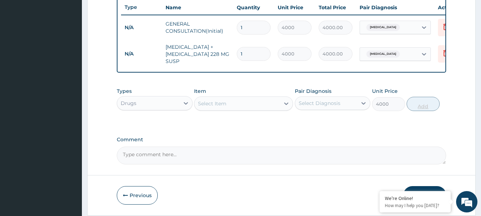
type input "0"
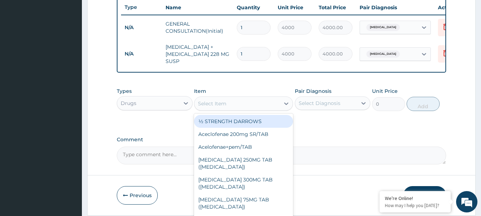
click at [222, 107] on div "Select Item" at bounding box center [212, 103] width 28 height 7
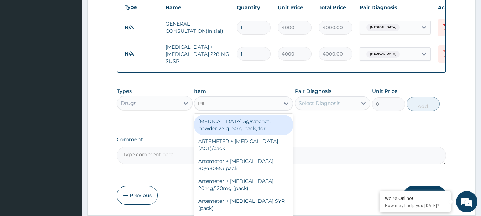
type input "PARA"
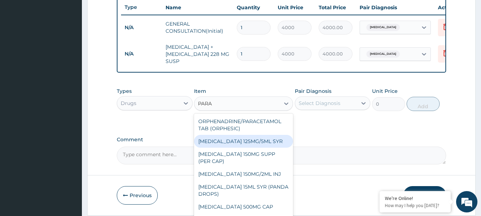
click at [263, 148] on div "[MEDICAL_DATA] 125MG/5ML SYR" at bounding box center [243, 141] width 99 height 13
type input "800"
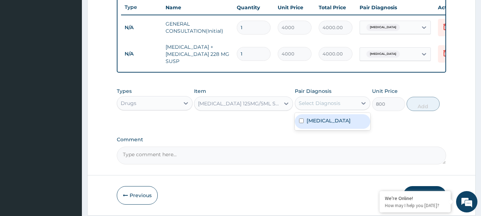
click at [323, 107] on div "Select Diagnosis" at bounding box center [320, 103] width 42 height 7
click at [311, 130] on div "[MEDICAL_DATA]" at bounding box center [333, 121] width 76 height 17
click at [346, 124] on label "[MEDICAL_DATA]" at bounding box center [329, 120] width 44 height 7
checkbox input "true"
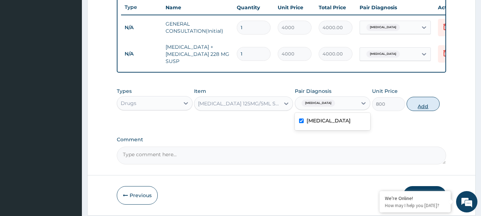
click at [410, 110] on button "Add" at bounding box center [423, 104] width 33 height 14
type input "0"
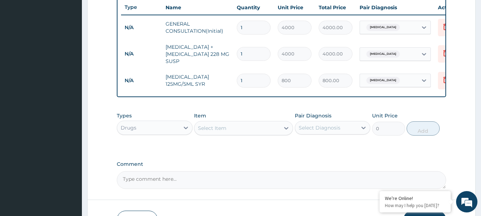
click at [221, 132] on div "Select Item" at bounding box center [212, 128] width 28 height 7
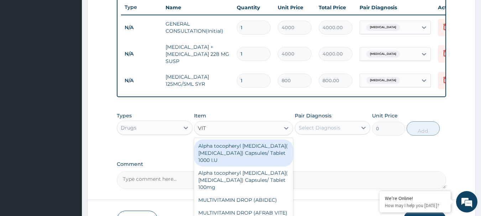
type input "VIT C"
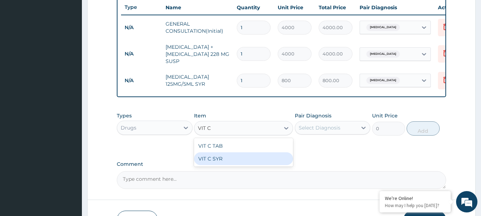
click at [220, 162] on div "VIT C SYR" at bounding box center [243, 158] width 99 height 13
type input "800"
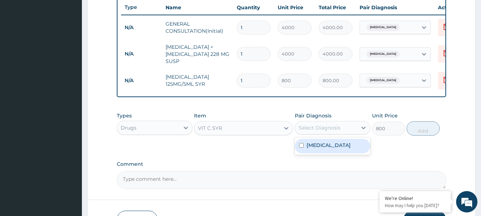
click at [313, 131] on div "Select Diagnosis" at bounding box center [320, 127] width 42 height 7
click at [317, 149] on label "[MEDICAL_DATA]" at bounding box center [329, 145] width 44 height 7
checkbox input "true"
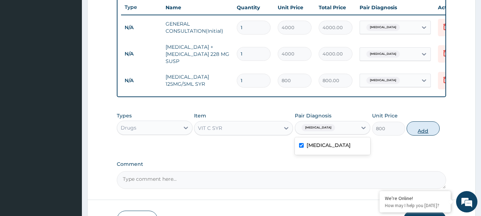
click at [424, 129] on button "Add" at bounding box center [423, 128] width 33 height 14
type input "0"
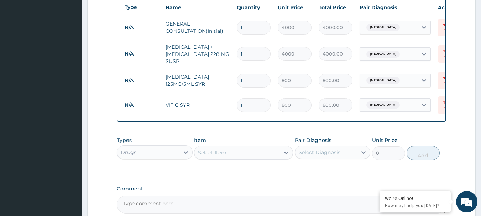
scroll to position [346, 0]
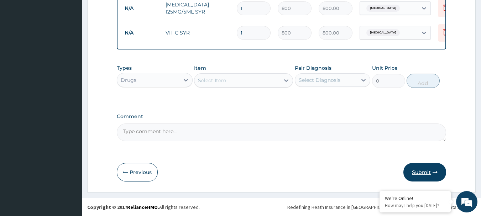
click at [417, 169] on button "Submit" at bounding box center [424, 172] width 43 height 19
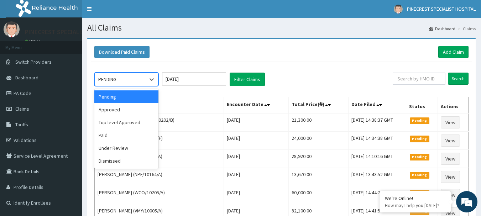
click at [131, 74] on div "PENDING" at bounding box center [119, 79] width 49 height 11
click at [115, 108] on div "Approved" at bounding box center [126, 109] width 64 height 13
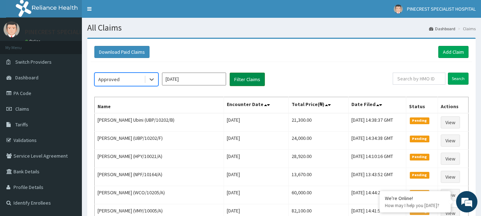
click at [245, 81] on button "Filter Claims" at bounding box center [247, 80] width 35 height 14
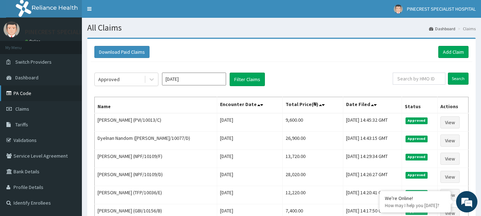
click at [24, 96] on link "PA Code" at bounding box center [41, 93] width 82 height 16
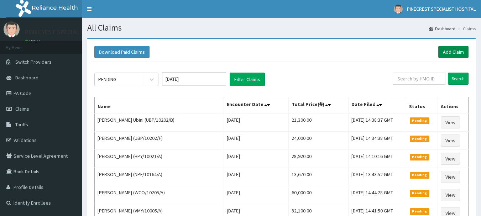
click at [447, 50] on link "Add Claim" at bounding box center [453, 52] width 30 height 12
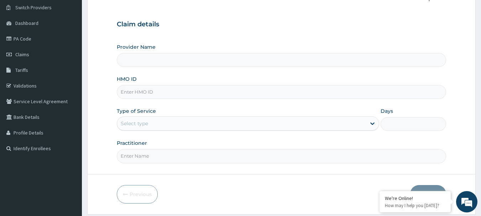
scroll to position [61, 0]
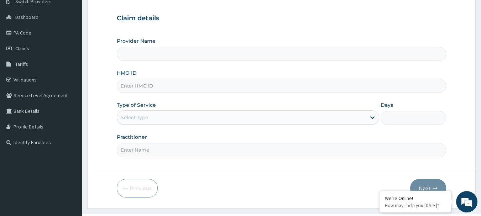
type input "PINECREST SPECIALIST HOSPITAL - [GEOGRAPHIC_DATA]"
click at [150, 87] on input "HMO ID" at bounding box center [282, 86] width 330 height 14
type input "GBI/10351/B"
click at [151, 116] on div "Select type" at bounding box center [241, 117] width 249 height 11
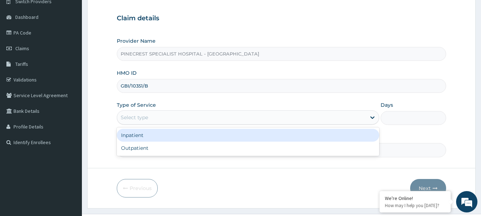
click at [147, 132] on div "Inpatient" at bounding box center [248, 135] width 262 height 13
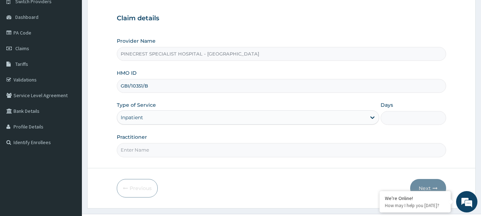
click at [397, 122] on input "Days" at bounding box center [414, 118] width 66 height 14
type input "2"
click at [152, 153] on input "Practitioner" at bounding box center [282, 150] width 330 height 14
type input "DR [PERSON_NAME]"
click at [430, 188] on button "Next" at bounding box center [428, 188] width 36 height 19
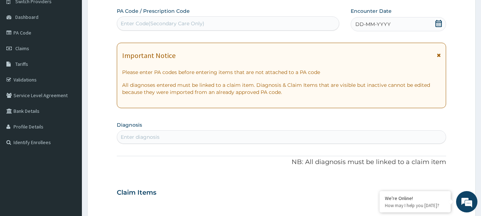
click at [180, 22] on div "Enter Code(Secondary Care Only)" at bounding box center [163, 23] width 84 height 7
type input "PA/88C6B2"
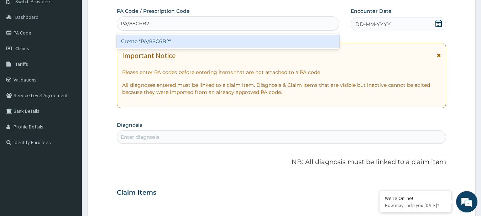
click at [169, 37] on div "Create "PA/88C6B2"" at bounding box center [228, 41] width 223 height 13
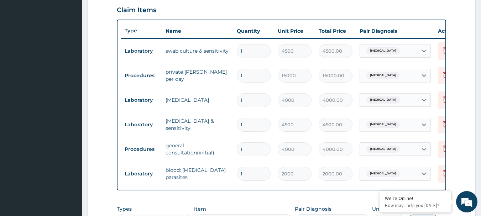
scroll to position [250, 0]
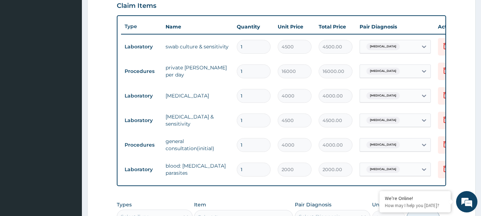
click at [249, 75] on input "1" at bounding box center [254, 71] width 34 height 14
type input "0.00"
type input "2"
type input "32000.00"
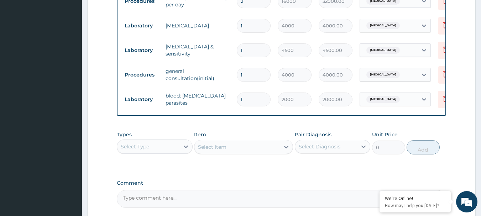
scroll to position [392, 0]
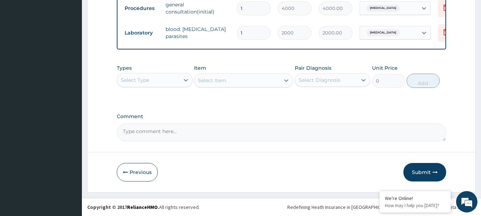
type input "2"
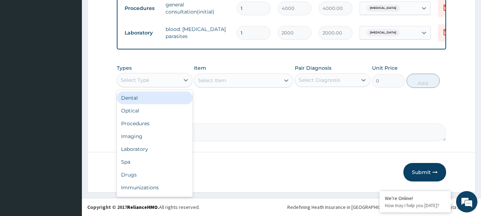
click at [177, 82] on div "Select Type" at bounding box center [148, 79] width 62 height 11
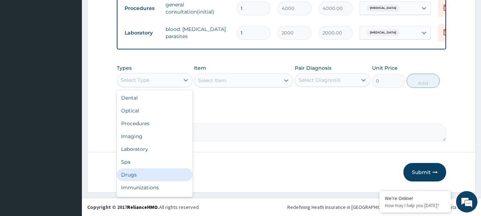
click at [138, 176] on div "Drugs" at bounding box center [155, 174] width 76 height 13
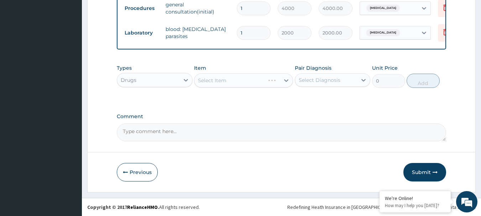
click at [219, 77] on div "Select Item" at bounding box center [243, 80] width 99 height 14
click at [218, 77] on div "Select Item" at bounding box center [243, 80] width 99 height 14
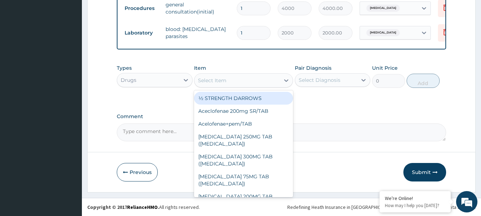
click at [222, 82] on div "Select Item" at bounding box center [212, 80] width 28 height 7
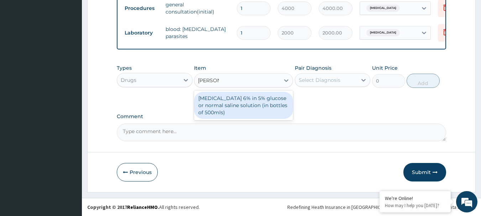
type input "NORMAL"
click at [250, 103] on div "[MEDICAL_DATA] 6% in 5% glucose or normal saline solution (in bottles of 500mls)" at bounding box center [243, 105] width 99 height 27
type input "3000"
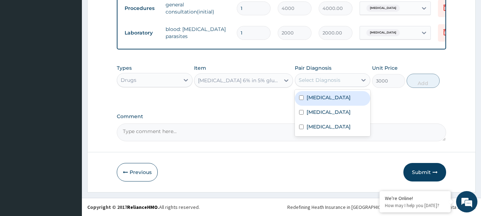
click at [334, 74] on div "Select Diagnosis" at bounding box center [326, 79] width 62 height 11
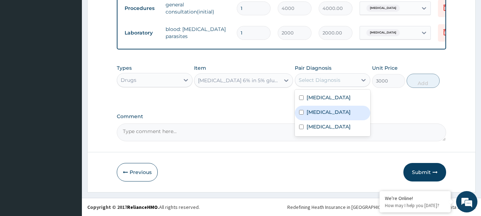
click at [321, 115] on div "[MEDICAL_DATA]" at bounding box center [333, 113] width 76 height 15
checkbox input "true"
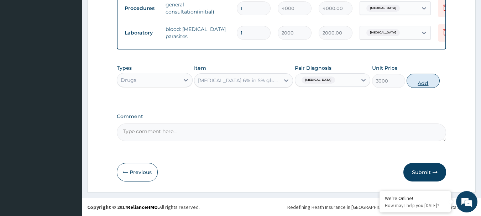
click at [419, 82] on button "Add" at bounding box center [423, 81] width 33 height 14
type input "0"
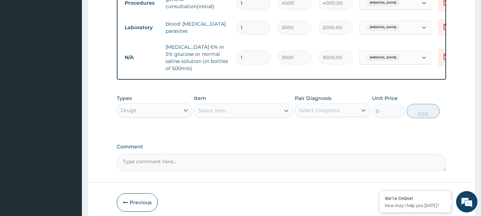
type input "0.00"
type input "2"
type input "6000.00"
type input "2"
click at [231, 116] on div "Select Item" at bounding box center [236, 110] width 85 height 11
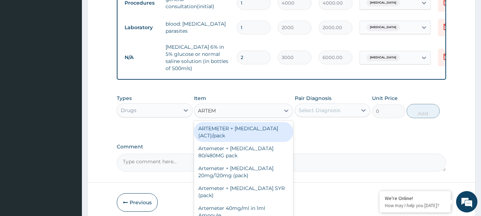
type input "ARTEME"
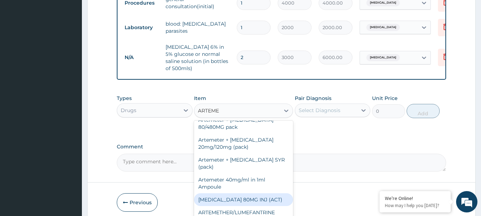
click at [252, 199] on div "[MEDICAL_DATA] 80MG INJ (ACT)" at bounding box center [243, 199] width 99 height 13
type input "1000"
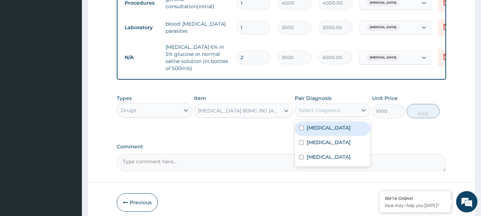
click at [325, 111] on div "Select Diagnosis" at bounding box center [326, 110] width 62 height 11
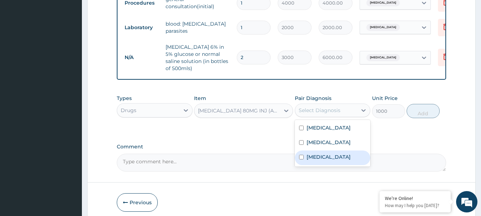
click at [319, 161] on label "[MEDICAL_DATA]" at bounding box center [329, 156] width 44 height 7
checkbox input "true"
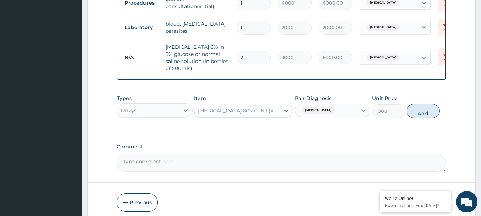
click at [422, 114] on button "Add" at bounding box center [423, 111] width 33 height 14
type input "0"
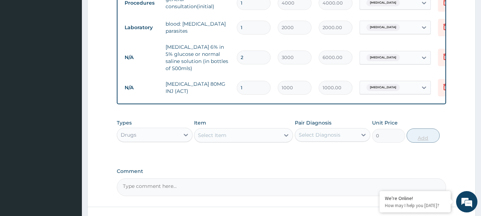
type input "0.00"
type input "3"
type input "3000.00"
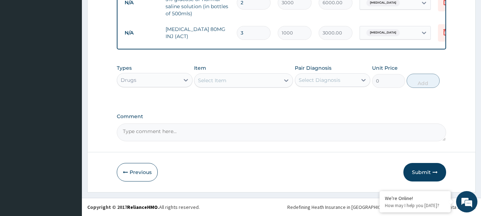
scroll to position [452, 0]
type input "3"
click at [215, 81] on div "Select Item" at bounding box center [212, 80] width 28 height 7
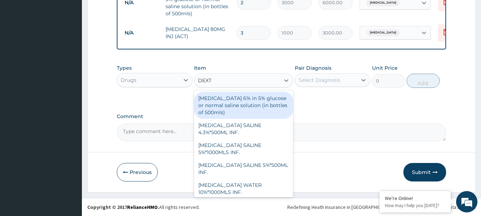
type input "DEXTR"
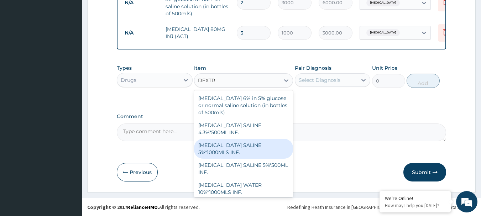
click at [258, 152] on div "[MEDICAL_DATA] SALINE 5%*1000MLS INF." at bounding box center [243, 149] width 99 height 20
type input "3000"
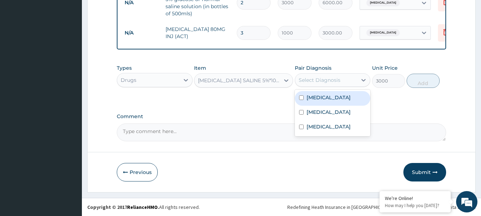
click at [330, 78] on div "Select Diagnosis" at bounding box center [320, 80] width 42 height 7
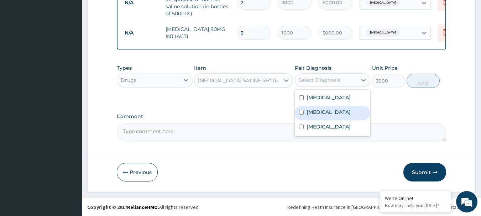
click at [317, 116] on label "[MEDICAL_DATA]" at bounding box center [329, 112] width 44 height 7
checkbox input "true"
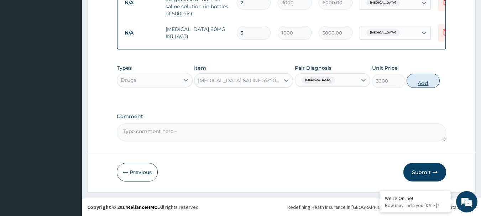
click at [421, 79] on button "Add" at bounding box center [423, 81] width 33 height 14
type input "0"
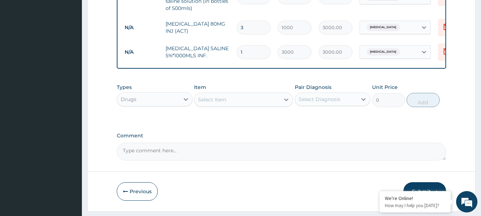
click at [232, 105] on div "Select Item" at bounding box center [236, 99] width 85 height 11
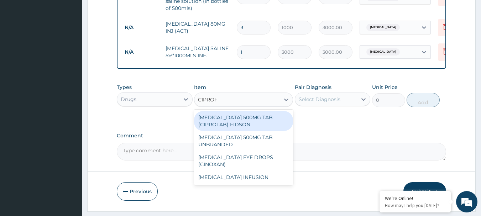
type input "CIPROFL"
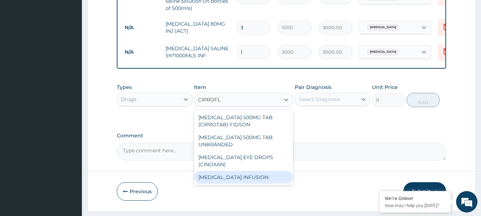
click at [247, 179] on div "[MEDICAL_DATA] INFUSION" at bounding box center [243, 177] width 99 height 13
type input "1800"
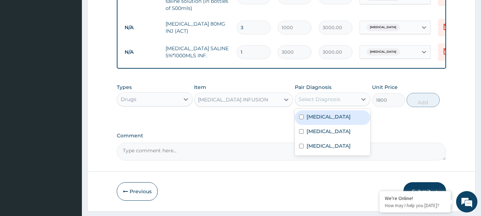
click at [325, 101] on div "Select Diagnosis" at bounding box center [320, 99] width 42 height 7
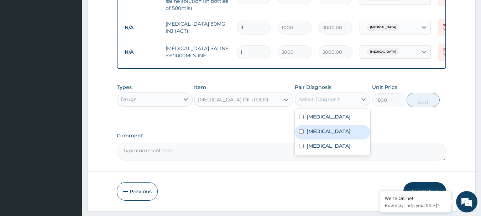
click at [311, 140] on div "[MEDICAL_DATA]" at bounding box center [333, 132] width 76 height 15
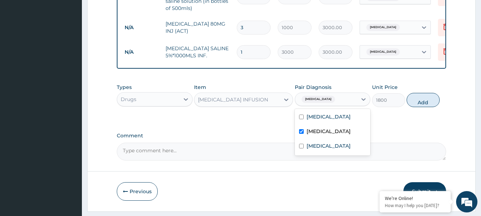
checkbox input "true"
click at [428, 105] on button "Add" at bounding box center [423, 100] width 33 height 14
type input "0"
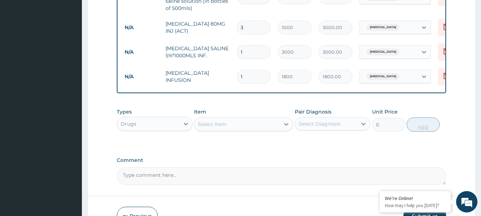
type input "0.00"
type input "2"
type input "3600.00"
type input "2"
click at [240, 127] on div "Select Item" at bounding box center [236, 124] width 85 height 11
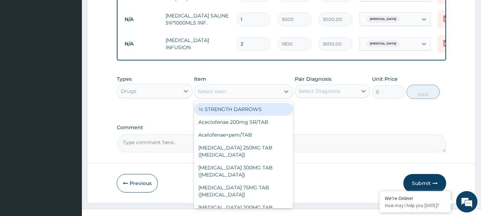
scroll to position [496, 0]
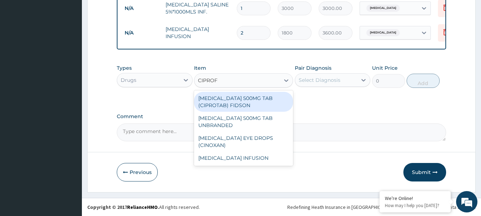
type input "CIPROFL"
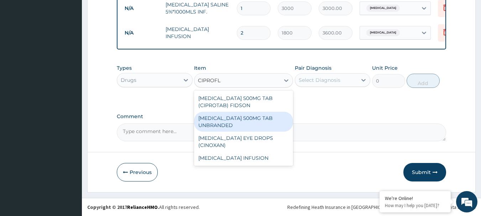
click at [263, 126] on div "[MEDICAL_DATA] 500MG TAB UNBRANDED" at bounding box center [243, 122] width 99 height 20
type input "200"
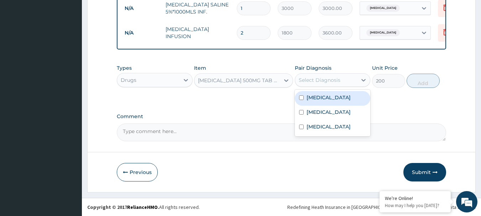
click at [320, 84] on div "Select Diagnosis" at bounding box center [320, 80] width 42 height 7
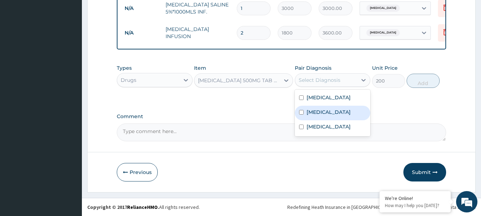
click at [323, 116] on label "[MEDICAL_DATA]" at bounding box center [329, 112] width 44 height 7
checkbox input "true"
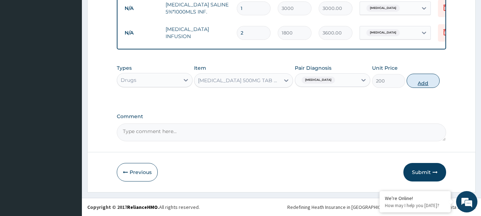
click at [412, 88] on button "Add" at bounding box center [423, 81] width 33 height 14
type input "0"
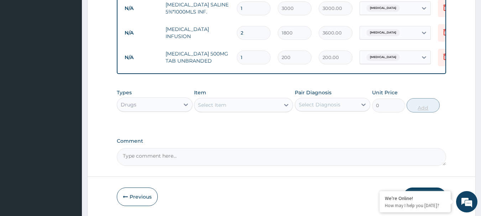
type input "10"
type input "2000.00"
type input "10"
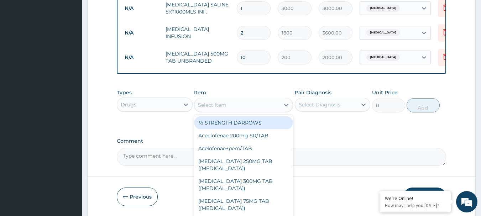
click at [210, 108] on div "Select Item" at bounding box center [212, 104] width 28 height 7
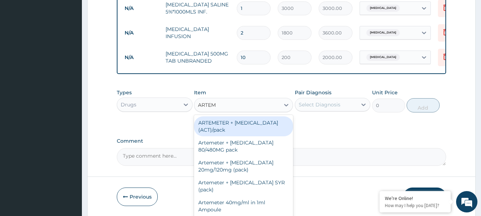
type input "ARTEME"
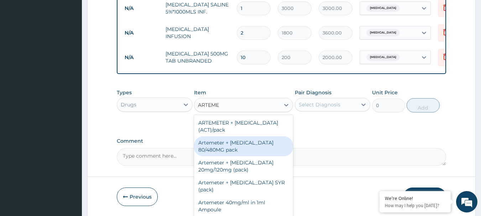
click at [225, 156] on div "Artemeter + [MEDICAL_DATA] 80/480MG pack" at bounding box center [243, 146] width 99 height 20
type input "1700"
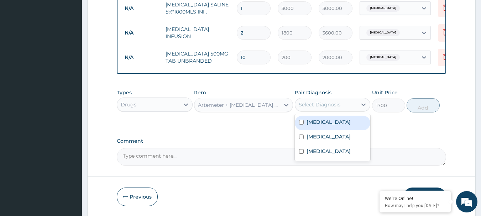
click at [336, 106] on div "Select Diagnosis" at bounding box center [320, 104] width 42 height 7
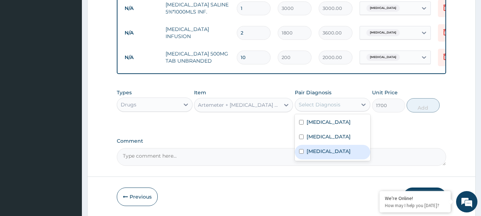
click at [313, 155] on label "[MEDICAL_DATA]" at bounding box center [329, 151] width 44 height 7
checkbox input "true"
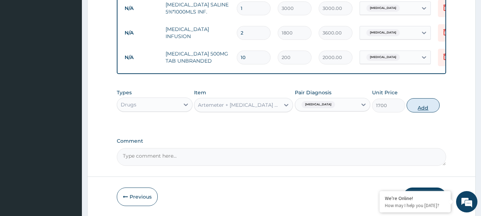
click at [430, 108] on button "Add" at bounding box center [423, 105] width 33 height 14
type input "0"
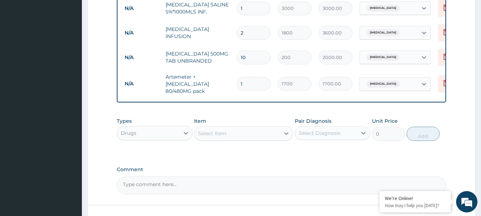
click at [227, 139] on div "Select Item" at bounding box center [236, 133] width 85 height 11
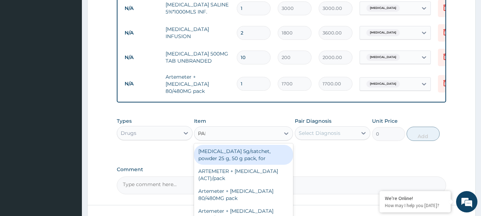
type input "PARA"
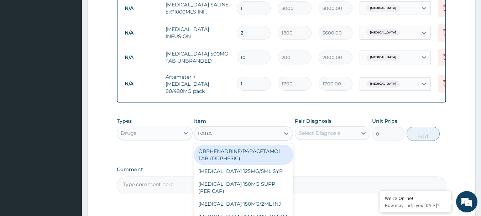
scroll to position [554, 0]
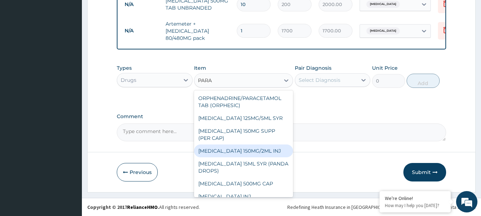
click at [248, 153] on div "[MEDICAL_DATA] 150MG/2ML INJ" at bounding box center [243, 151] width 99 height 13
type input "800"
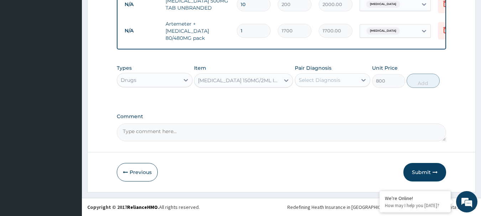
click at [332, 78] on div "Select Diagnosis" at bounding box center [320, 80] width 42 height 7
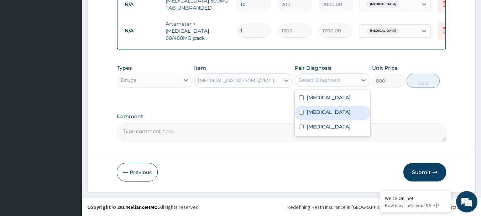
click at [318, 116] on label "[MEDICAL_DATA]" at bounding box center [329, 112] width 44 height 7
checkbox input "true"
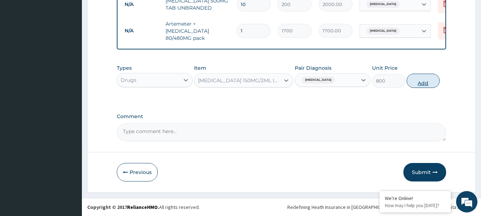
click at [425, 79] on button "Add" at bounding box center [423, 81] width 33 height 14
type input "0"
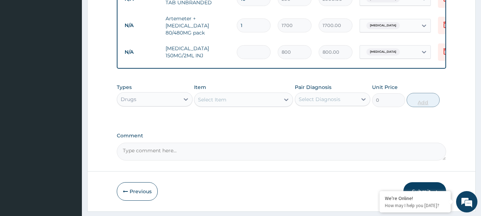
type input "0.00"
type input "2"
type input "1600.00"
type input "2"
click at [217, 102] on div "Select Item" at bounding box center [212, 99] width 28 height 7
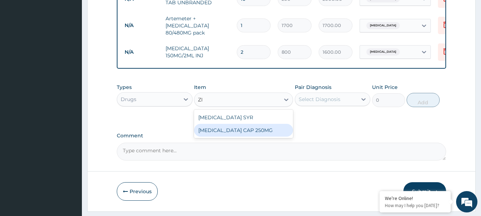
type input "Z"
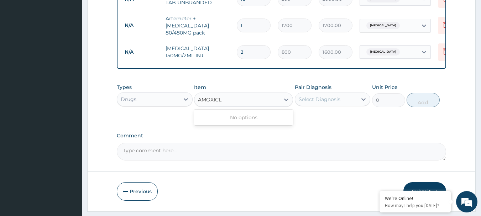
type input "AMOXIC"
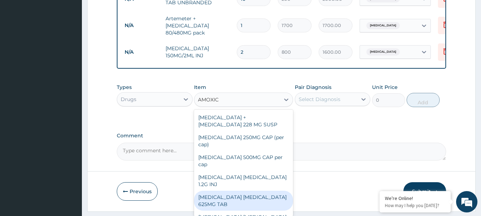
click at [243, 191] on div "[MEDICAL_DATA] [MEDICAL_DATA] 625MG TAB" at bounding box center [243, 201] width 99 height 20
type input "300"
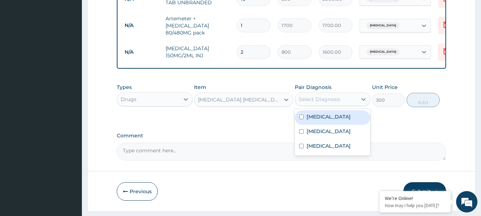
click at [330, 101] on div "Select Diagnosis" at bounding box center [320, 99] width 42 height 7
click at [323, 120] on label "[MEDICAL_DATA]" at bounding box center [329, 116] width 44 height 7
checkbox input "true"
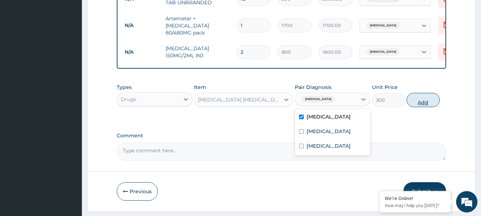
click at [415, 106] on button "Add" at bounding box center [423, 100] width 33 height 14
type input "0"
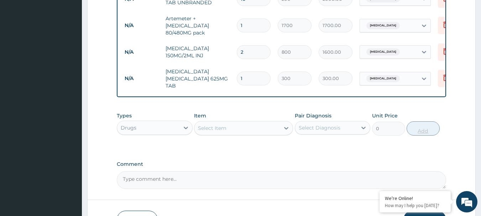
type input "10"
type input "3000.00"
type input "10"
click at [220, 132] on div "Select Item" at bounding box center [212, 128] width 28 height 7
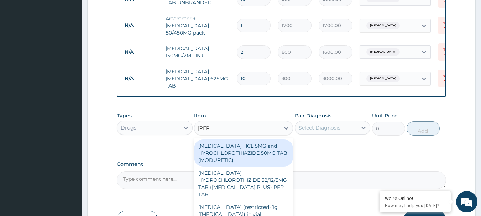
type input "LORAT"
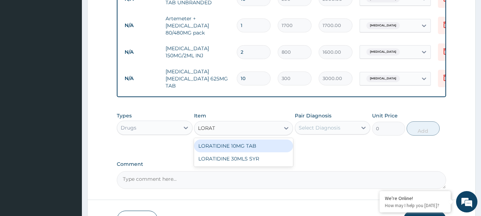
click at [228, 152] on div "LORATIDINE 10MG TAB" at bounding box center [243, 146] width 99 height 13
type input "100"
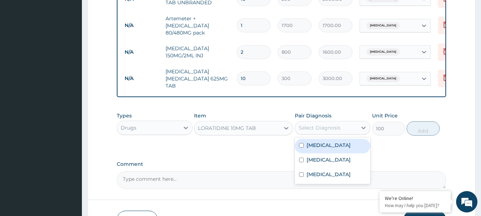
click at [324, 131] on div "Select Diagnosis" at bounding box center [320, 127] width 42 height 7
click at [319, 149] on label "[MEDICAL_DATA]" at bounding box center [329, 145] width 44 height 7
checkbox input "true"
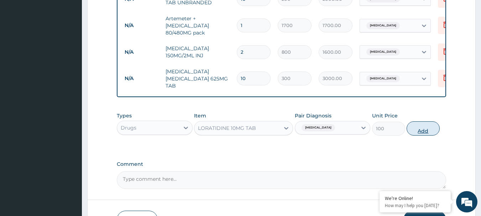
click at [425, 130] on button "Add" at bounding box center [423, 128] width 33 height 14
type input "0"
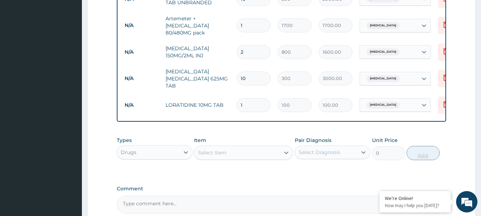
type input "0.00"
type input "5"
type input "500.00"
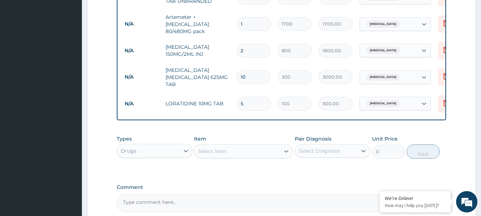
scroll to position [566, 0]
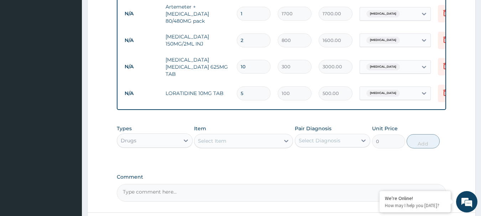
type input "5"
click at [170, 144] on div "Drugs" at bounding box center [148, 140] width 62 height 11
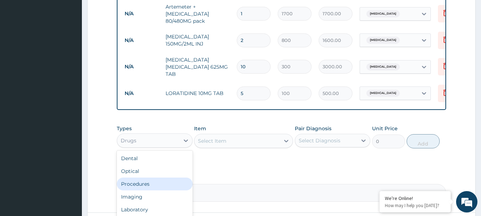
click at [149, 190] on div "Procedures" at bounding box center [155, 184] width 76 height 13
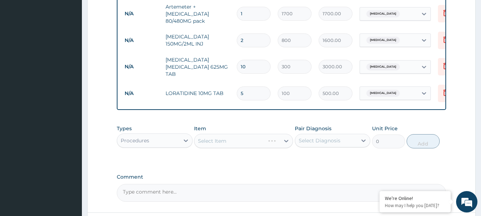
click at [218, 145] on div "Select Item" at bounding box center [243, 141] width 99 height 14
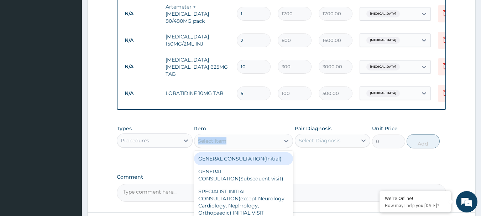
click at [218, 144] on div "Select Item" at bounding box center [212, 140] width 28 height 7
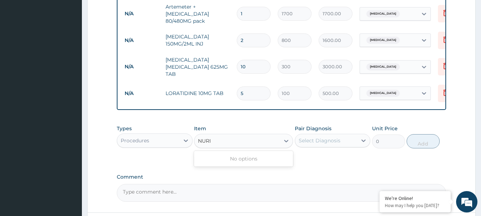
type input "NUR"
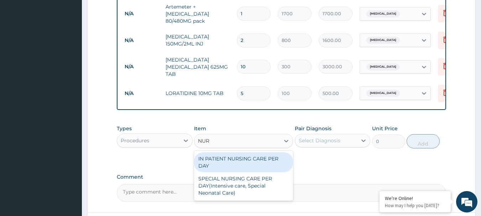
click at [229, 172] on div "IN PATIENT NURSING CARE PER DAY" at bounding box center [243, 162] width 99 height 20
type input "2000"
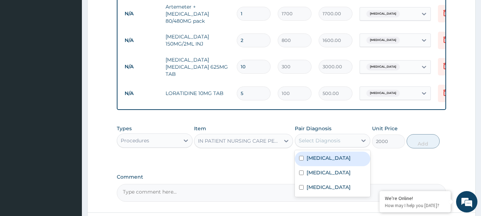
click at [318, 144] on div "Select Diagnosis" at bounding box center [320, 140] width 42 height 7
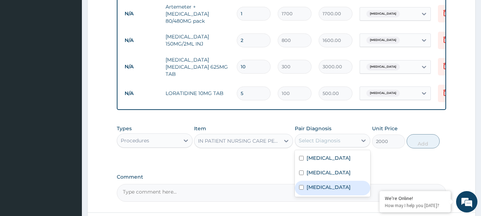
click at [311, 191] on label "[MEDICAL_DATA]" at bounding box center [329, 187] width 44 height 7
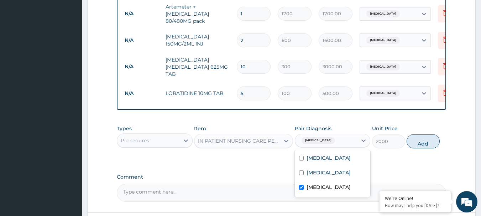
checkbox input "true"
click at [419, 146] on button "Add" at bounding box center [423, 141] width 33 height 14
type input "0"
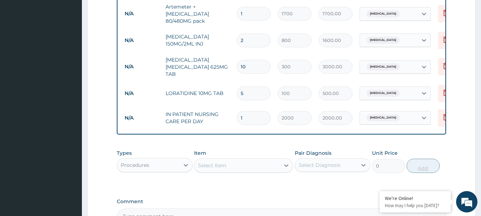
type input "0.00"
type input "2"
type input "4000.00"
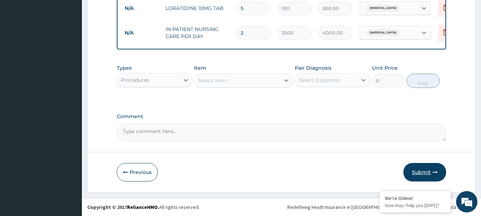
type input "2"
click at [429, 170] on button "Submit" at bounding box center [424, 172] width 43 height 19
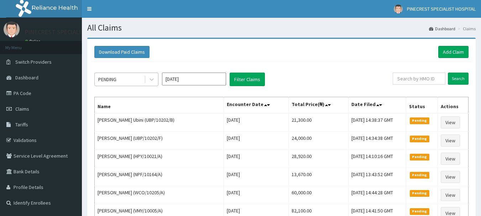
click at [135, 76] on div "PENDING" at bounding box center [119, 79] width 49 height 11
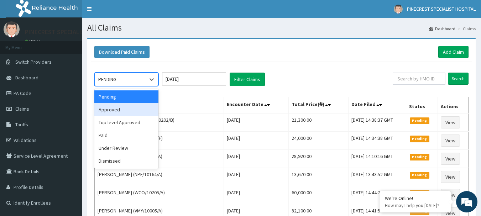
click at [127, 106] on div "Approved" at bounding box center [126, 109] width 64 height 13
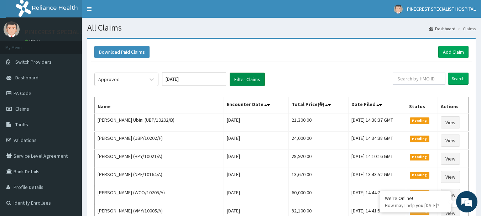
click at [243, 83] on button "Filter Claims" at bounding box center [247, 80] width 35 height 14
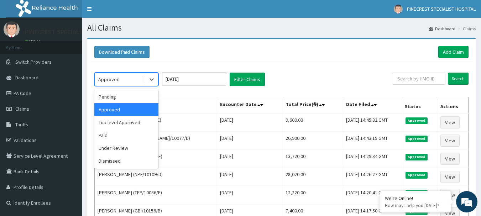
click at [140, 81] on div "Approved" at bounding box center [119, 79] width 49 height 11
click at [117, 152] on div "Under Review" at bounding box center [126, 148] width 64 height 13
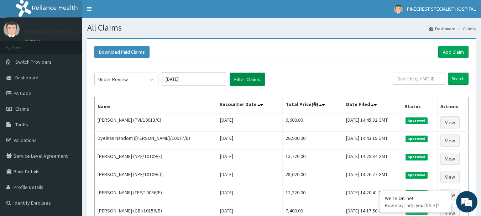
click at [255, 77] on button "Filter Claims" at bounding box center [247, 80] width 35 height 14
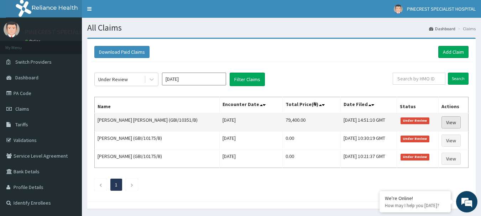
click at [447, 122] on link "View" at bounding box center [450, 122] width 19 height 12
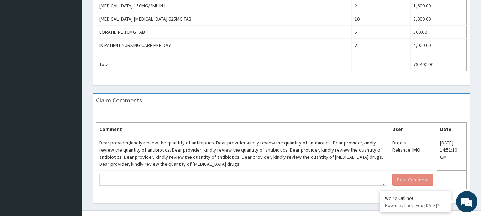
scroll to position [424, 0]
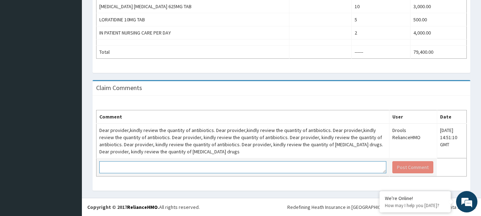
click at [150, 169] on textarea at bounding box center [242, 167] width 287 height 12
type textarea "KINDLY NOTE THAT ANTIBIOTICS WERE GIVEN BASED ON PATIENT DIAGNOSIS."
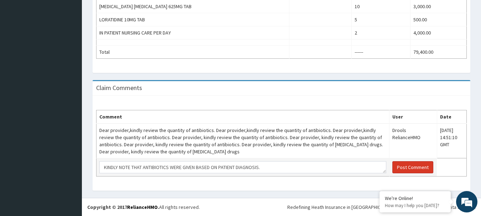
click at [417, 163] on button "Post Comment" at bounding box center [412, 167] width 41 height 12
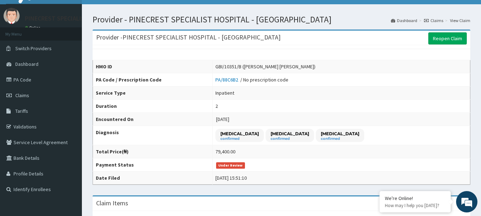
scroll to position [0, 0]
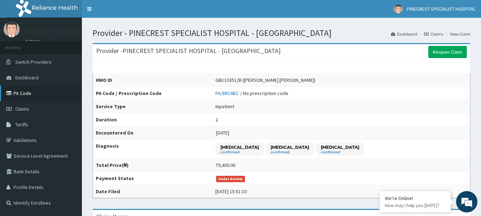
click at [26, 96] on link "PA Code" at bounding box center [41, 93] width 82 height 16
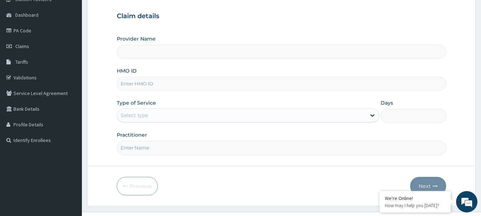
scroll to position [77, 0]
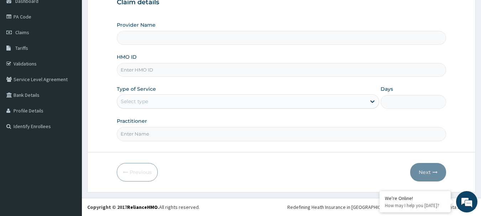
type input "PINECREST SPECIALIST HOSPITAL - [GEOGRAPHIC_DATA]"
click at [137, 69] on input "HMO ID" at bounding box center [282, 70] width 330 height 14
type input "NIT/10084/B"
click at [141, 99] on div "Select type" at bounding box center [134, 101] width 27 height 7
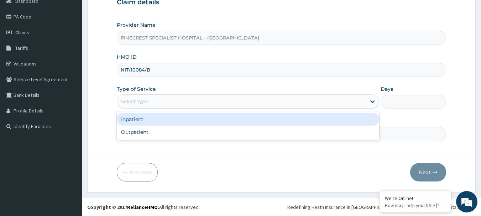
click at [138, 120] on div "Inpatient" at bounding box center [248, 119] width 262 height 13
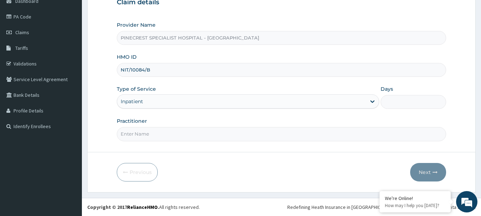
click at [406, 102] on input "Days" at bounding box center [414, 102] width 66 height 14
type input "2"
click at [198, 133] on input "Practitioner" at bounding box center [282, 134] width 330 height 14
type input "DR EMMA"
click at [429, 172] on button "Next" at bounding box center [428, 172] width 36 height 19
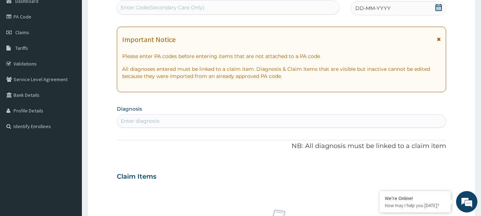
click at [138, 5] on div "Enter Code(Secondary Care Only)" at bounding box center [163, 7] width 84 height 7
type input "PA/8C689A"
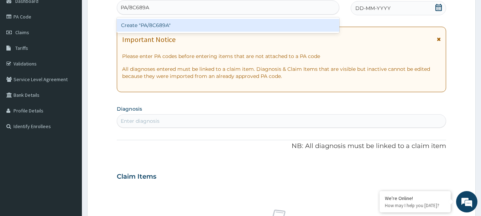
click at [156, 25] on div "Create "PA/8C689A"" at bounding box center [228, 25] width 223 height 13
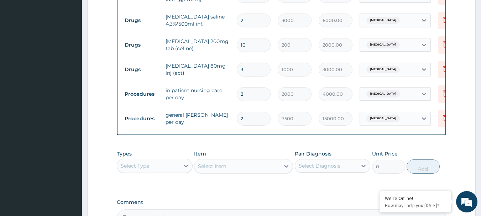
scroll to position [465, 0]
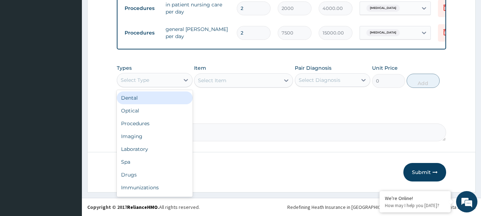
click at [158, 78] on div "Select Type" at bounding box center [148, 79] width 62 height 11
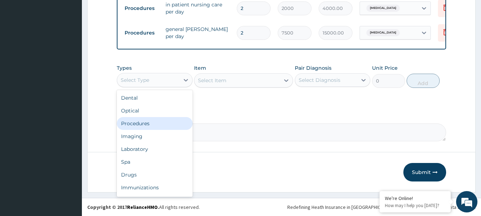
click at [143, 126] on div "Procedures" at bounding box center [155, 123] width 76 height 13
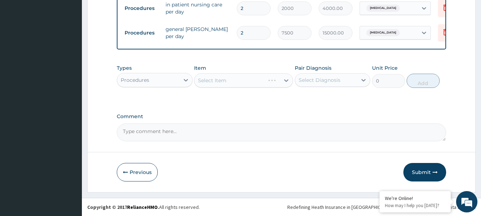
click at [234, 77] on div "Select Item" at bounding box center [243, 80] width 99 height 14
click at [233, 77] on div "Select Item" at bounding box center [243, 80] width 99 height 14
click at [230, 82] on div "Select Item" at bounding box center [243, 80] width 99 height 14
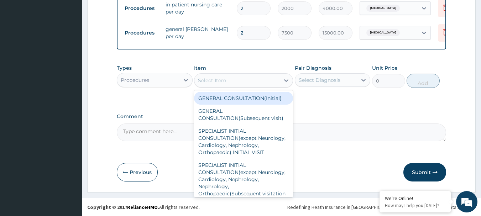
click at [209, 81] on div "Select Item" at bounding box center [212, 80] width 28 height 7
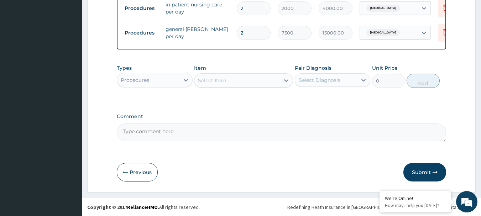
click at [209, 81] on div "Select Item" at bounding box center [212, 80] width 28 height 7
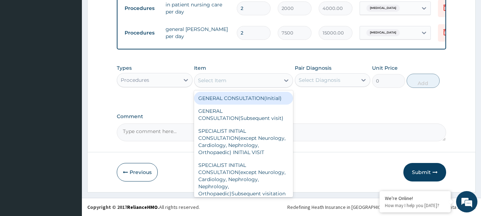
click at [219, 99] on div "GENERAL CONSULTATION(Initial)" at bounding box center [243, 98] width 99 height 13
type input "4000"
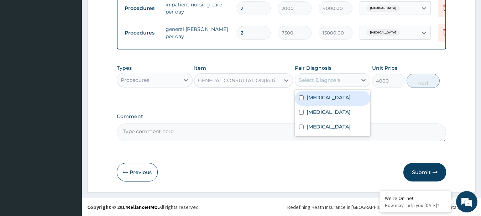
click at [326, 86] on div "Select Diagnosis" at bounding box center [333, 80] width 76 height 14
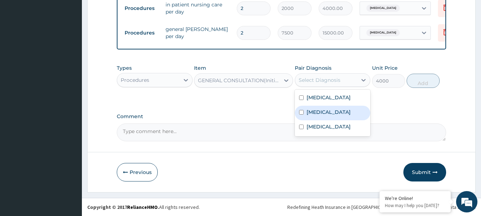
click at [321, 112] on label "[MEDICAL_DATA]" at bounding box center [329, 112] width 44 height 7
checkbox input "true"
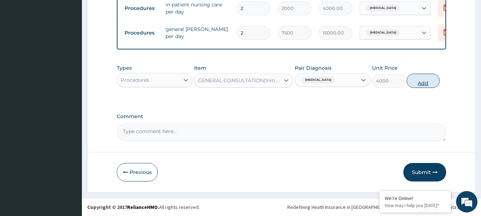
click at [421, 83] on button "Add" at bounding box center [423, 81] width 33 height 14
type input "0"
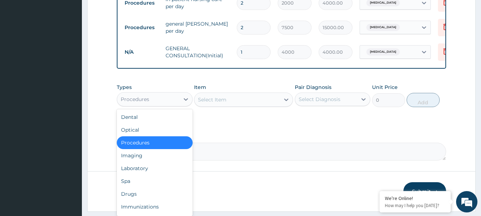
click at [144, 106] on div "Procedures" at bounding box center [155, 99] width 76 height 14
click at [129, 197] on div "Drugs" at bounding box center [155, 194] width 76 height 13
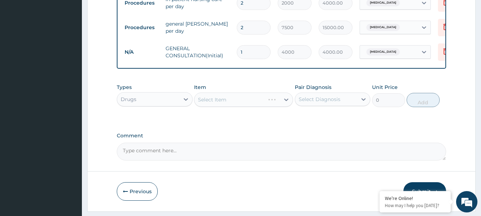
click at [229, 103] on div "Select Item" at bounding box center [243, 100] width 99 height 14
click at [217, 105] on div "Select Item" at bounding box center [243, 100] width 99 height 14
click at [216, 103] on div "Select Item" at bounding box center [212, 99] width 28 height 7
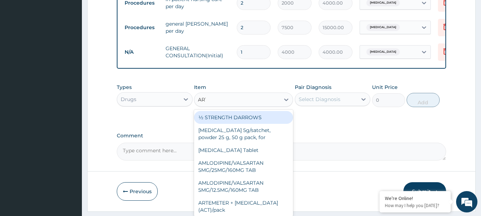
type input "ARTE"
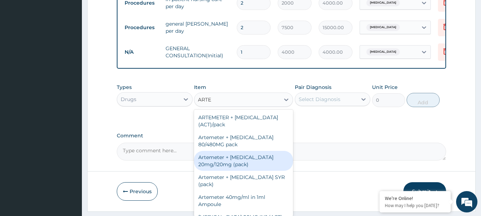
click at [235, 169] on div "Artemeter + [MEDICAL_DATA] 20mg/120mg (pack)" at bounding box center [243, 161] width 99 height 20
type input "1500"
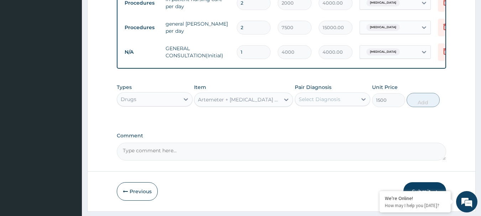
click at [320, 111] on div "Types Drugs Item Artemeter + Lumefantrine 20mg/120mg (pack) Pair Diagnosis Sele…" at bounding box center [282, 95] width 330 height 31
click at [323, 105] on div "Select Diagnosis" at bounding box center [326, 99] width 62 height 11
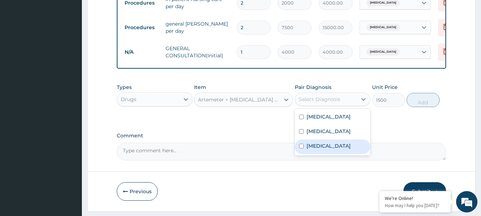
click at [317, 154] on div "[MEDICAL_DATA]" at bounding box center [333, 147] width 76 height 15
checkbox input "true"
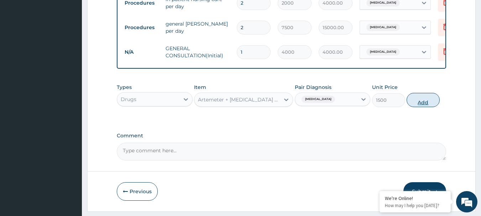
click at [419, 104] on button "Add" at bounding box center [423, 100] width 33 height 14
type input "0"
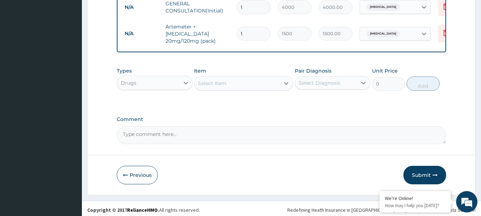
scroll to position [500, 0]
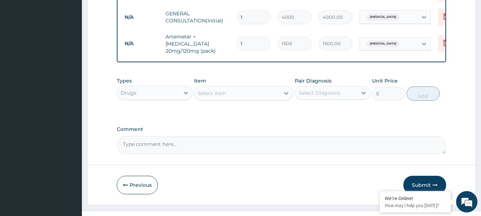
click at [209, 97] on div "Select Item" at bounding box center [212, 93] width 28 height 7
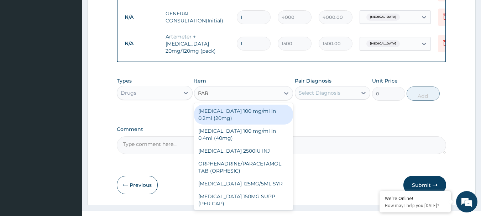
type input "PARA"
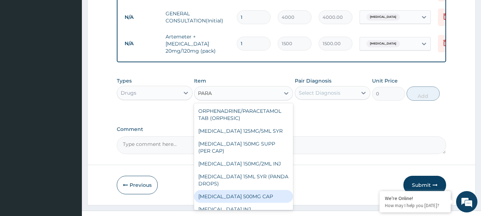
click at [251, 195] on div "[MEDICAL_DATA] 500MG CAP" at bounding box center [243, 196] width 99 height 13
type input "40"
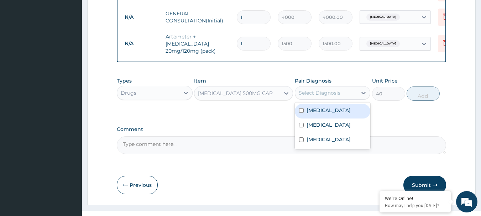
click at [324, 93] on div "Select Diagnosis" at bounding box center [326, 92] width 62 height 11
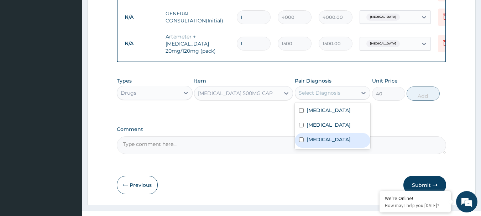
click at [316, 143] on label "[MEDICAL_DATA]" at bounding box center [329, 139] width 44 height 7
checkbox input "true"
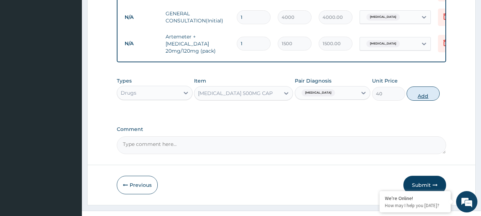
click at [426, 95] on button "Add" at bounding box center [423, 94] width 33 height 14
type input "0"
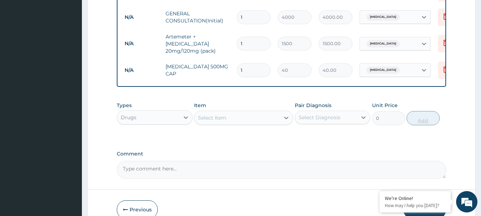
type input "18"
type input "720.00"
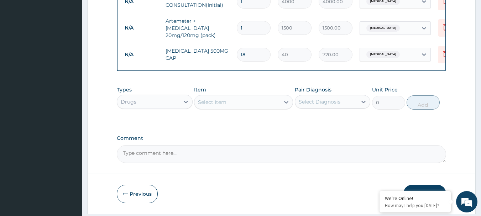
scroll to position [517, 0]
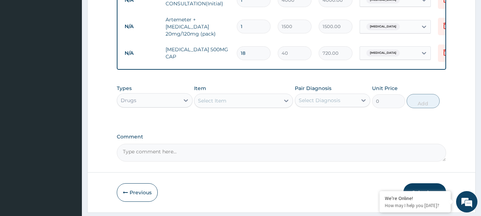
type input "18"
click at [206, 104] on div "Select Item" at bounding box center [212, 100] width 28 height 7
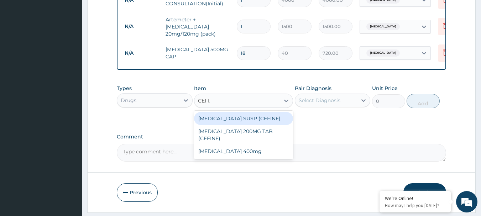
type input "CEFIXI"
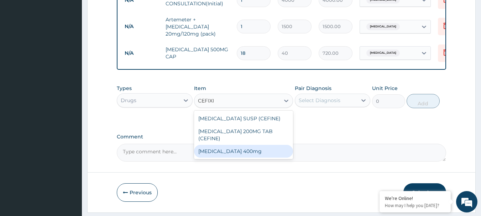
click at [232, 147] on div "[MEDICAL_DATA] 400mg" at bounding box center [243, 151] width 99 height 13
type input "250"
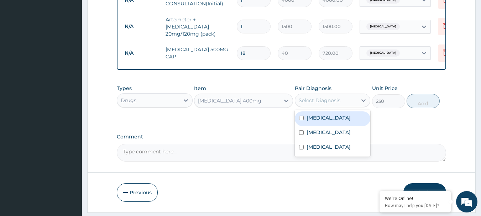
click at [326, 104] on div "Select Diagnosis" at bounding box center [320, 100] width 42 height 7
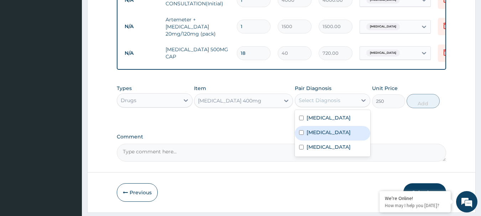
click at [324, 136] on div "[MEDICAL_DATA]" at bounding box center [333, 133] width 76 height 15
checkbox input "true"
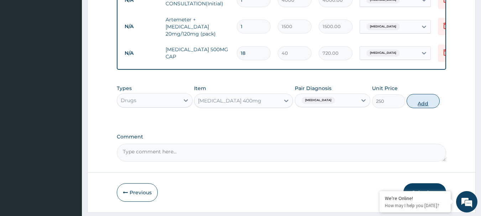
click at [420, 107] on button "Add" at bounding box center [423, 101] width 33 height 14
type input "0"
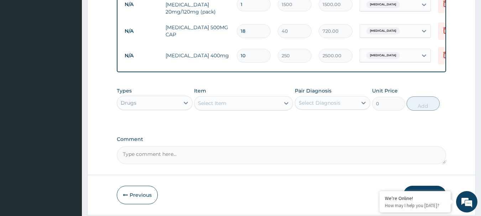
scroll to position [567, 0]
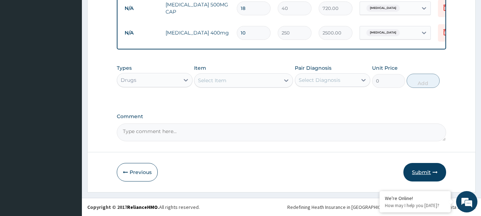
type input "10"
click at [419, 174] on button "Submit" at bounding box center [424, 172] width 43 height 19
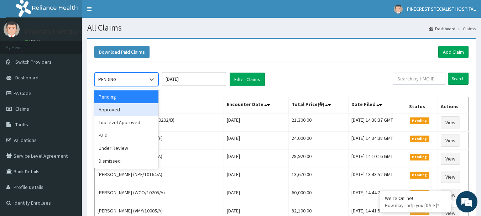
click at [113, 107] on div "Approved" at bounding box center [126, 109] width 64 height 13
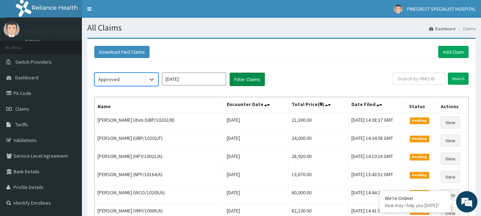
click at [239, 79] on button "Filter Claims" at bounding box center [247, 80] width 35 height 14
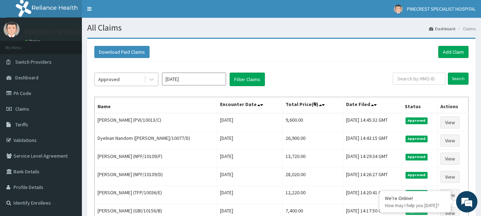
click at [118, 79] on div "Approved" at bounding box center [108, 79] width 21 height 7
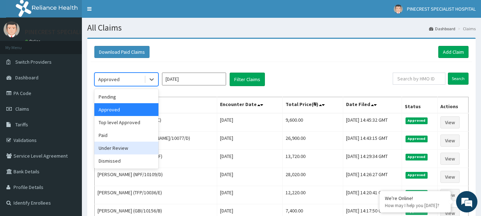
click at [110, 152] on div "Under Review" at bounding box center [126, 148] width 64 height 13
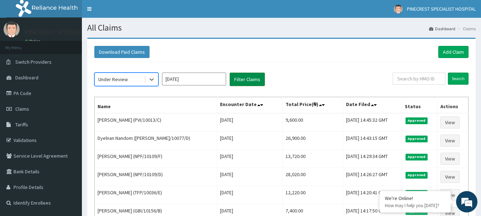
click at [248, 76] on button "Filter Claims" at bounding box center [247, 80] width 35 height 14
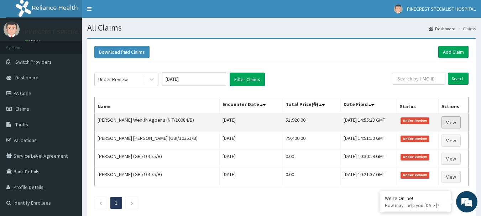
click at [458, 124] on link "View" at bounding box center [450, 122] width 19 height 12
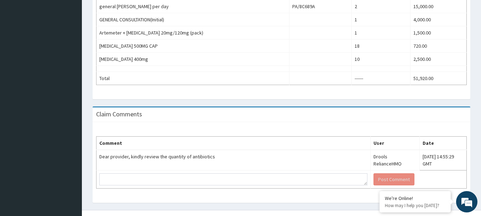
scroll to position [363, 0]
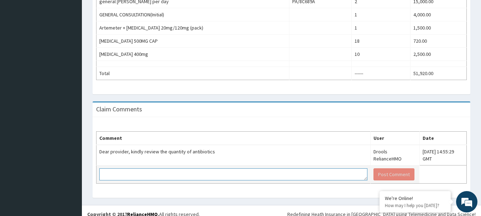
click at [155, 168] on textarea at bounding box center [233, 174] width 268 height 12
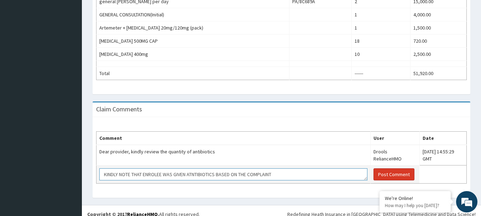
type textarea "KINDLY NOTE THAT ENROLEE WAS GIVEN ATNTIBIOTICS BASED ON THE COMPLAINT"
click at [377, 168] on button "Post Comment" at bounding box center [393, 174] width 41 height 12
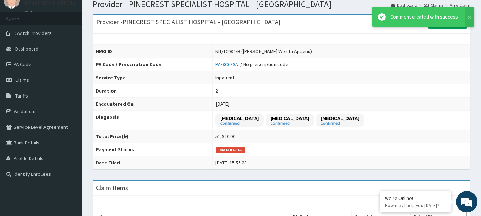
scroll to position [0, 0]
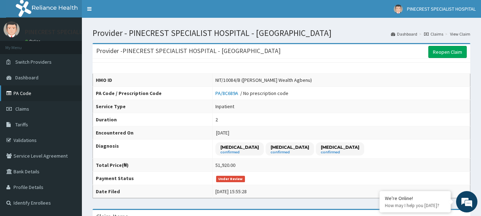
click at [27, 89] on link "PA Code" at bounding box center [41, 93] width 82 height 16
